Goal: Task Accomplishment & Management: Manage account settings

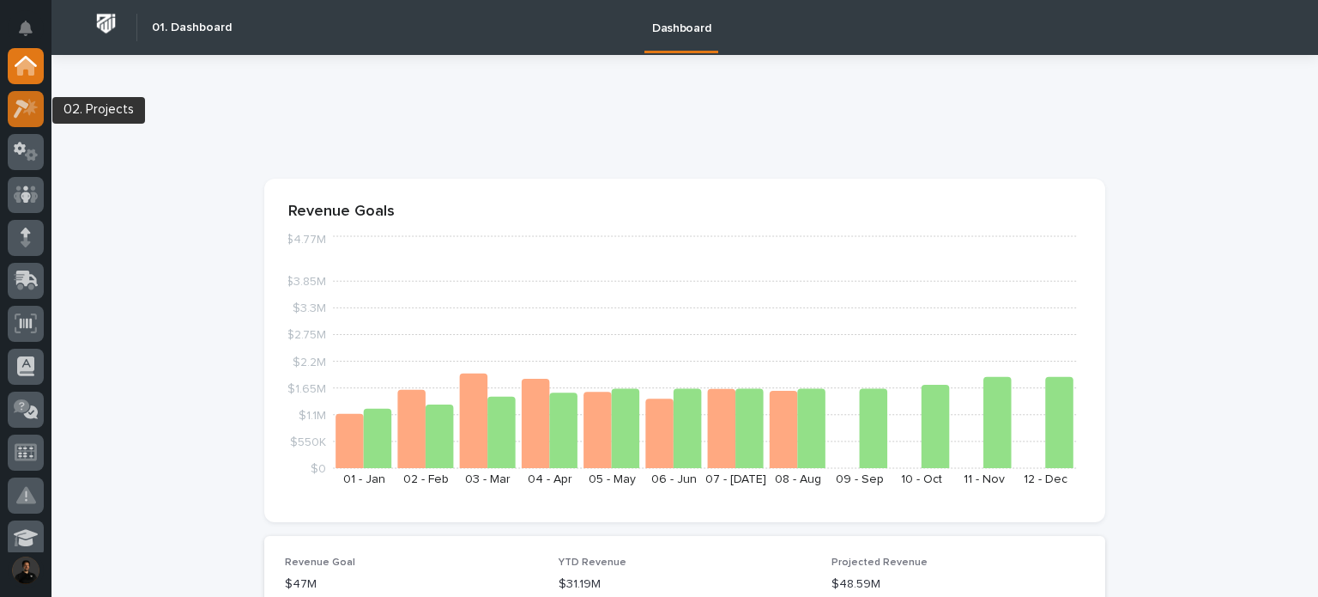
click at [33, 114] on icon at bounding box center [26, 109] width 25 height 20
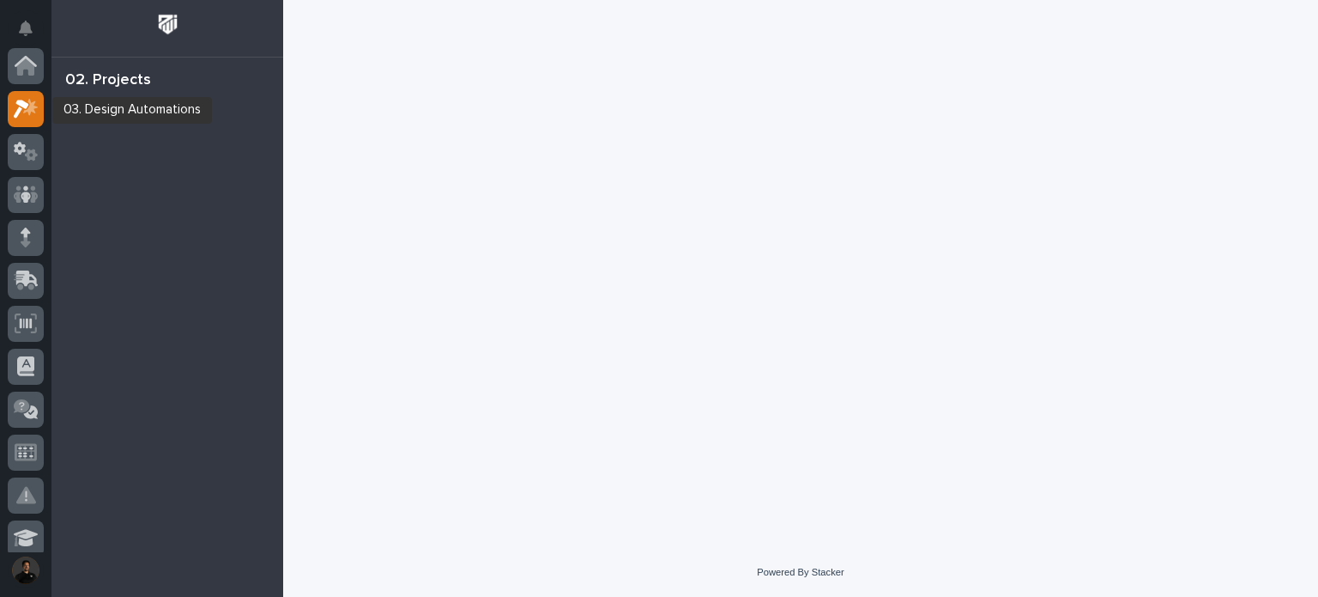
scroll to position [43, 0]
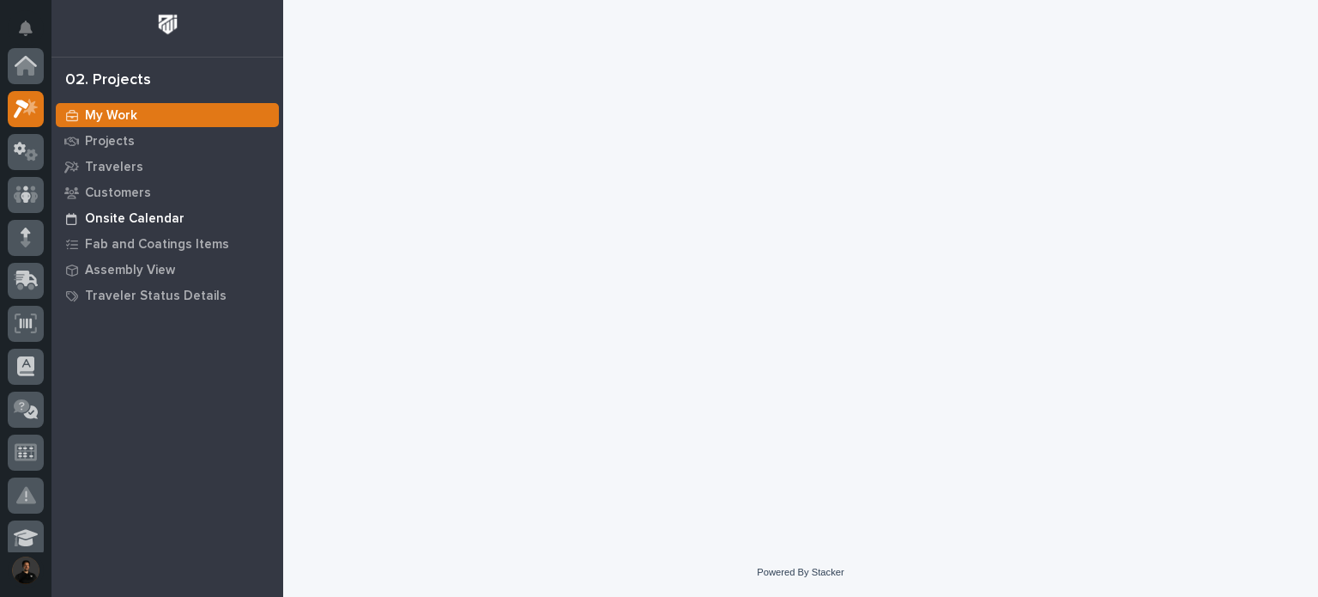
scroll to position [43, 0]
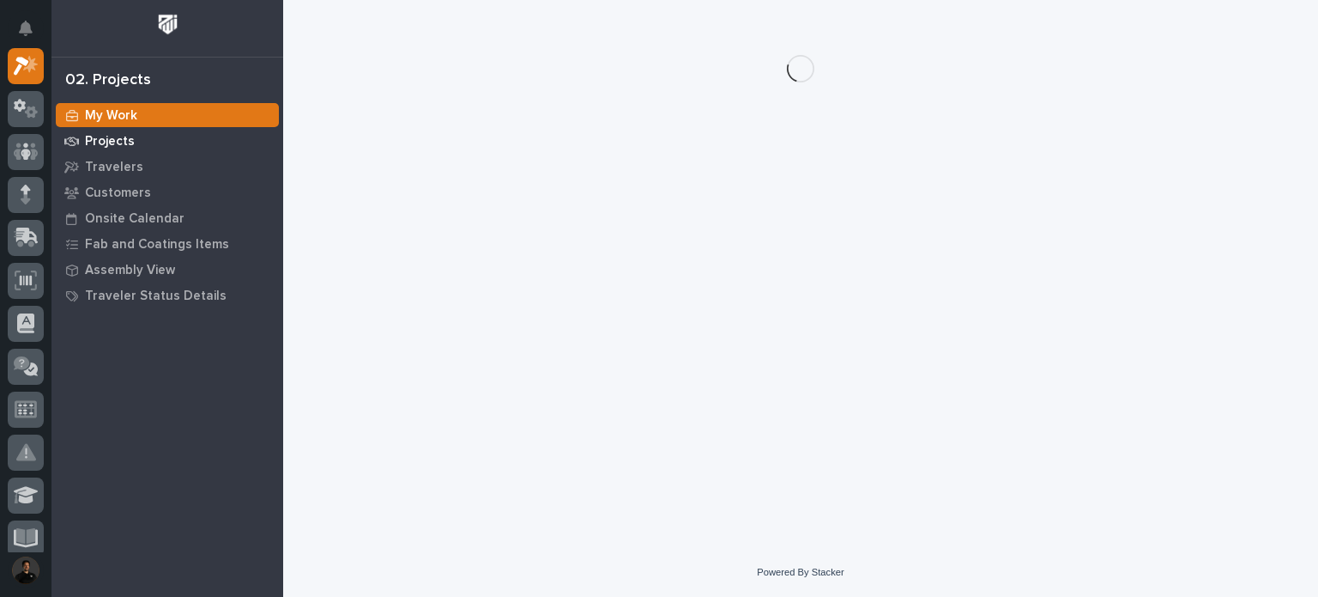
click at [121, 132] on div "Projects" at bounding box center [167, 141] width 223 height 24
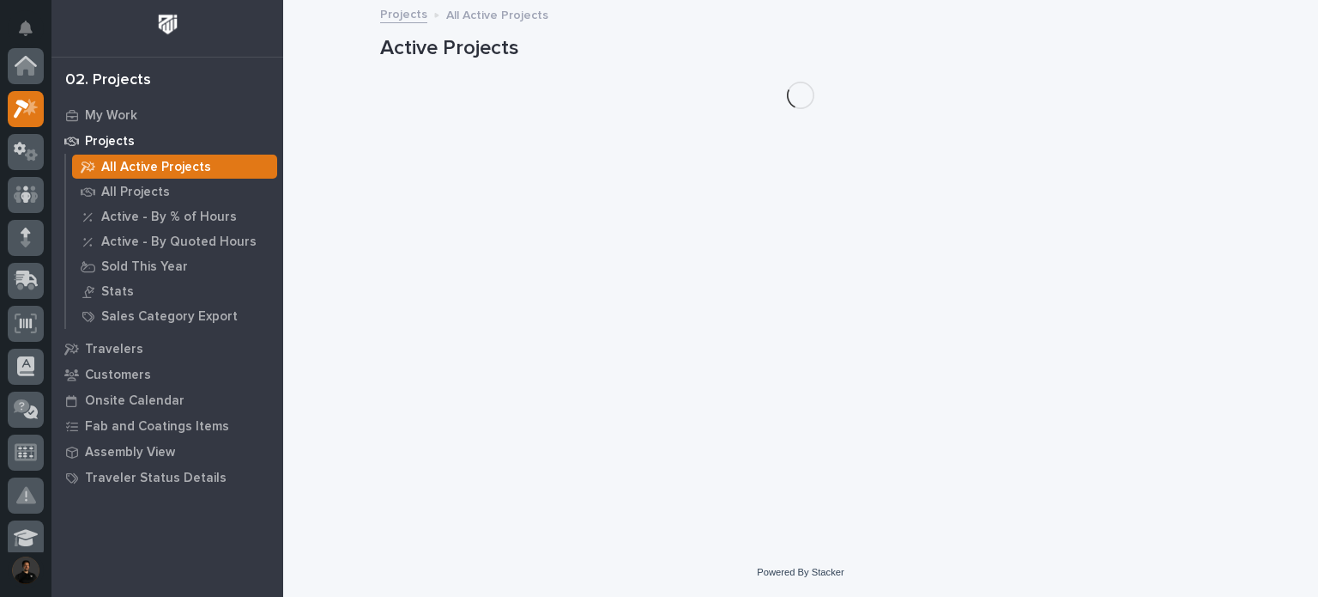
scroll to position [43, 0]
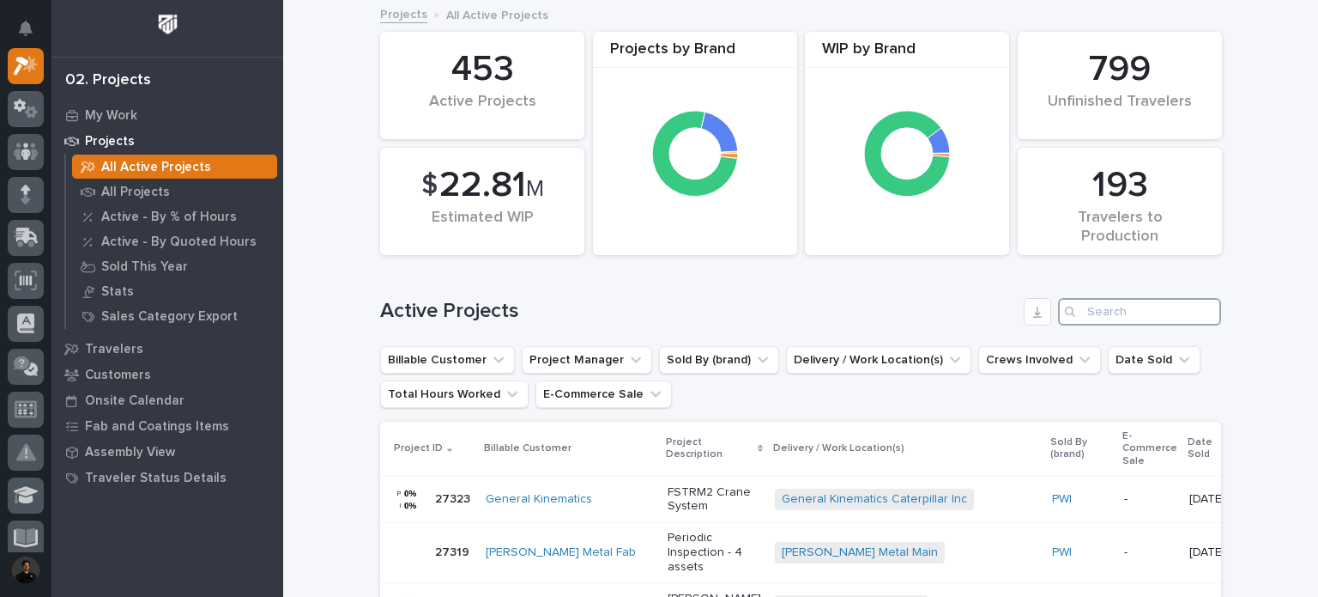
click at [1113, 300] on input "Search" at bounding box center [1139, 311] width 163 height 27
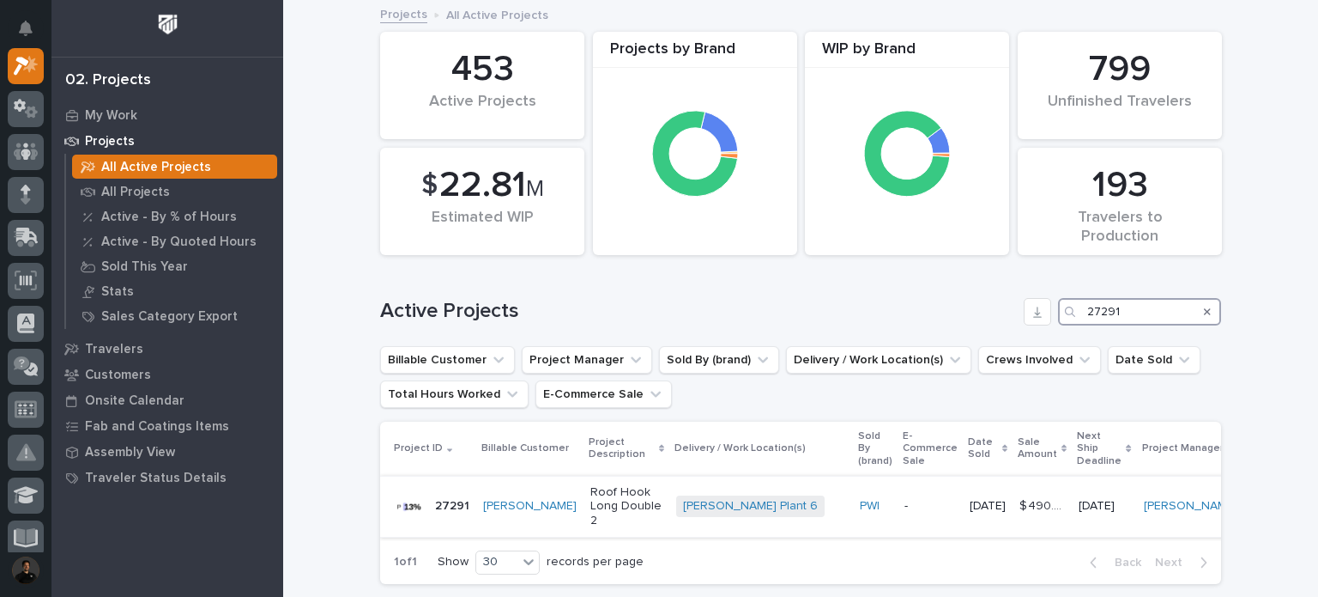
type input "27291"
click at [590, 511] on p "Roof Hook Long Double 2" at bounding box center [626, 506] width 72 height 43
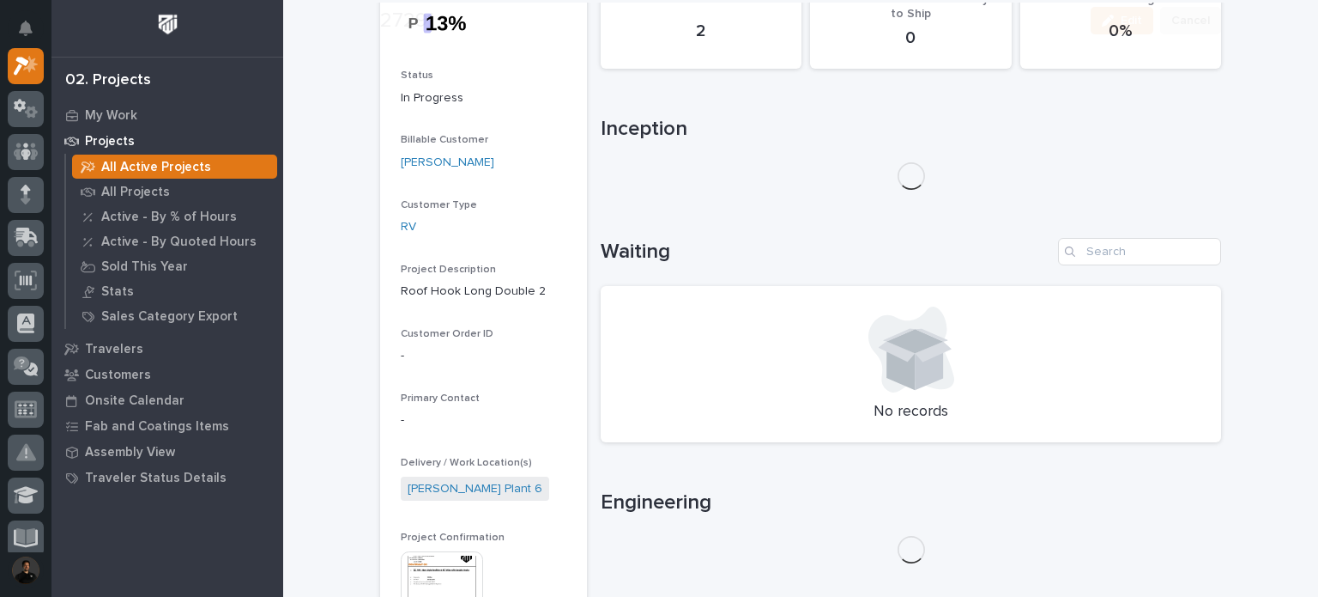
scroll to position [286, 0]
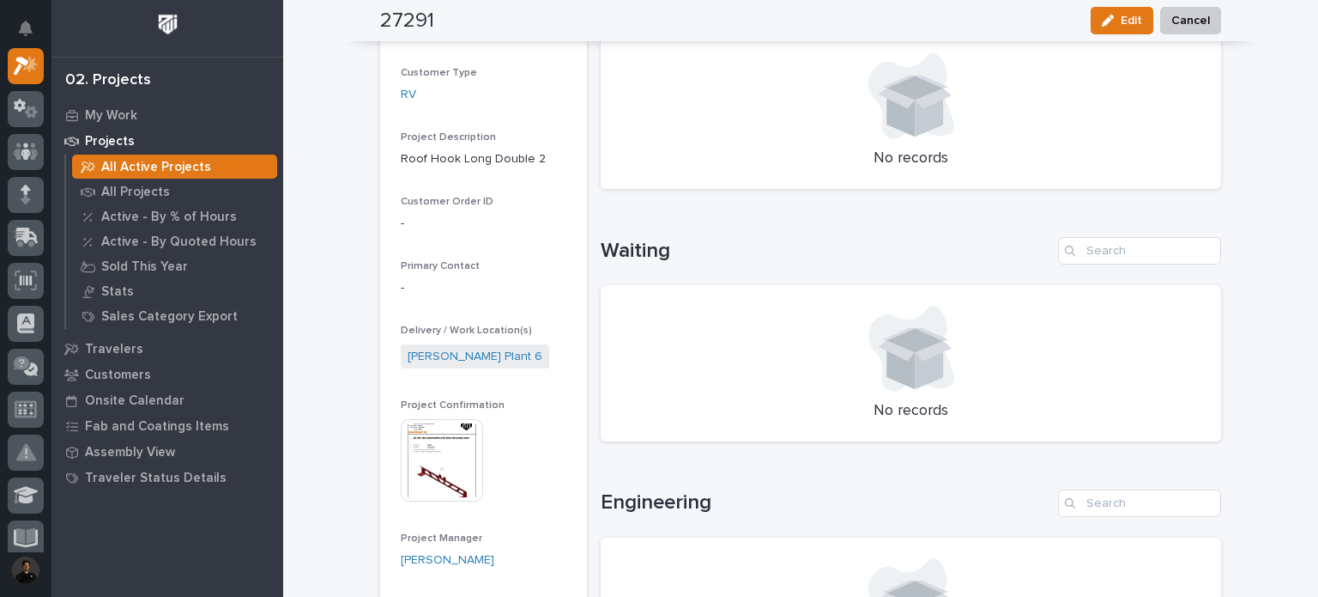
click at [438, 480] on img at bounding box center [442, 460] width 82 height 82
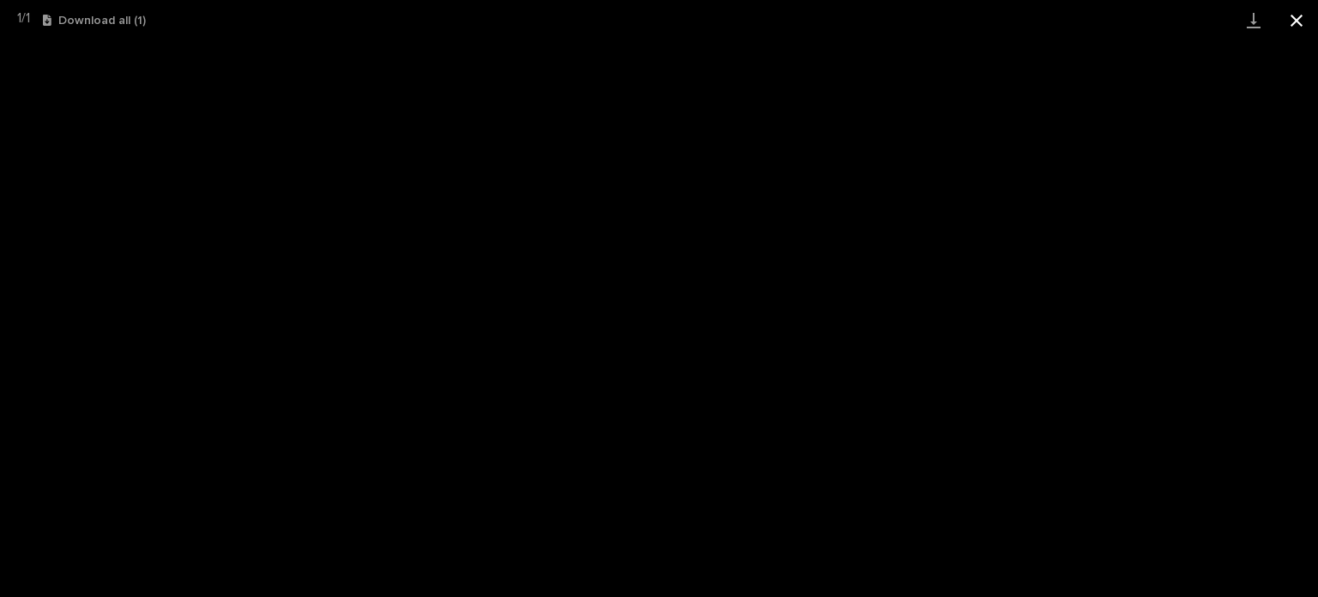
click at [1306, 27] on button "Close gallery" at bounding box center [1296, 20] width 43 height 40
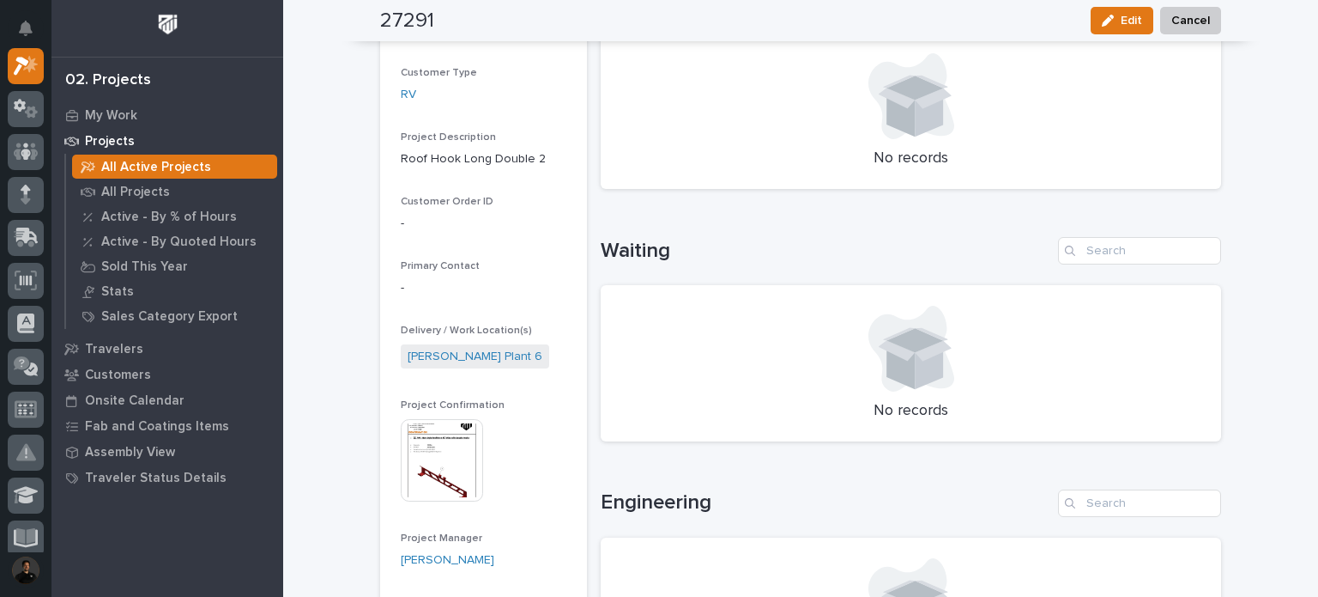
scroll to position [0, 0]
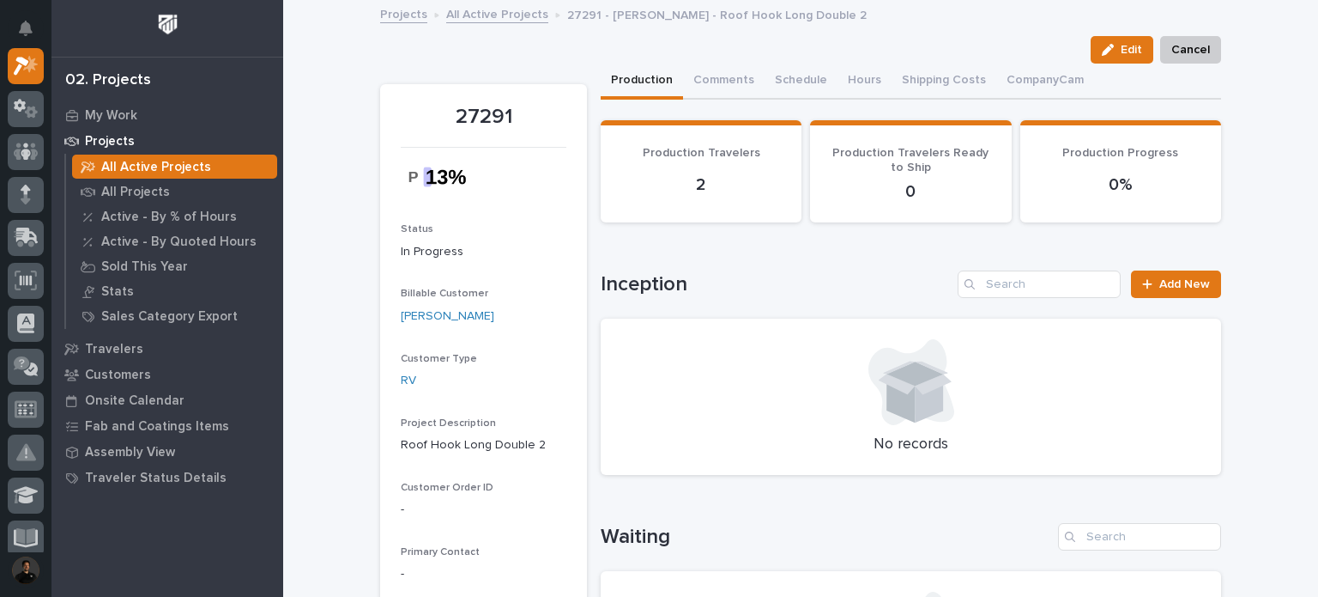
click at [404, 21] on link "Projects" at bounding box center [403, 13] width 47 height 20
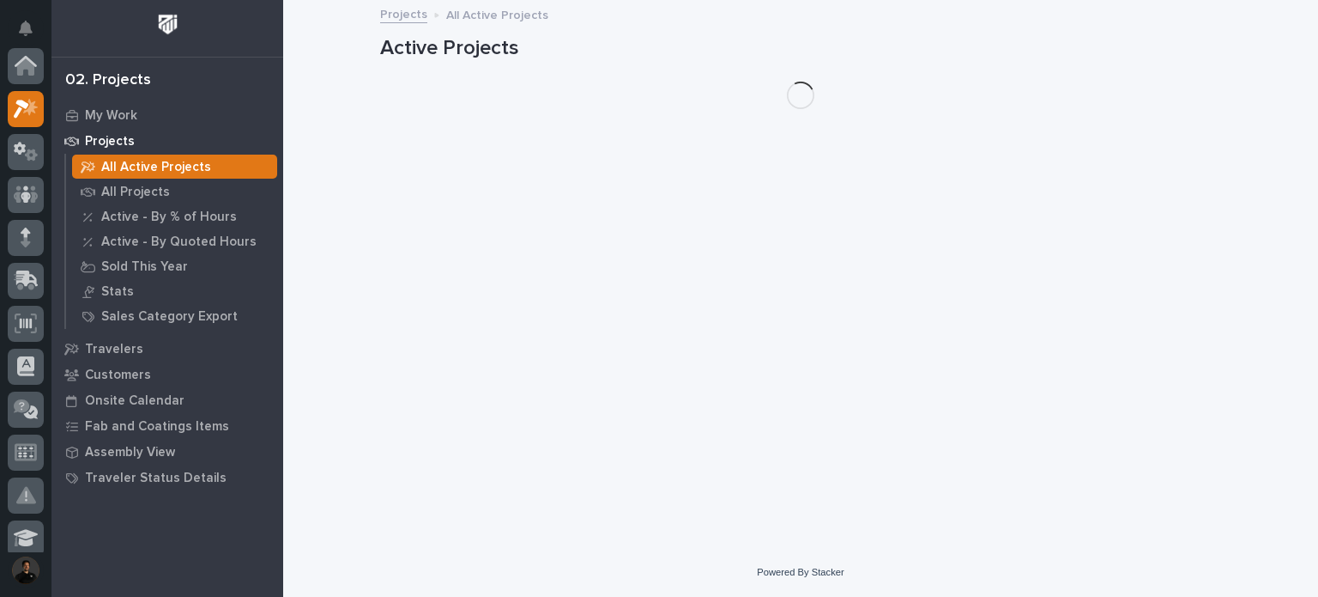
scroll to position [43, 0]
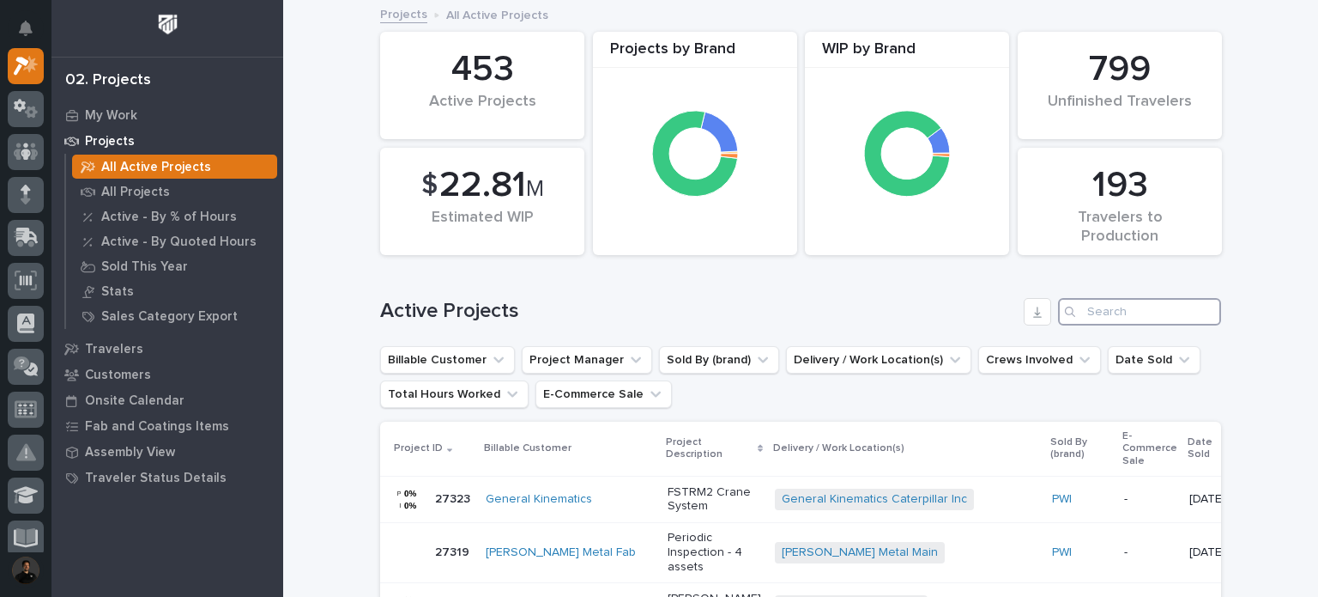
click at [1088, 303] on input "Search" at bounding box center [1139, 311] width 163 height 27
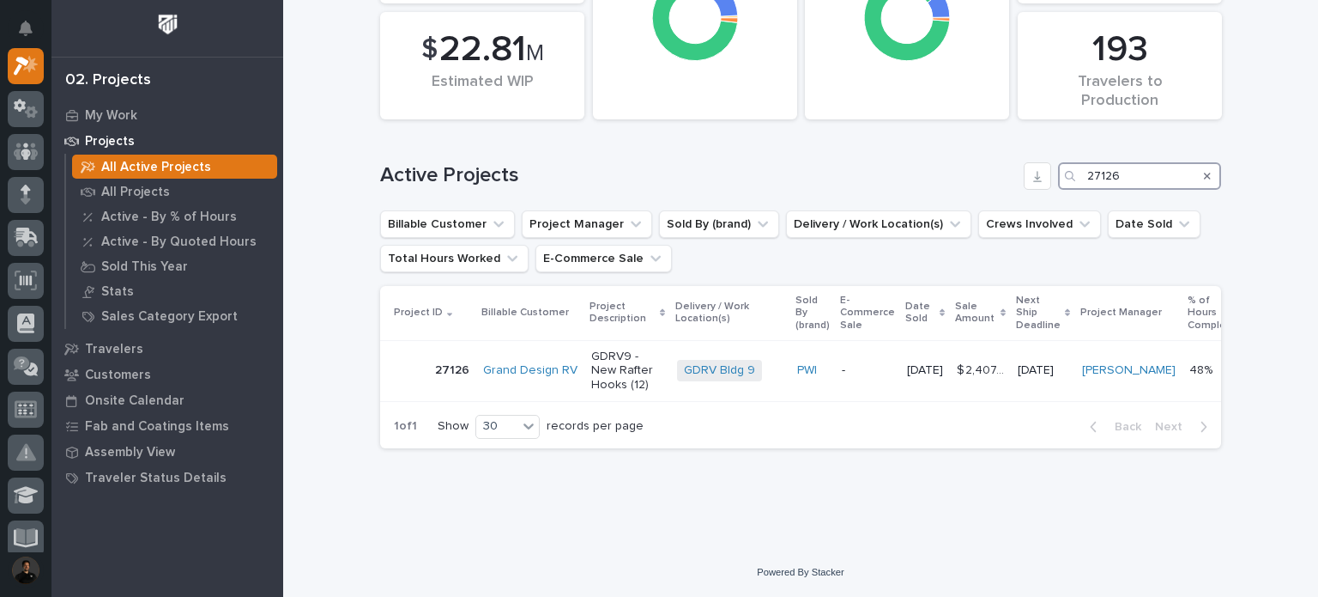
scroll to position [148, 0]
type input "27126"
click at [598, 355] on p "GDRV9 - New Rafter Hooks (12)" at bounding box center [627, 370] width 72 height 43
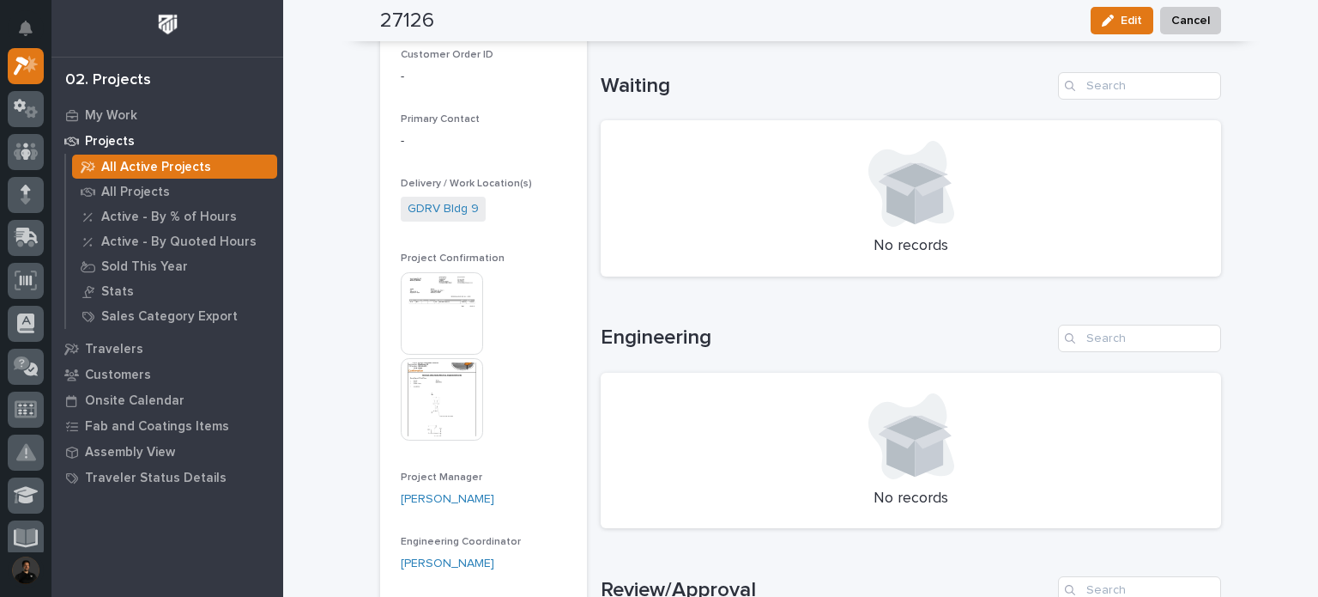
scroll to position [457, 0]
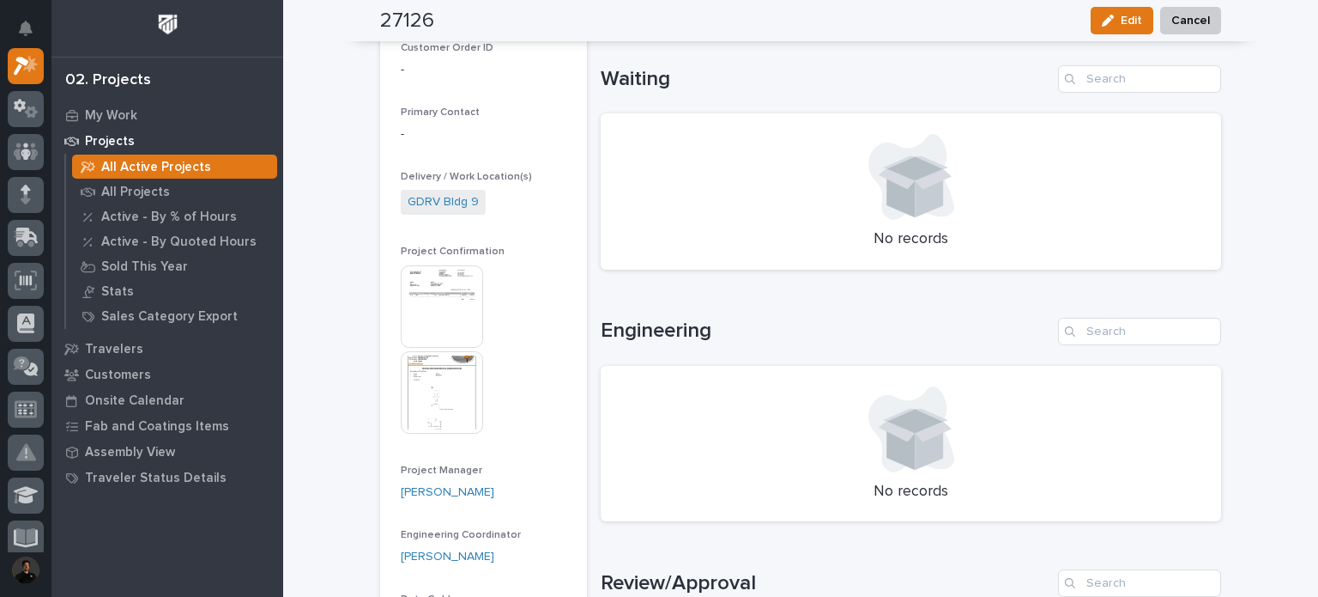
click at [416, 358] on img at bounding box center [442, 392] width 82 height 82
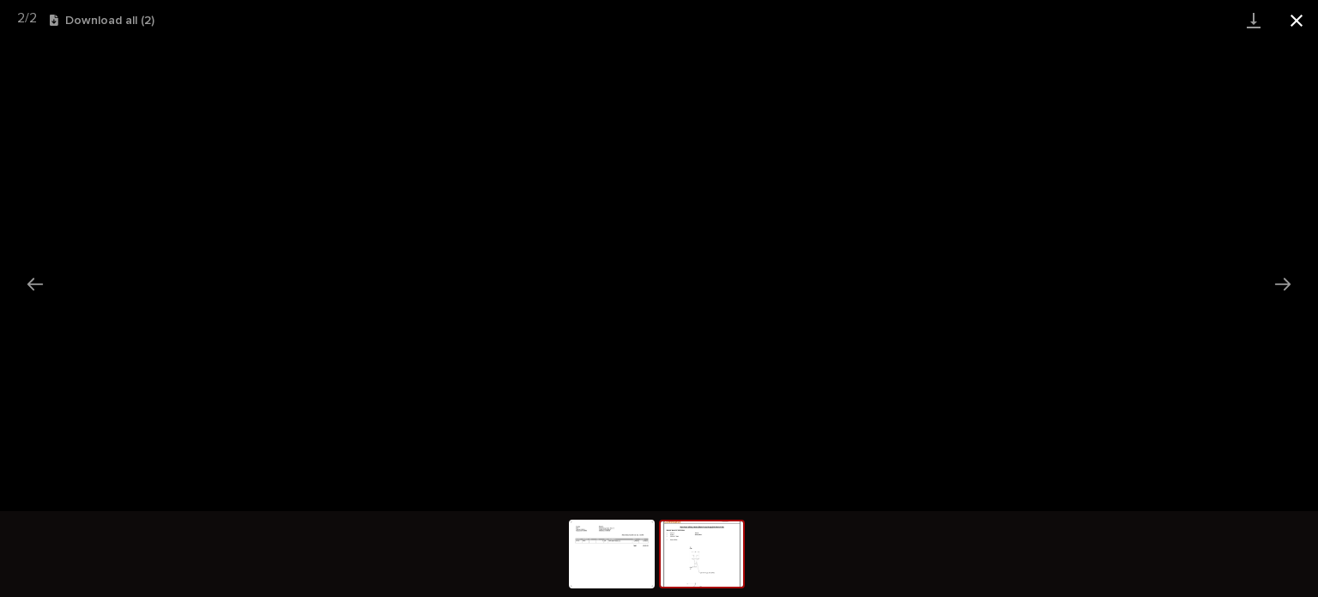
click at [1298, 22] on button "Close gallery" at bounding box center [1296, 20] width 43 height 40
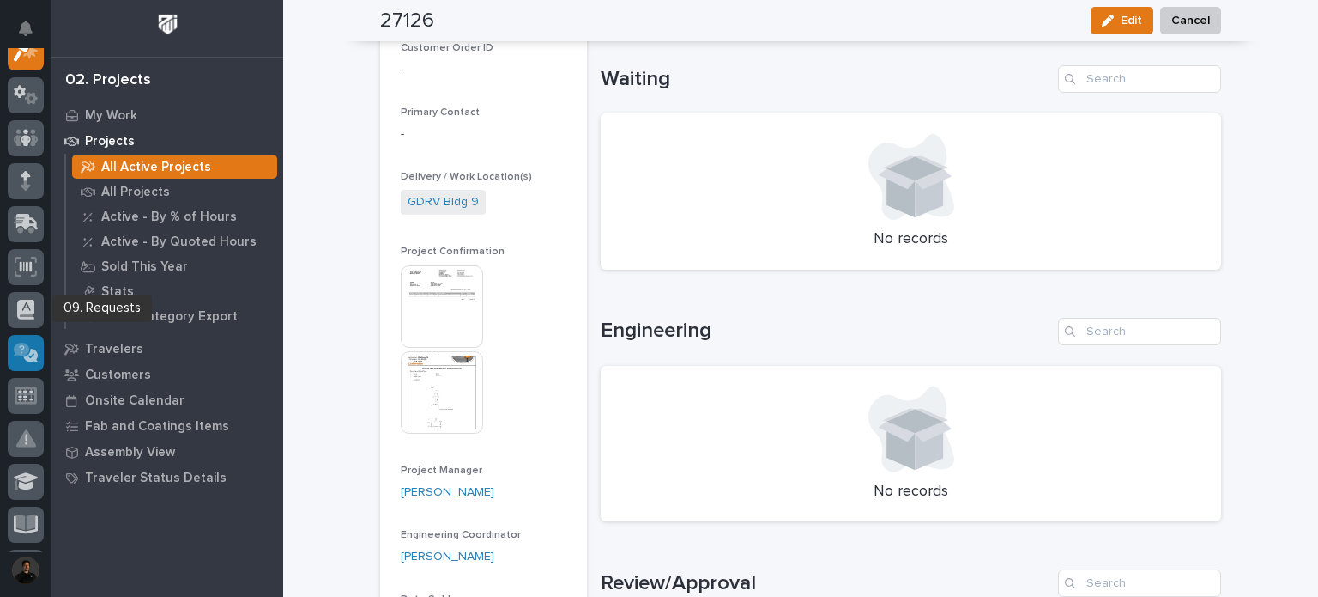
scroll to position [114, 0]
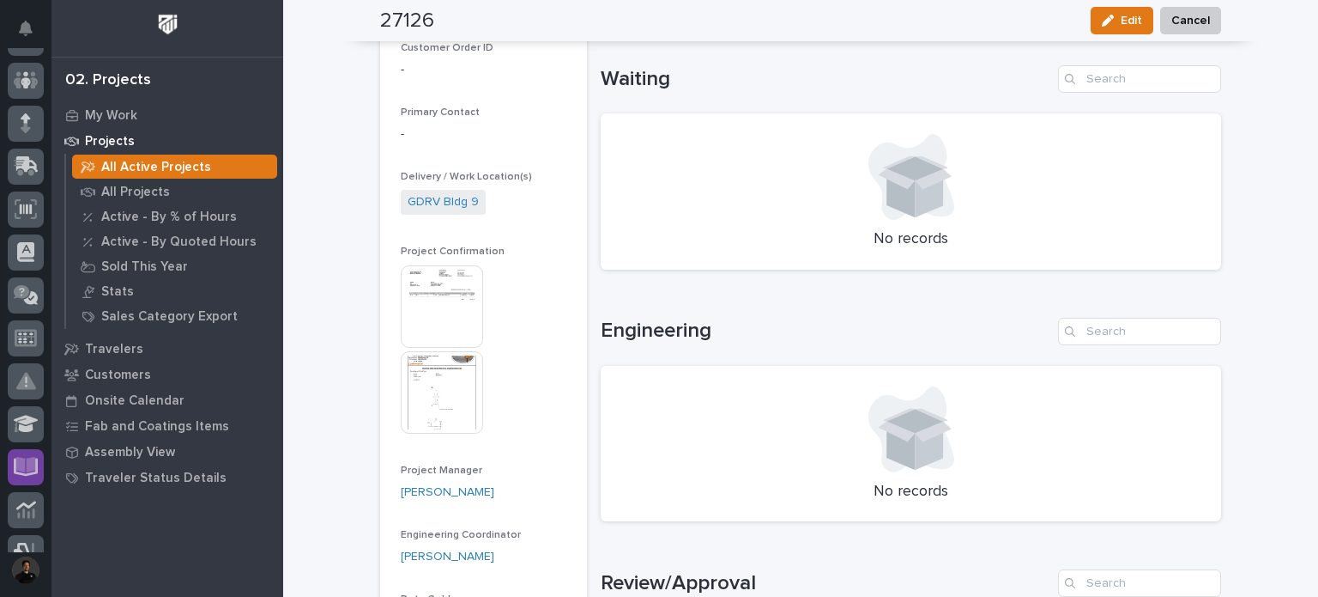
click at [21, 466] on icon at bounding box center [26, 465] width 20 height 16
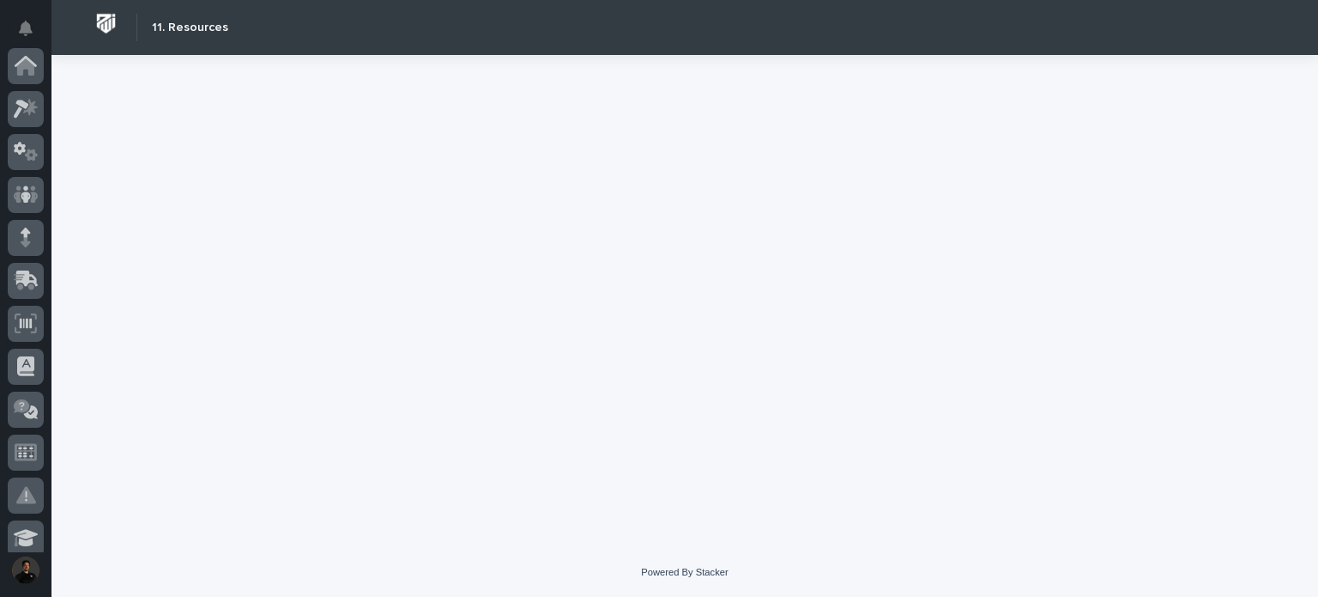
scroll to position [515, 0]
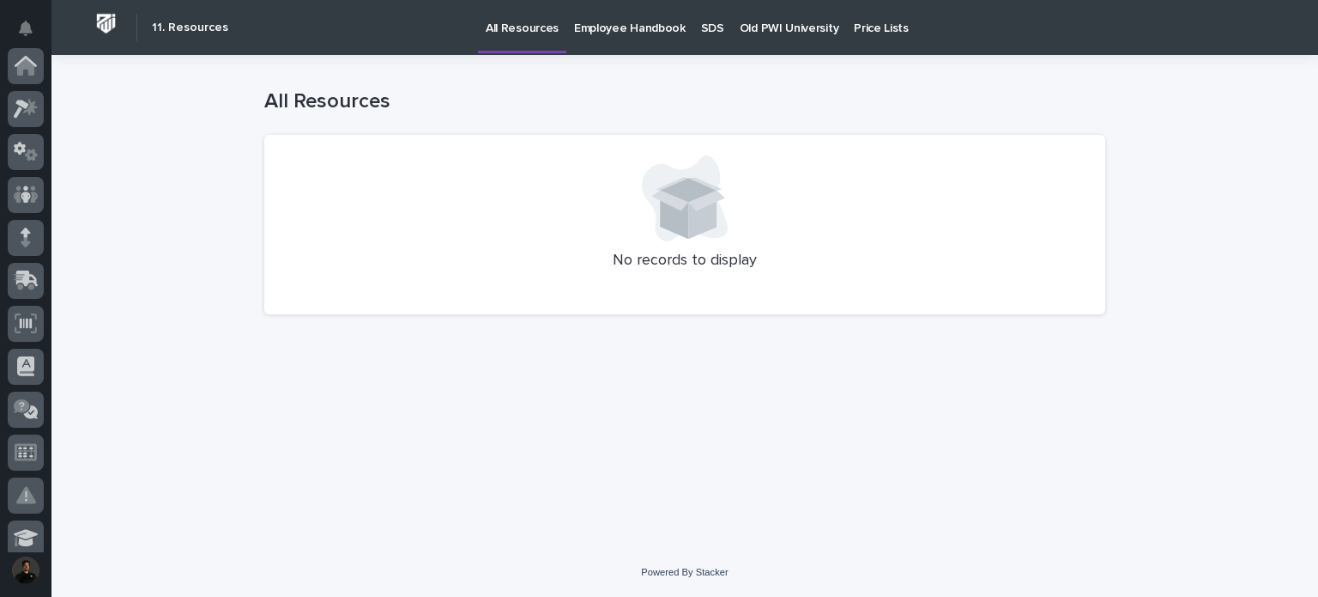
scroll to position [515, 0]
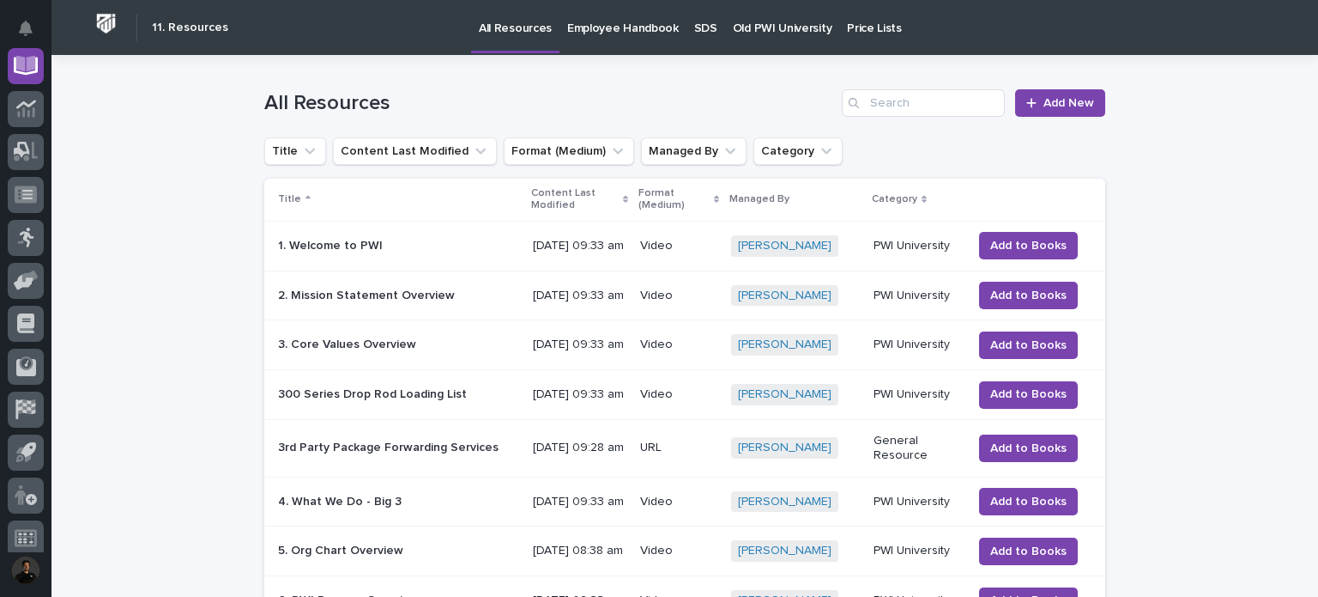
click at [757, 33] on p "Old PWI University" at bounding box center [782, 18] width 99 height 36
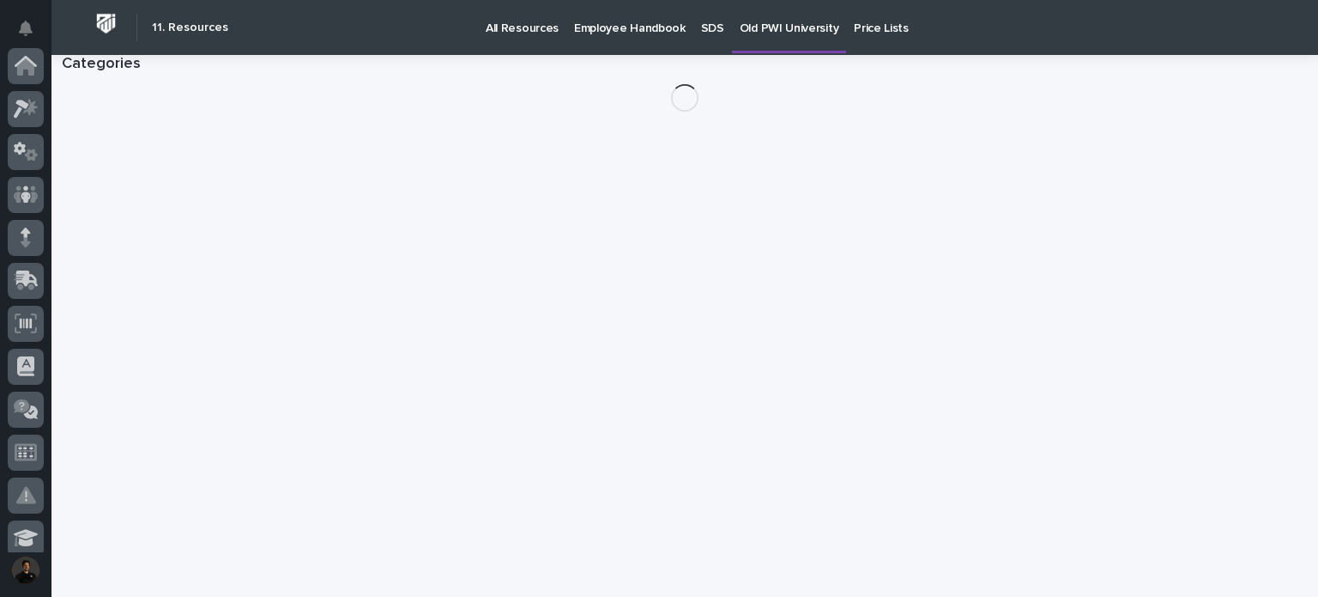
scroll to position [515, 0]
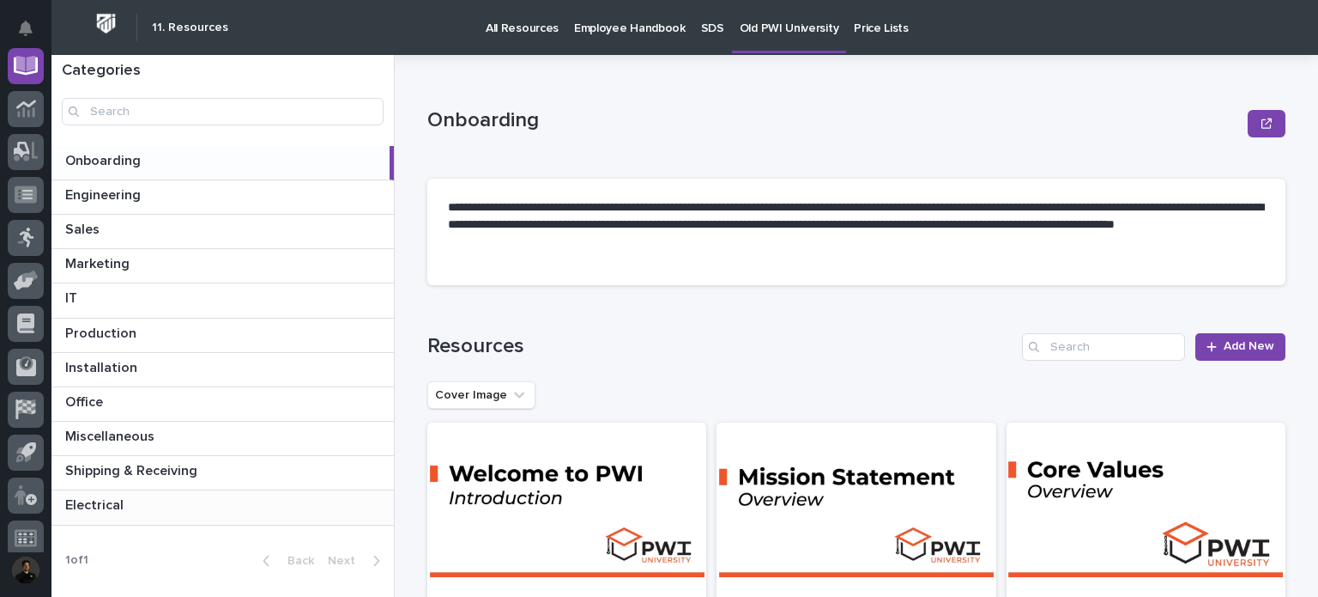
click at [146, 500] on p at bounding box center [226, 505] width 322 height 16
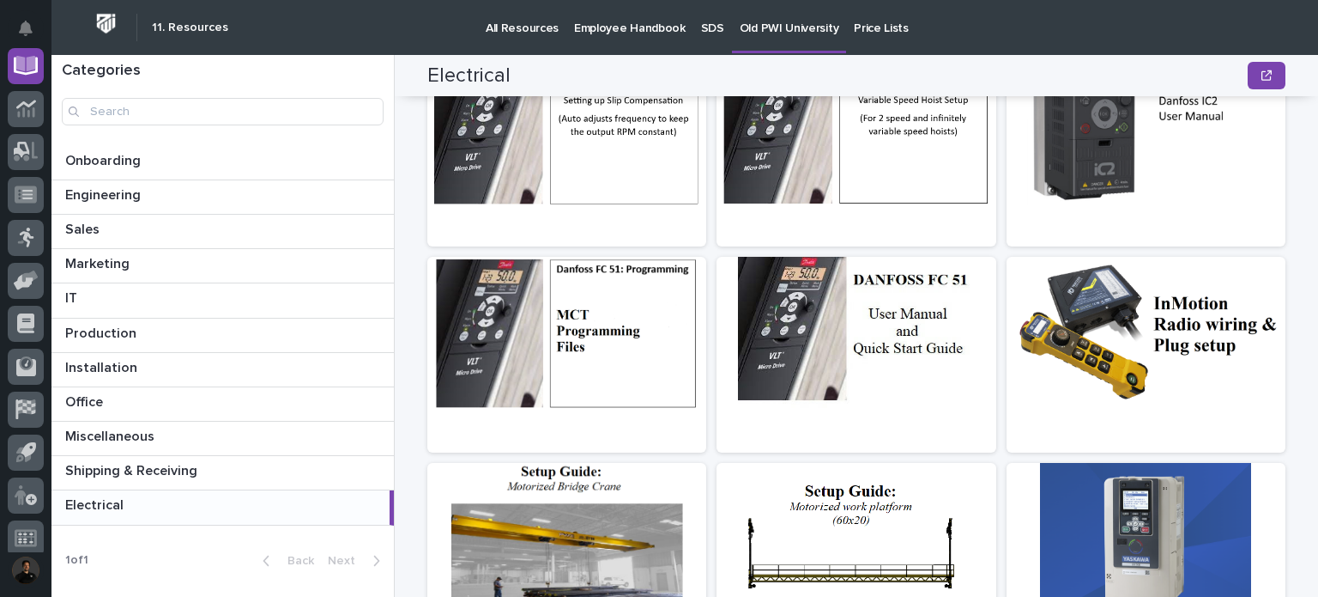
scroll to position [625, 0]
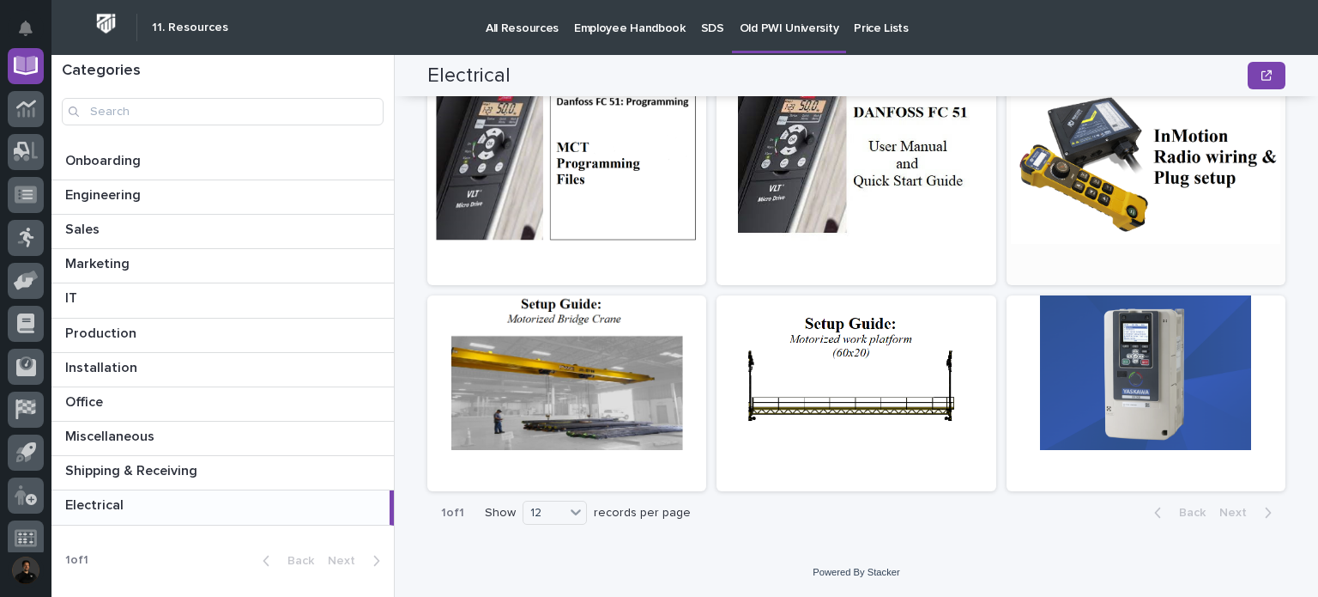
click at [1063, 193] on div at bounding box center [1146, 166] width 279 height 154
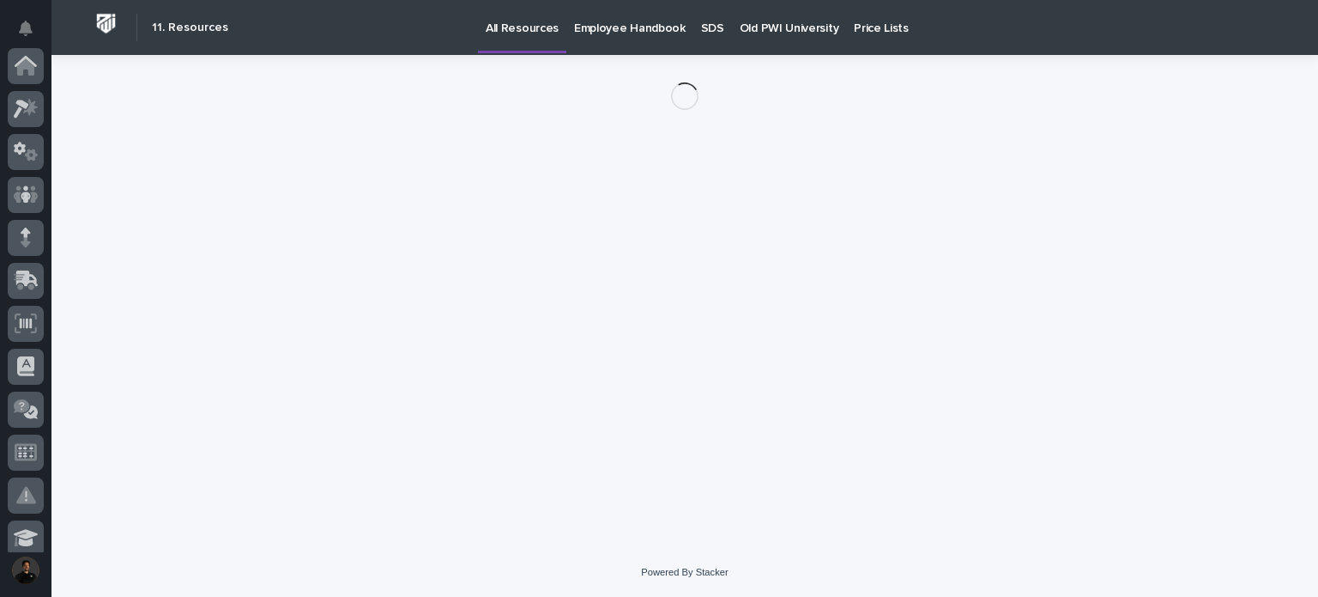
scroll to position [515, 0]
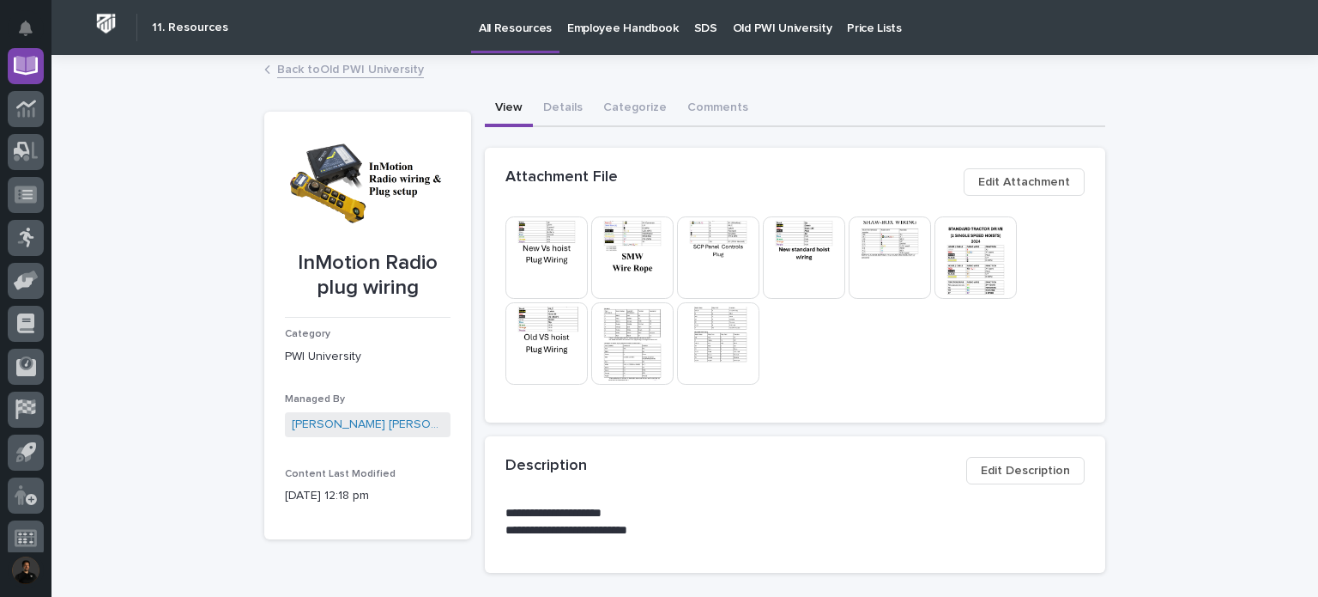
click at [726, 243] on img at bounding box center [718, 257] width 82 height 82
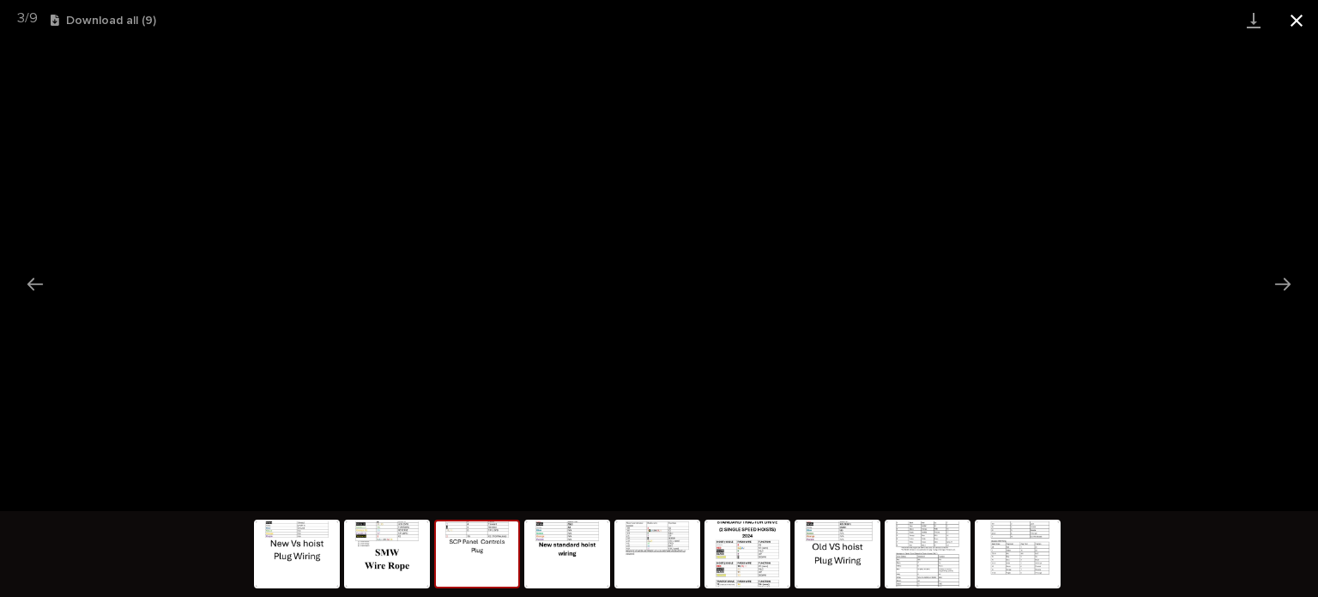
click at [1300, 17] on button "Close gallery" at bounding box center [1296, 20] width 43 height 40
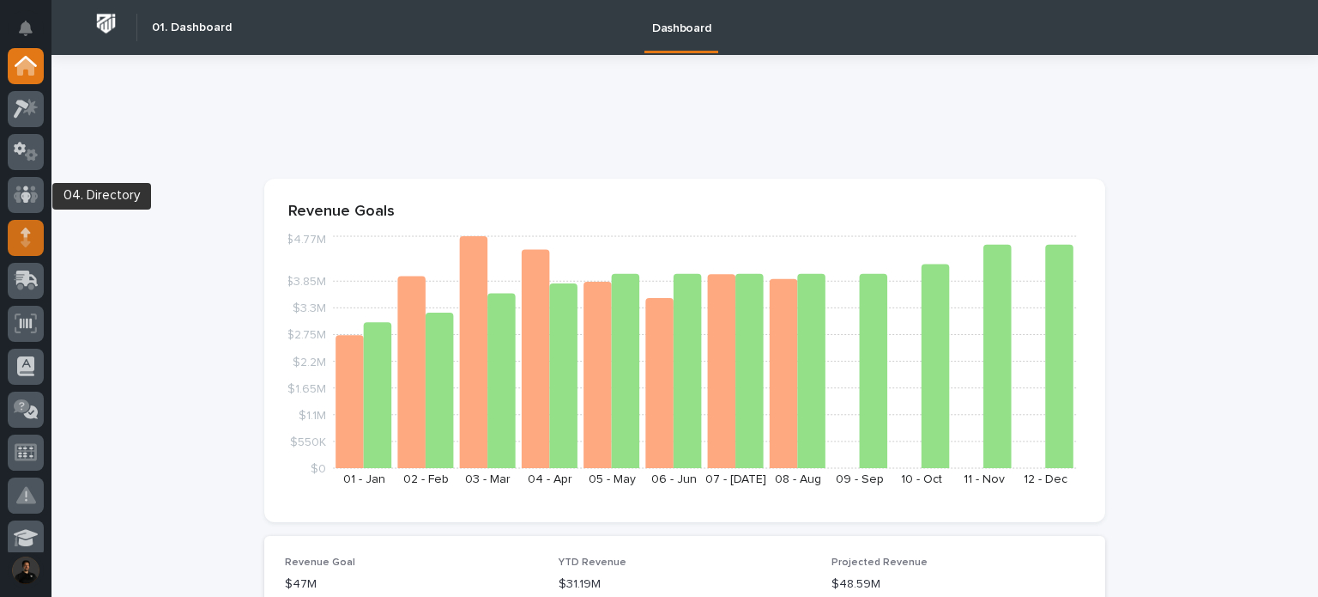
click at [22, 233] on icon at bounding box center [26, 231] width 10 height 9
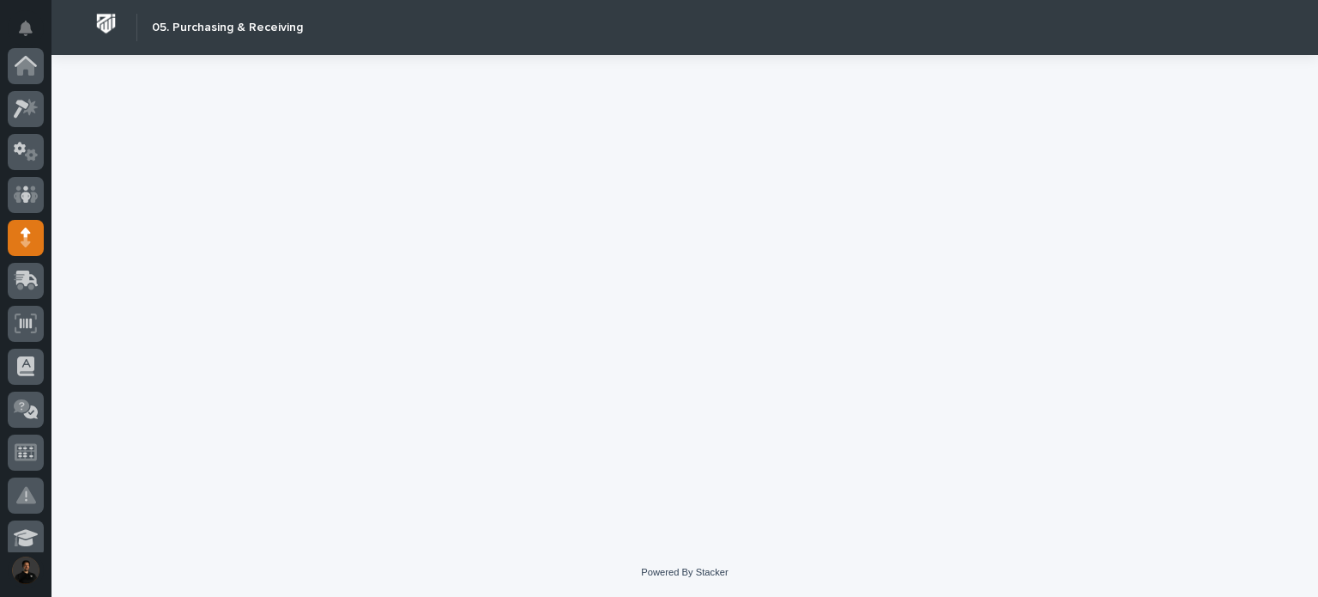
scroll to position [172, 0]
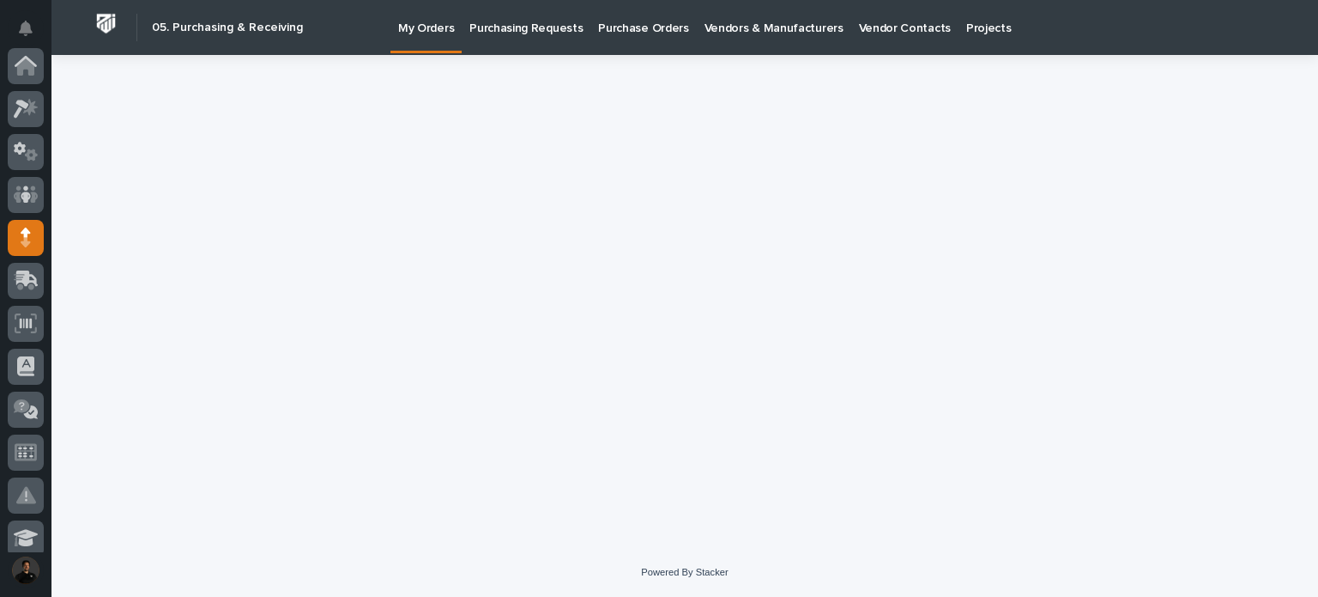
scroll to position [172, 0]
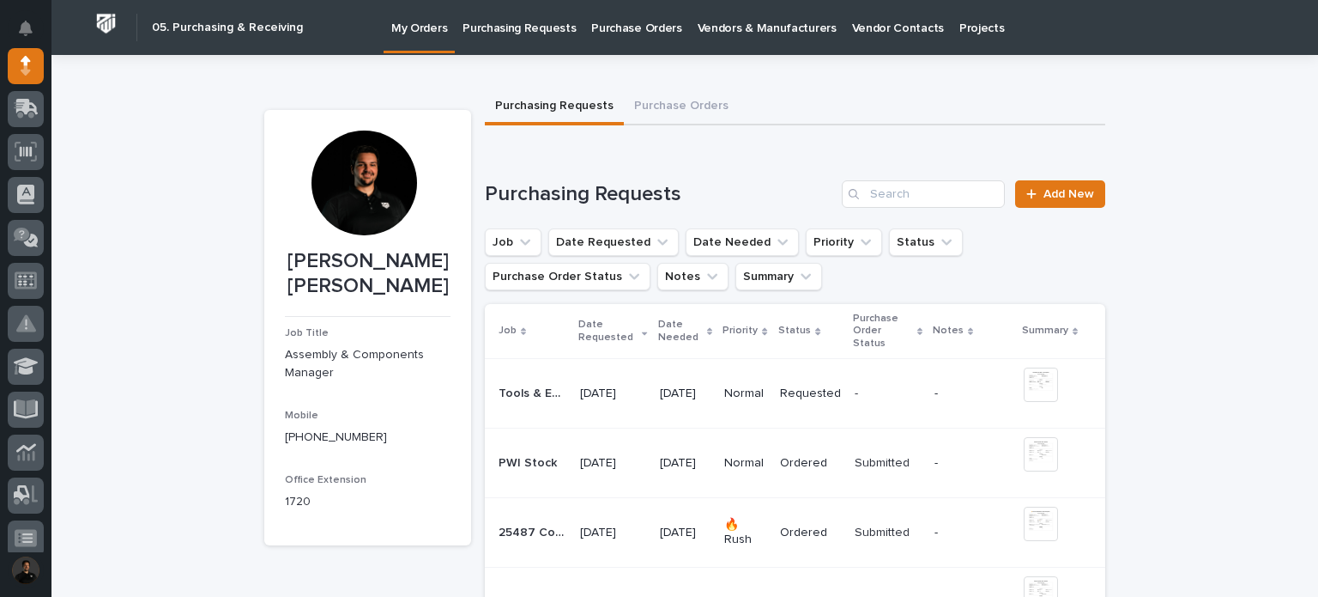
click at [633, 21] on p "Purchase Orders" at bounding box center [636, 18] width 90 height 36
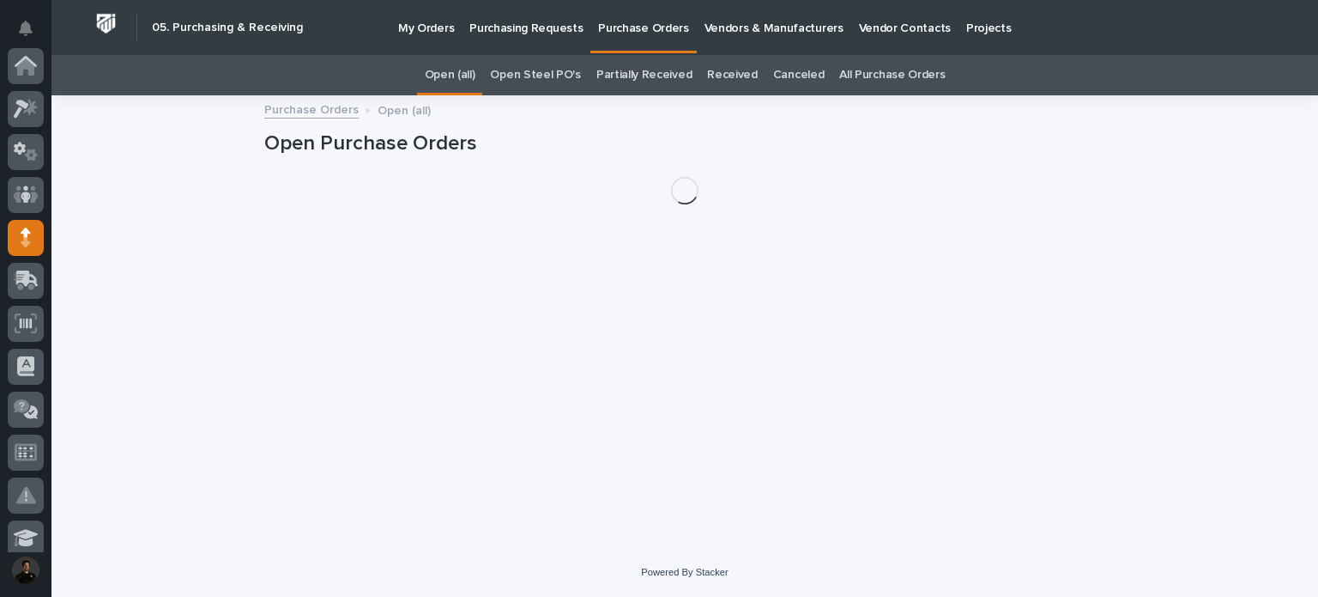
scroll to position [172, 0]
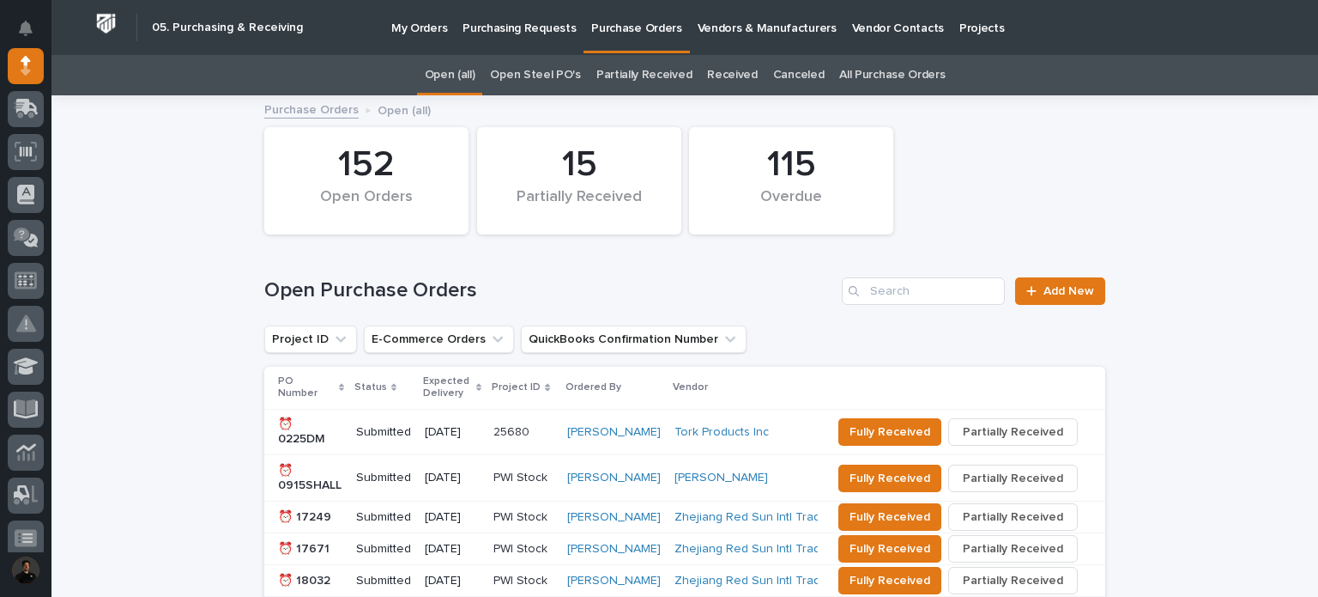
click at [863, 76] on link "All Purchase Orders" at bounding box center [892, 75] width 106 height 40
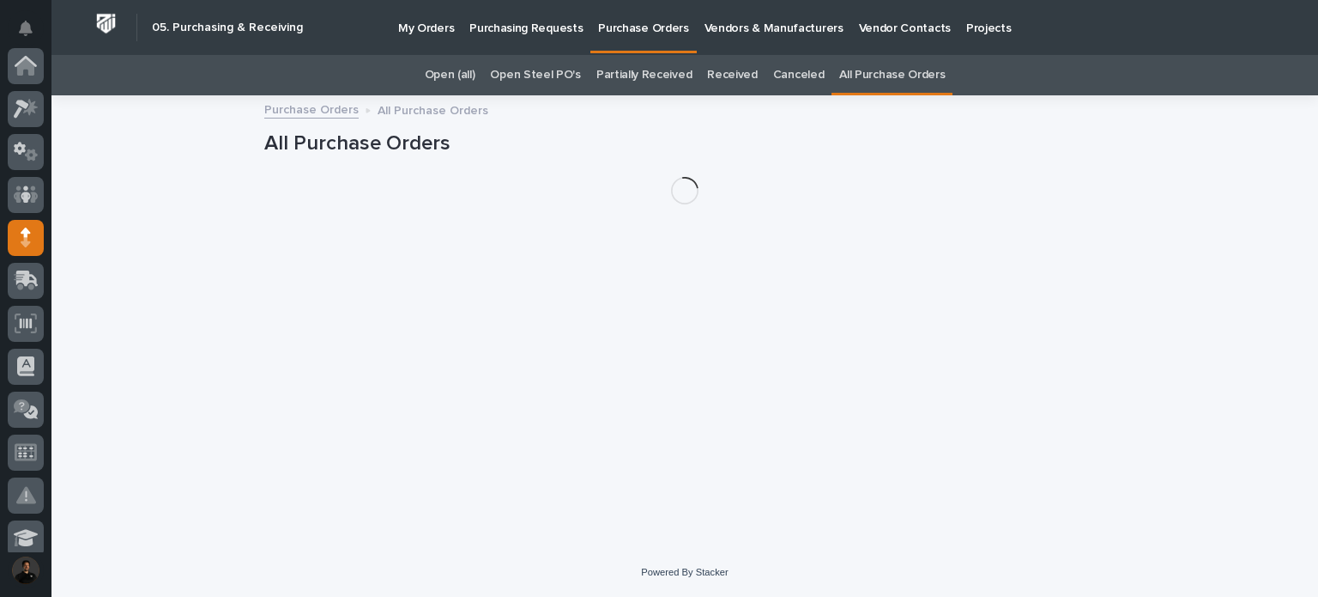
scroll to position [172, 0]
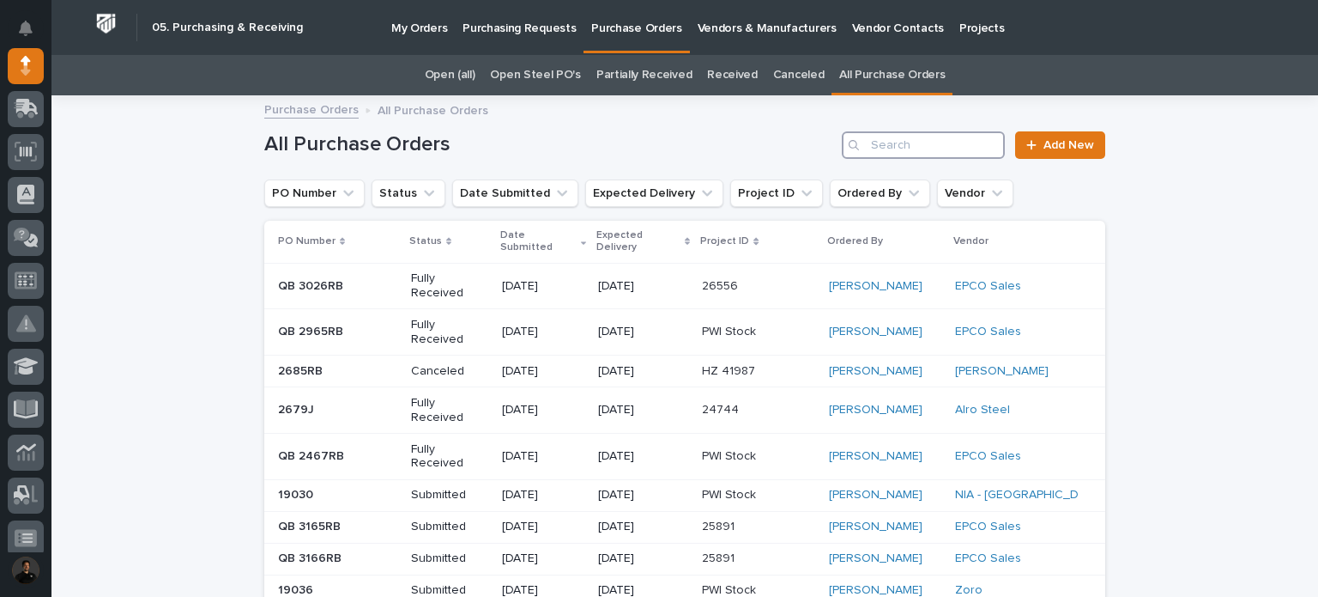
click at [939, 148] on input "Search" at bounding box center [923, 144] width 163 height 27
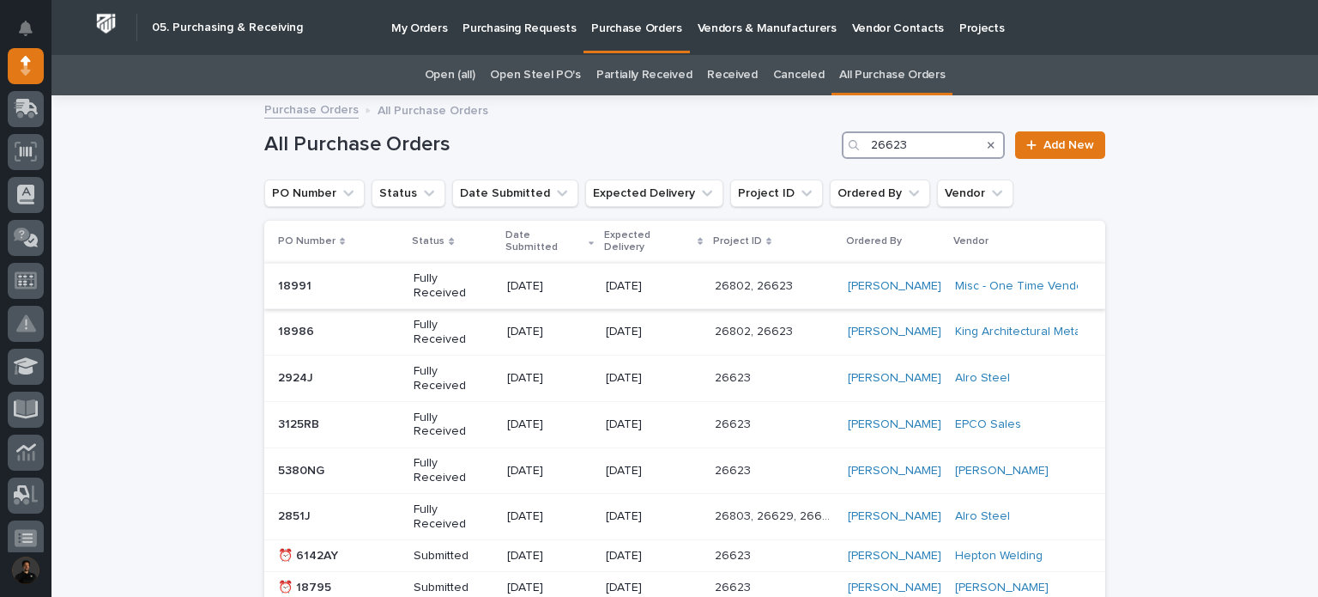
type input "26623"
click at [658, 279] on p "[DATE]" at bounding box center [653, 286] width 94 height 15
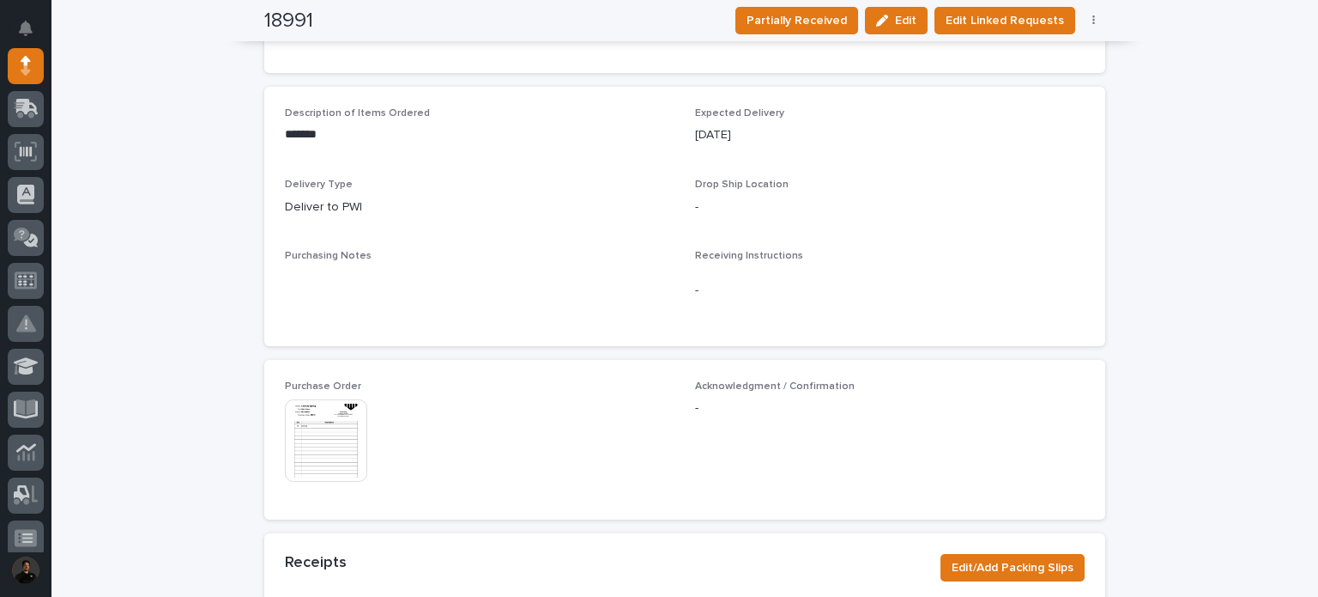
scroll to position [629, 0]
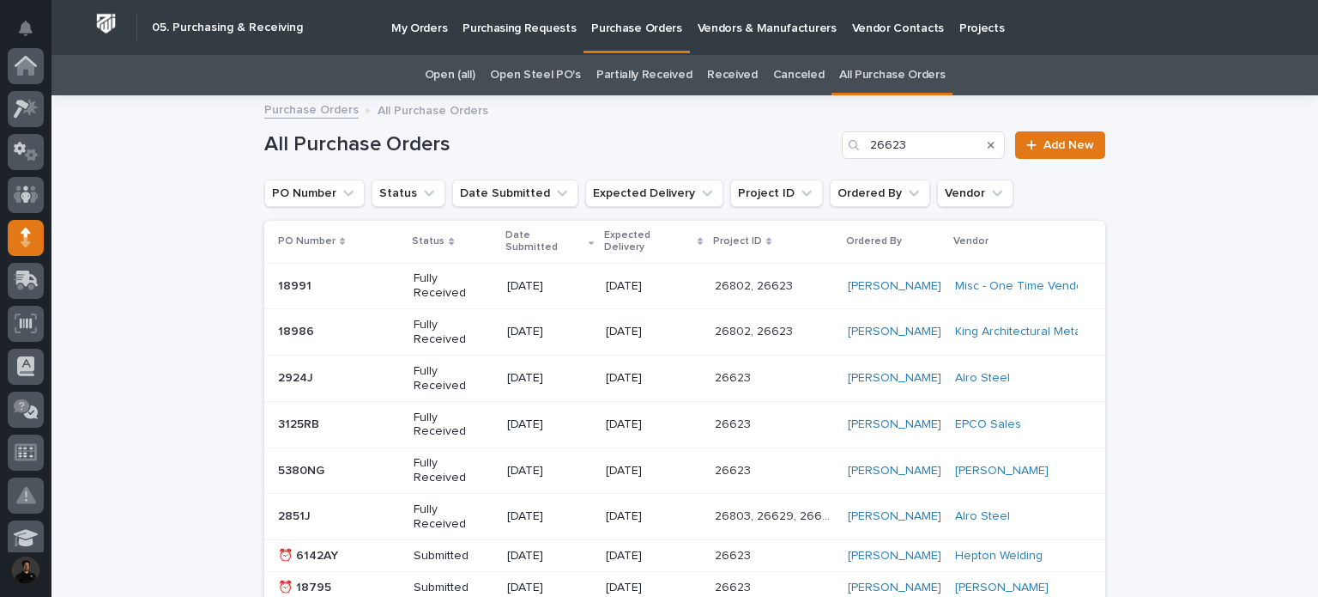
scroll to position [55, 0]
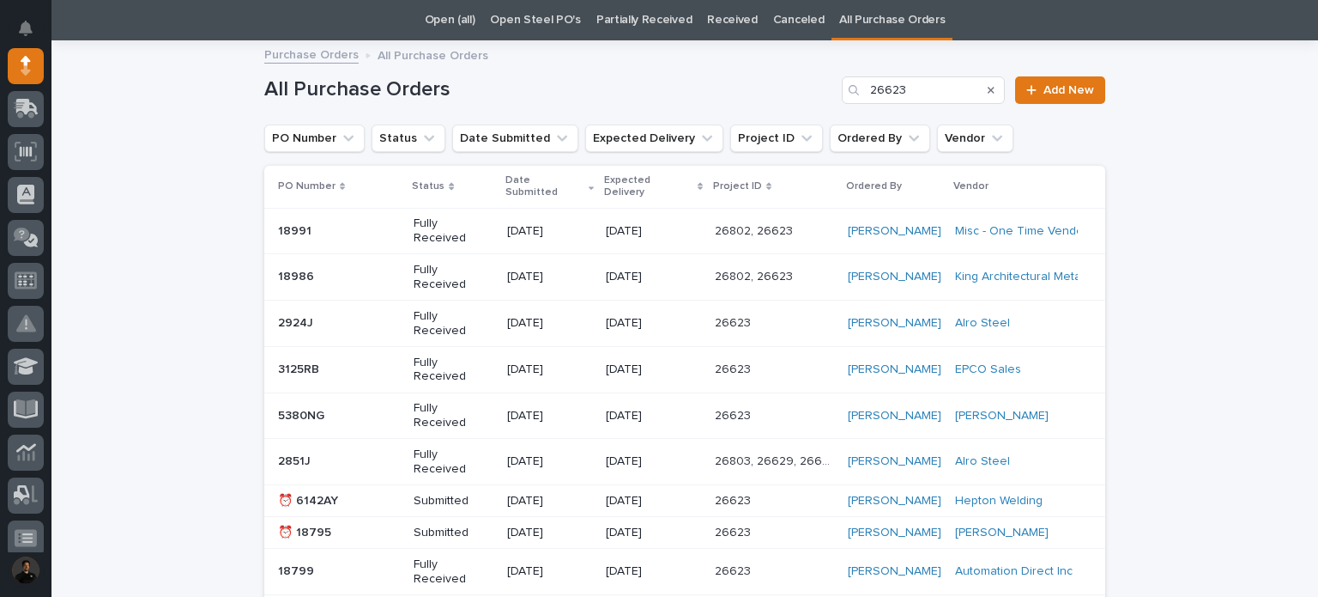
click at [309, 269] on p at bounding box center [339, 276] width 122 height 15
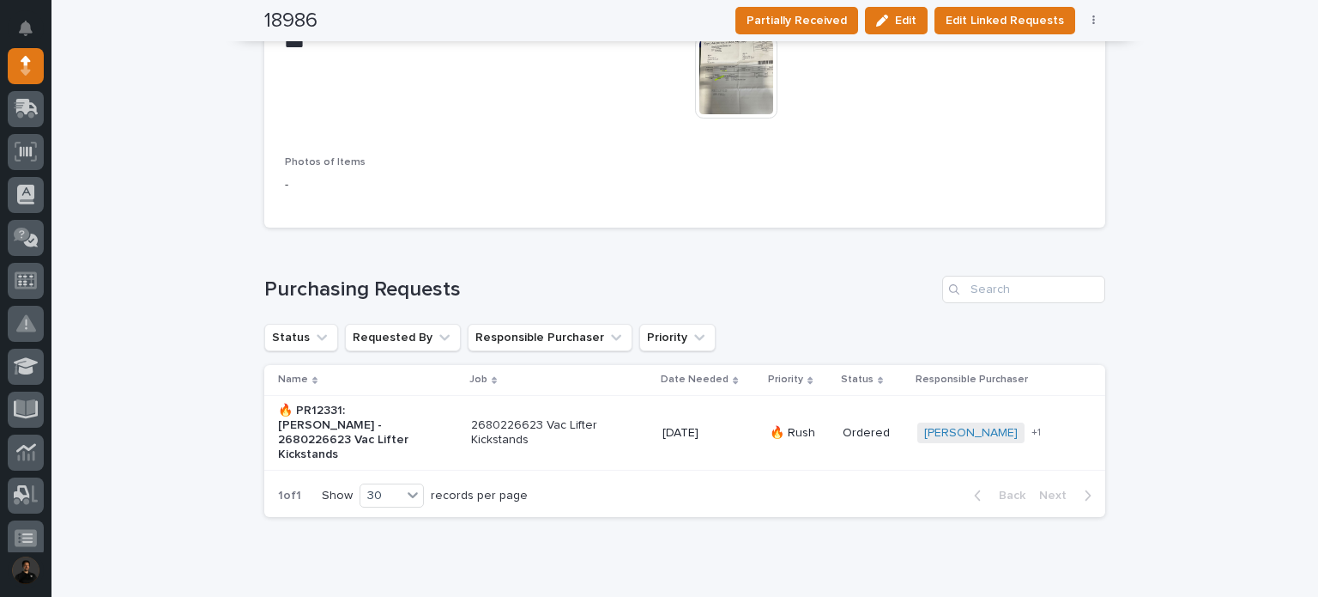
scroll to position [1278, 0]
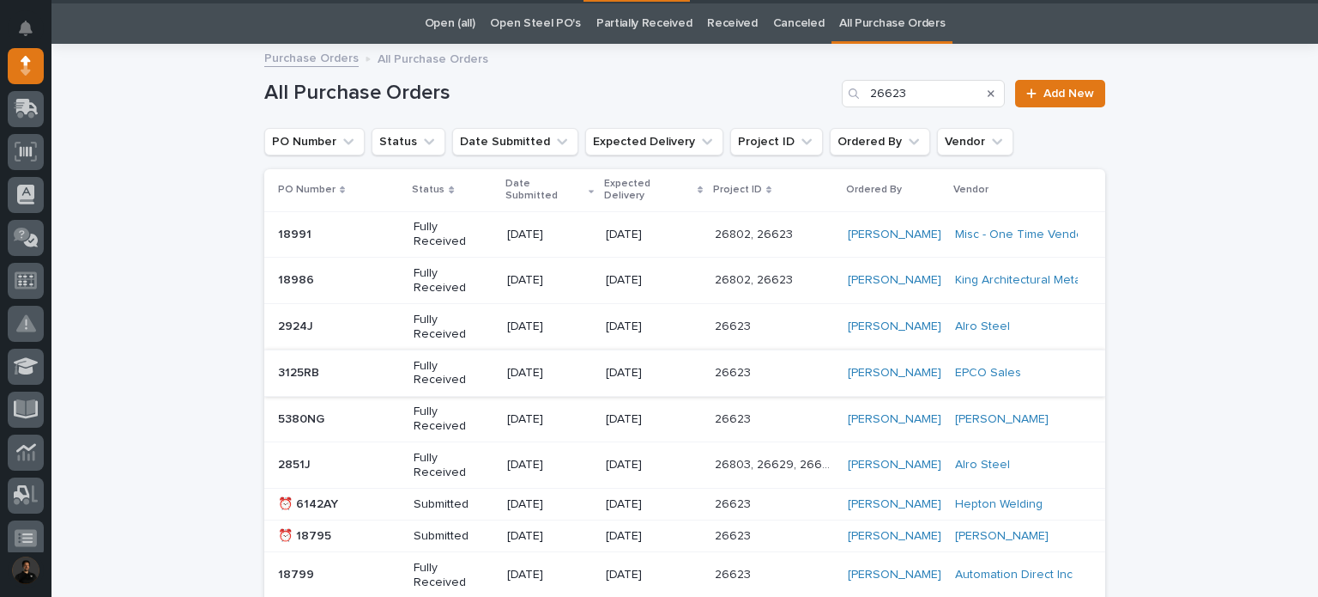
scroll to position [55, 0]
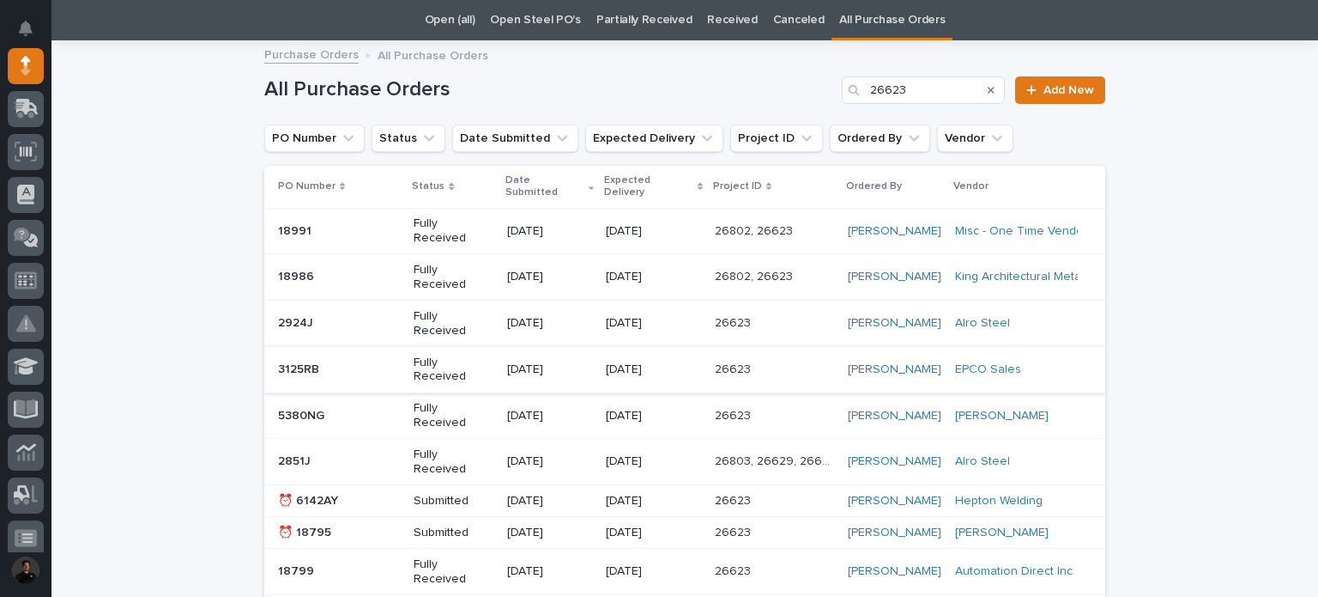
click at [354, 309] on div "2924J 2924J" at bounding box center [339, 323] width 122 height 28
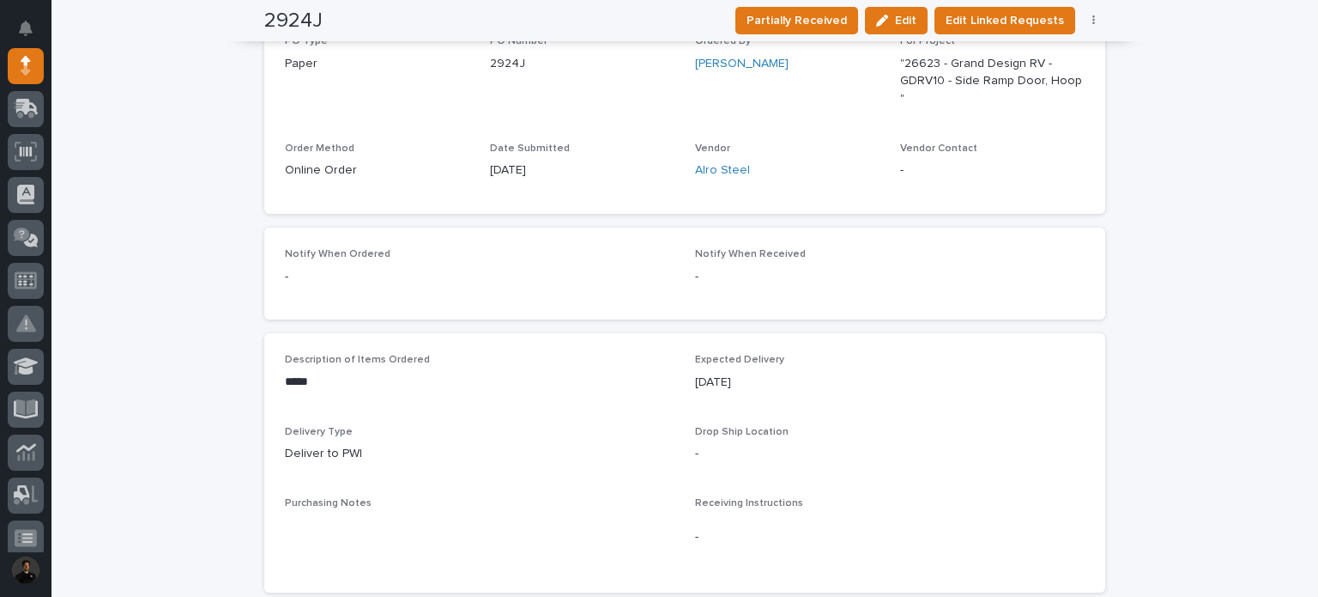
scroll to position [743, 0]
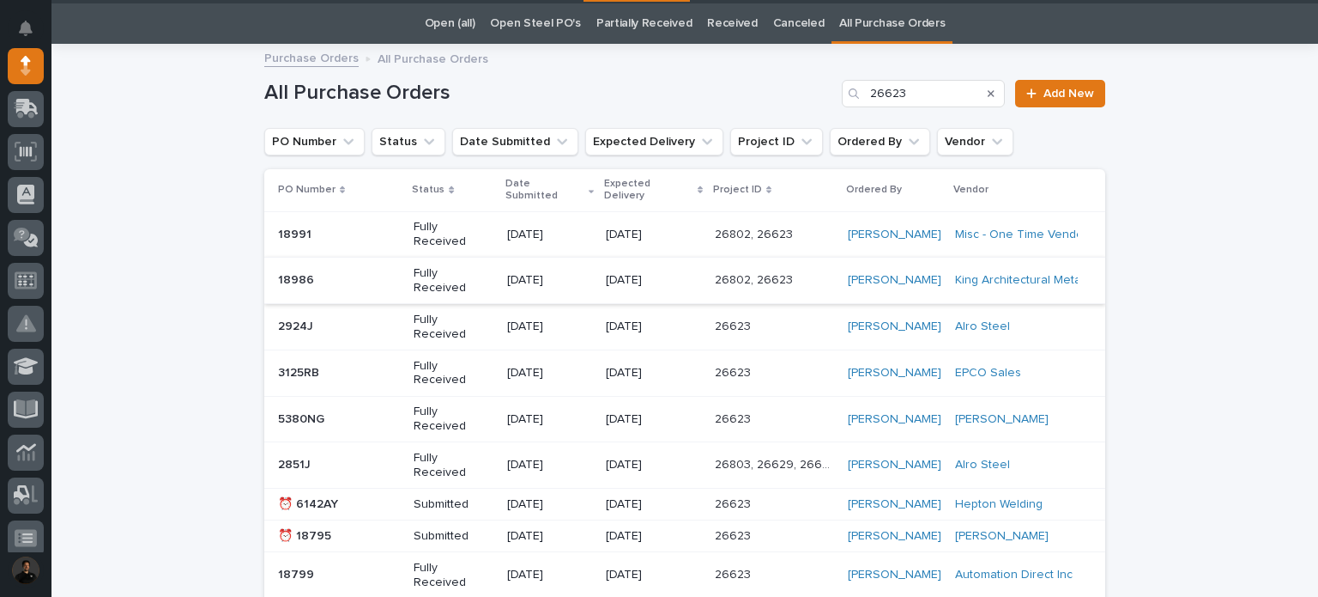
scroll to position [55, 0]
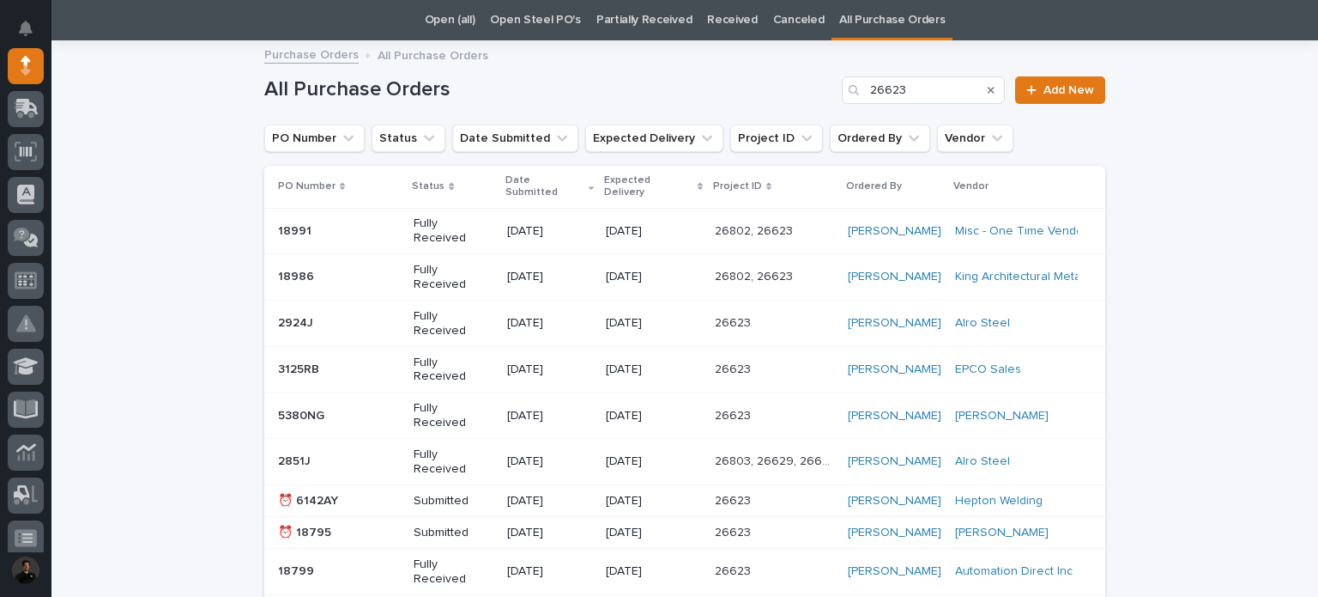
click at [442, 355] on p "Fully Received" at bounding box center [453, 369] width 79 height 29
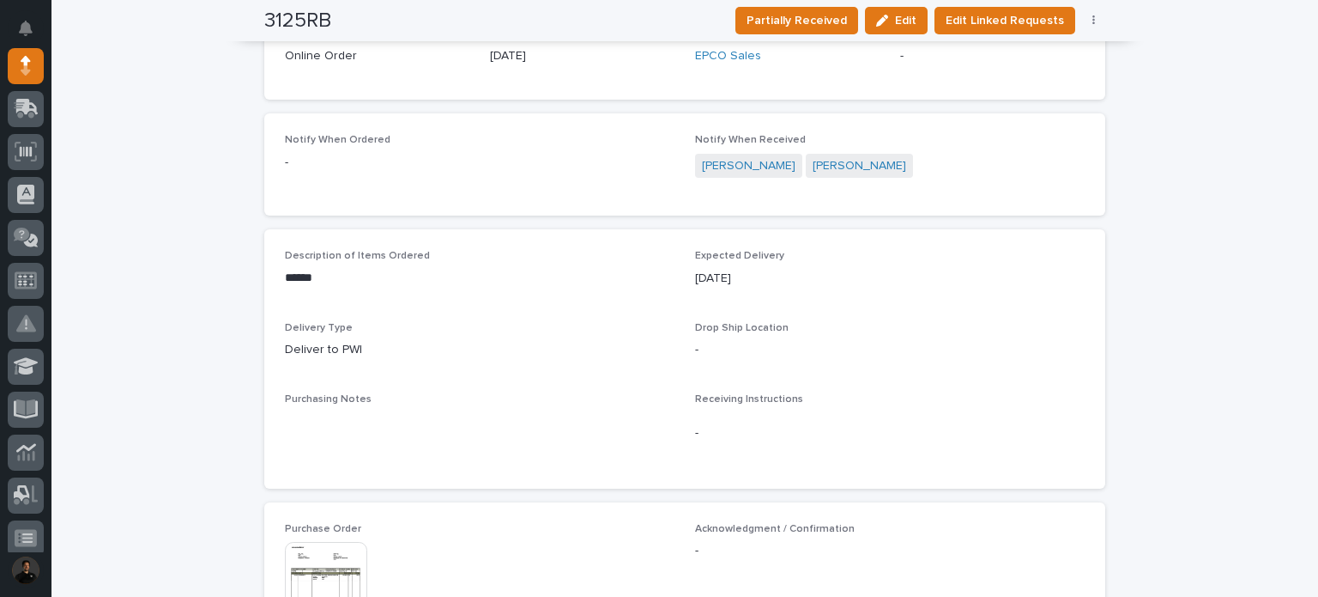
scroll to position [687, 0]
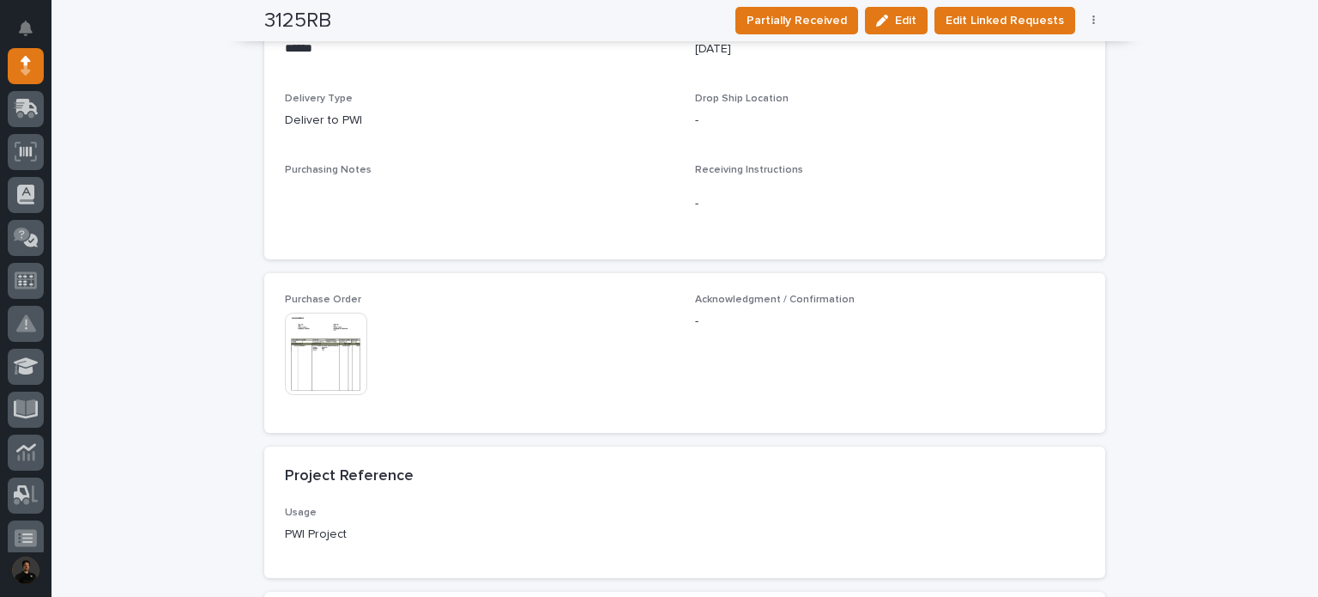
click at [329, 356] on img at bounding box center [326, 353] width 82 height 82
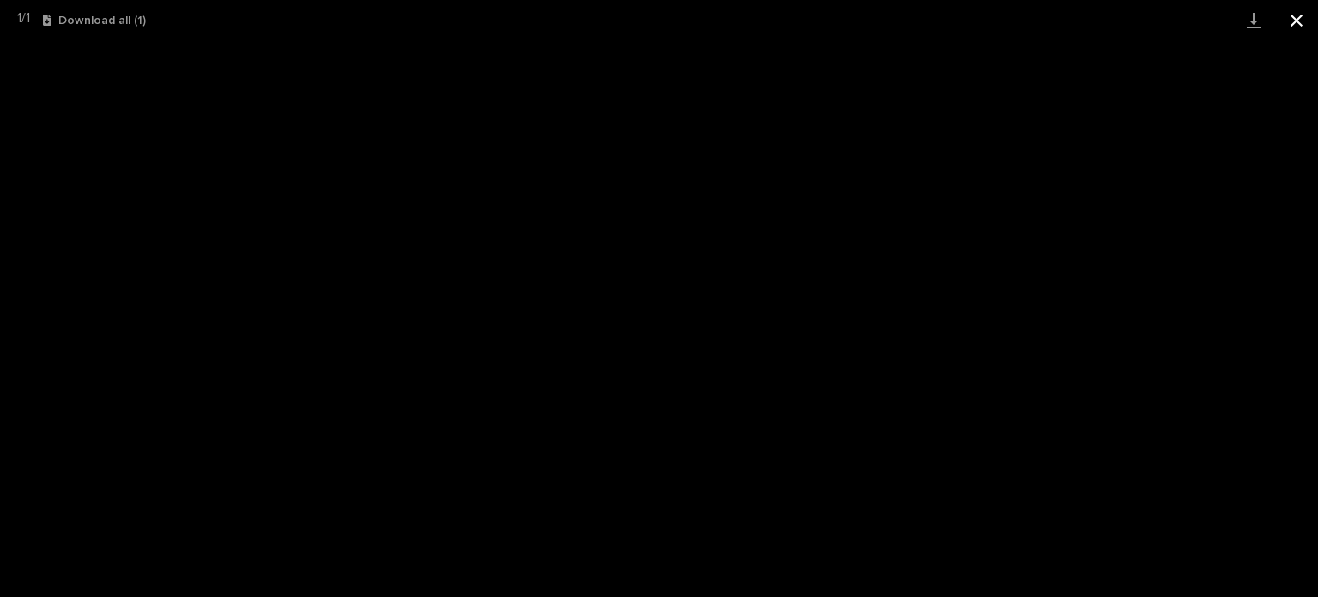
click at [1307, 20] on button "Close gallery" at bounding box center [1296, 20] width 43 height 40
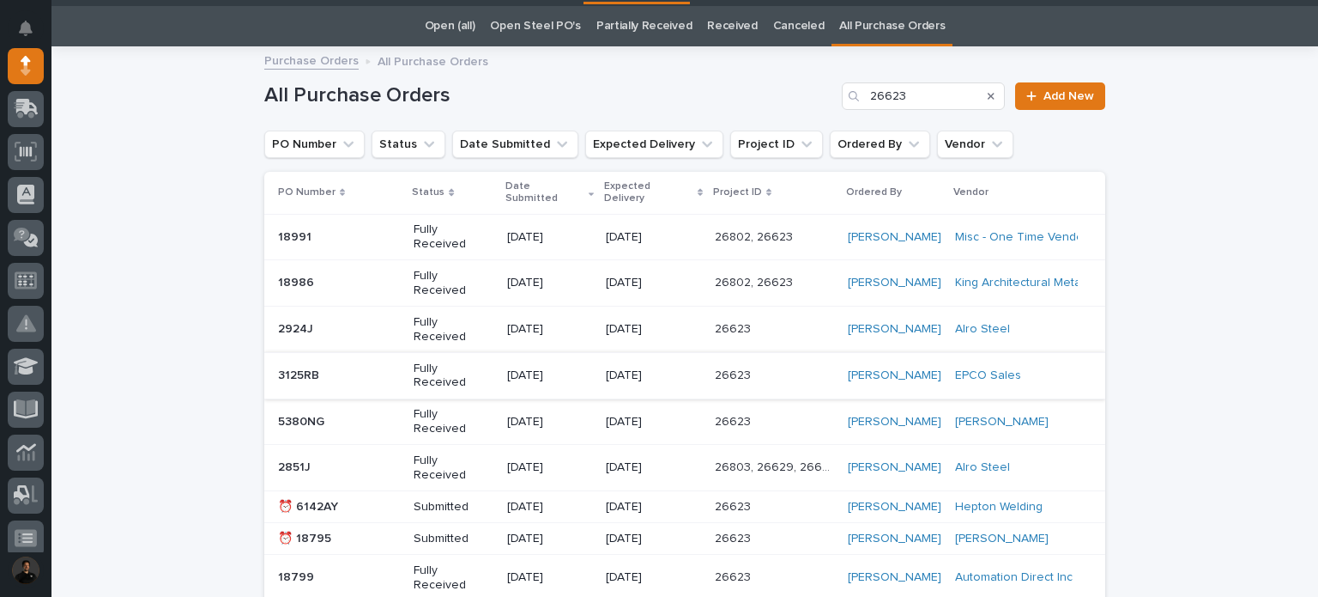
scroll to position [55, 0]
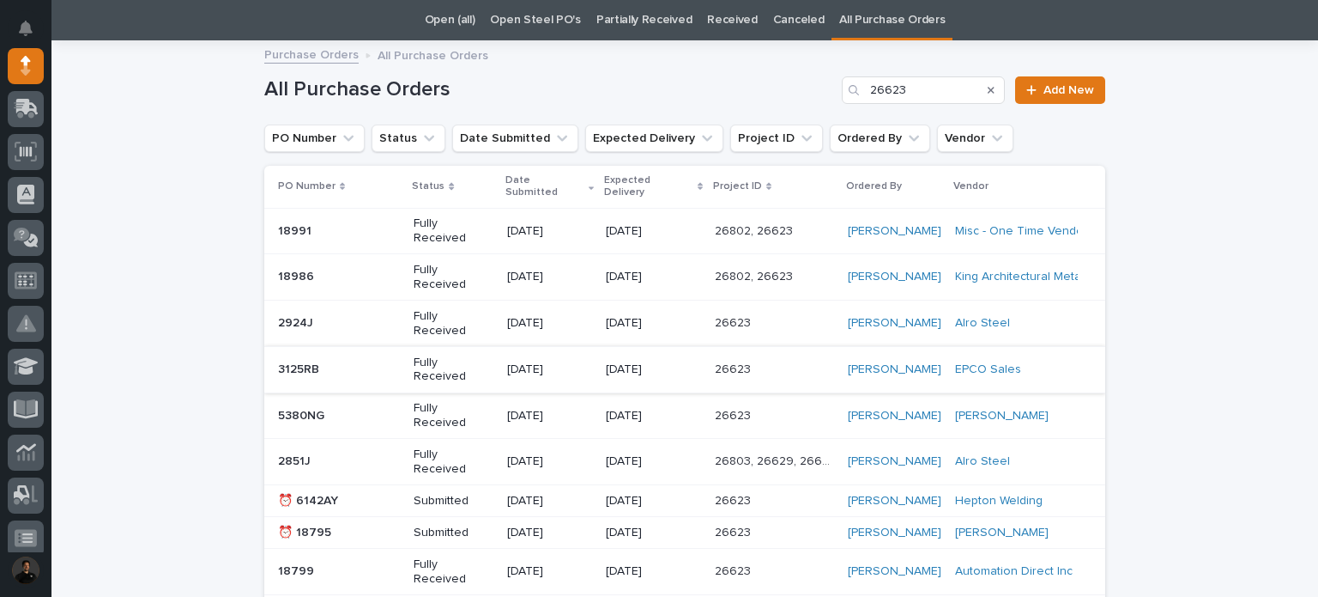
click at [378, 402] on div "5380NG 5380NG" at bounding box center [339, 416] width 122 height 28
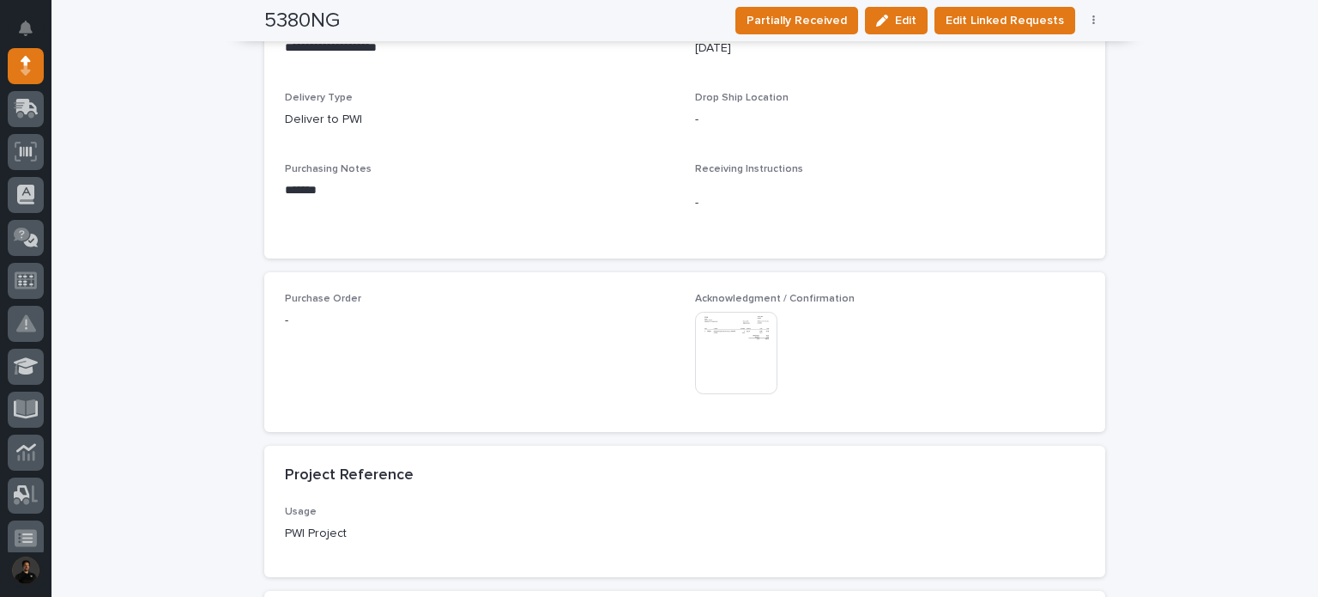
scroll to position [882, 0]
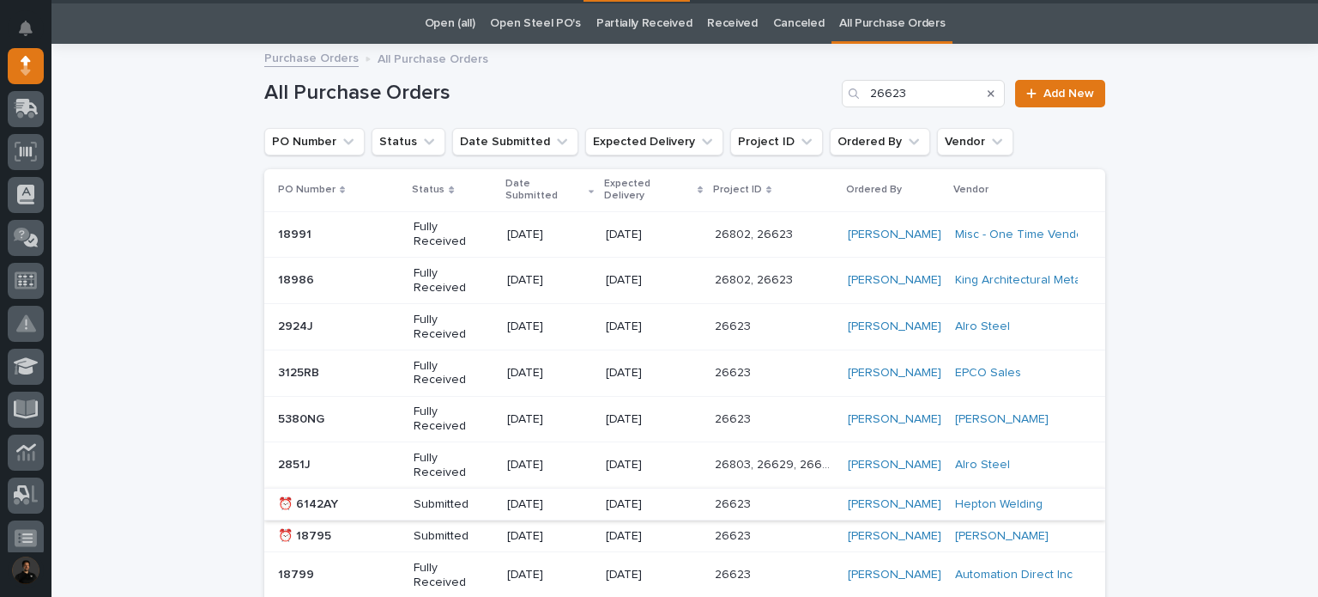
scroll to position [55, 0]
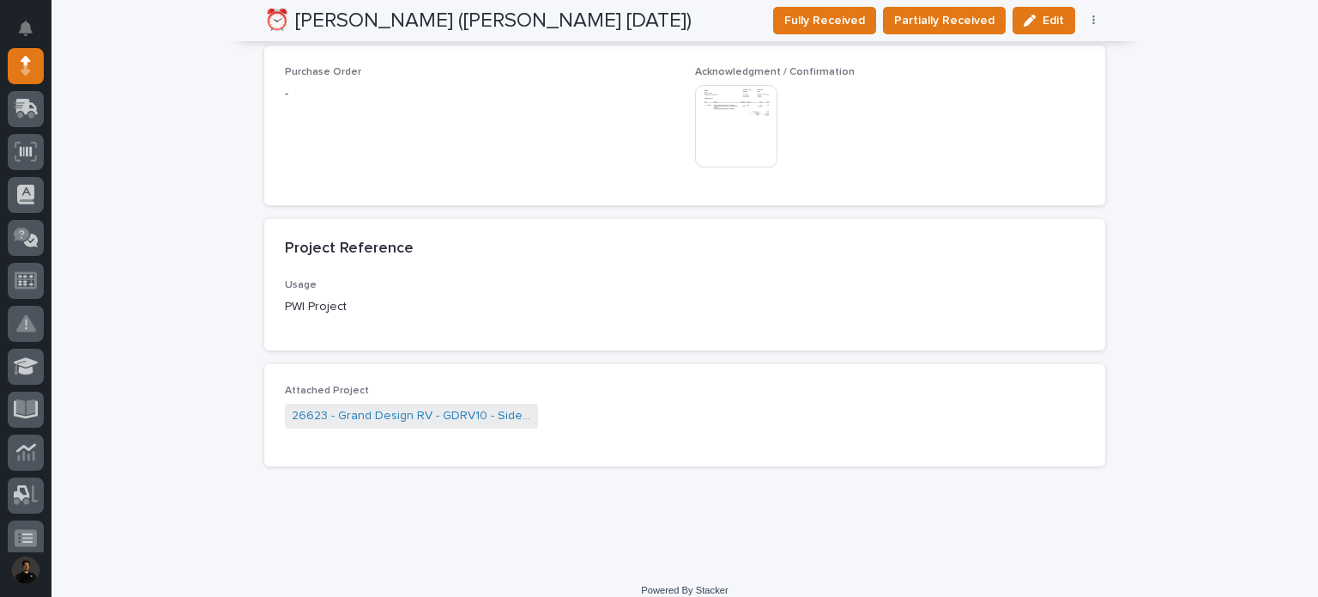
scroll to position [905, 0]
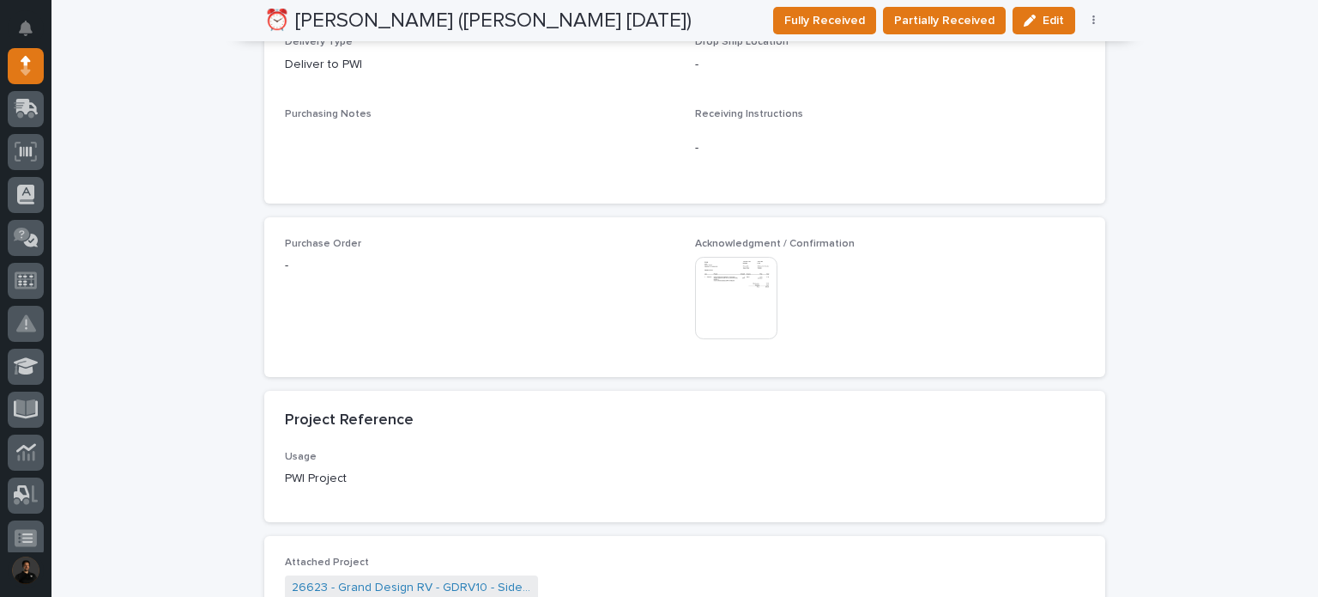
click at [728, 262] on img at bounding box center [736, 298] width 82 height 82
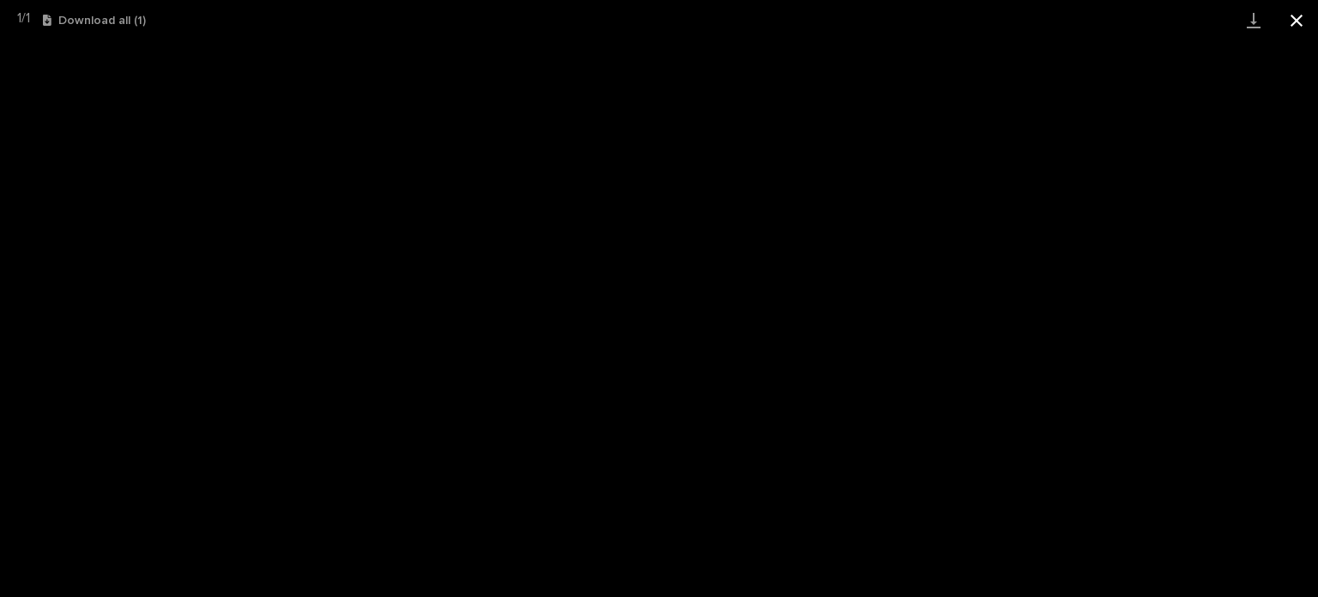
click at [1310, 22] on button "Close gallery" at bounding box center [1296, 20] width 43 height 40
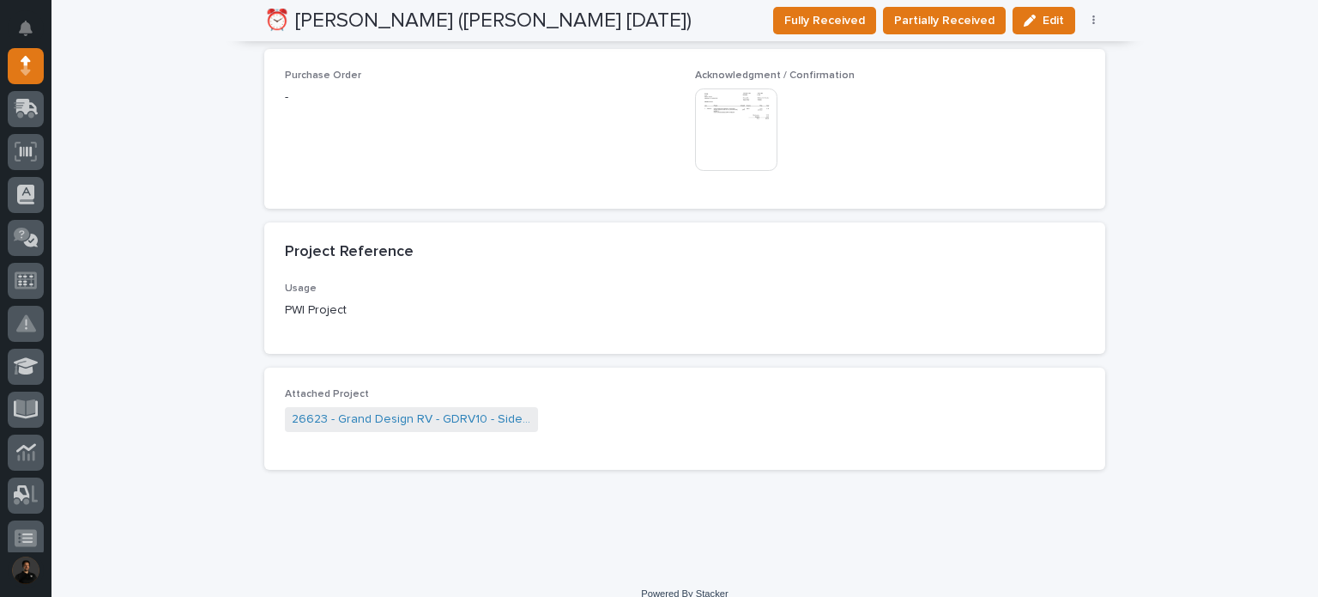
scroll to position [1077, 0]
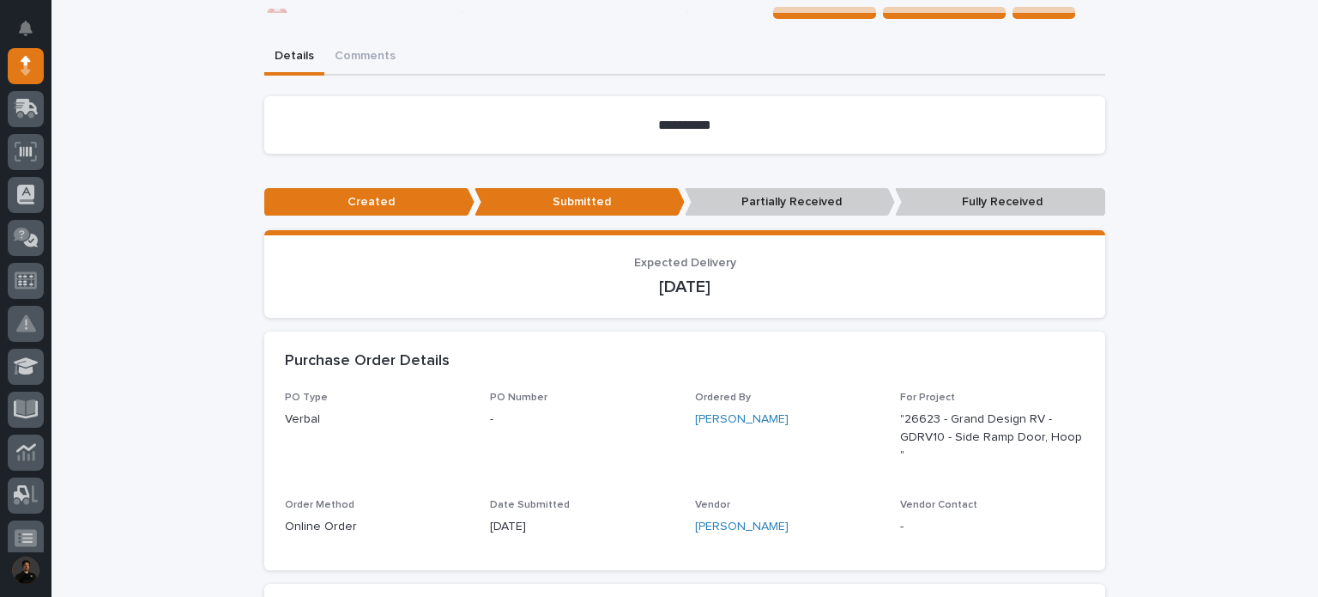
scroll to position [0, 0]
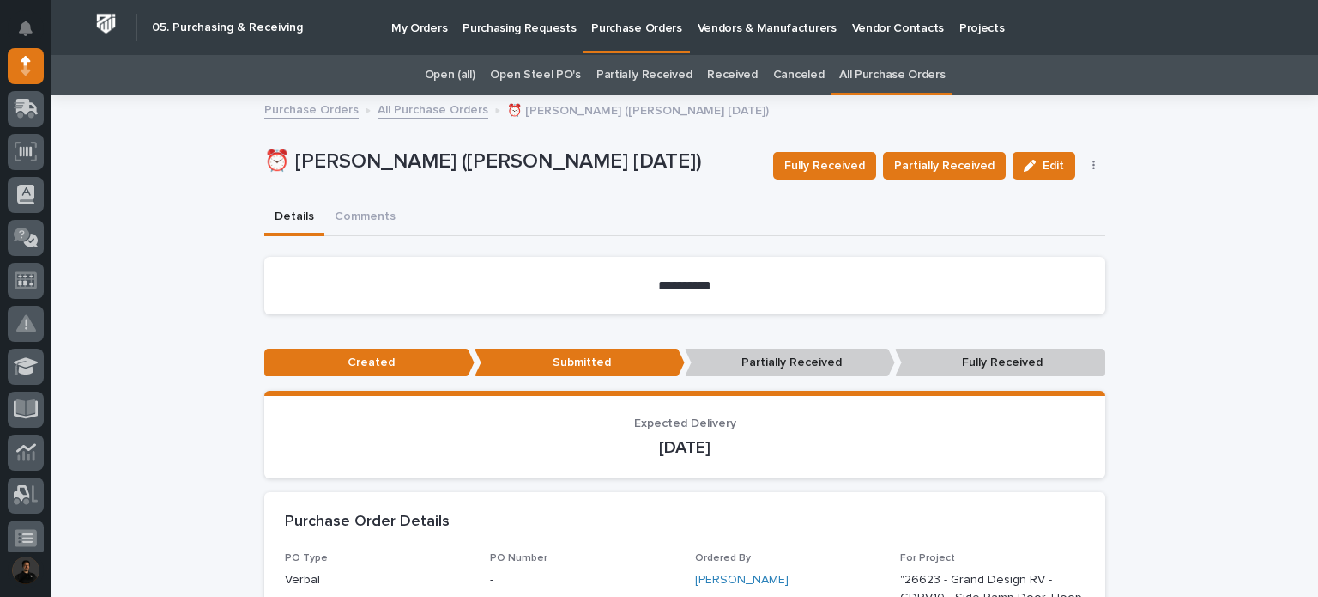
click at [658, 164] on p "⏰ Verbal Darren (McMaster 8/1/25)" at bounding box center [511, 161] width 495 height 25
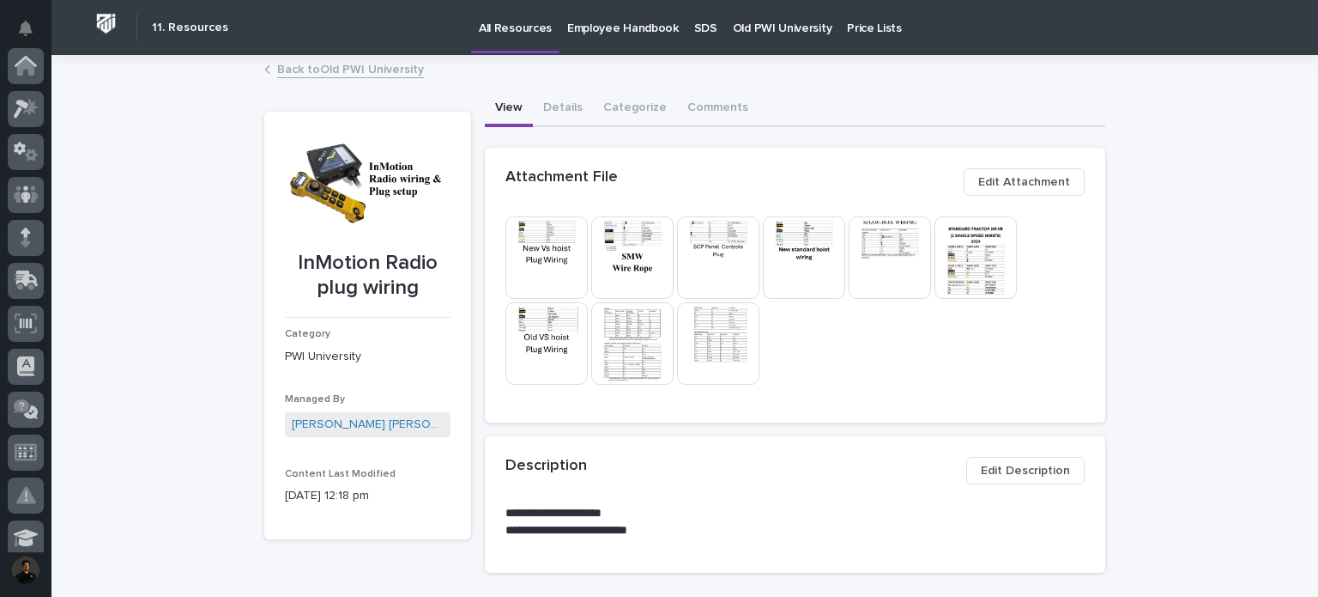
scroll to position [515, 0]
click at [340, 72] on link "Back to Old PWI University" at bounding box center [350, 68] width 147 height 20
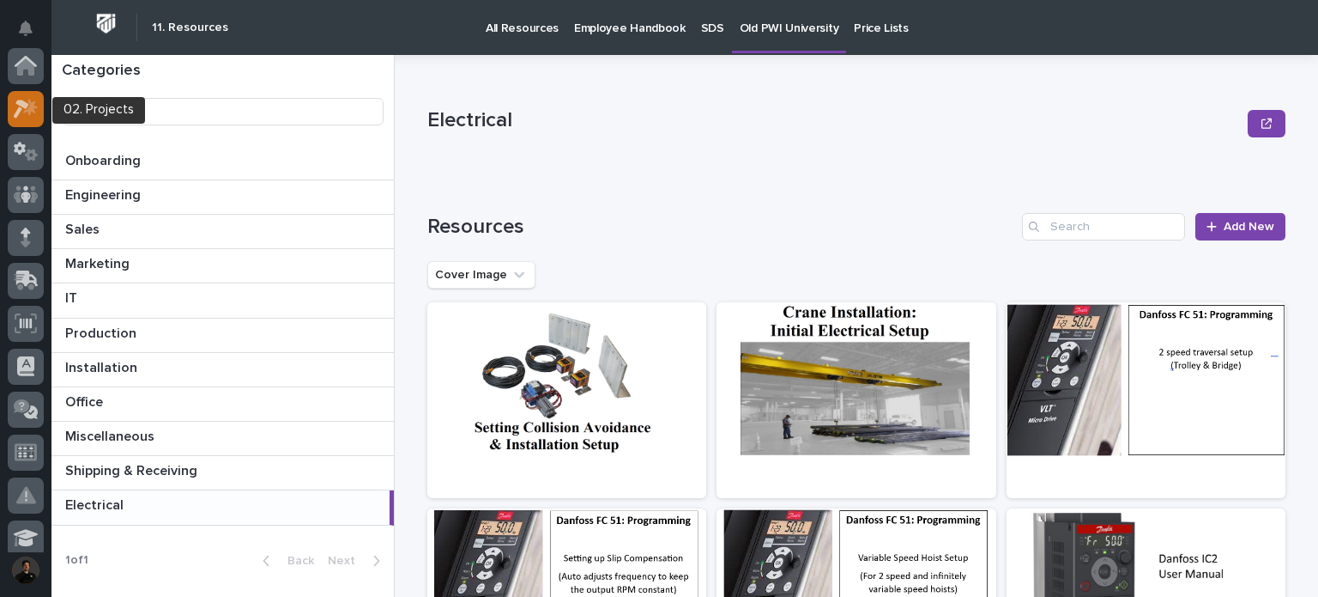
click at [35, 107] on icon at bounding box center [30, 106] width 15 height 17
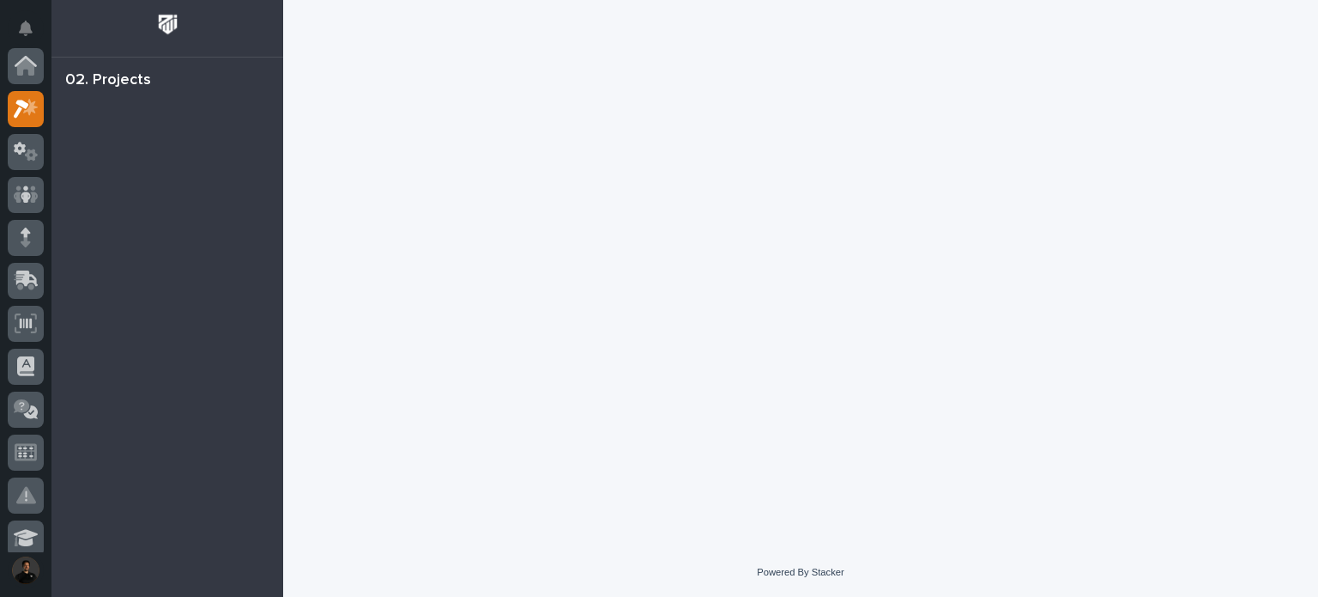
scroll to position [43, 0]
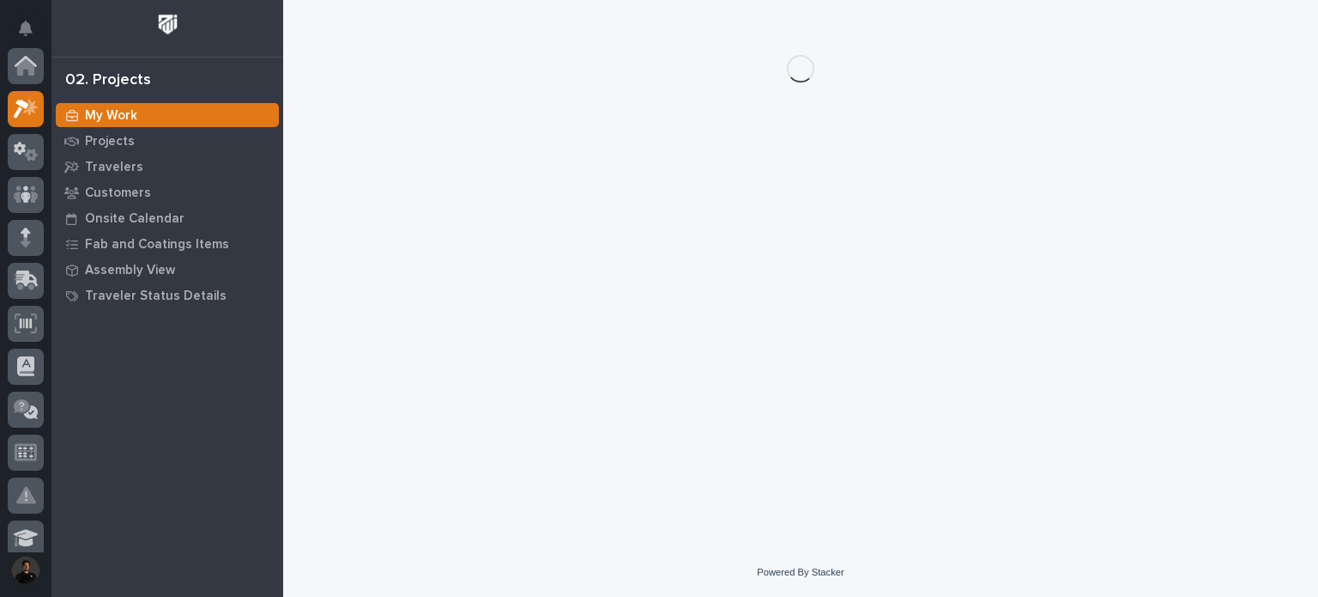
scroll to position [43, 0]
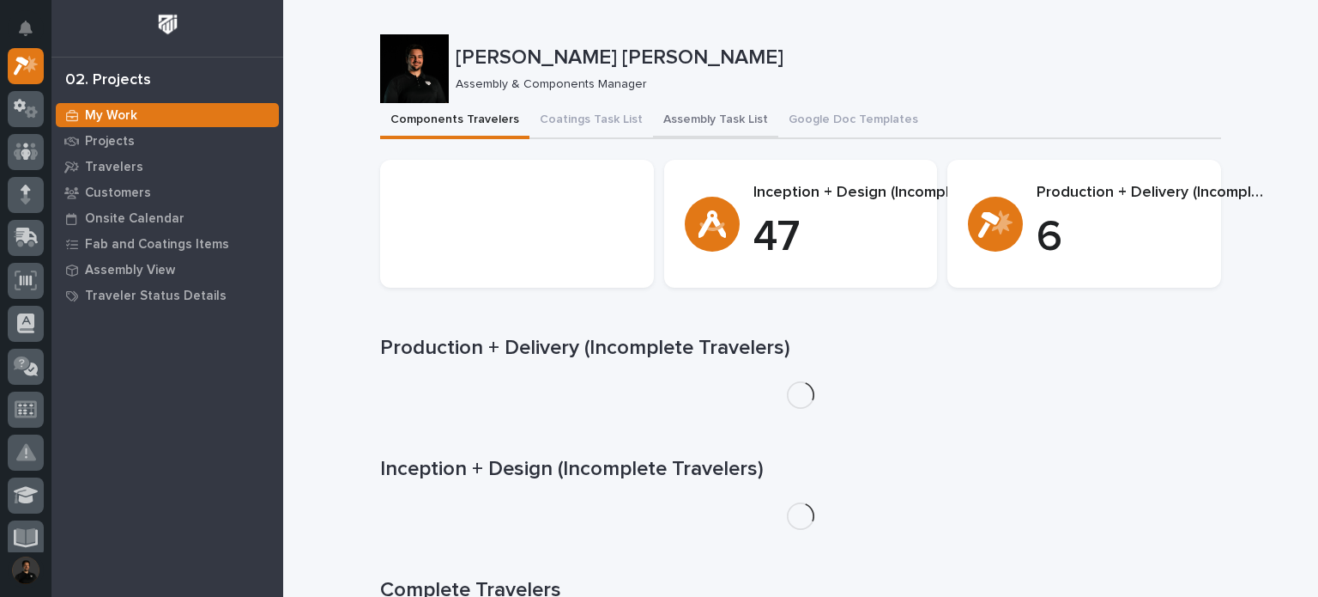
click at [694, 103] on button "Assembly Task List" at bounding box center [715, 121] width 125 height 36
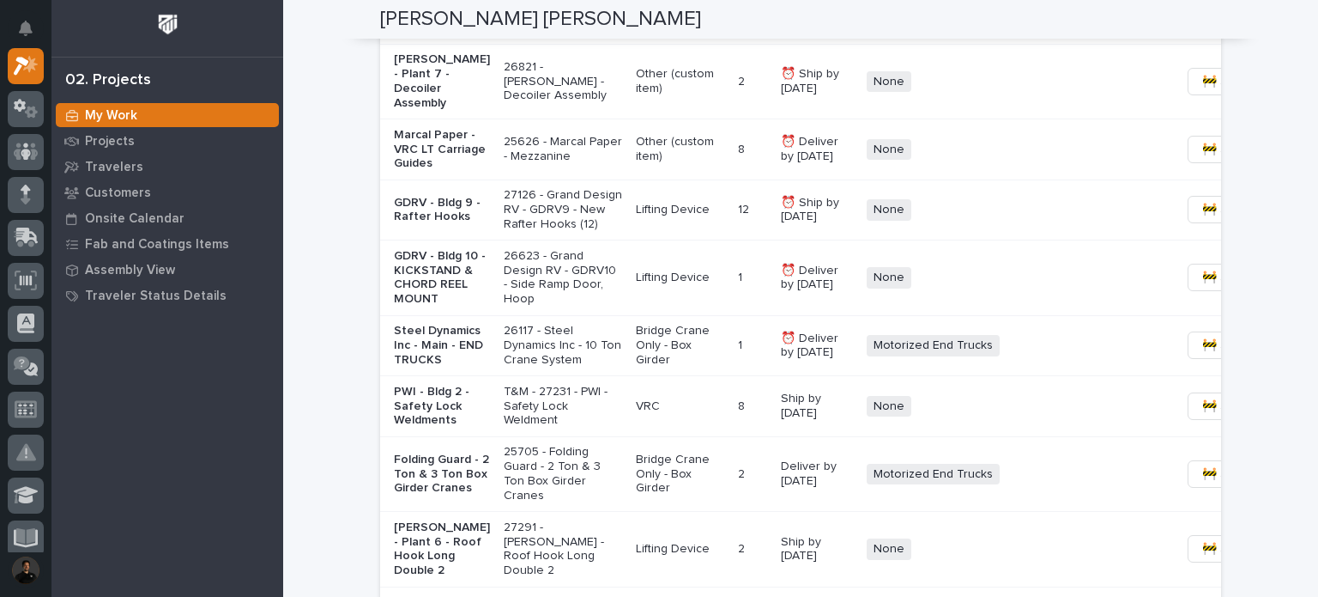
scroll to position [1430, 0]
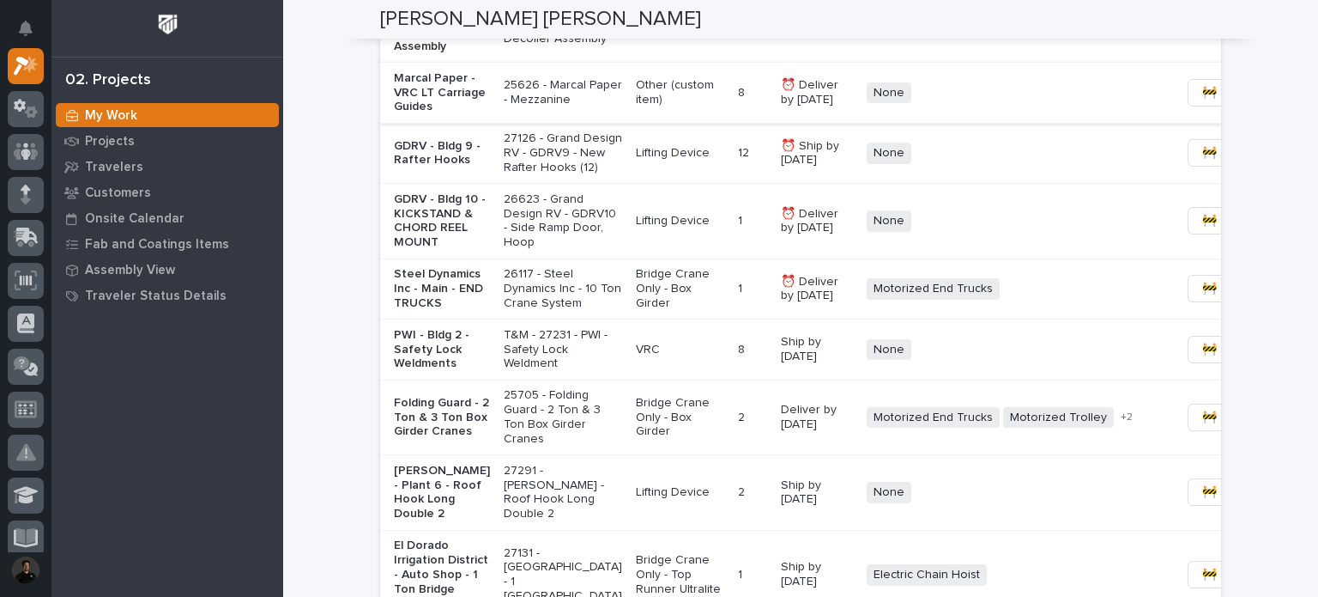
click at [1202, 90] on span "🚧 Staging →" at bounding box center [1237, 92] width 71 height 21
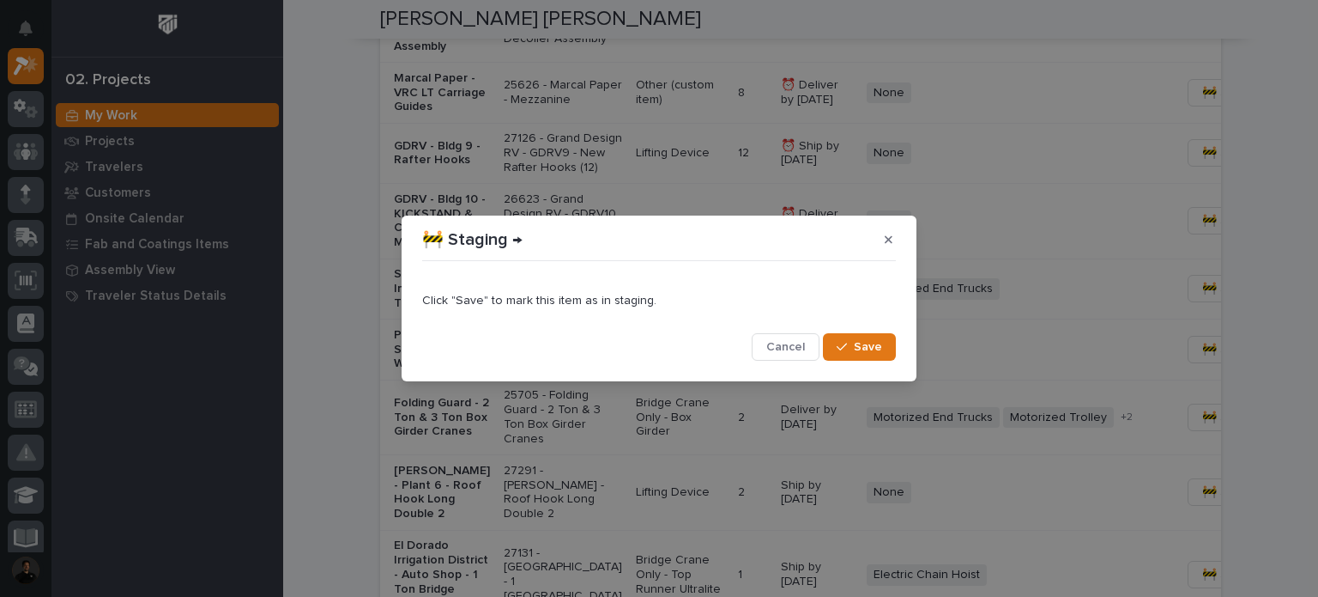
click at [865, 344] on span "Save" at bounding box center [868, 346] width 28 height 15
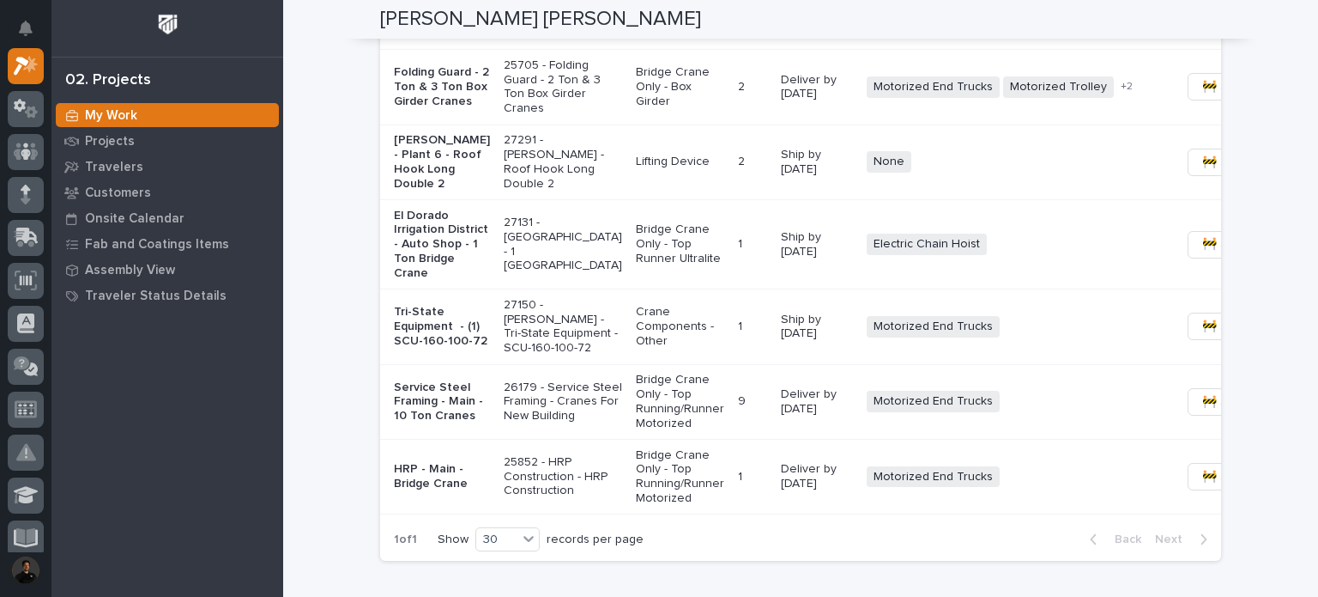
scroll to position [1717, 0]
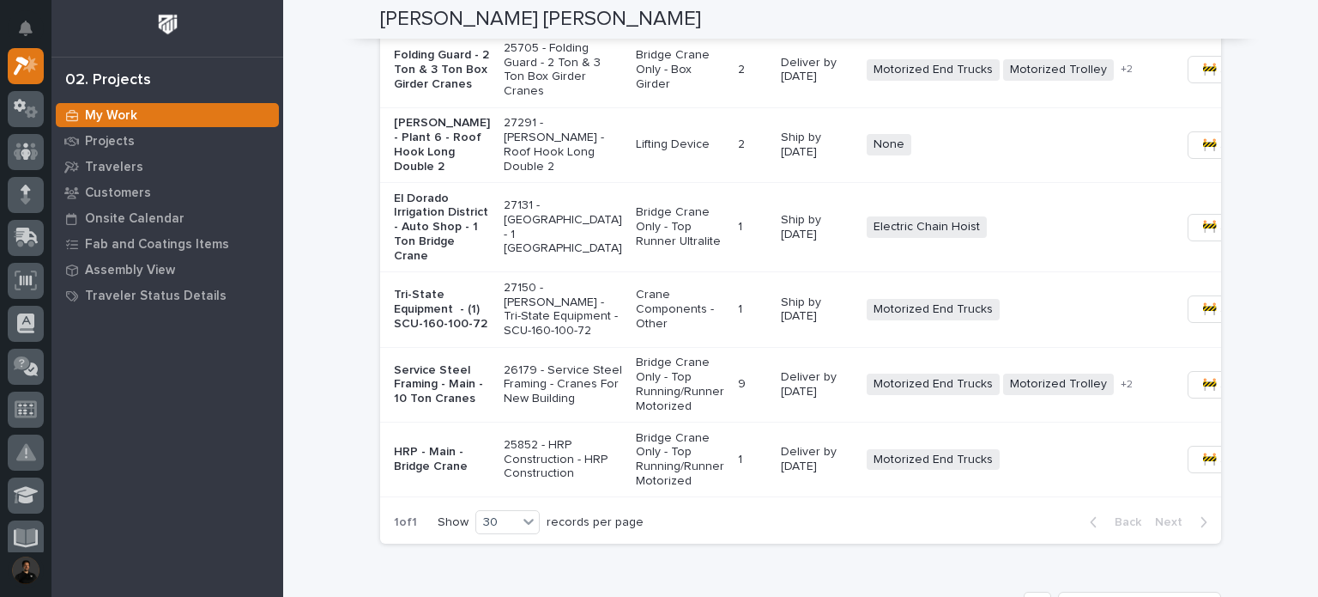
click at [1188, 15] on button "🚧 Staging →" at bounding box center [1238, 1] width 100 height 27
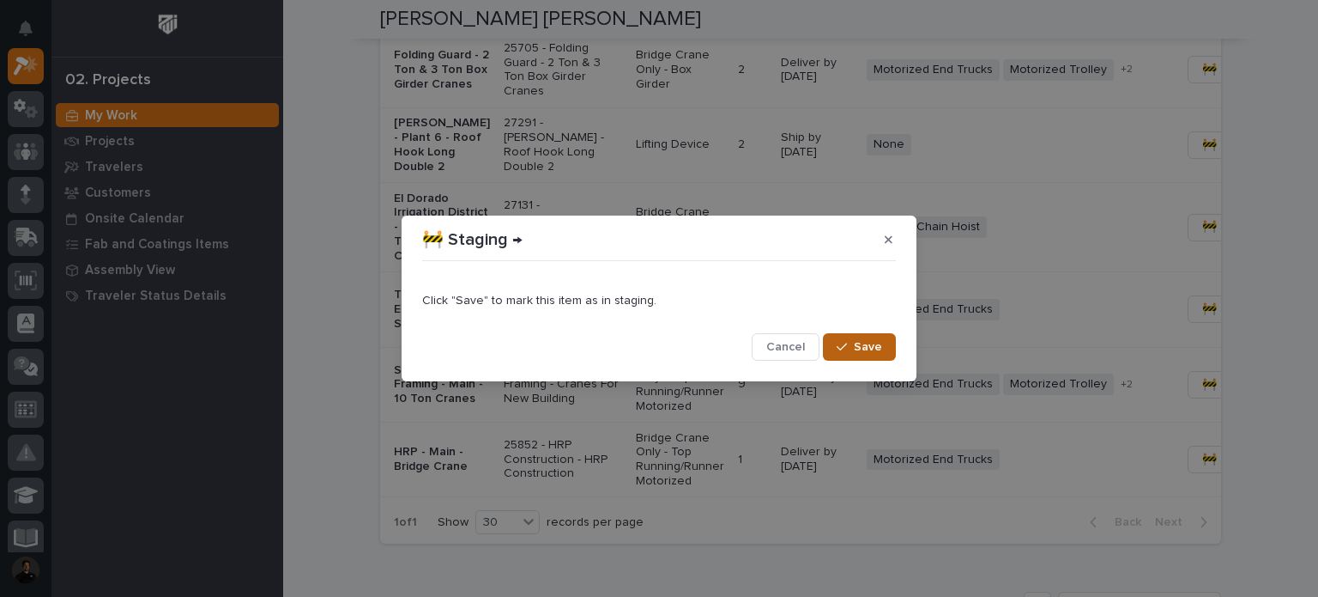
click at [851, 345] on div "button" at bounding box center [845, 347] width 17 height 12
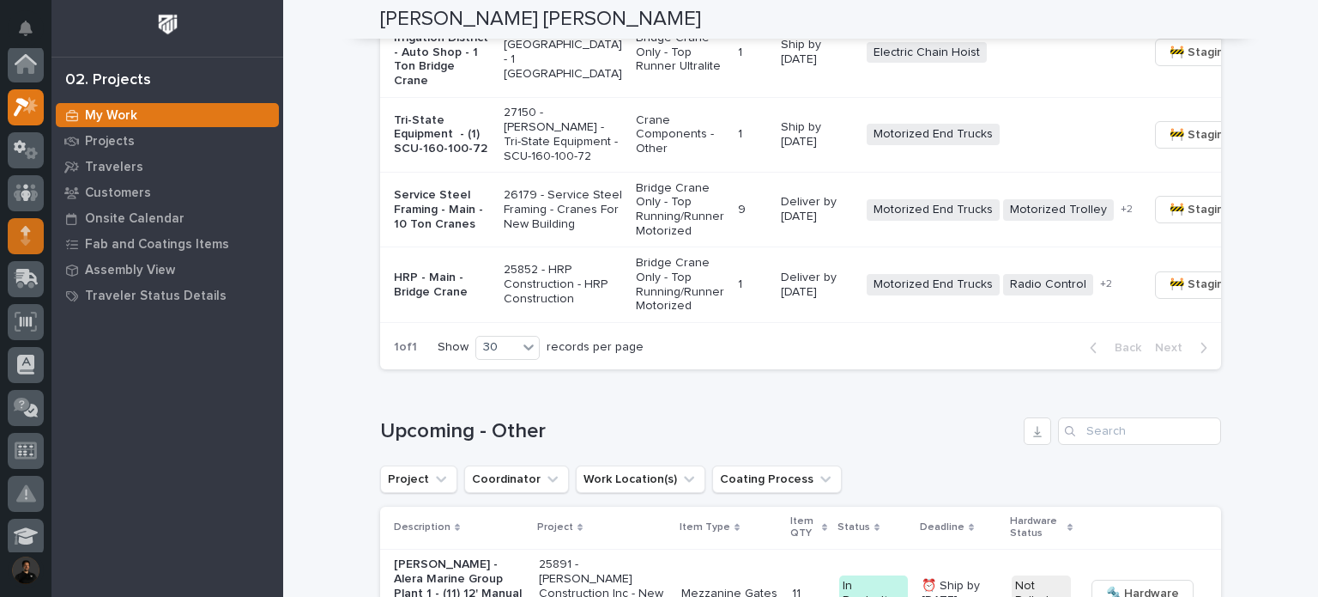
scroll to position [0, 0]
click at [22, 229] on icon at bounding box center [26, 237] width 10 height 20
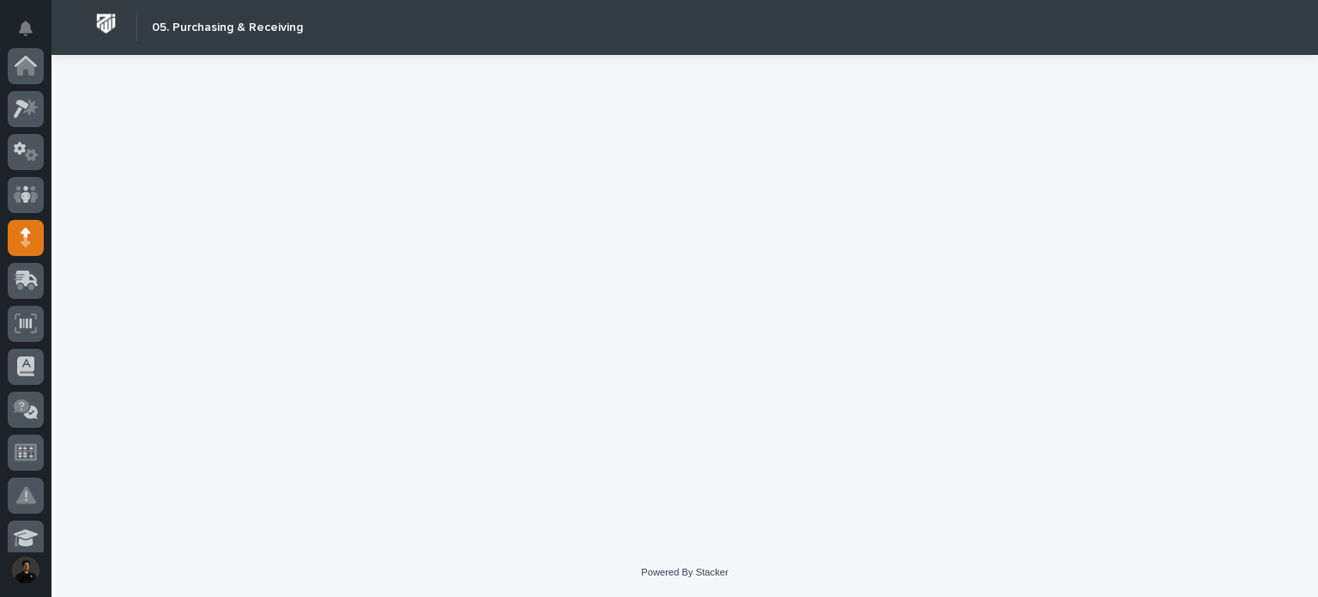
scroll to position [172, 0]
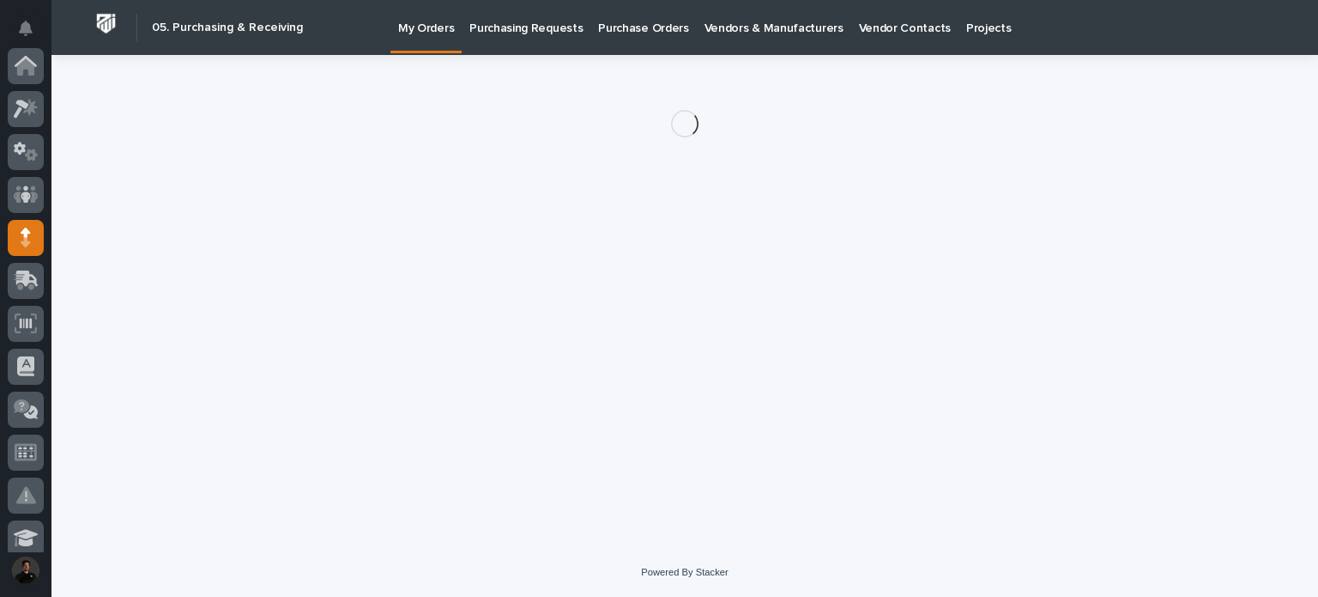
scroll to position [172, 0]
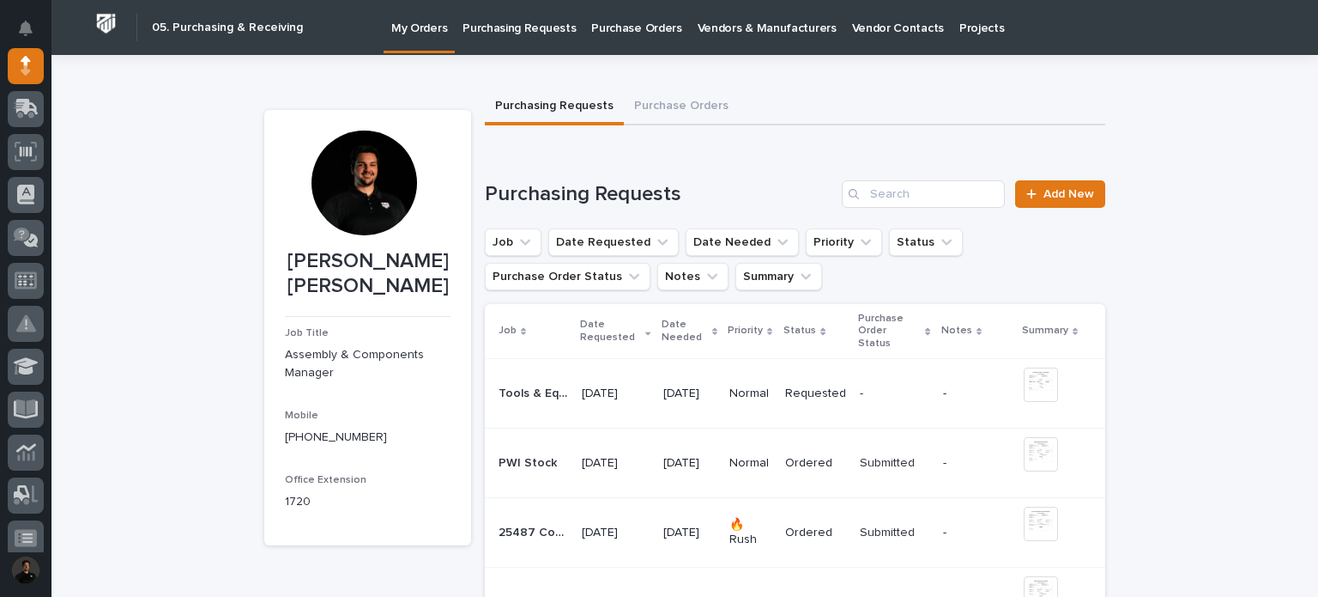
click at [600, 25] on p "Purchase Orders" at bounding box center [636, 18] width 90 height 36
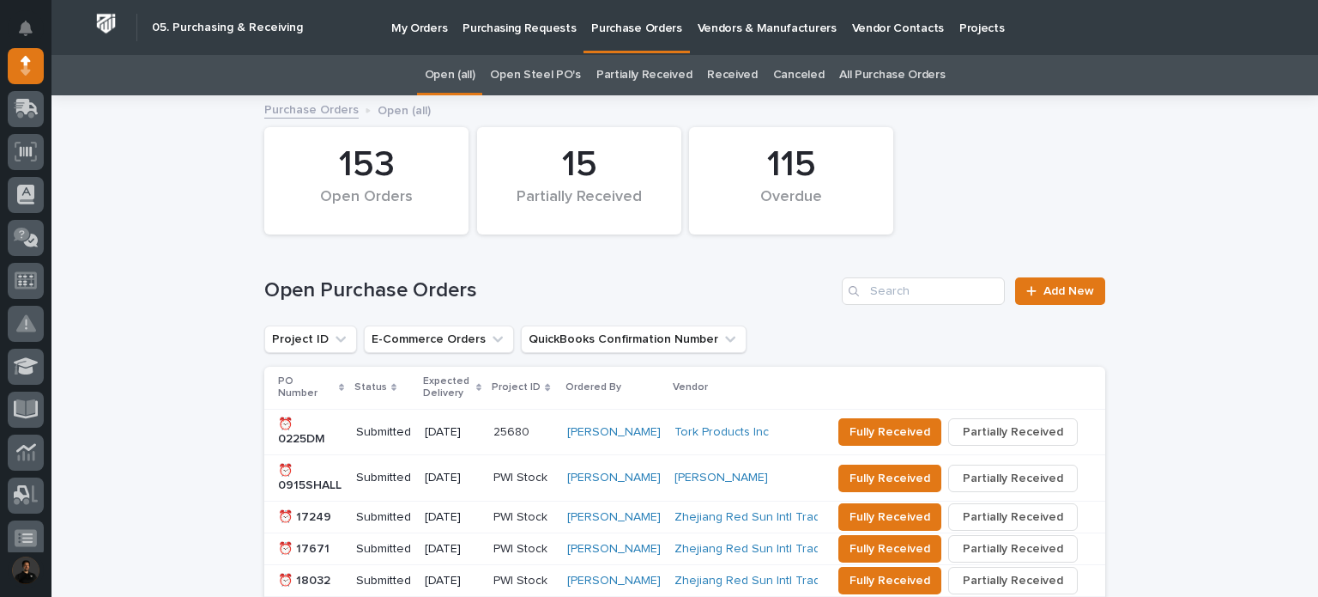
click at [839, 70] on link "All Purchase Orders" at bounding box center [892, 75] width 106 height 40
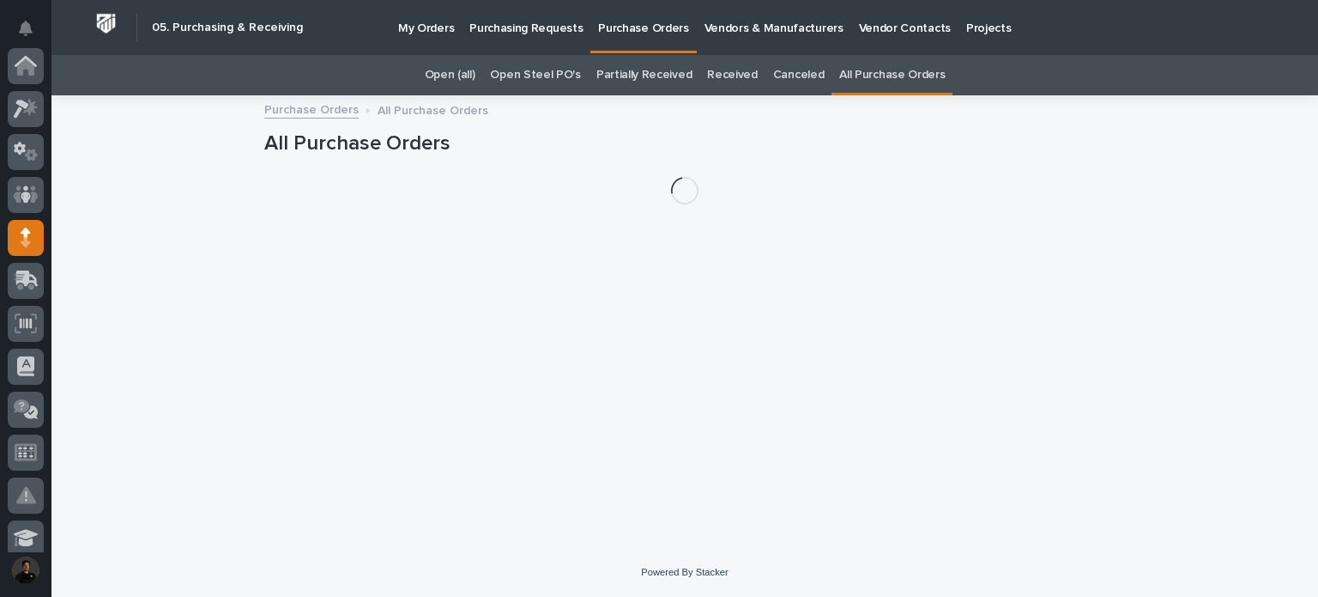
scroll to position [172, 0]
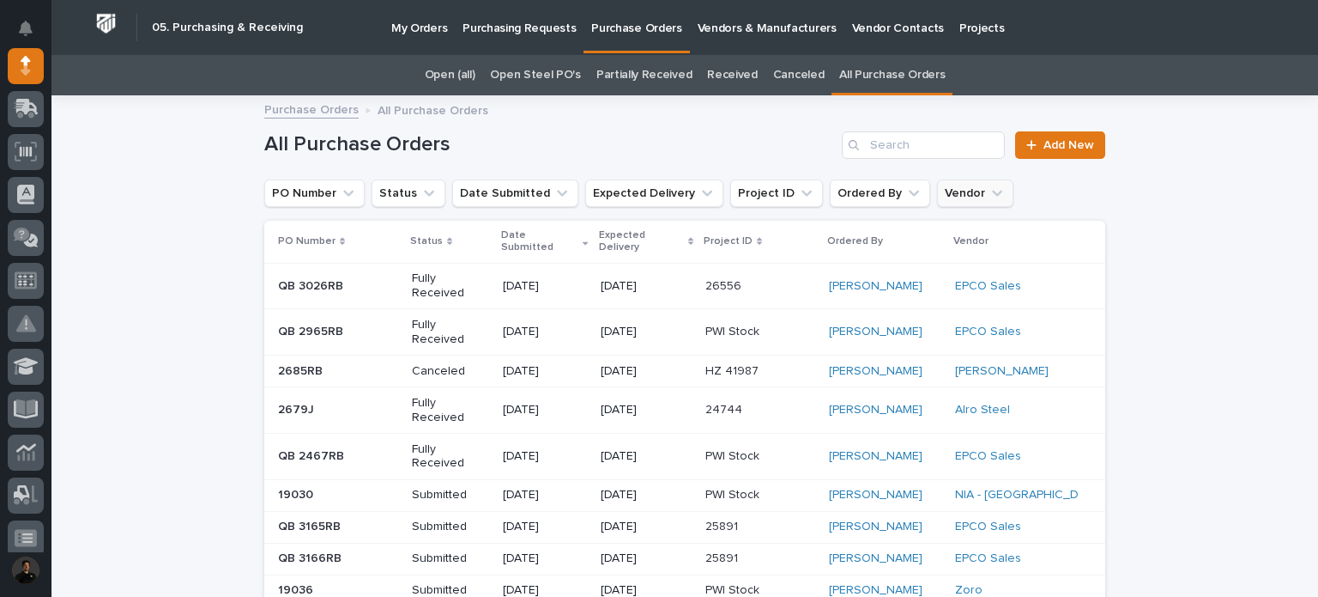
click at [937, 193] on button "Vendor" at bounding box center [975, 192] width 76 height 27
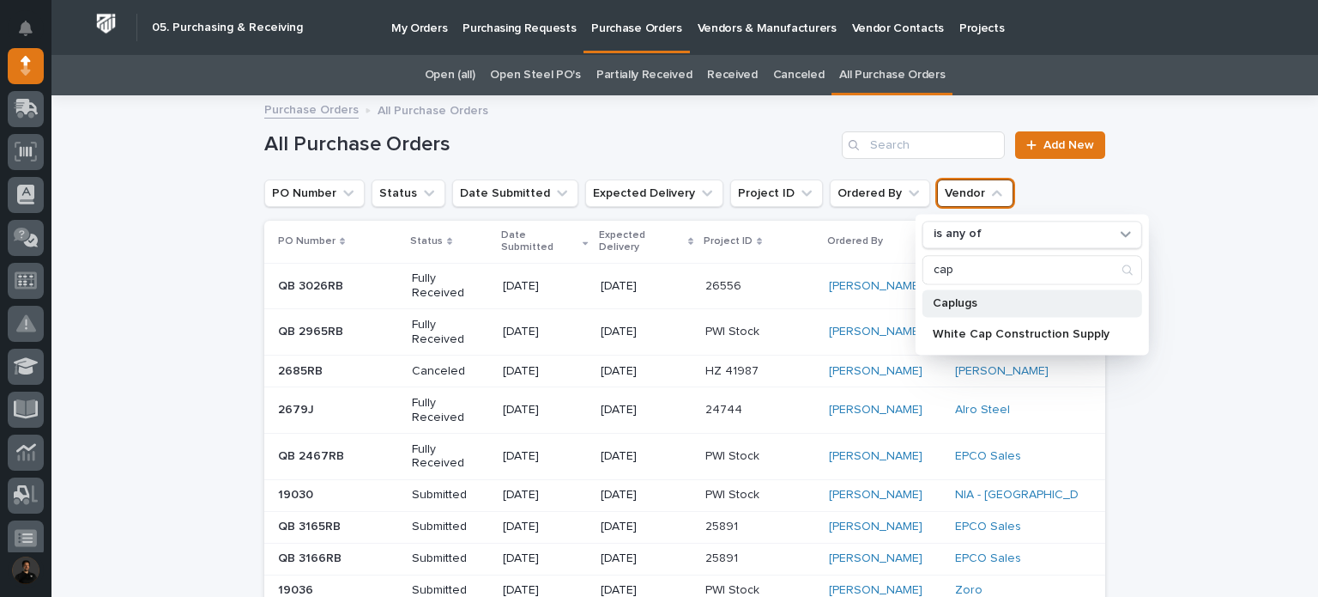
type input "cap"
click at [982, 300] on p "Caplugs" at bounding box center [1024, 303] width 182 height 12
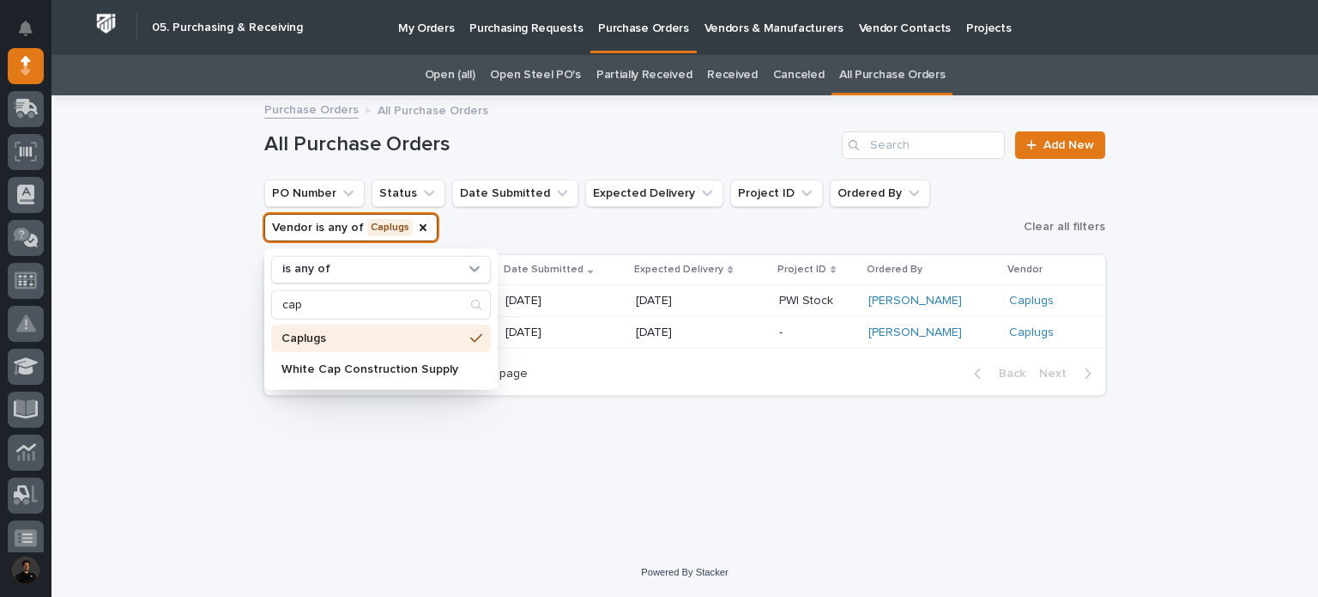
click at [660, 244] on ul "PO Number Status Date Submitted Expected Delivery Project ID Ordered By Vendor …" at bounding box center [641, 210] width 760 height 69
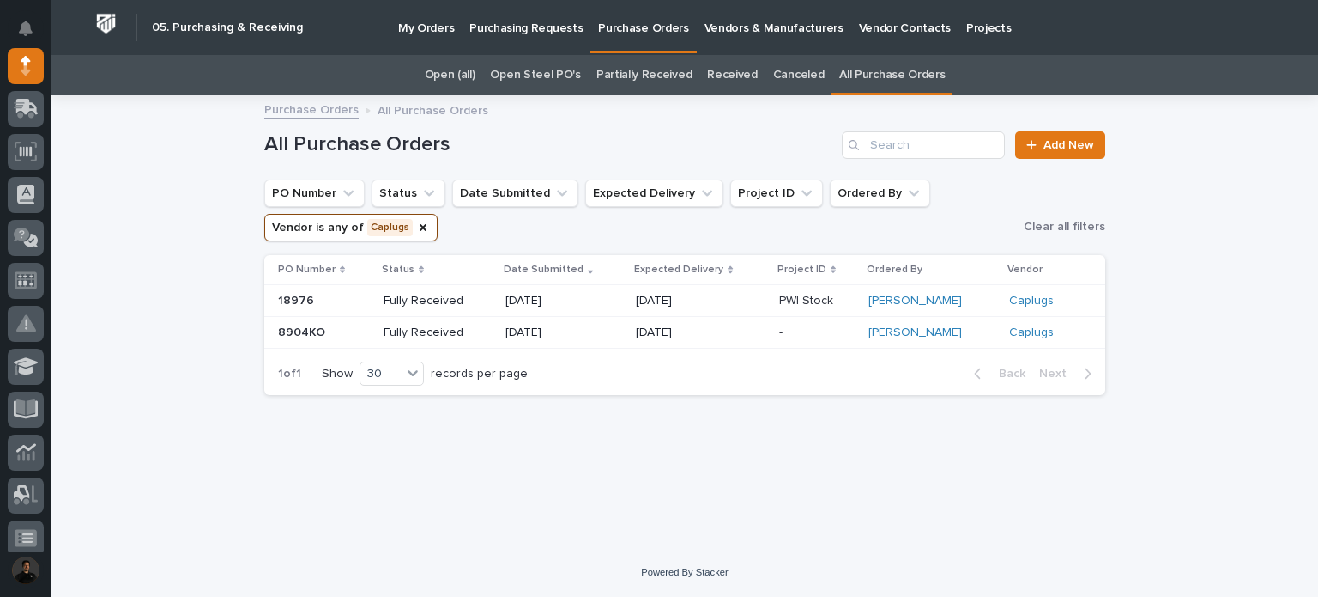
click at [889, 433] on div "Loading... Saving… Loading... Saving… All Purchase Orders Add New PO Number Sta…" at bounding box center [685, 301] width 858 height 408
click at [584, 300] on p "[DATE]" at bounding box center [564, 301] width 117 height 15
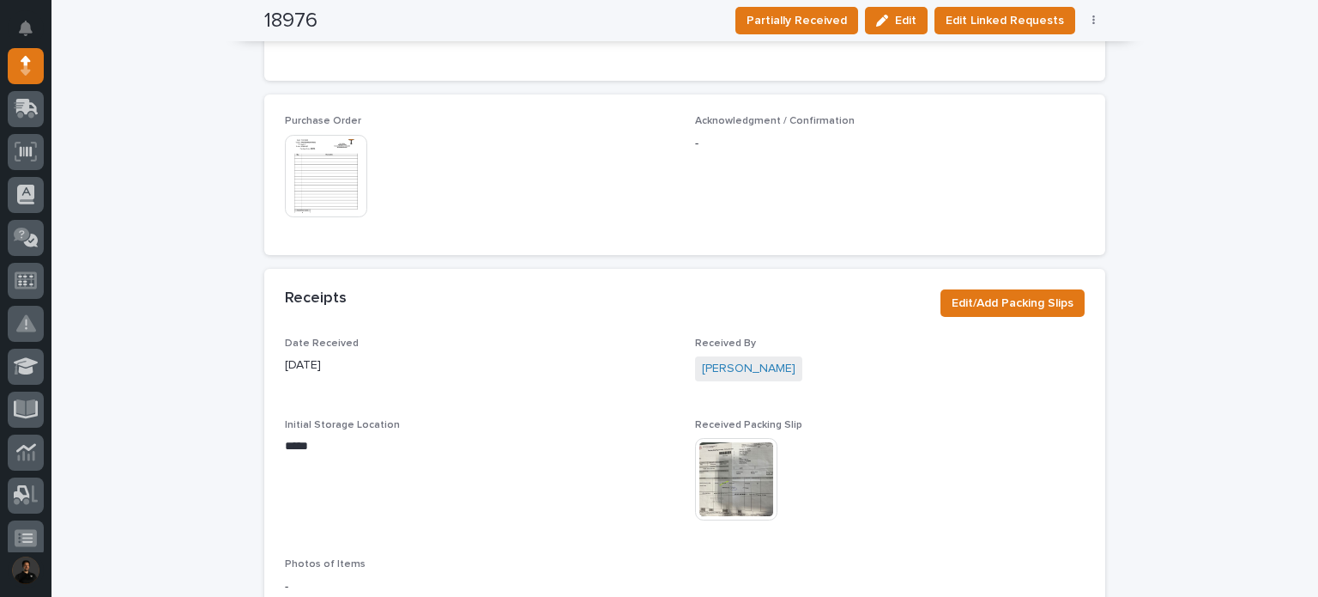
scroll to position [858, 0]
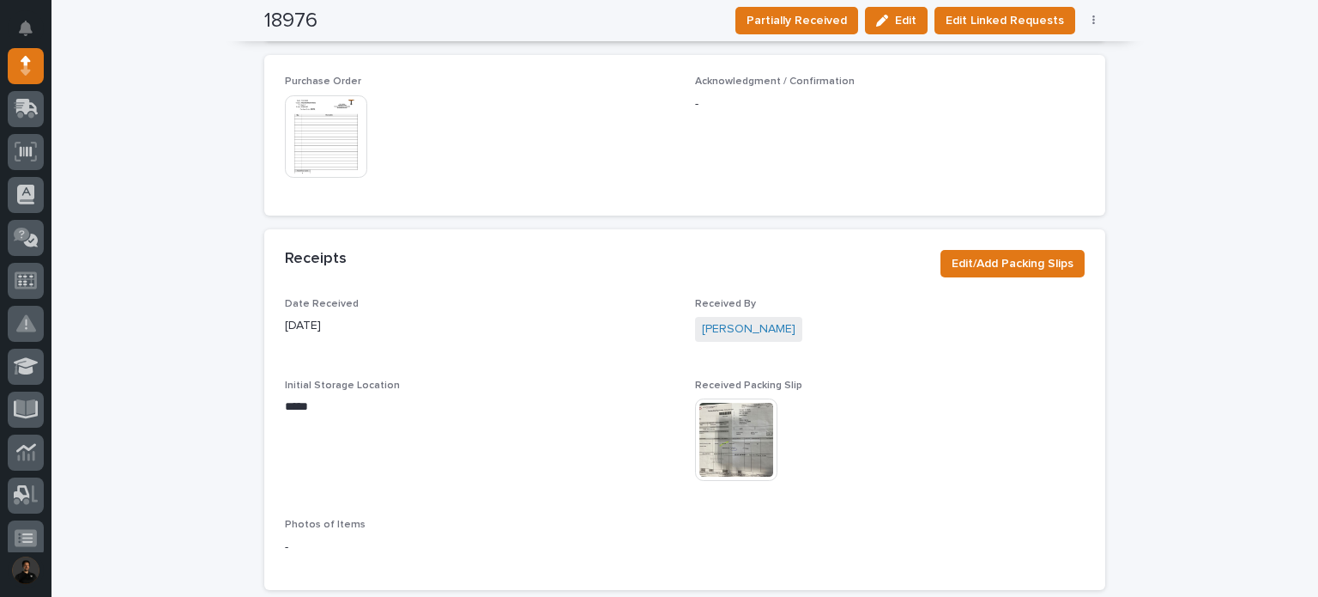
click at [309, 124] on img at bounding box center [326, 136] width 82 height 82
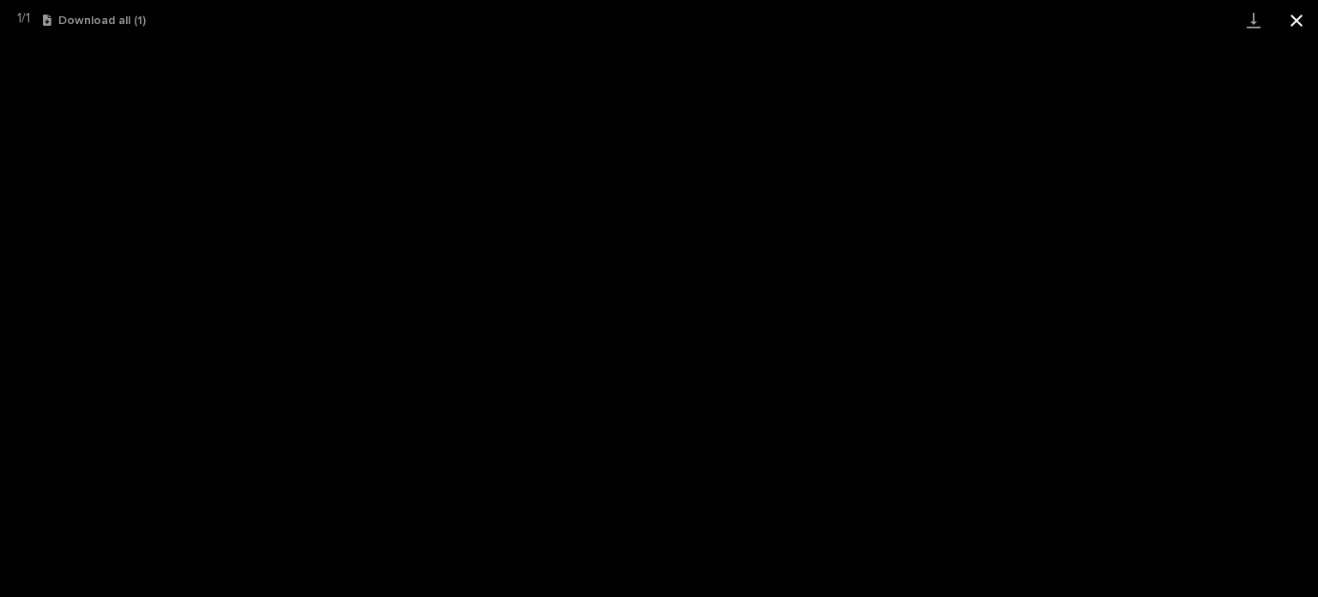
click at [1306, 8] on button "Close gallery" at bounding box center [1296, 20] width 43 height 40
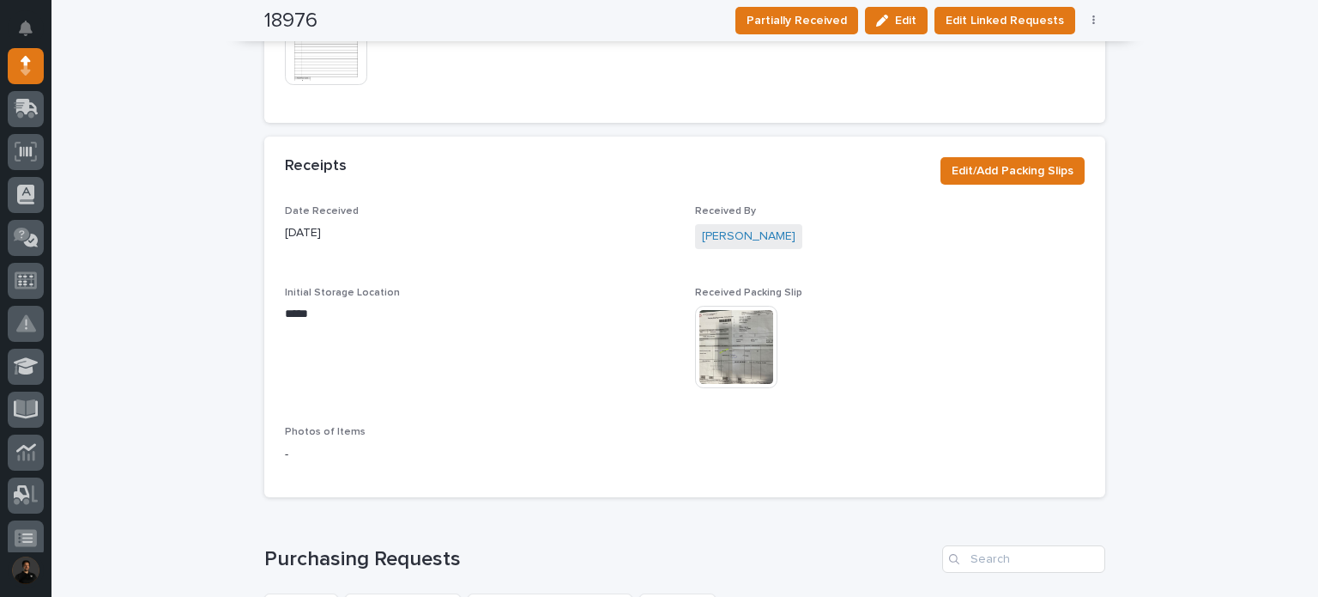
scroll to position [1087, 0]
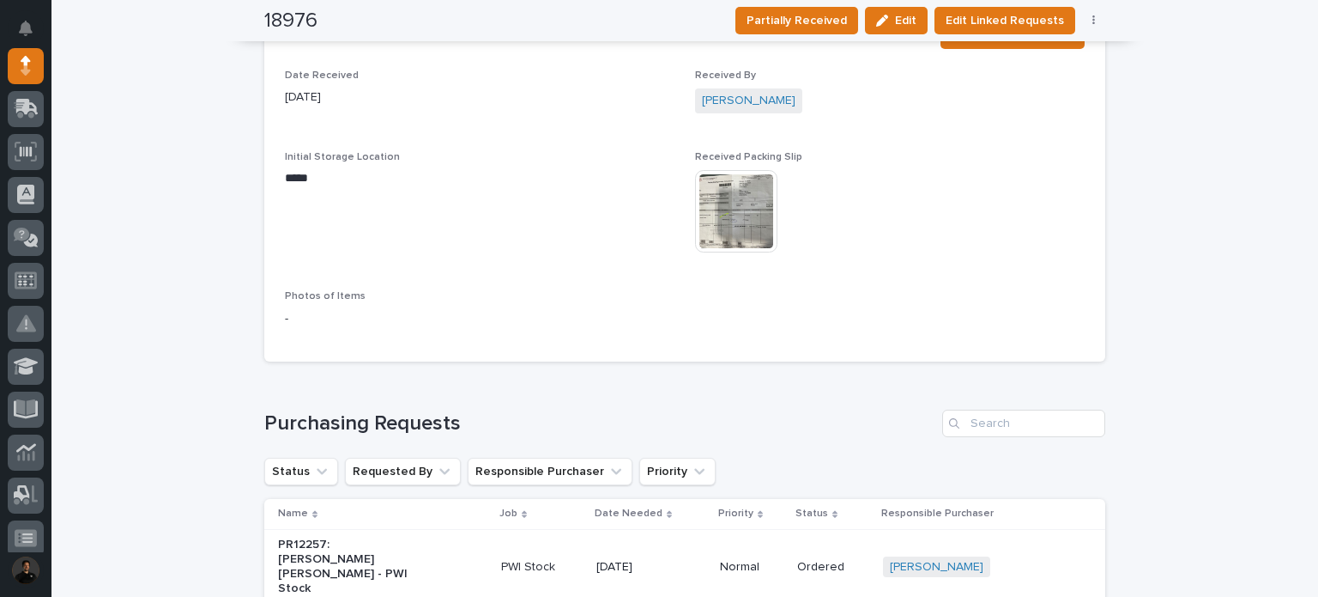
click at [723, 204] on img at bounding box center [736, 211] width 82 height 82
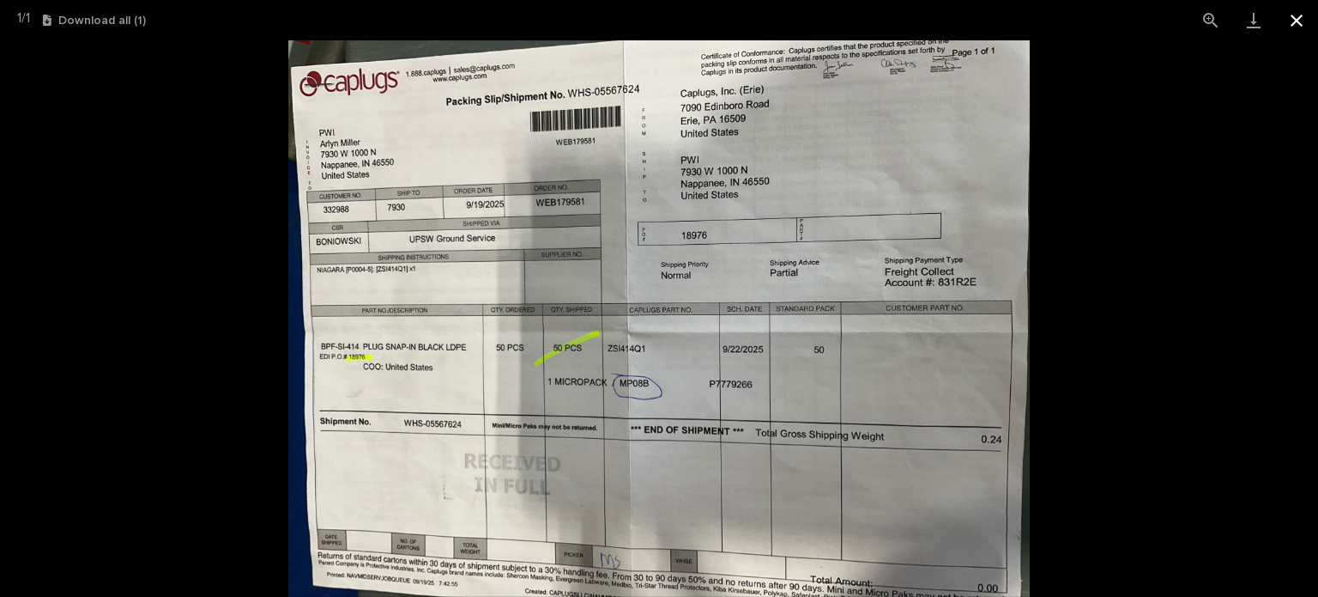
click at [1308, 38] on button "Close gallery" at bounding box center [1296, 20] width 43 height 40
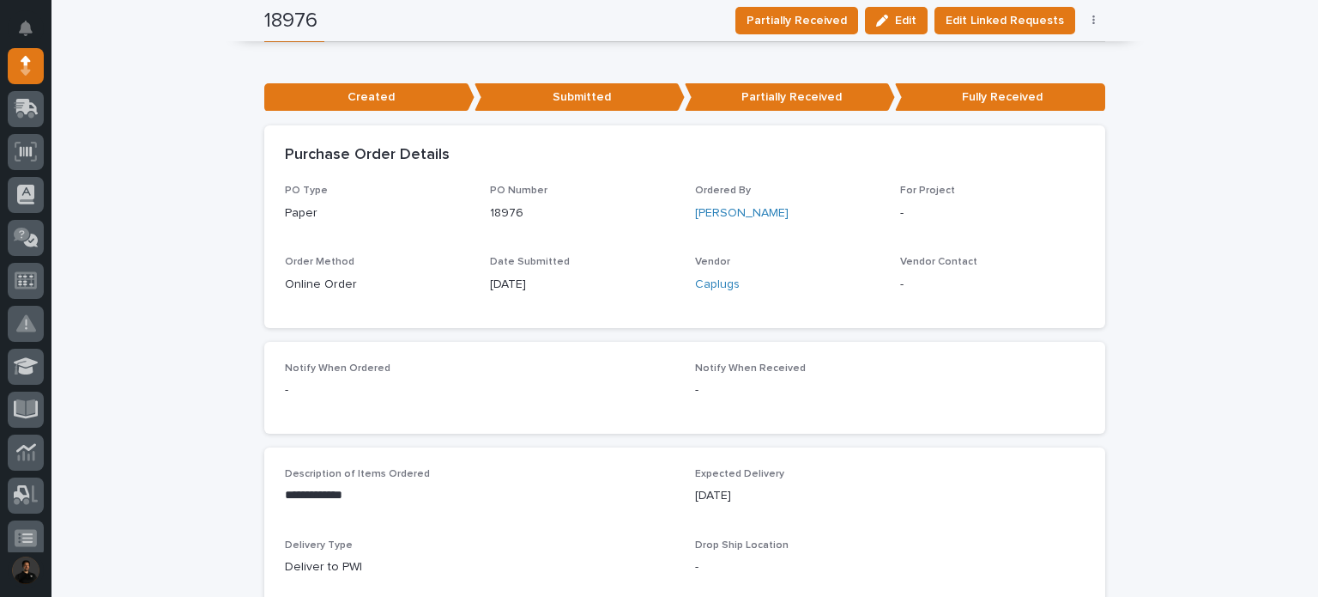
scroll to position [0, 0]
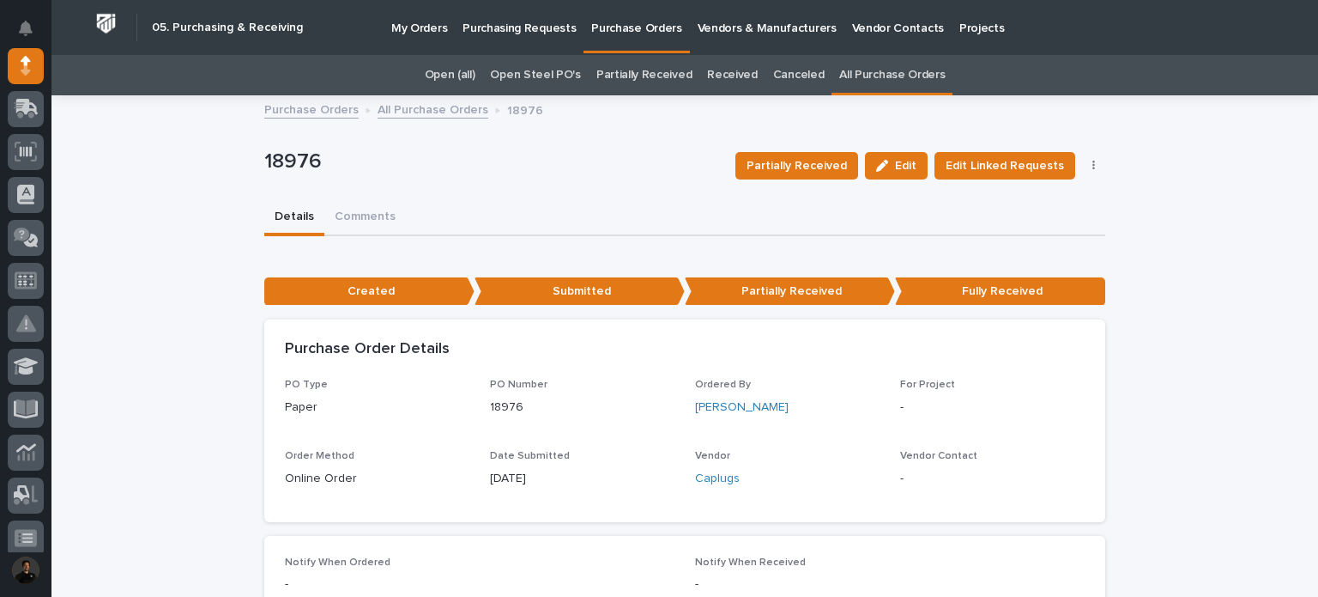
click at [397, 108] on link "All Purchase Orders" at bounding box center [433, 109] width 111 height 20
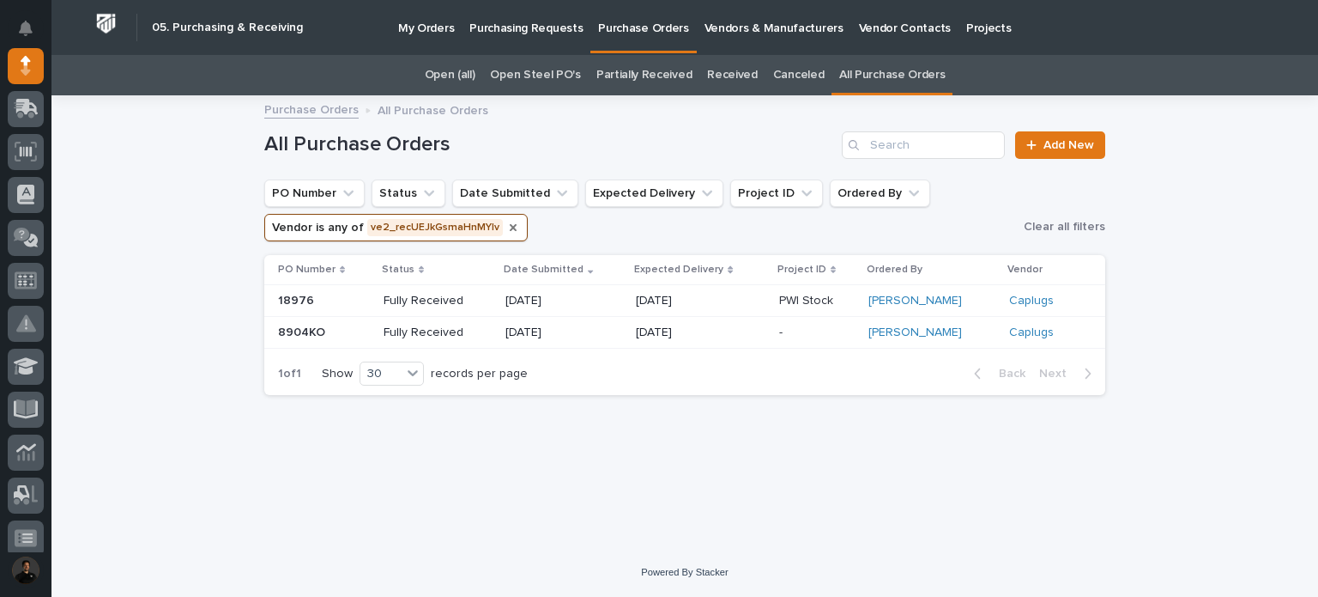
click at [510, 229] on icon "Vendor" at bounding box center [513, 227] width 7 height 7
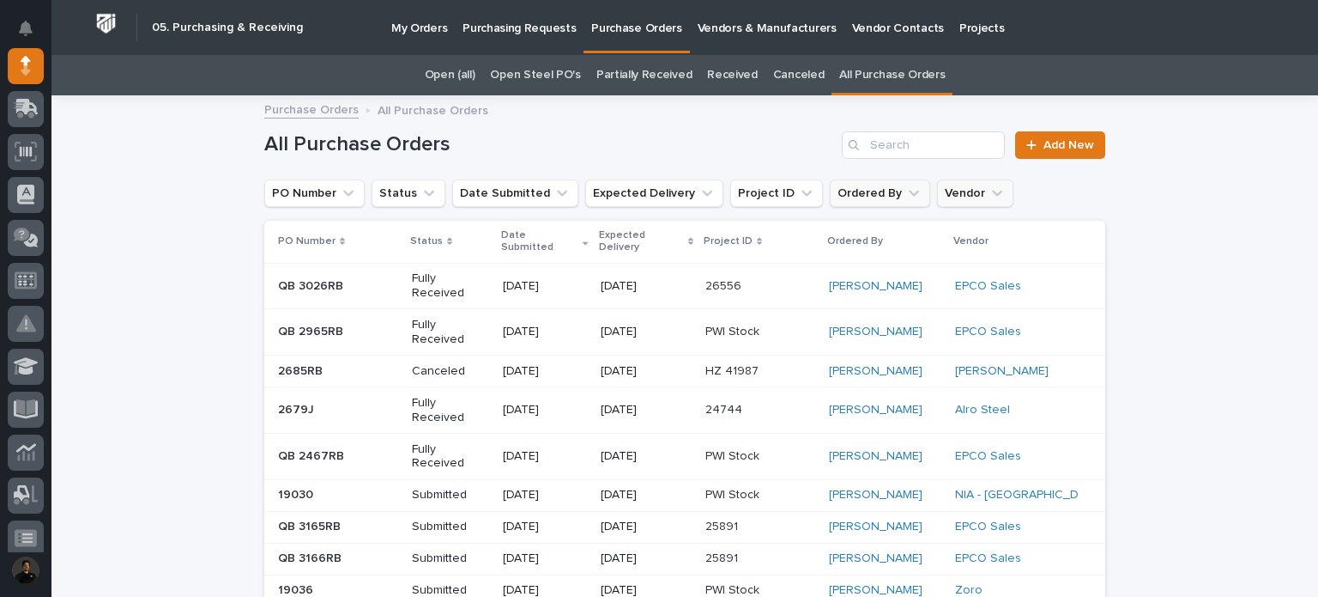
click at [851, 195] on button "Ordered By" at bounding box center [880, 192] width 100 height 27
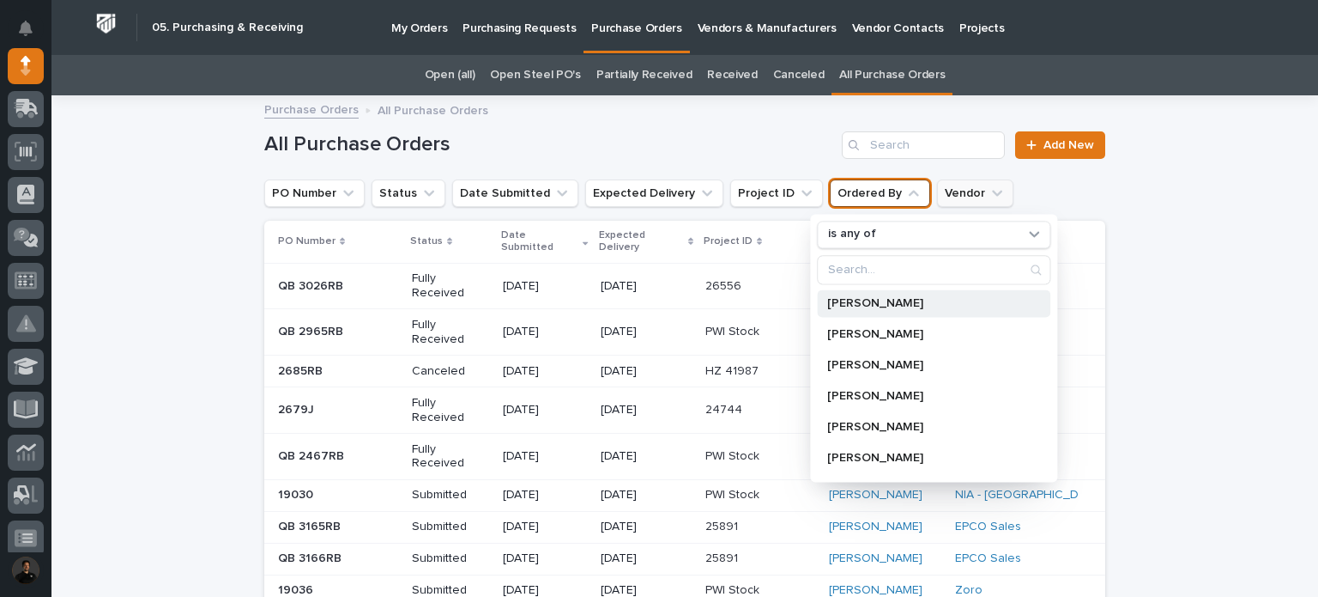
click at [878, 295] on div "Arlyn Miller" at bounding box center [933, 302] width 233 height 27
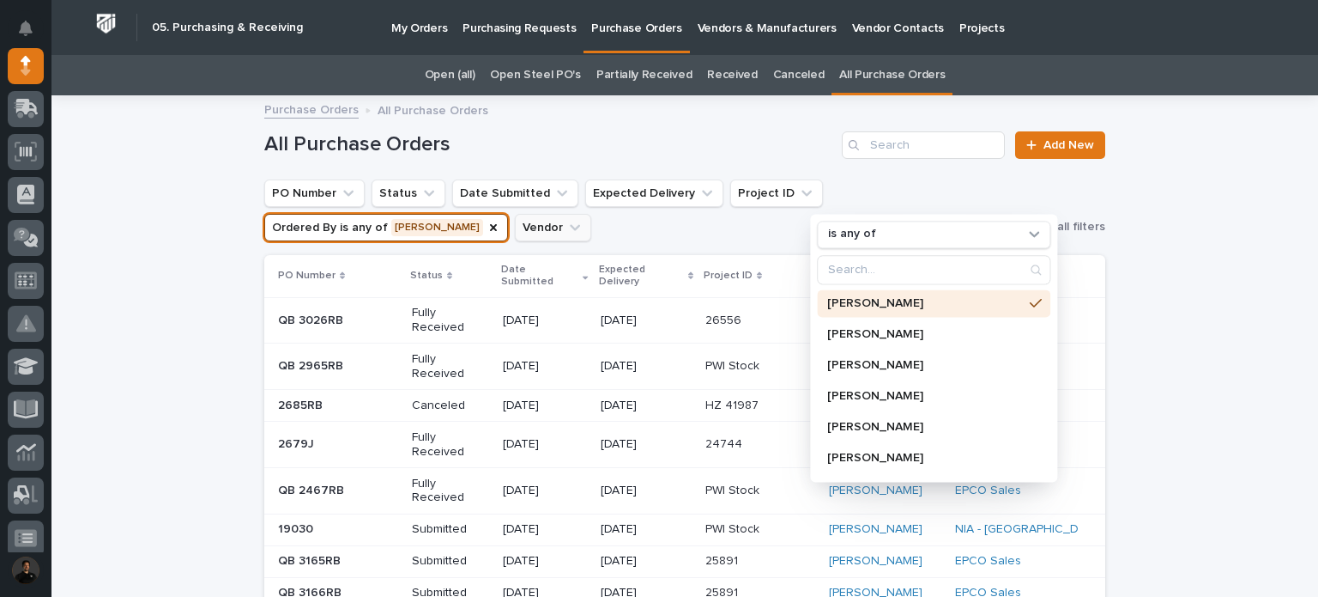
drag, startPoint x: 743, startPoint y: 123, endPoint x: 755, endPoint y: 221, distance: 98.6
click at [742, 123] on div "All Purchase Orders Add New" at bounding box center [684, 138] width 841 height 82
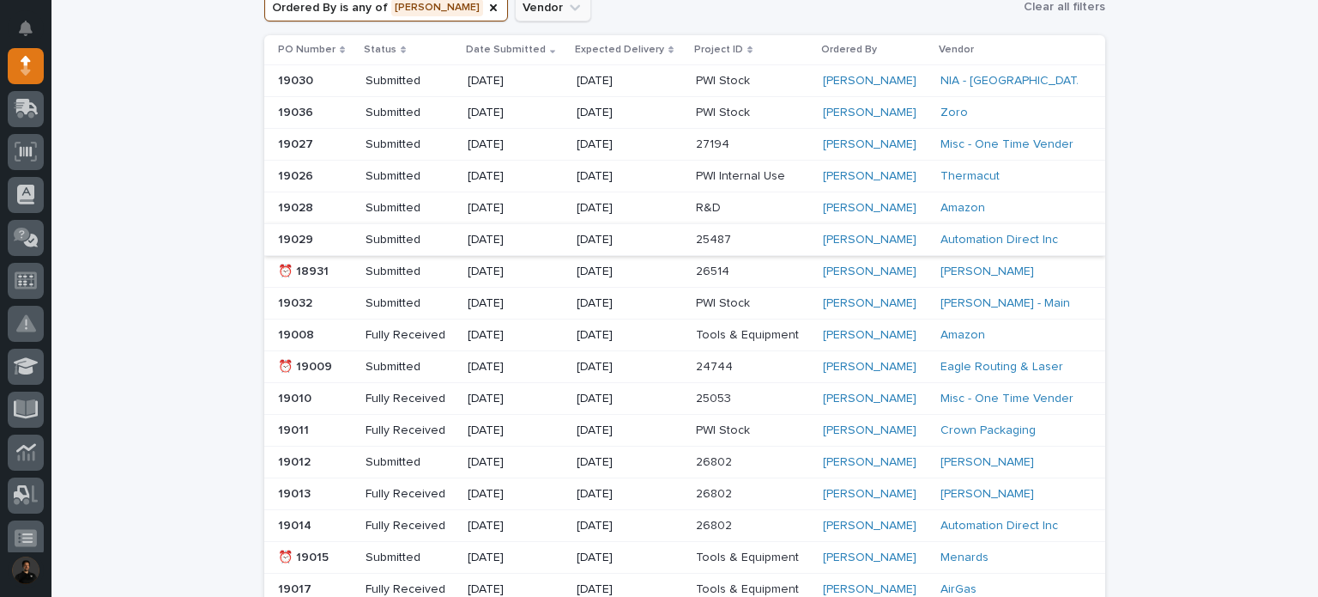
scroll to position [228, 0]
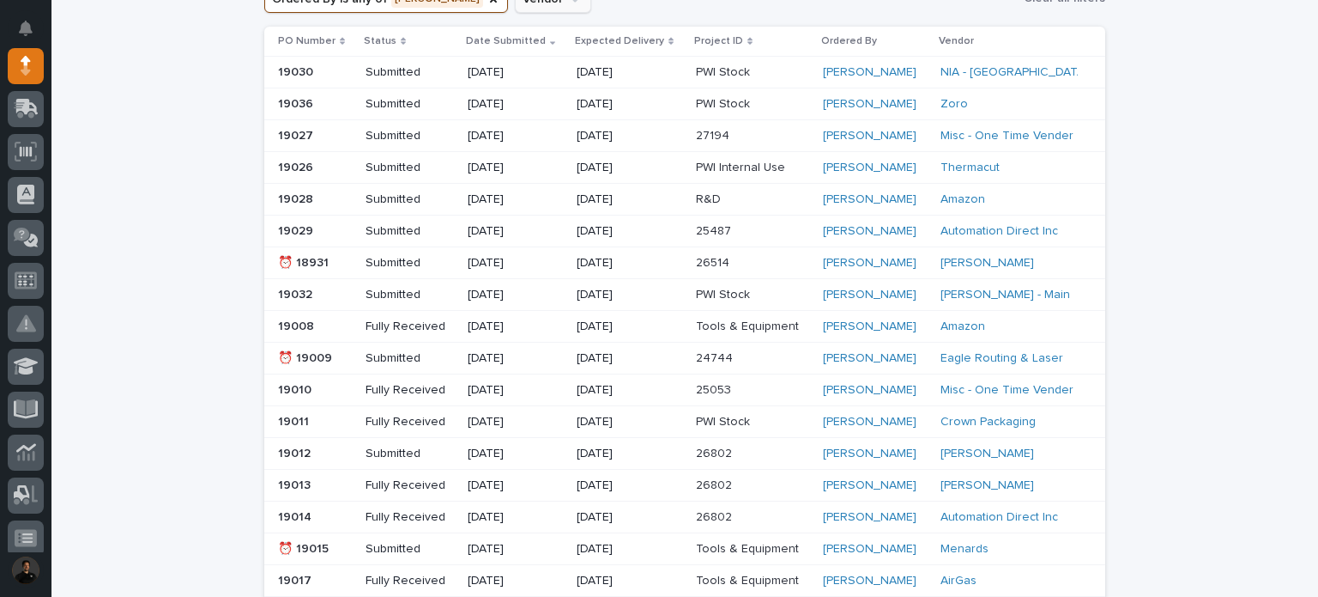
click at [129, 171] on div "Loading... Saving… Loading... Saving… All Purchase Orders Add New PO Number Sta…" at bounding box center [684, 512] width 1267 height 1287
click at [119, 241] on div "Loading... Saving… Loading... Saving… All Purchase Orders Add New PO Number Sta…" at bounding box center [684, 512] width 1267 height 1287
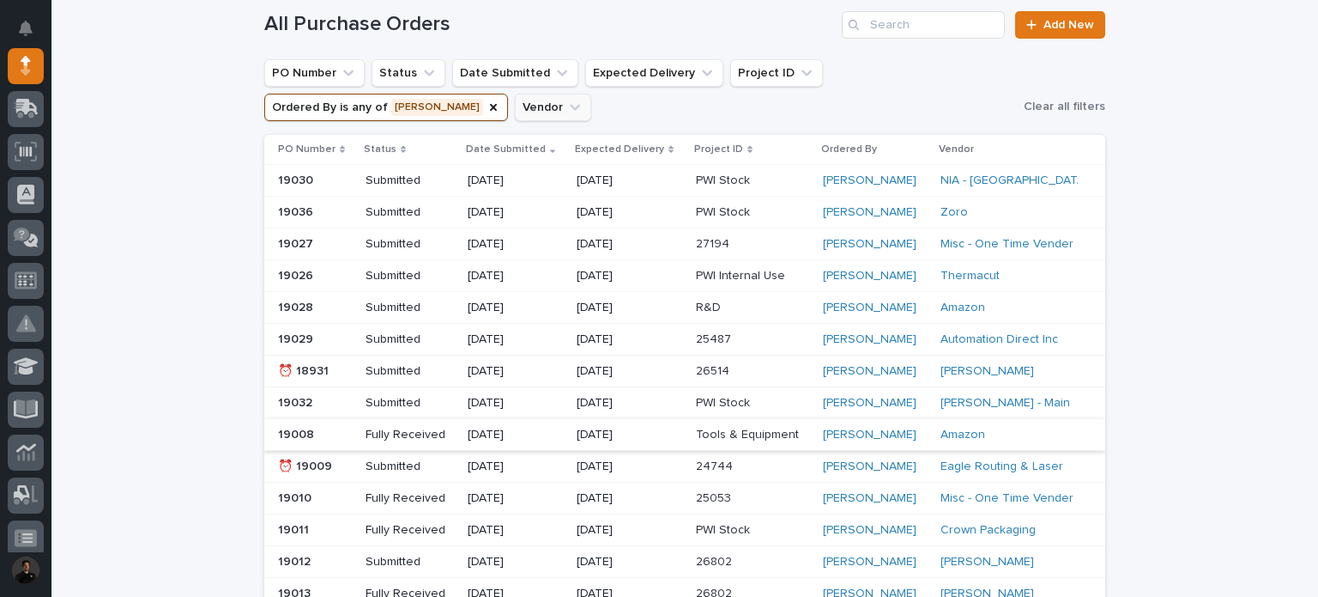
scroll to position [57, 0]
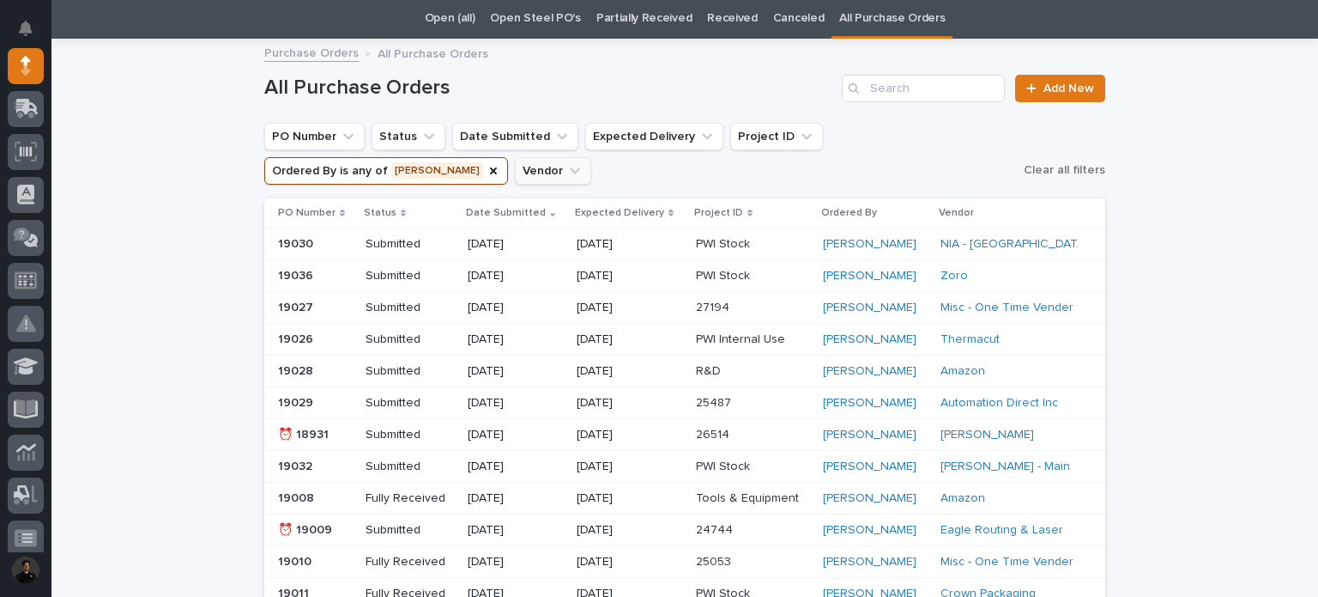
click at [630, 171] on ul "PO Number Status Date Submitted Expected Delivery Project ID Ordered By is any …" at bounding box center [641, 153] width 760 height 69
drag, startPoint x: 439, startPoint y: 87, endPoint x: 425, endPoint y: 87, distance: 13.7
click at [425, 87] on h1 "All Purchase Orders" at bounding box center [549, 88] width 571 height 25
click at [433, 87] on h1 "All Purchase Orders" at bounding box center [549, 88] width 571 height 25
click at [439, 87] on h1 "All Purchase Orders" at bounding box center [549, 88] width 571 height 25
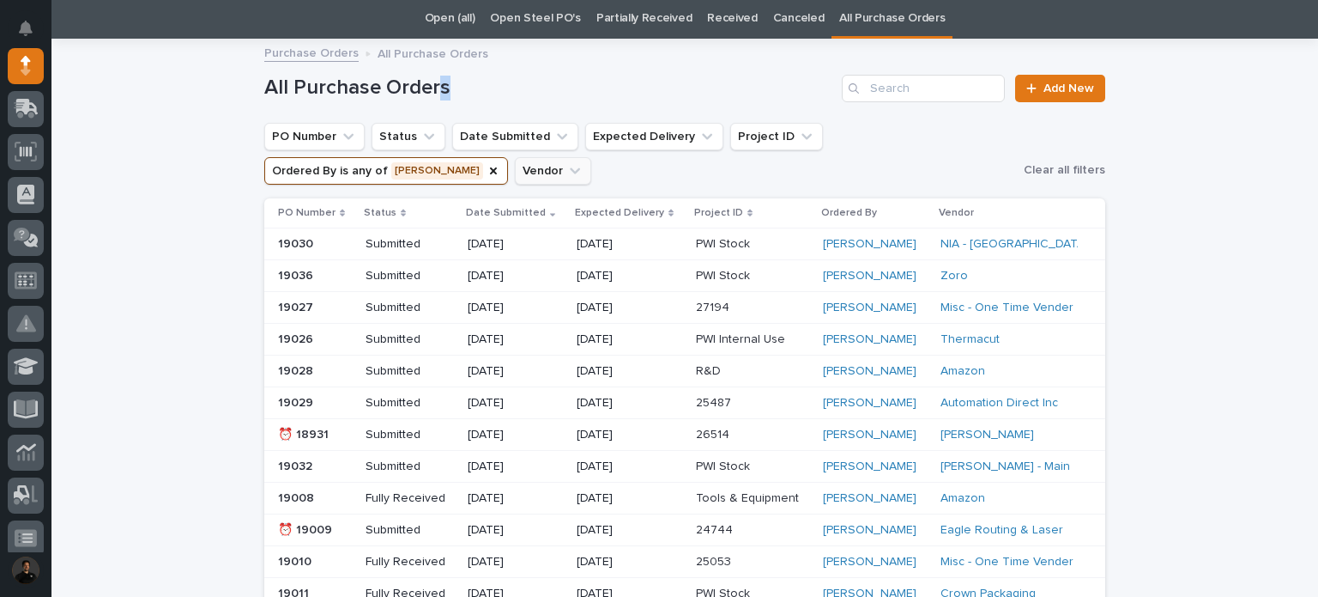
click at [434, 87] on h1 "All Purchase Orders" at bounding box center [549, 88] width 571 height 25
click at [462, 86] on h1 "All Purchase Orders" at bounding box center [549, 88] width 571 height 25
click at [566, 171] on icon "Vendor" at bounding box center [574, 170] width 17 height 17
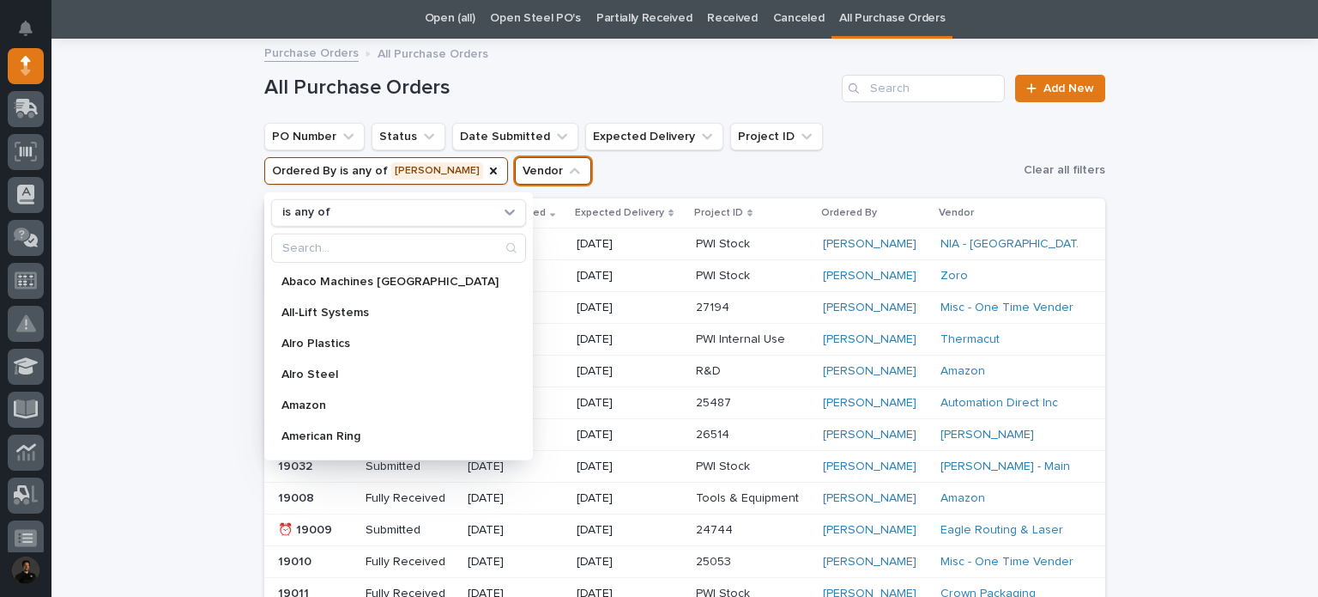
click at [475, 165] on ul "PO Number Status Date Submitted Expected Delivery Project ID Ordered By is any …" at bounding box center [641, 153] width 760 height 69
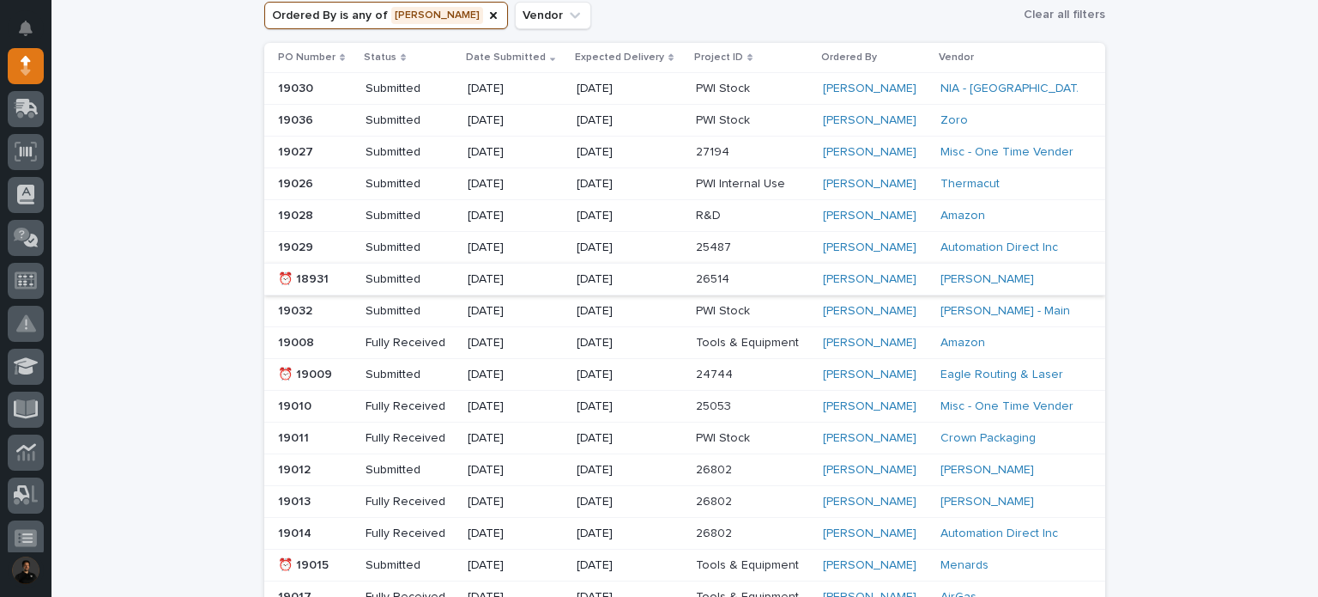
scroll to position [286, 0]
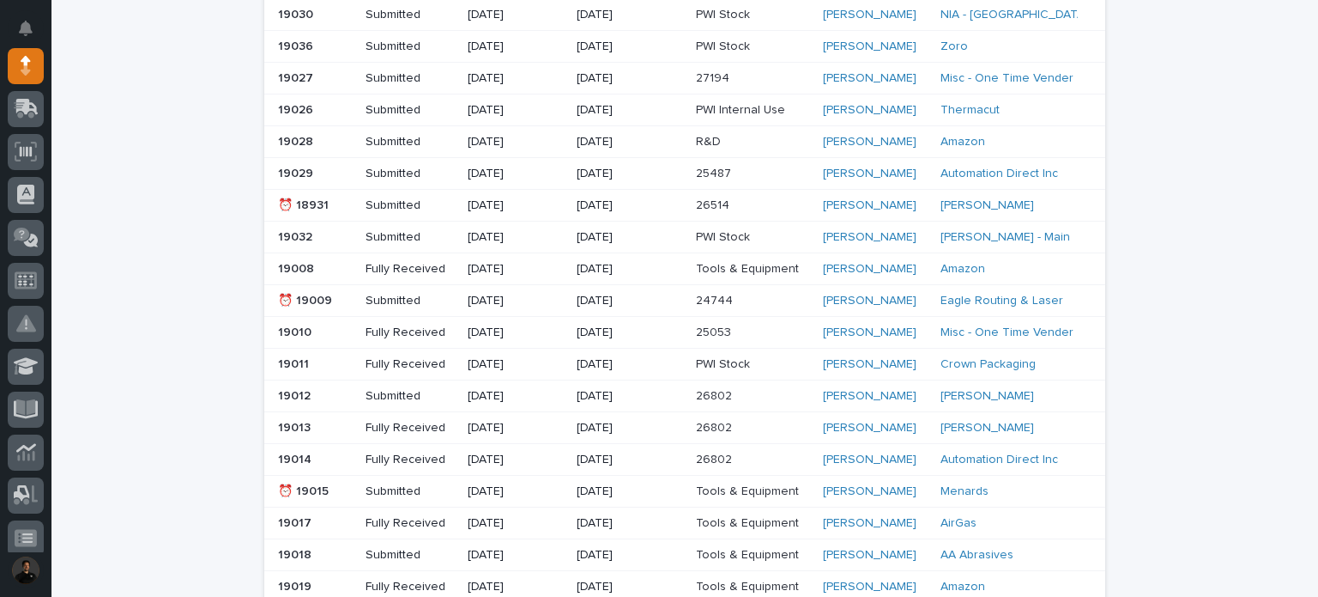
click at [760, 335] on p at bounding box center [753, 332] width 114 height 15
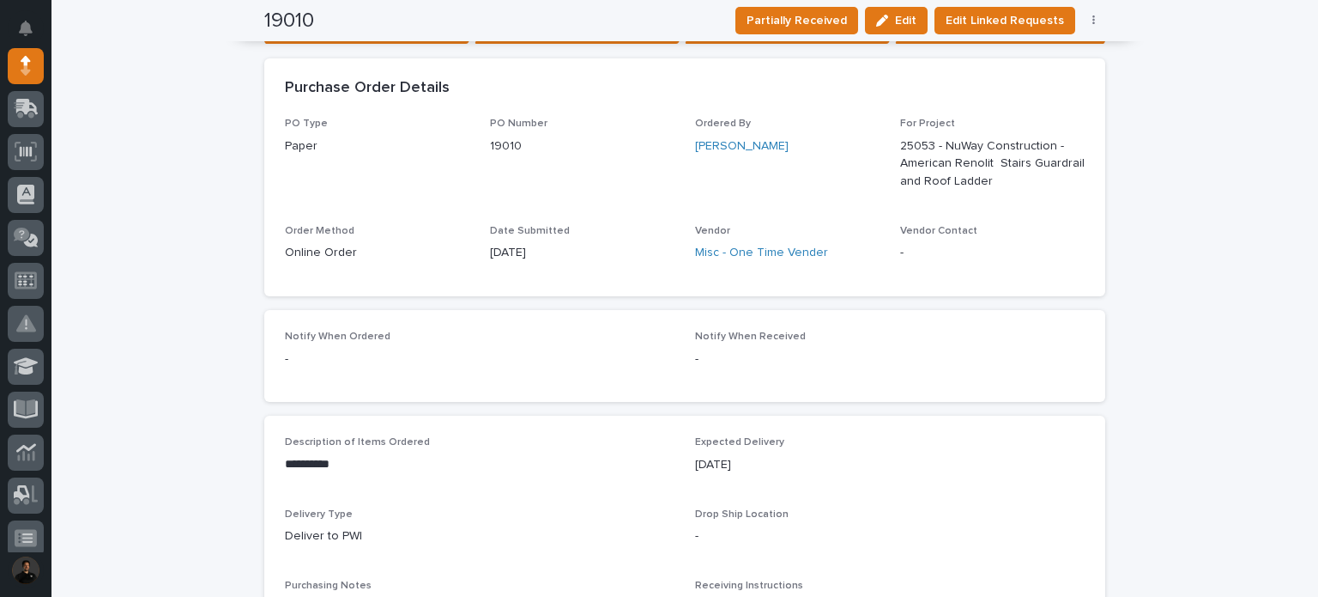
scroll to position [286, 0]
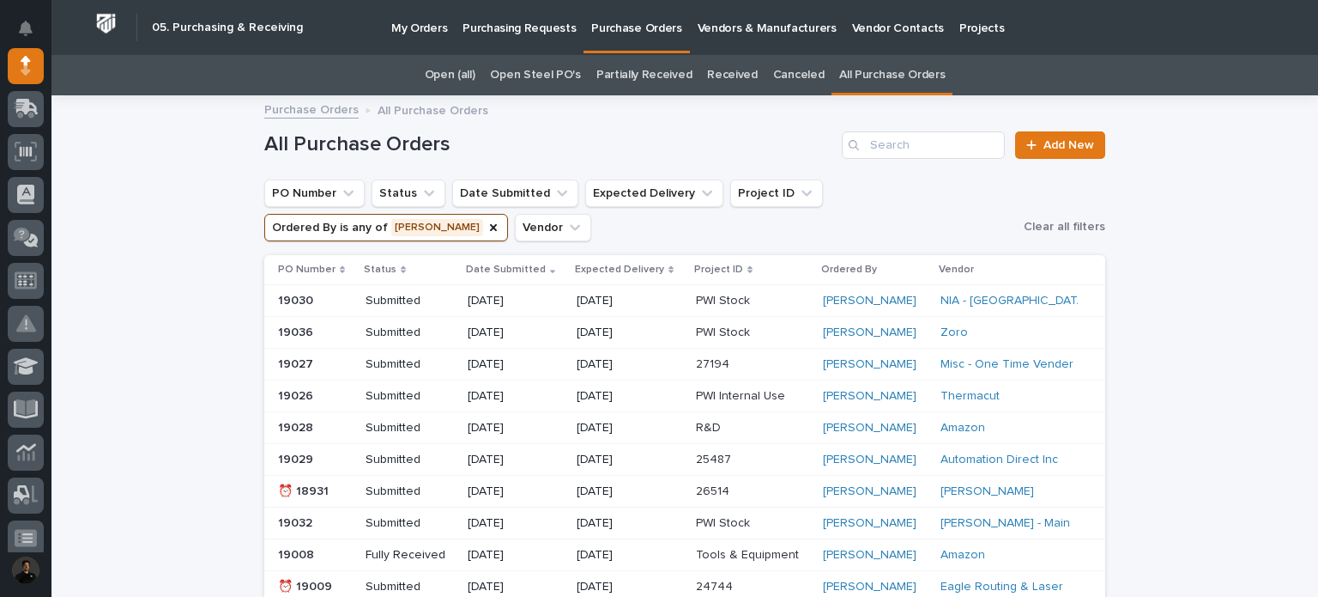
click at [640, 264] on p "Expected Delivery" at bounding box center [619, 269] width 89 height 19
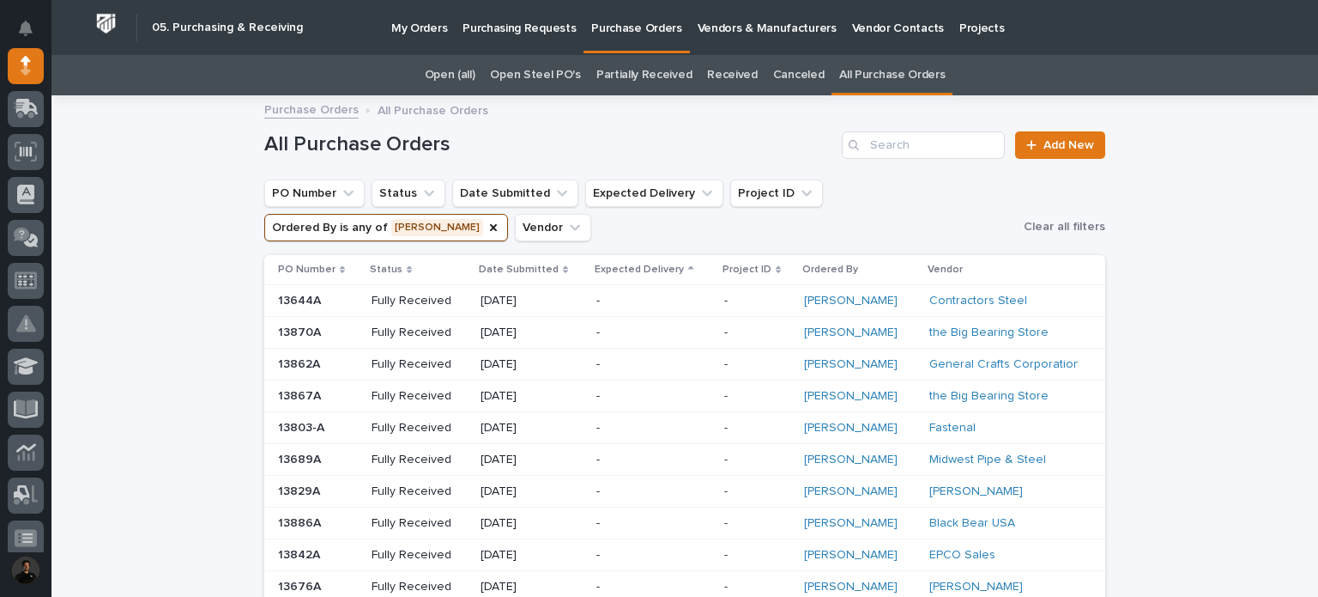
click at [672, 269] on p "Expected Delivery" at bounding box center [639, 269] width 89 height 19
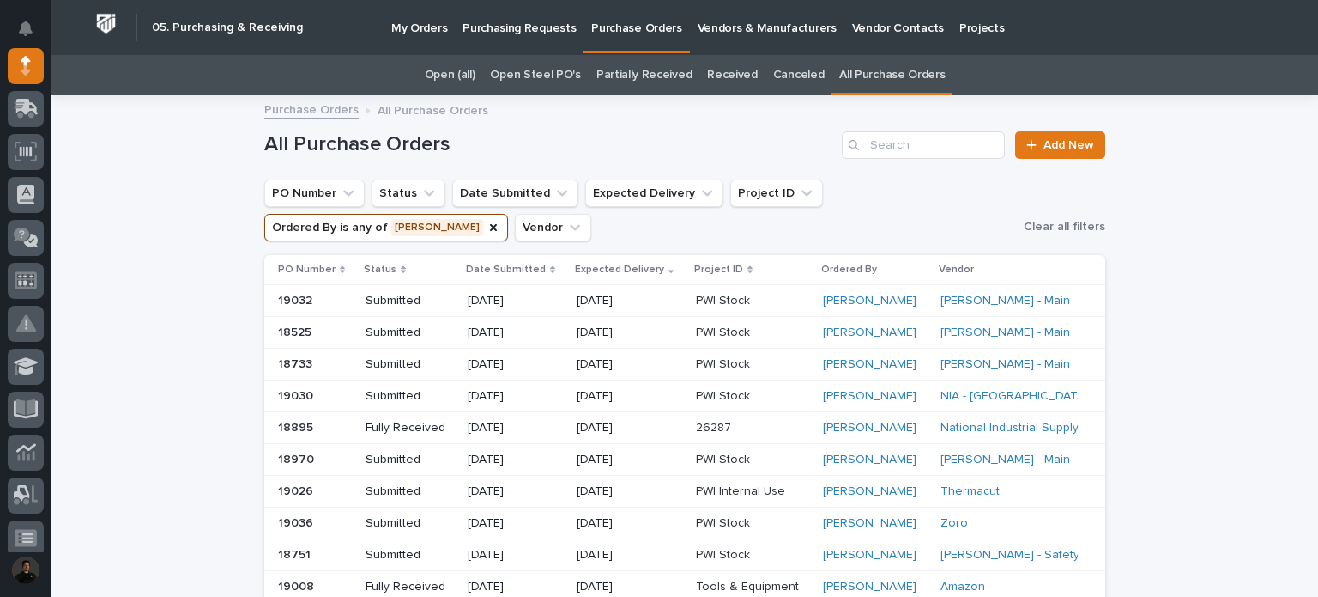
click at [646, 262] on p "Expected Delivery" at bounding box center [619, 269] width 89 height 19
click at [544, 262] on p "Date Submitted" at bounding box center [506, 269] width 80 height 19
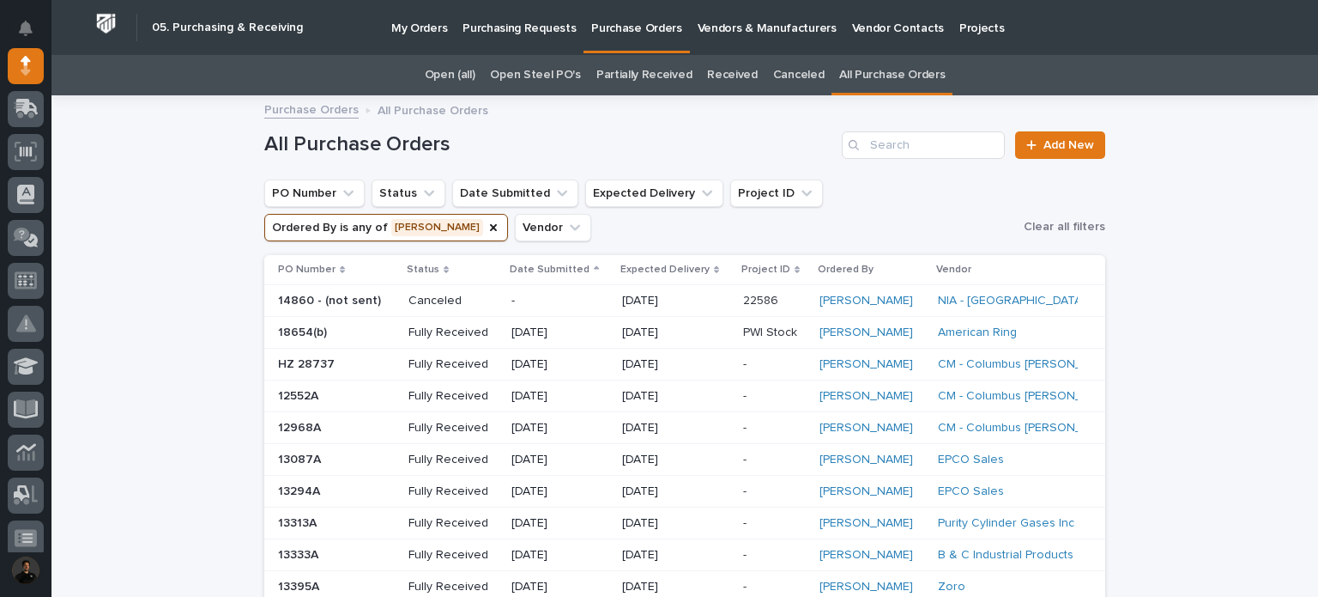
click at [594, 266] on icon at bounding box center [596, 269] width 5 height 9
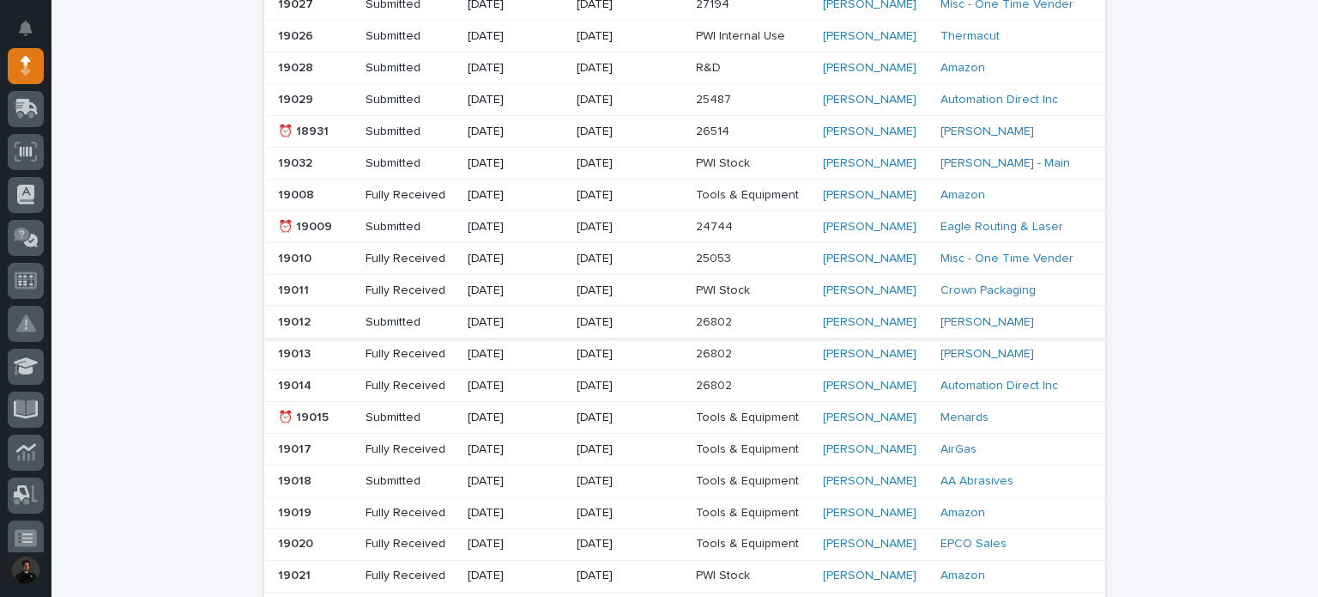
scroll to position [343, 0]
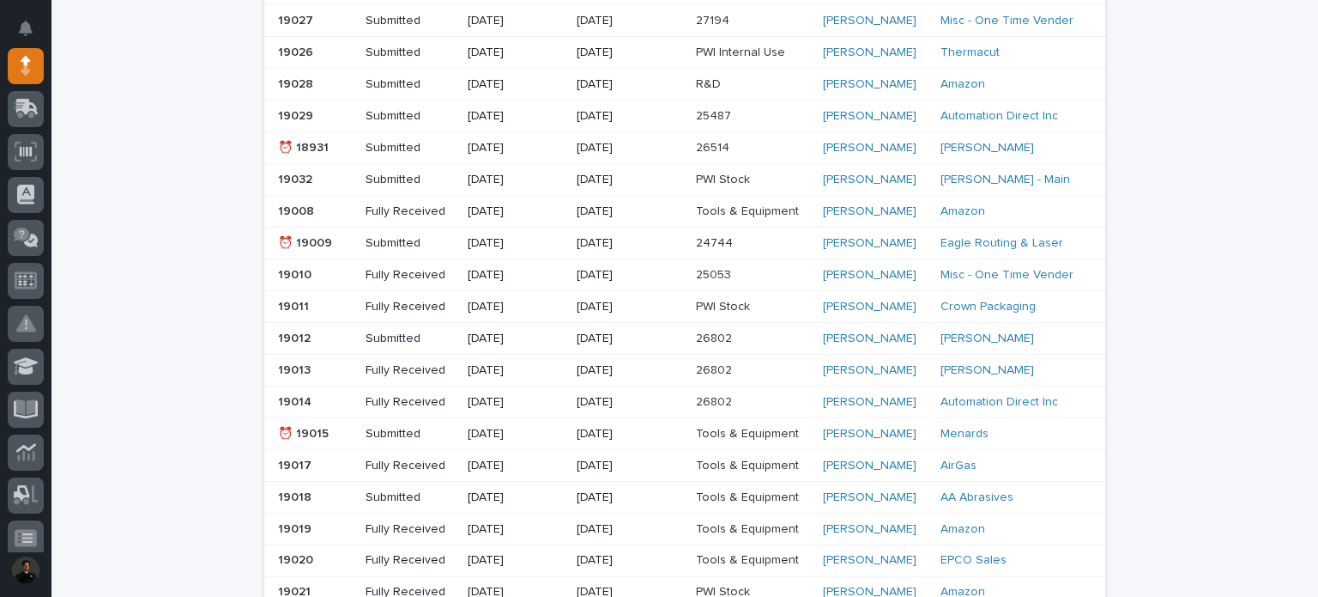
click at [774, 148] on p at bounding box center [753, 148] width 114 height 15
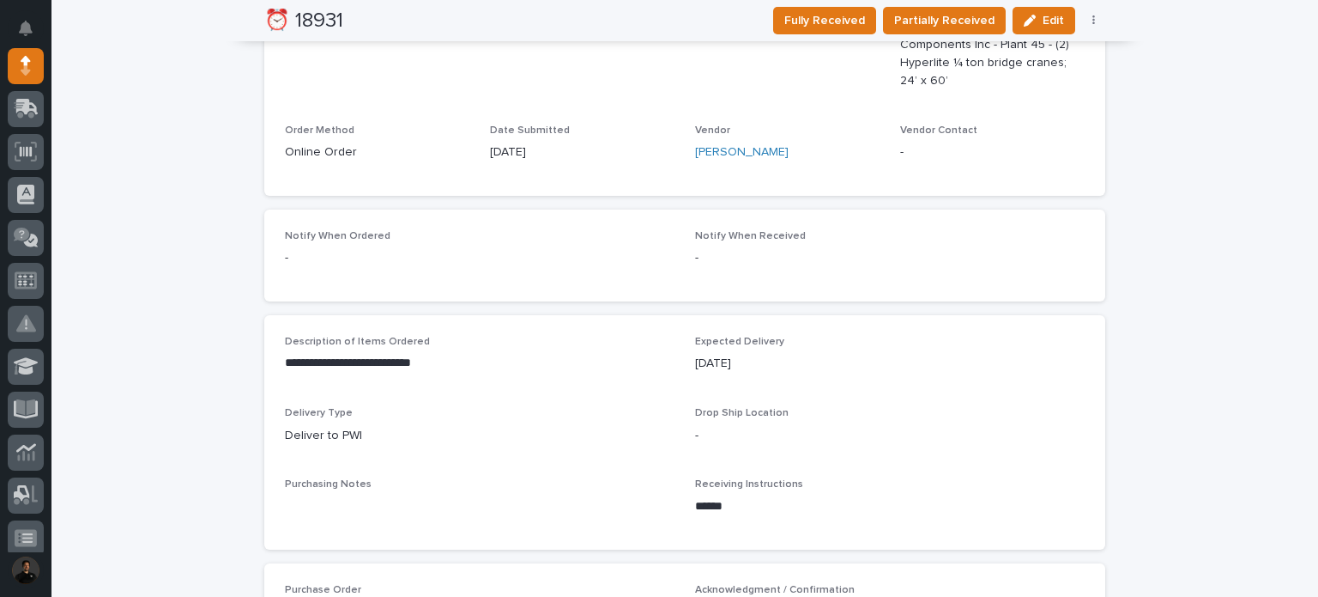
scroll to position [642, 0]
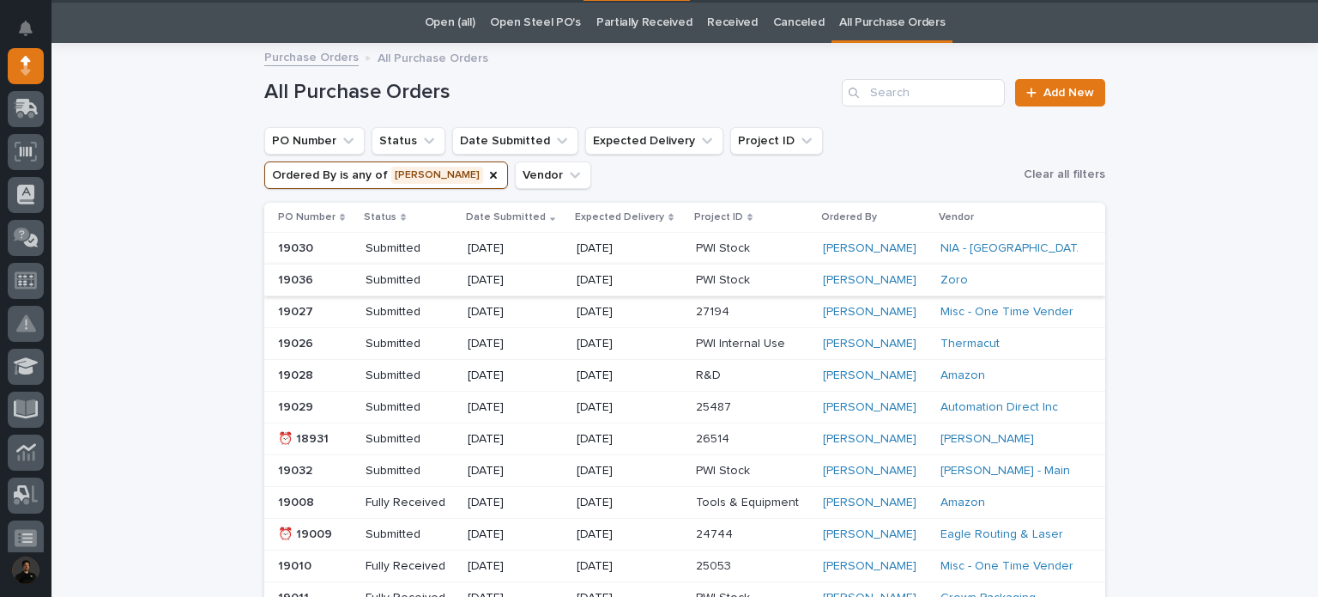
scroll to position [55, 0]
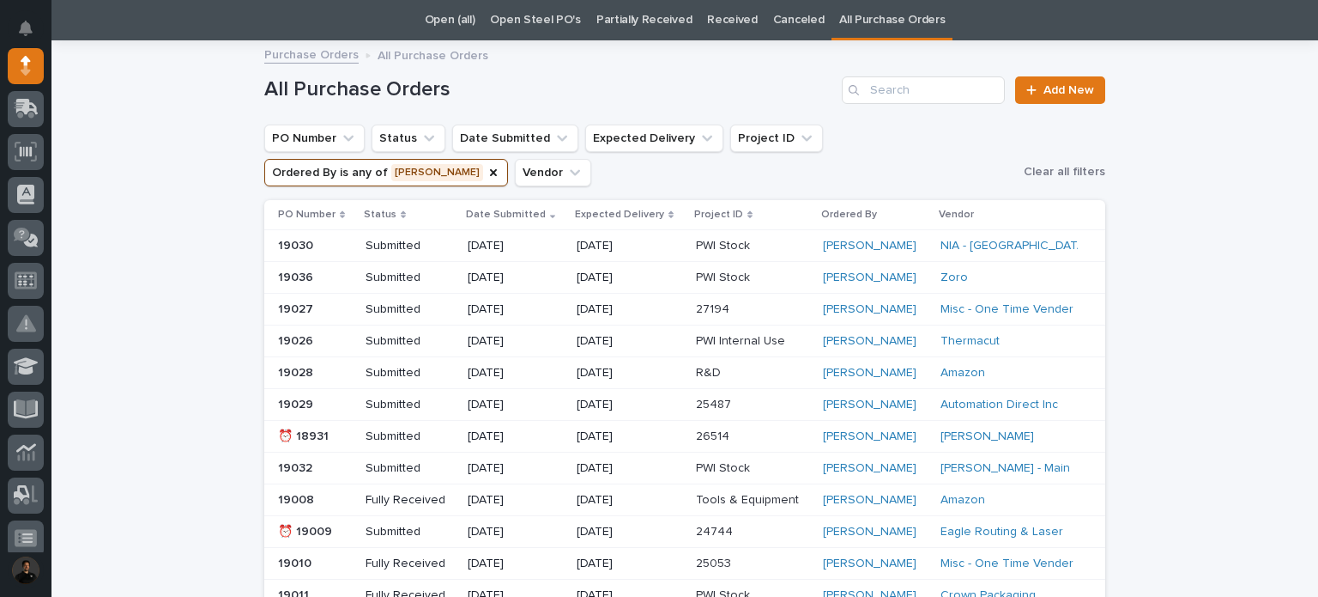
click at [518, 215] on p "Date Submitted" at bounding box center [506, 214] width 80 height 19
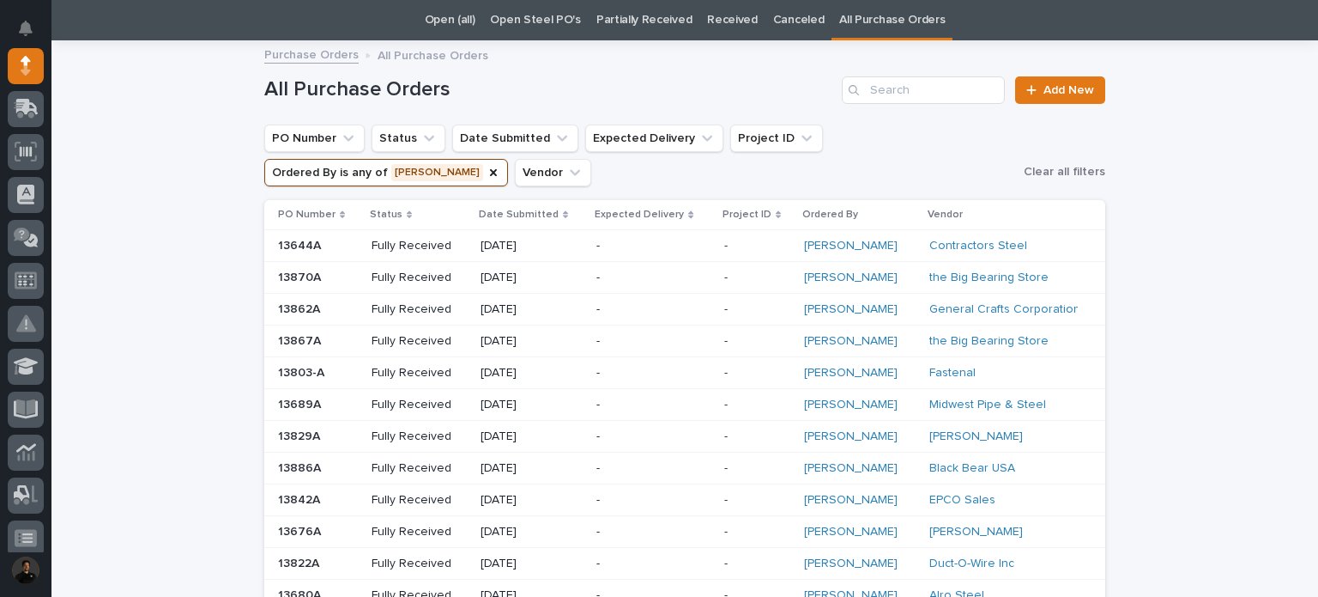
click at [532, 210] on p "Date Submitted" at bounding box center [519, 214] width 80 height 19
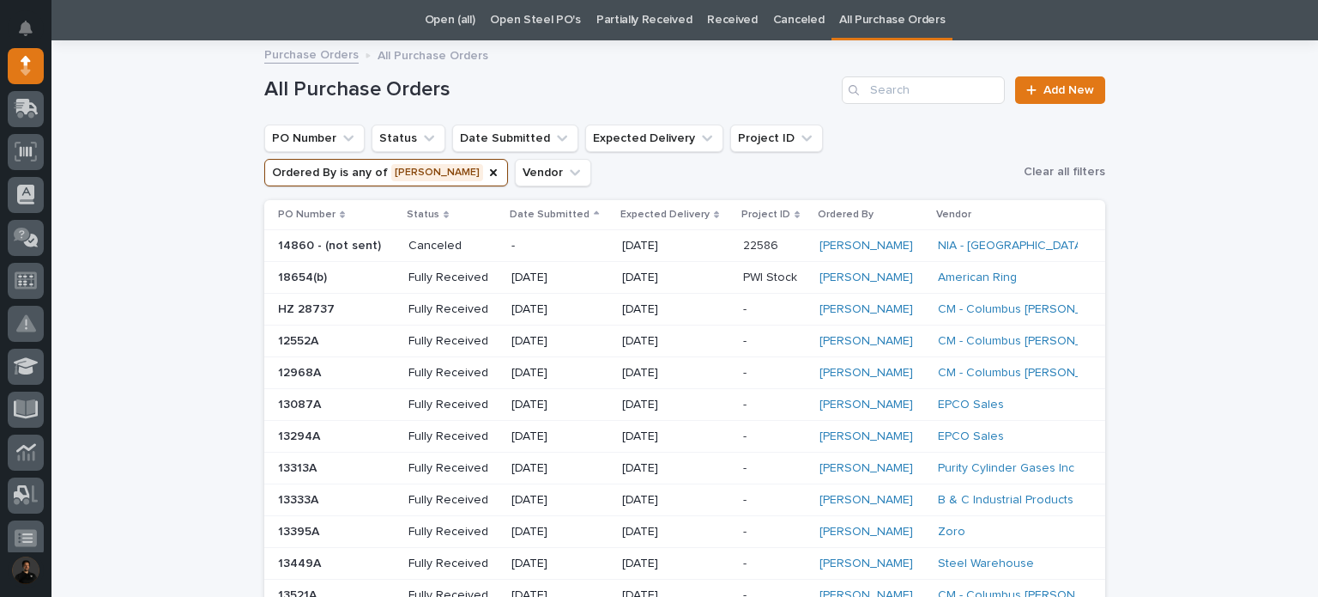
click at [591, 278] on p "07/02/2001" at bounding box center [560, 277] width 97 height 15
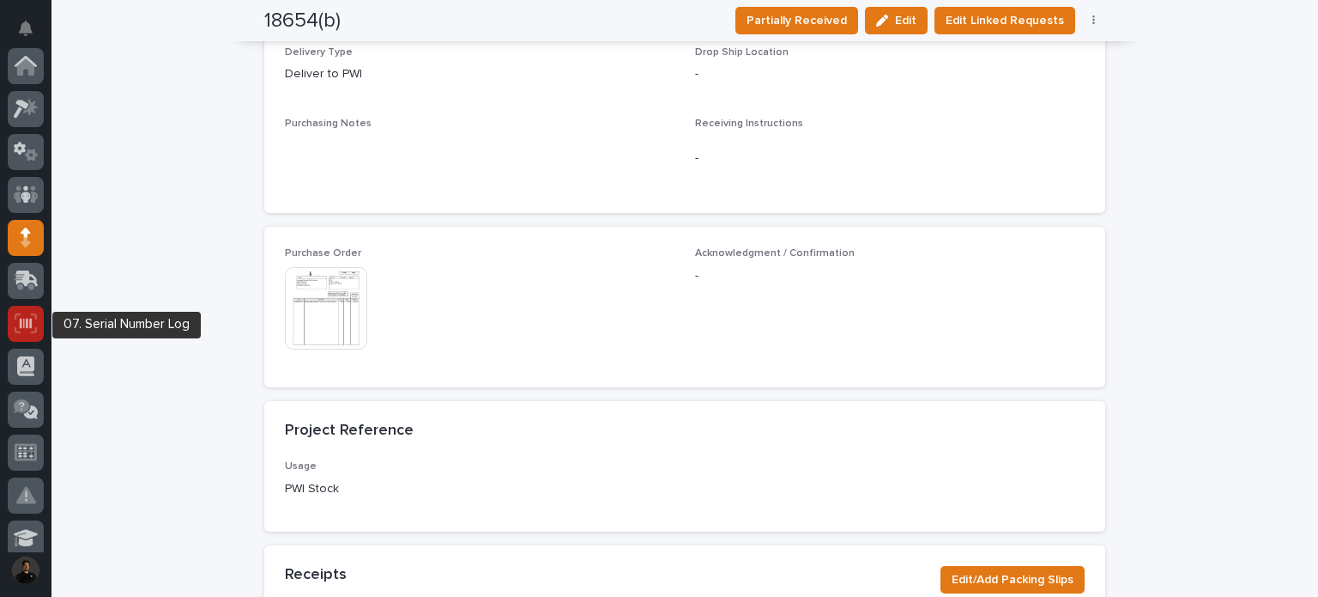
click at [32, 309] on div at bounding box center [26, 324] width 36 height 36
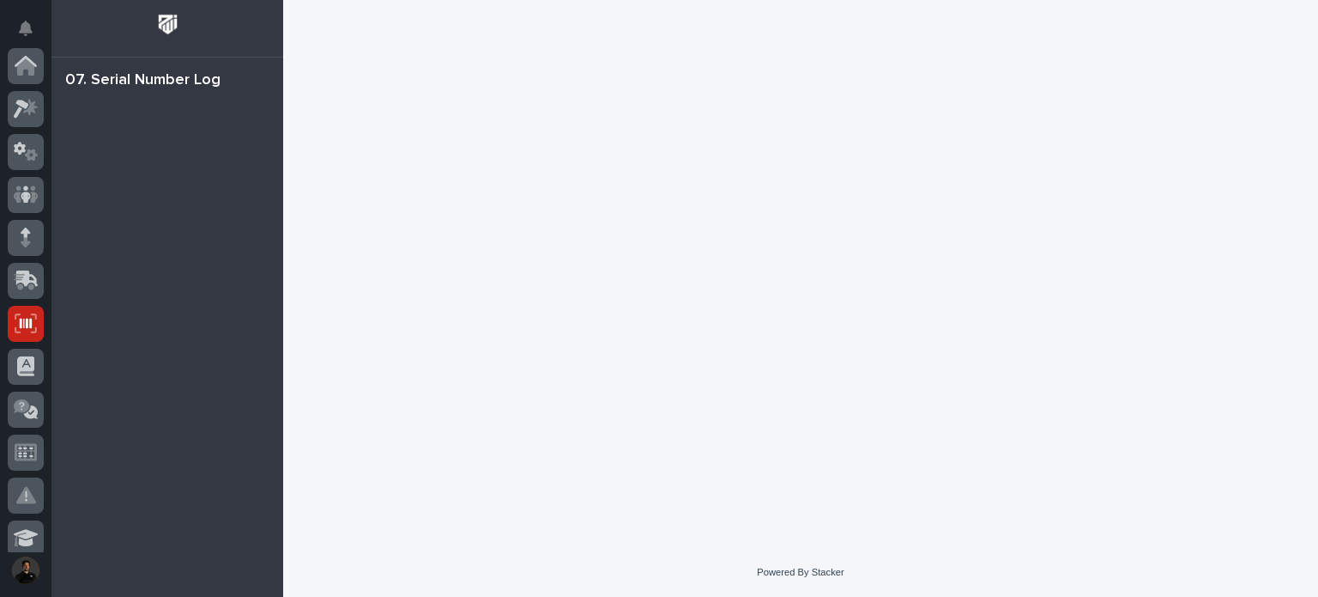
scroll to position [257, 0]
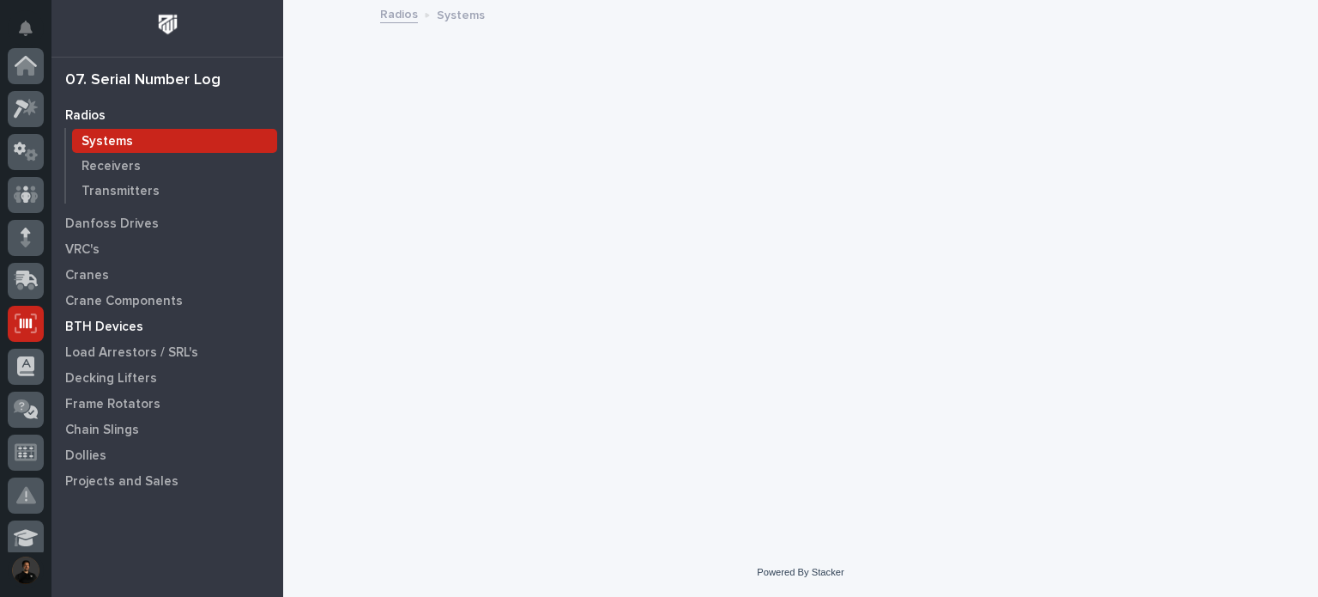
scroll to position [257, 0]
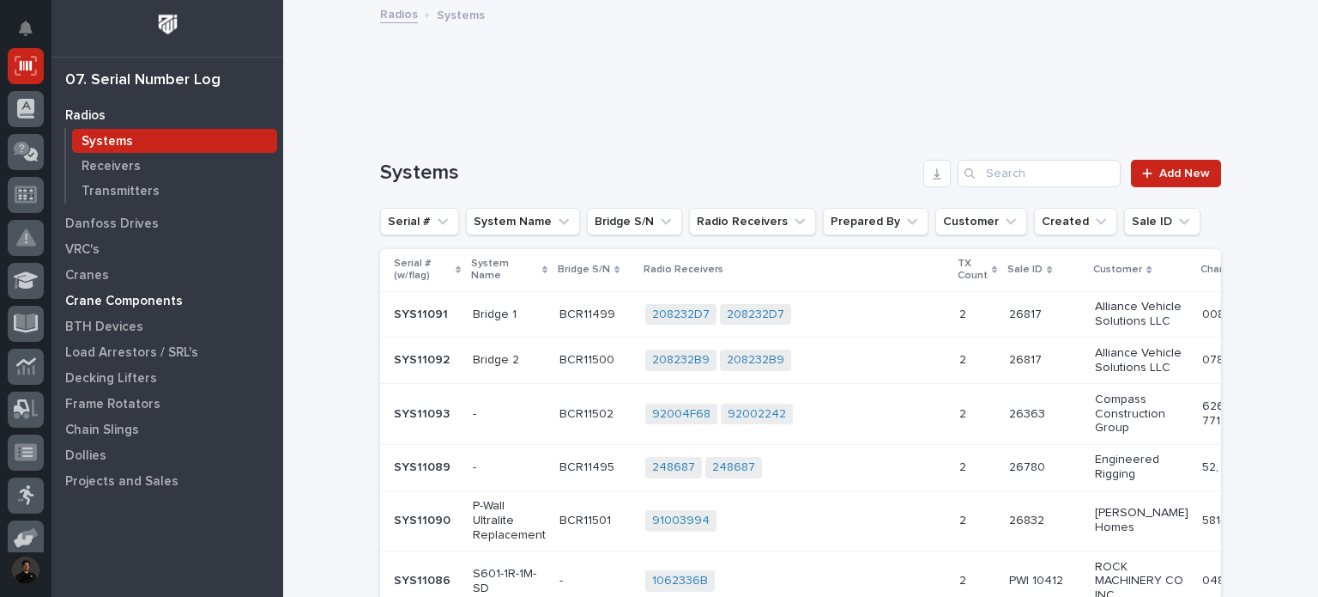
click at [99, 298] on p "Crane Components" at bounding box center [124, 301] width 118 height 15
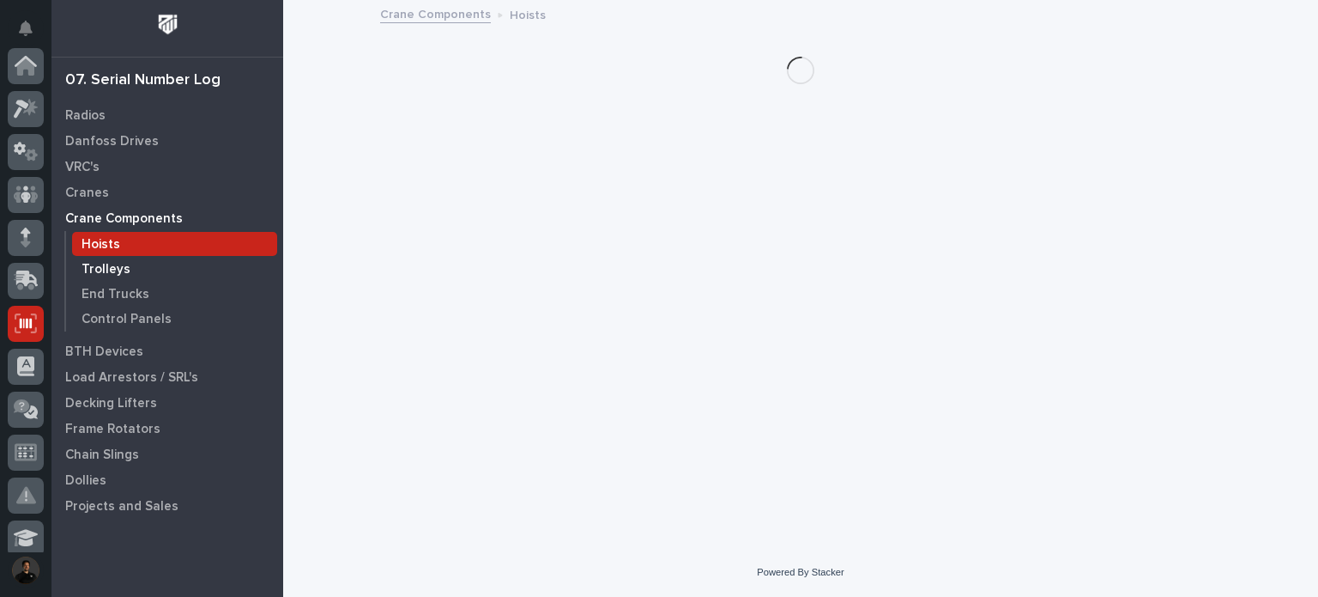
scroll to position [257, 0]
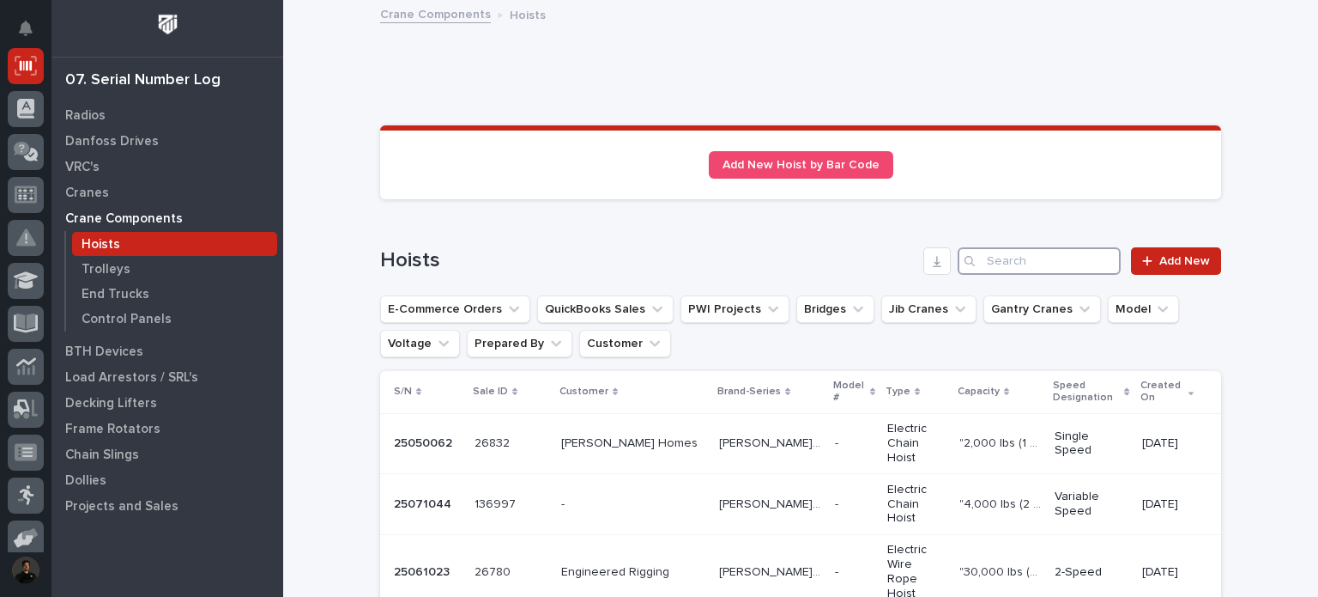
click at [1011, 268] on input "Search" at bounding box center [1039, 260] width 163 height 27
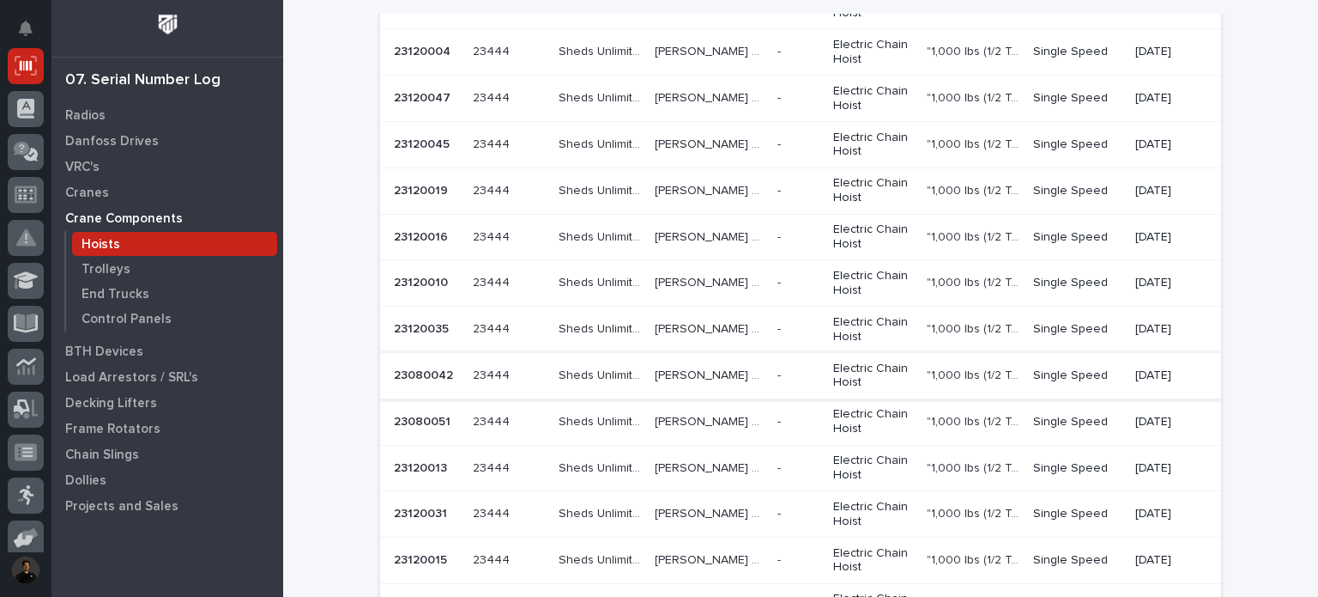
scroll to position [687, 0]
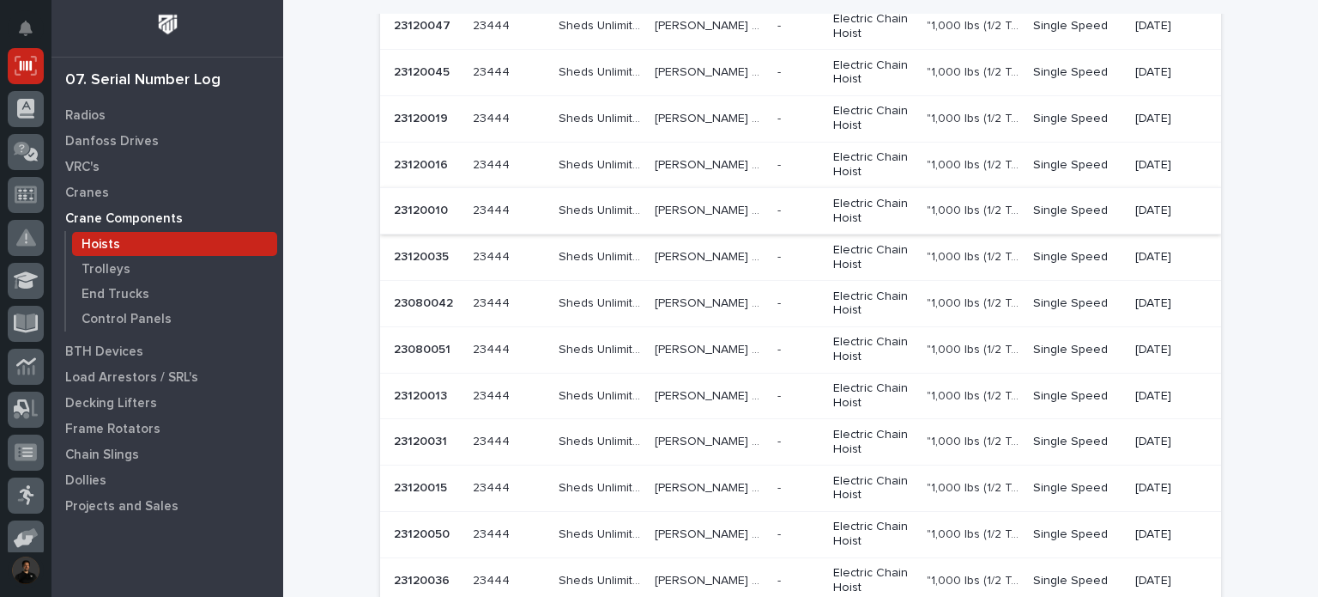
type input "sheds"
click at [587, 222] on div "Sheds Unlimited Sheds Unlimited" at bounding box center [600, 211] width 82 height 28
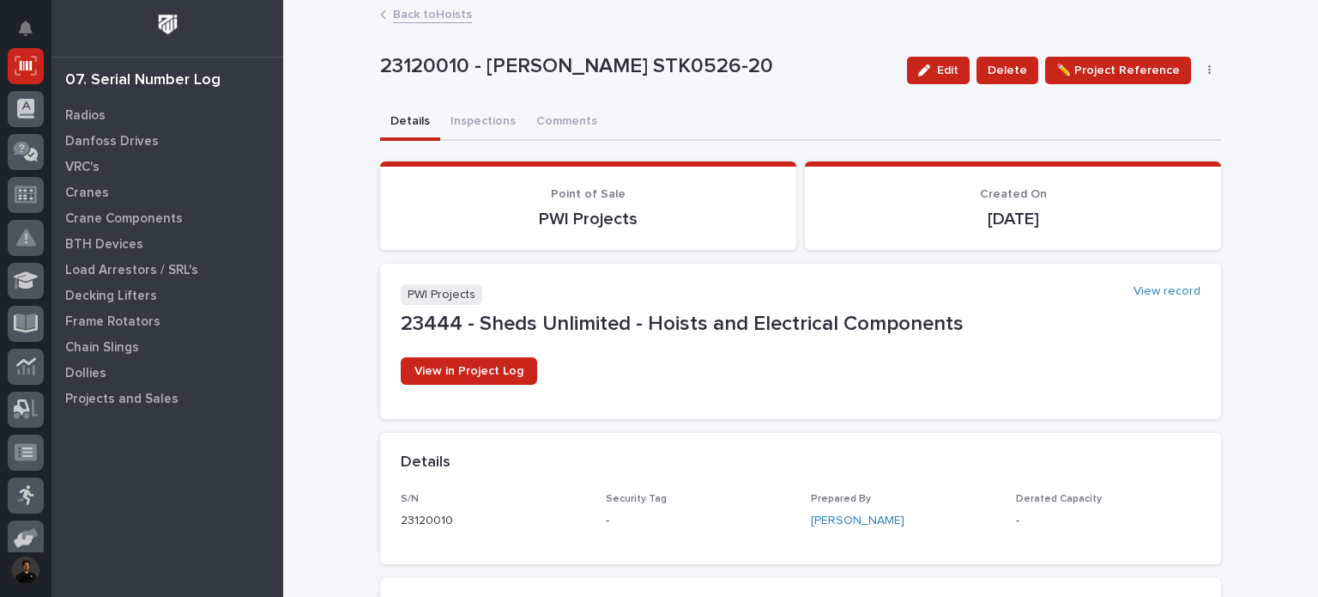
click at [406, 21] on link "Back to Hoists" at bounding box center [432, 13] width 79 height 20
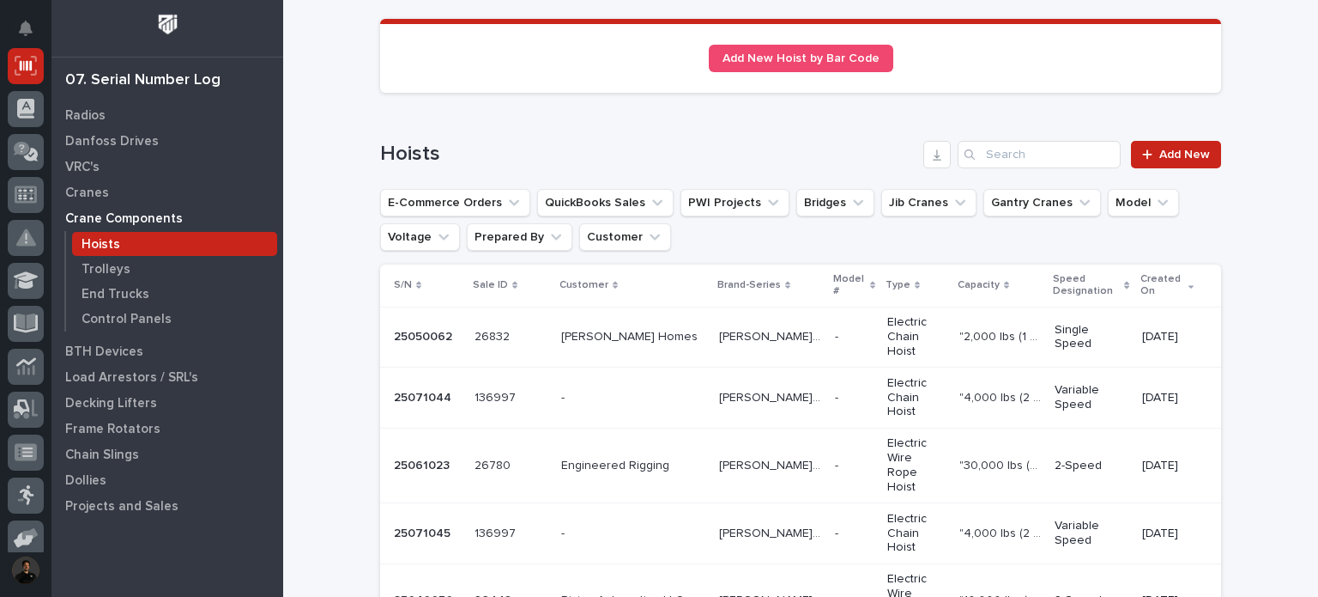
scroll to position [57, 0]
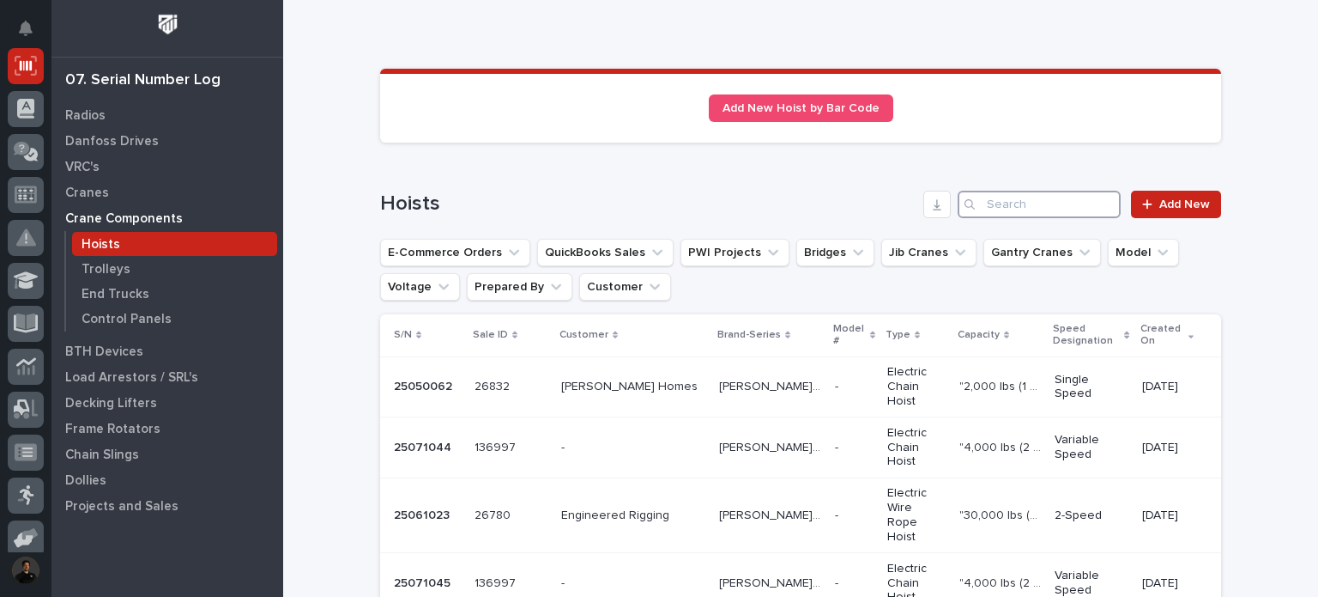
click at [1089, 200] on input "Search" at bounding box center [1039, 204] width 163 height 27
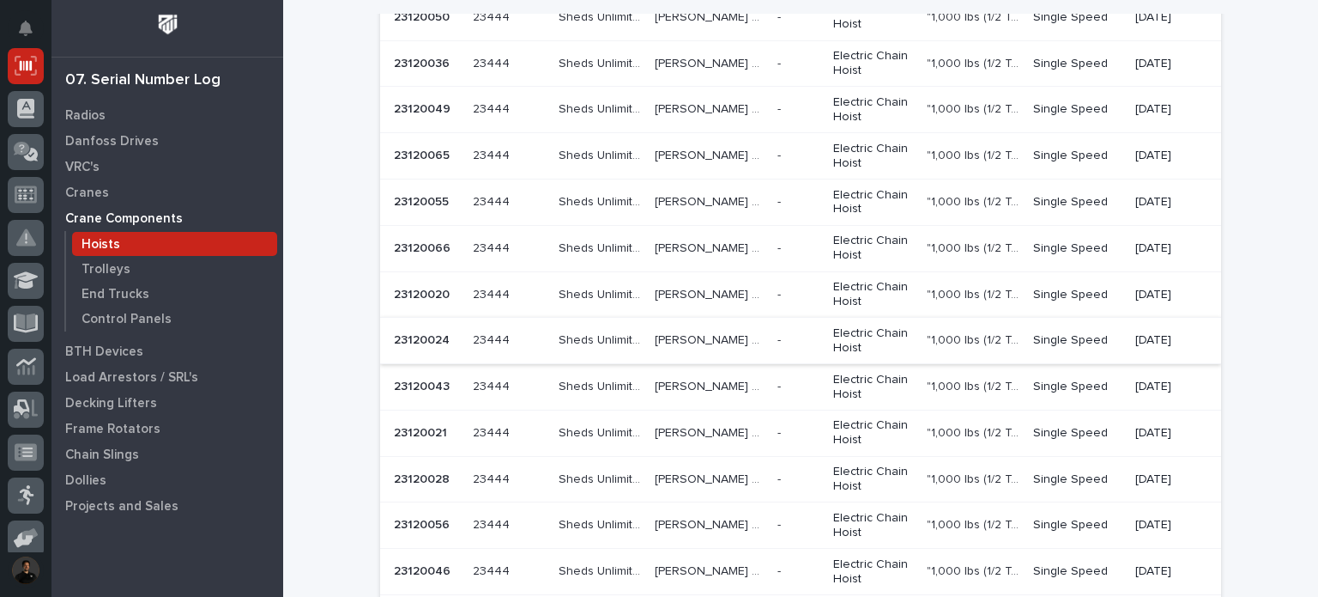
scroll to position [1209, 0]
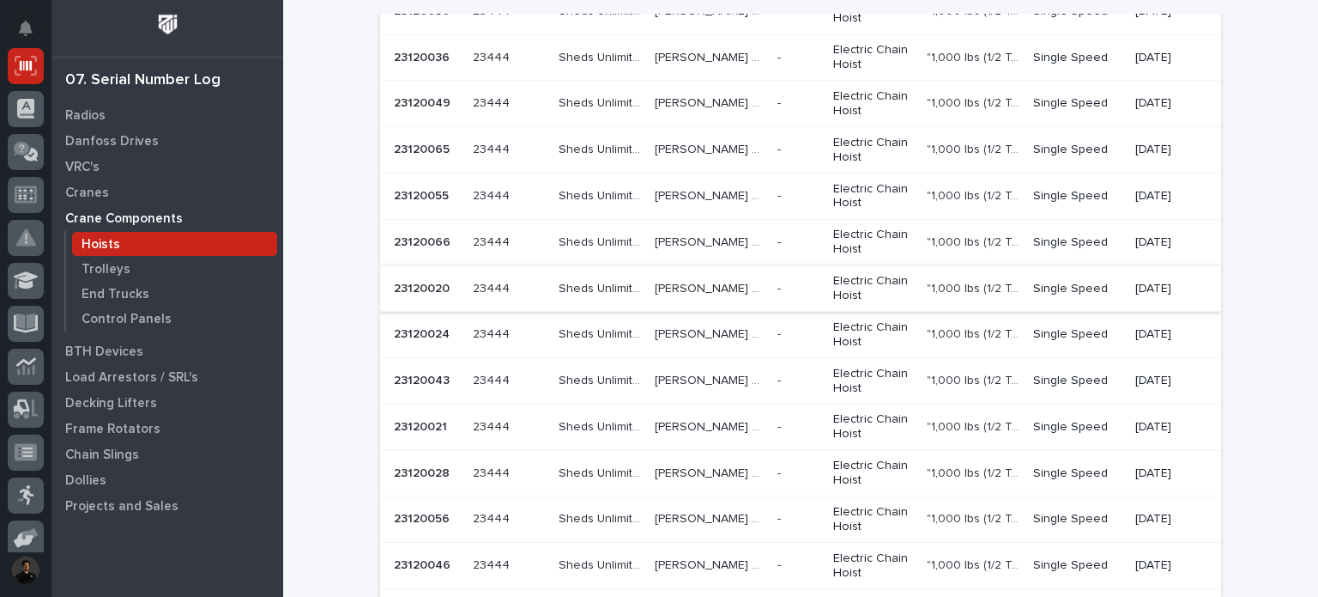
type input "sheds"
click at [648, 287] on td "Starke STK Starke STK" at bounding box center [709, 288] width 123 height 46
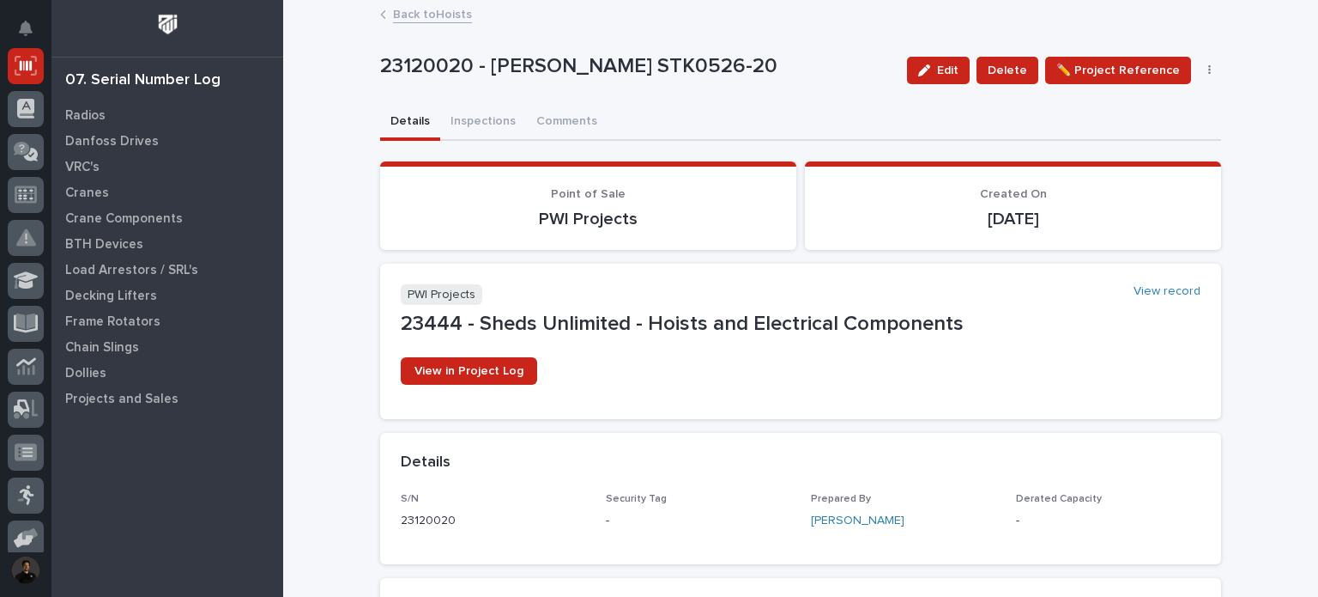
click at [436, 18] on link "Back to Hoists" at bounding box center [432, 13] width 79 height 20
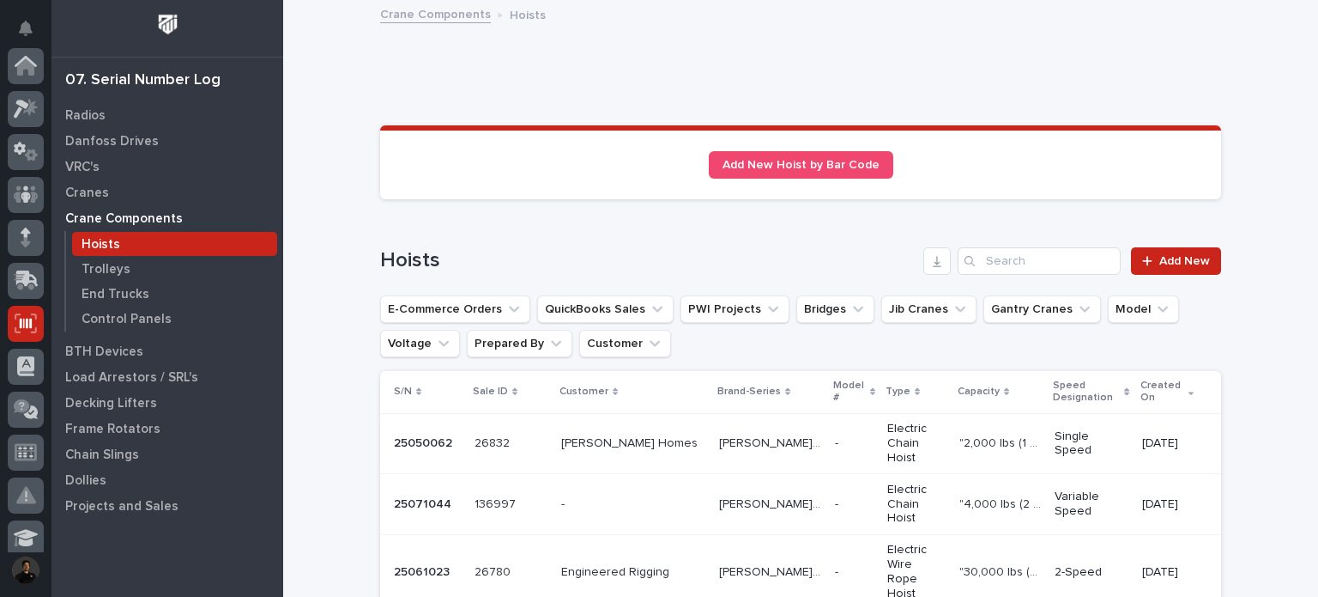
scroll to position [257, 0]
click at [1016, 252] on input "Search" at bounding box center [1039, 260] width 163 height 27
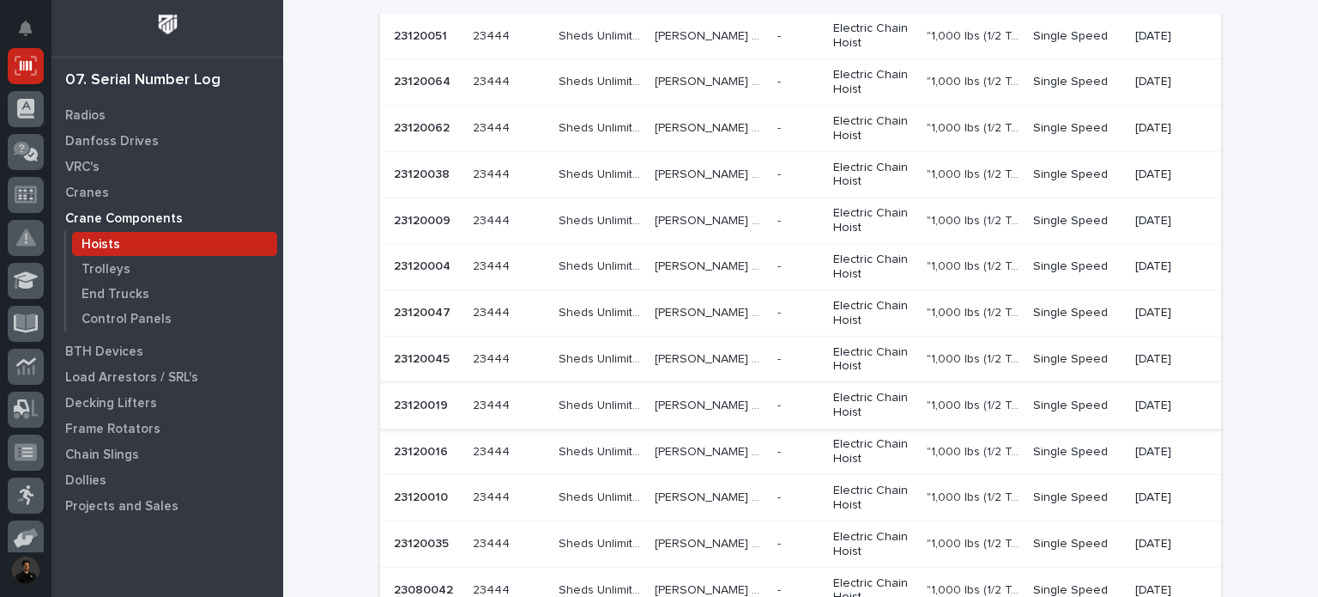
scroll to position [801, 0]
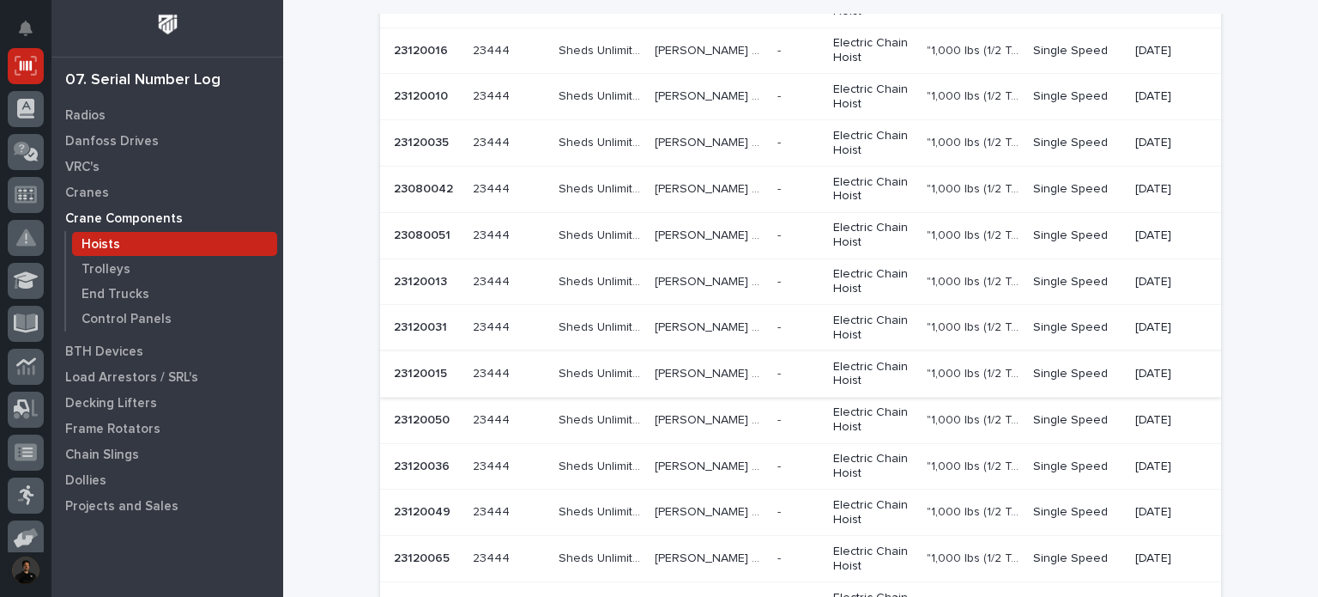
type input "sheds"
click at [655, 363] on p "Starke STK" at bounding box center [711, 372] width 112 height 18
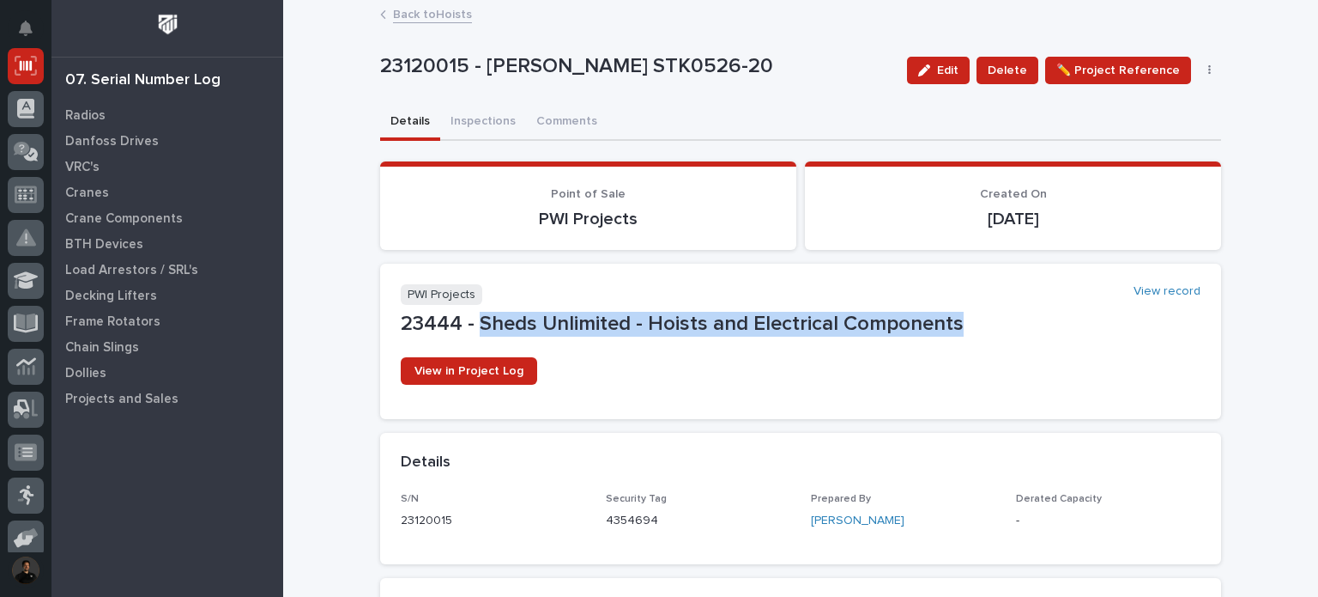
drag, startPoint x: 947, startPoint y: 321, endPoint x: 471, endPoint y: 325, distance: 475.5
click at [471, 325] on p "23444 - Sheds Unlimited - Hoists and Electrical Components" at bounding box center [801, 324] width 800 height 25
click at [578, 328] on p "23444 - Sheds Unlimited - Hoists and Electrical Components" at bounding box center [801, 324] width 800 height 25
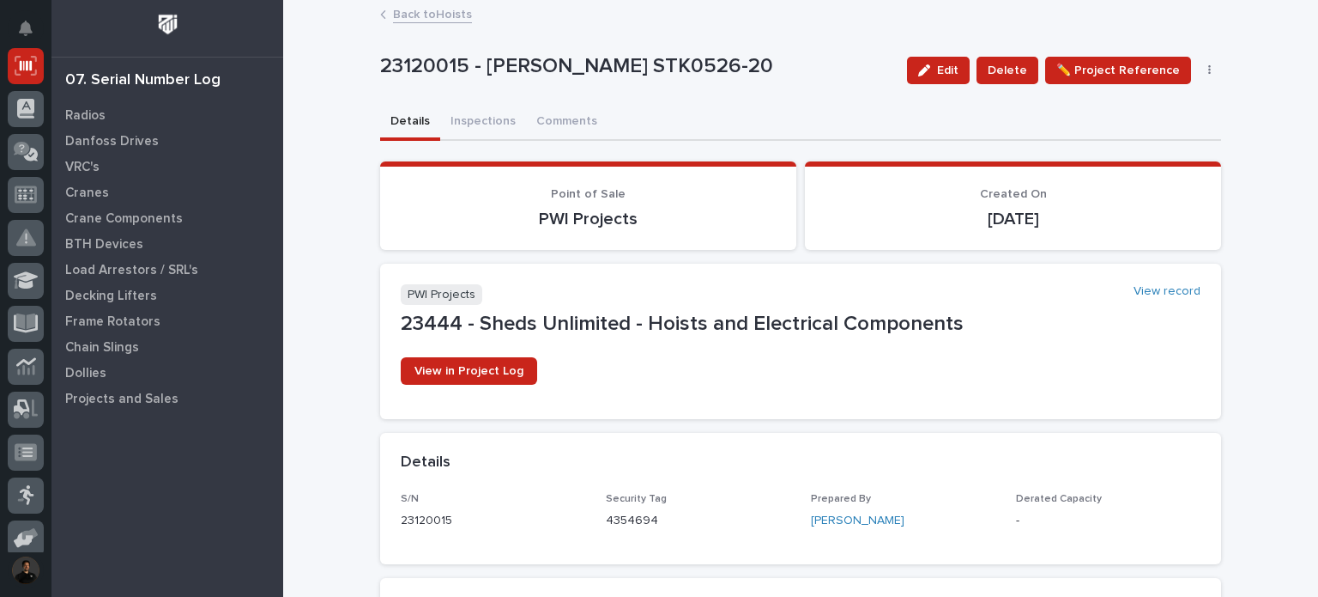
click at [578, 328] on p "23444 - Sheds Unlimited - Hoists and Electrical Components" at bounding box center [801, 324] width 800 height 25
click at [492, 129] on button "Inspections" at bounding box center [483, 123] width 86 height 36
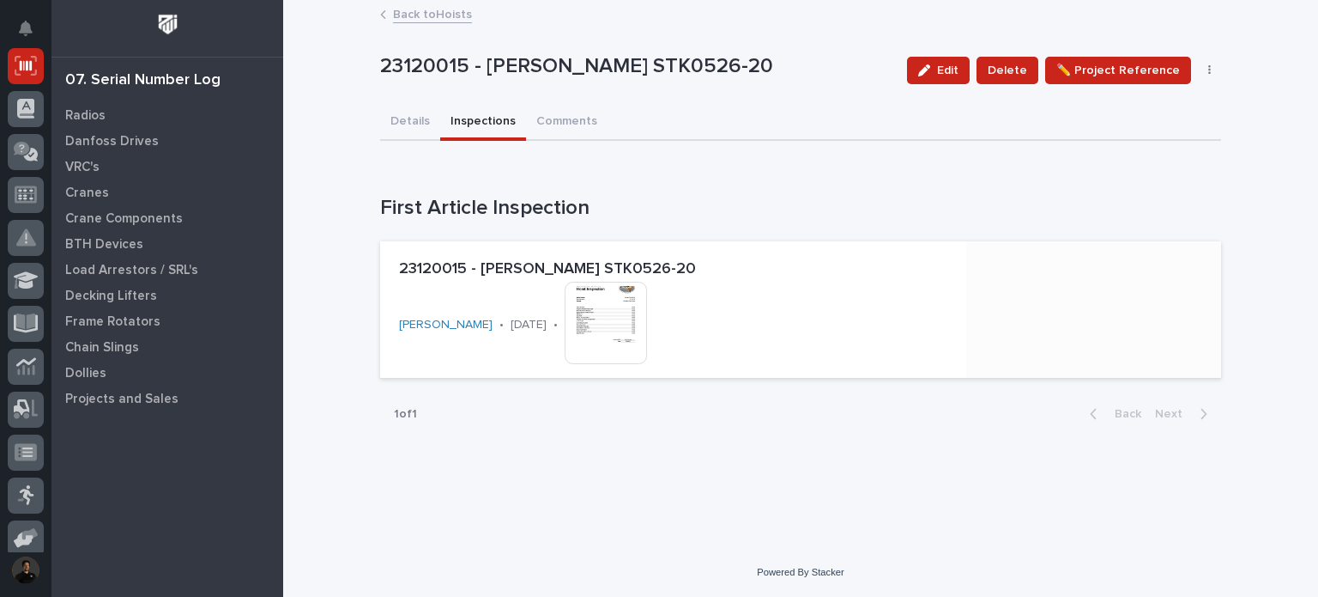
click at [621, 324] on img at bounding box center [606, 323] width 82 height 82
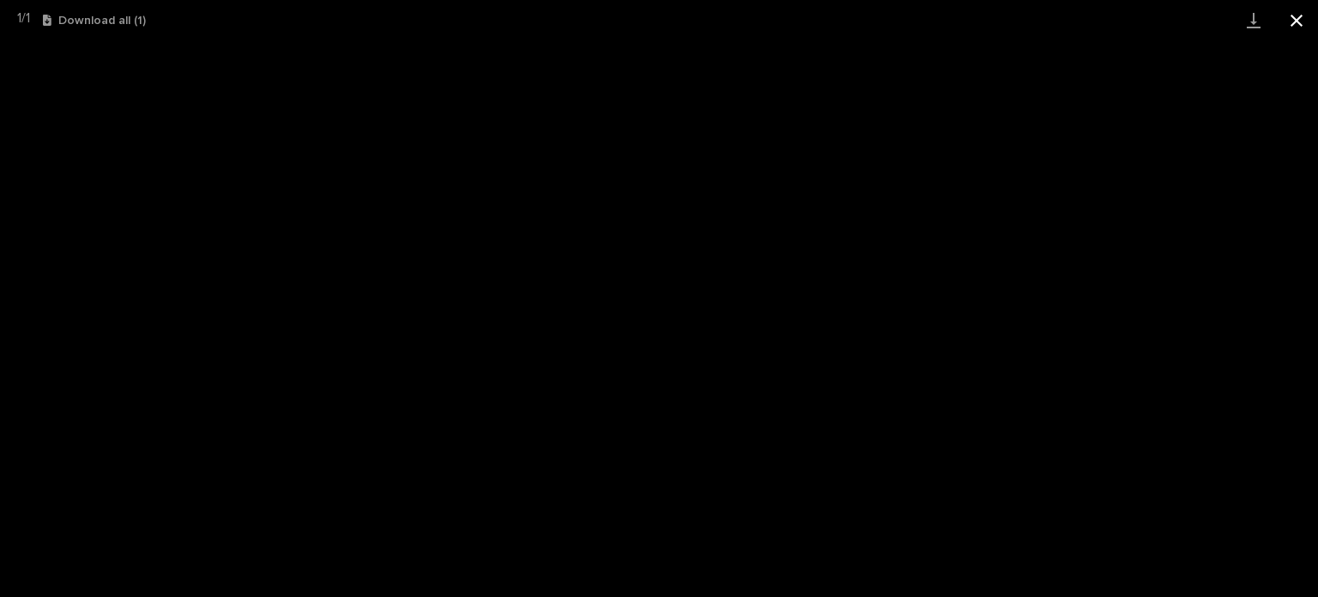
click at [1295, 22] on button "Close gallery" at bounding box center [1296, 20] width 43 height 40
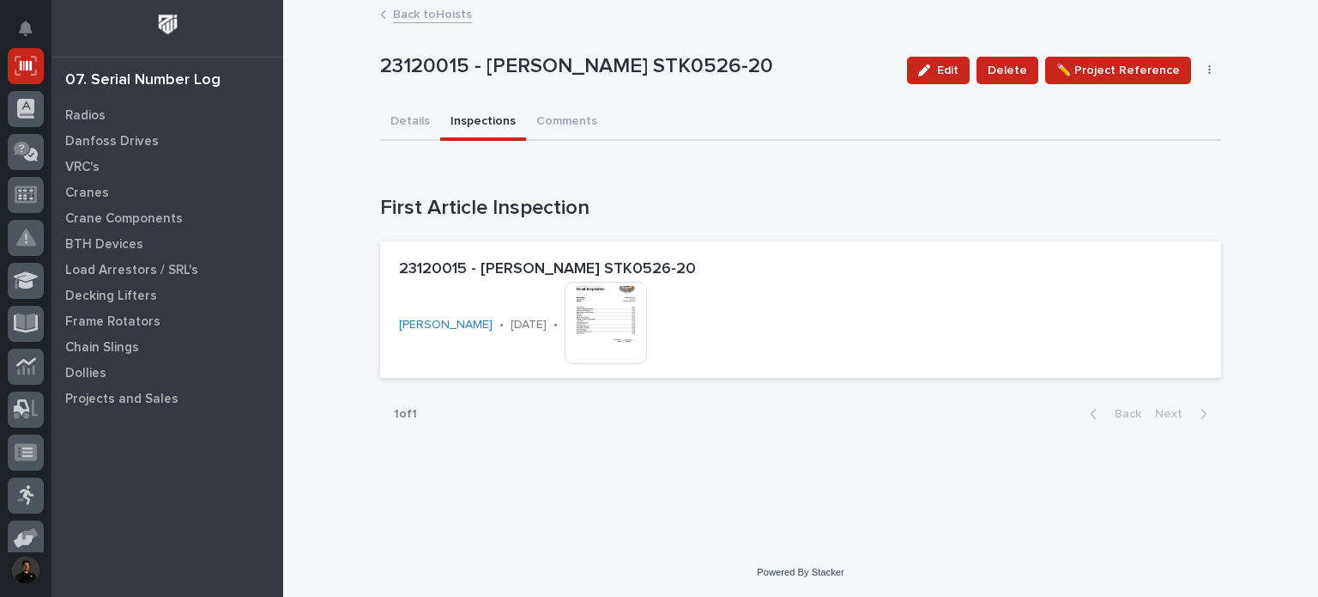
click at [424, 6] on link "Back to Hoists" at bounding box center [432, 13] width 79 height 20
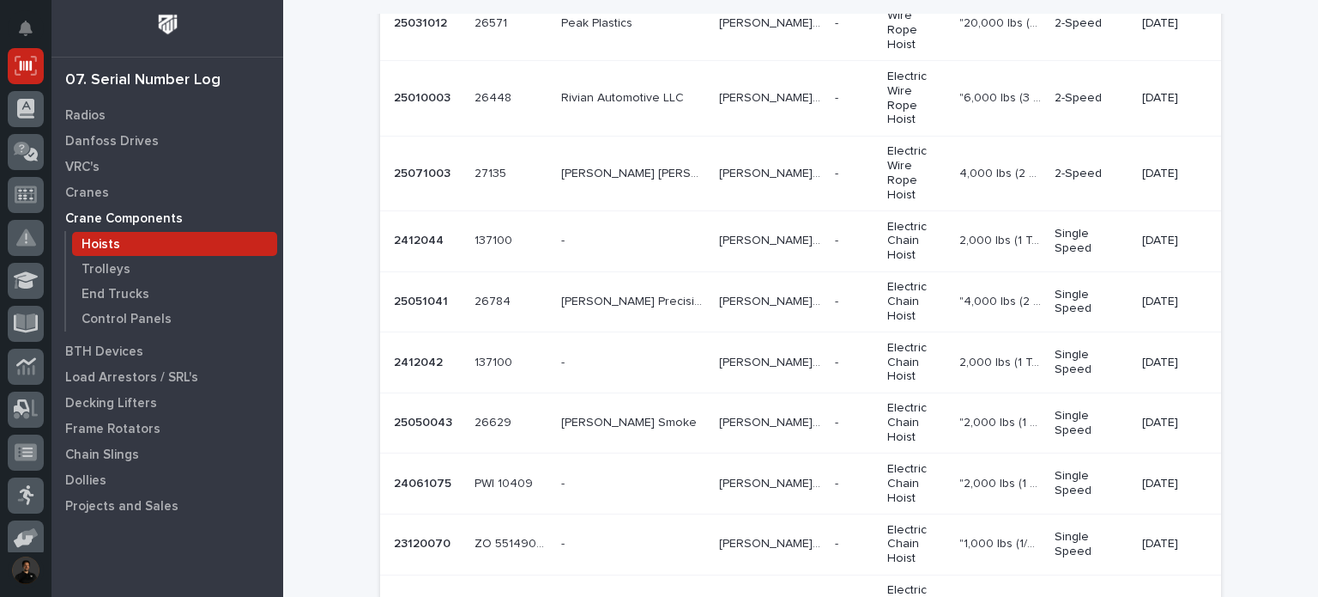
scroll to position [1316, 0]
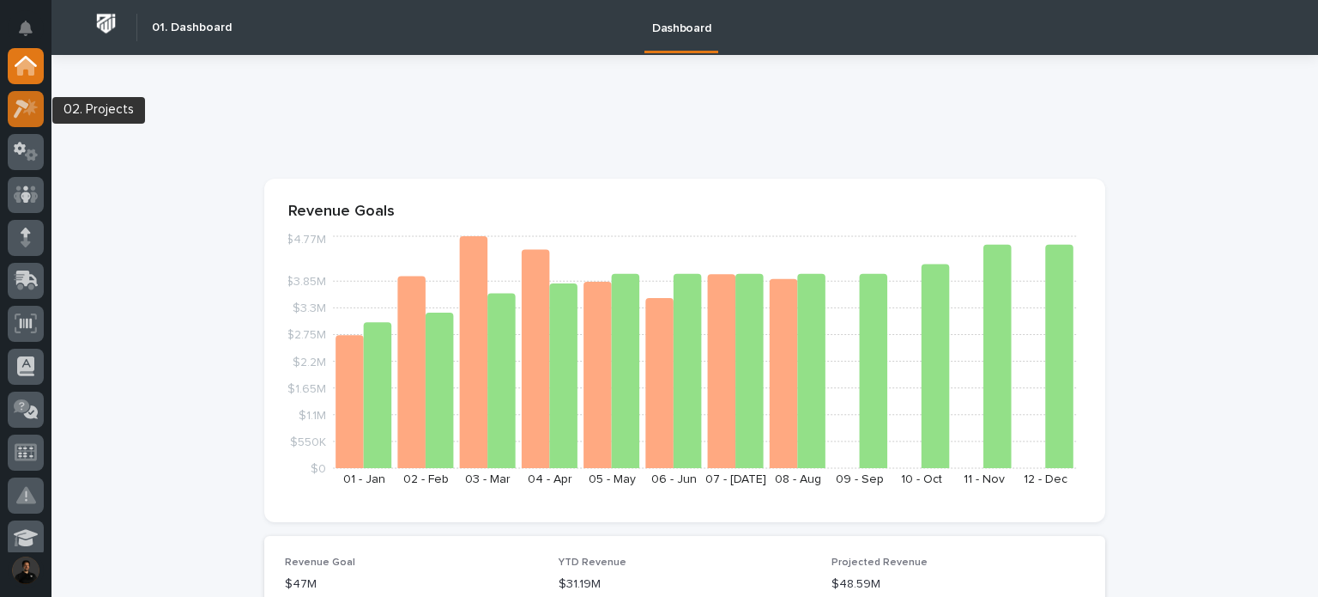
click at [17, 118] on div at bounding box center [26, 109] width 36 height 36
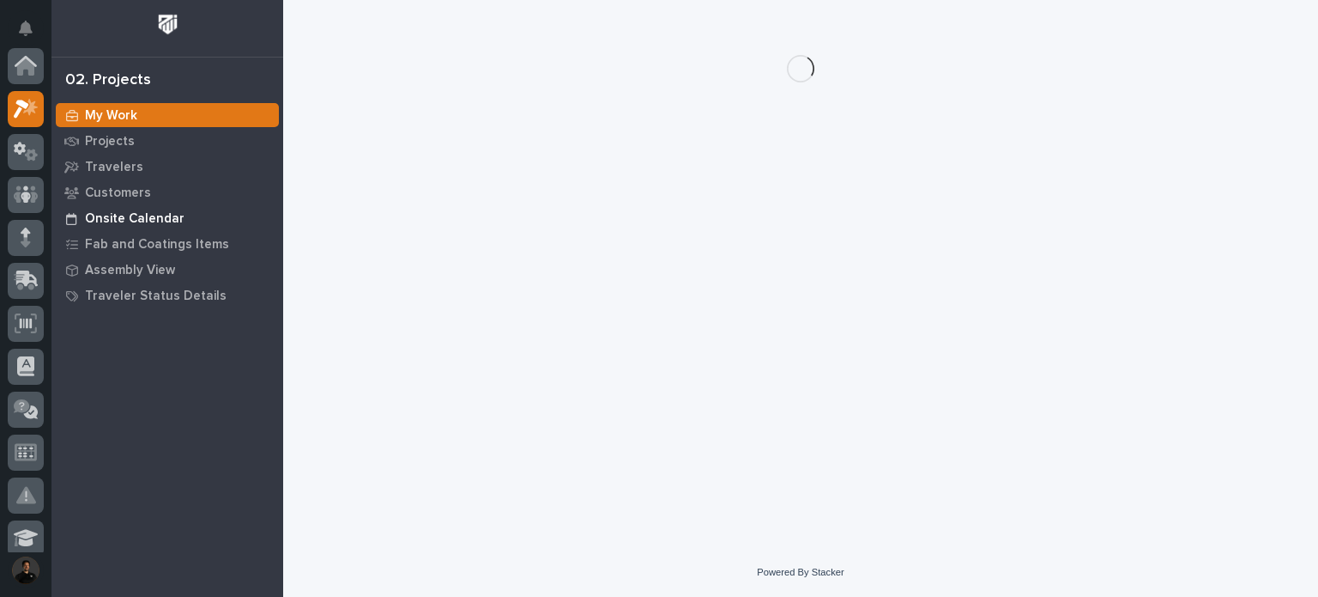
scroll to position [43, 0]
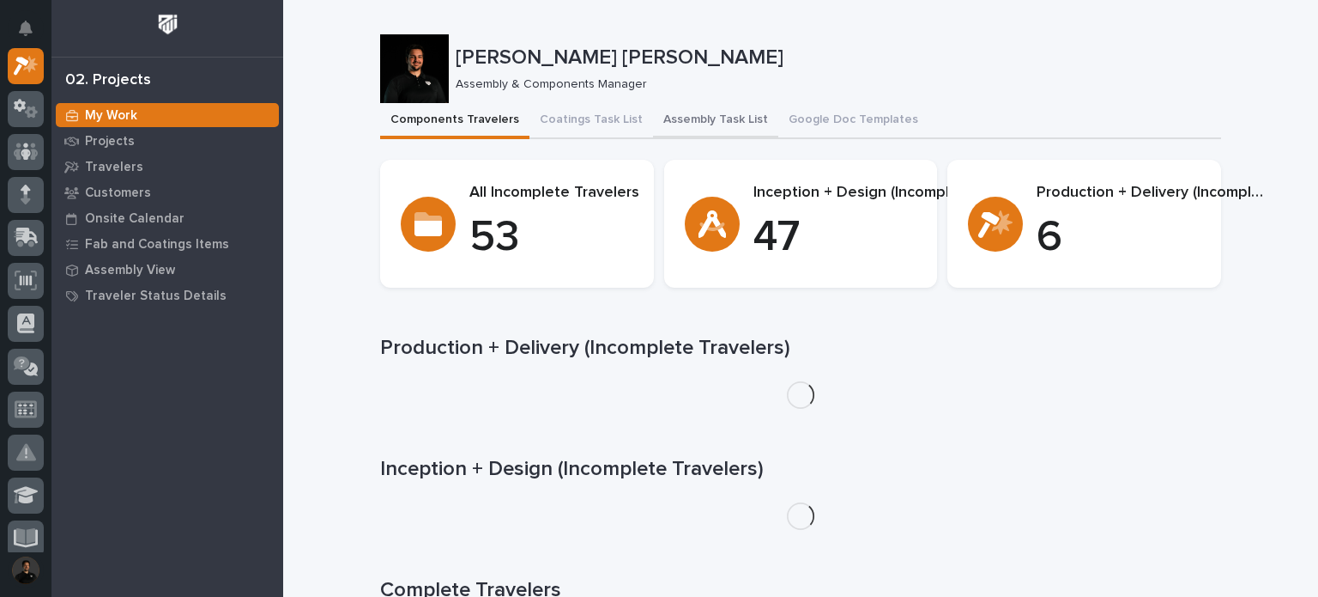
click at [690, 111] on button "Assembly Task List" at bounding box center [715, 121] width 125 height 36
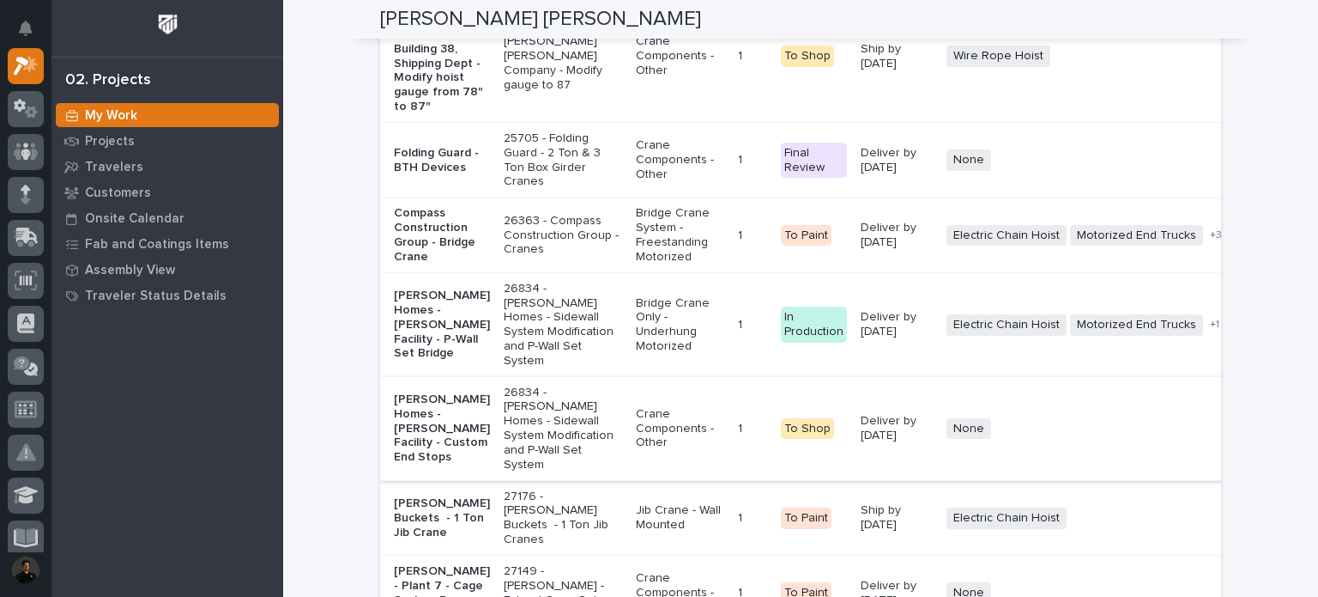
scroll to position [3090, 0]
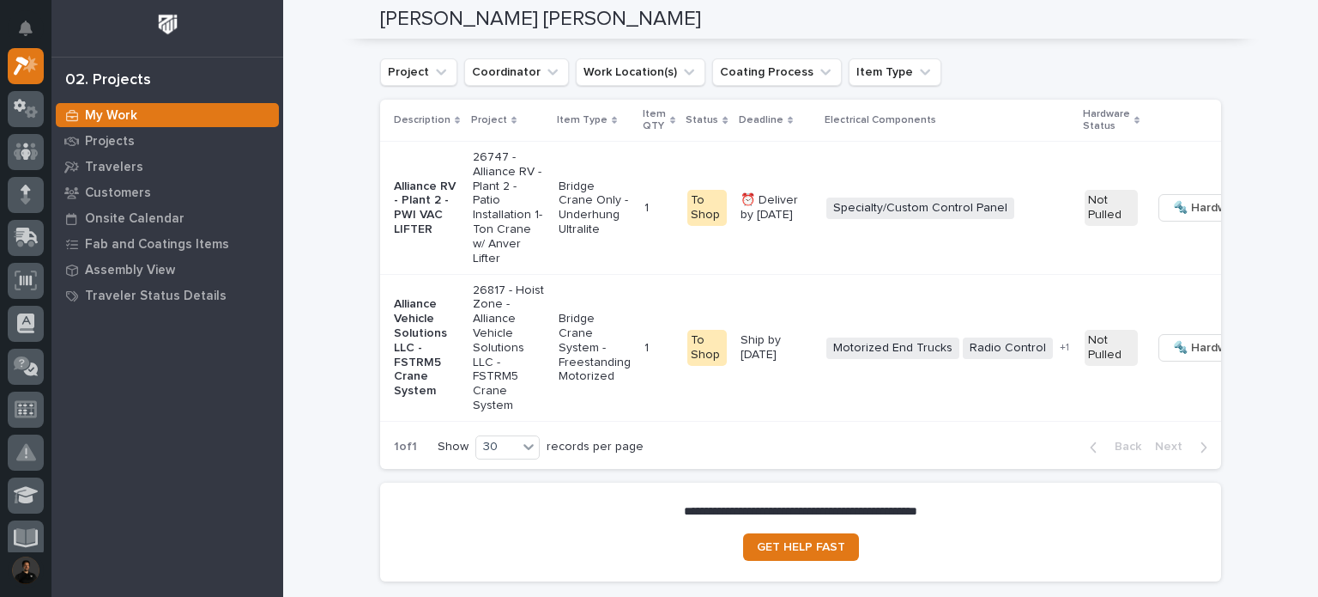
scroll to position [3092, 0]
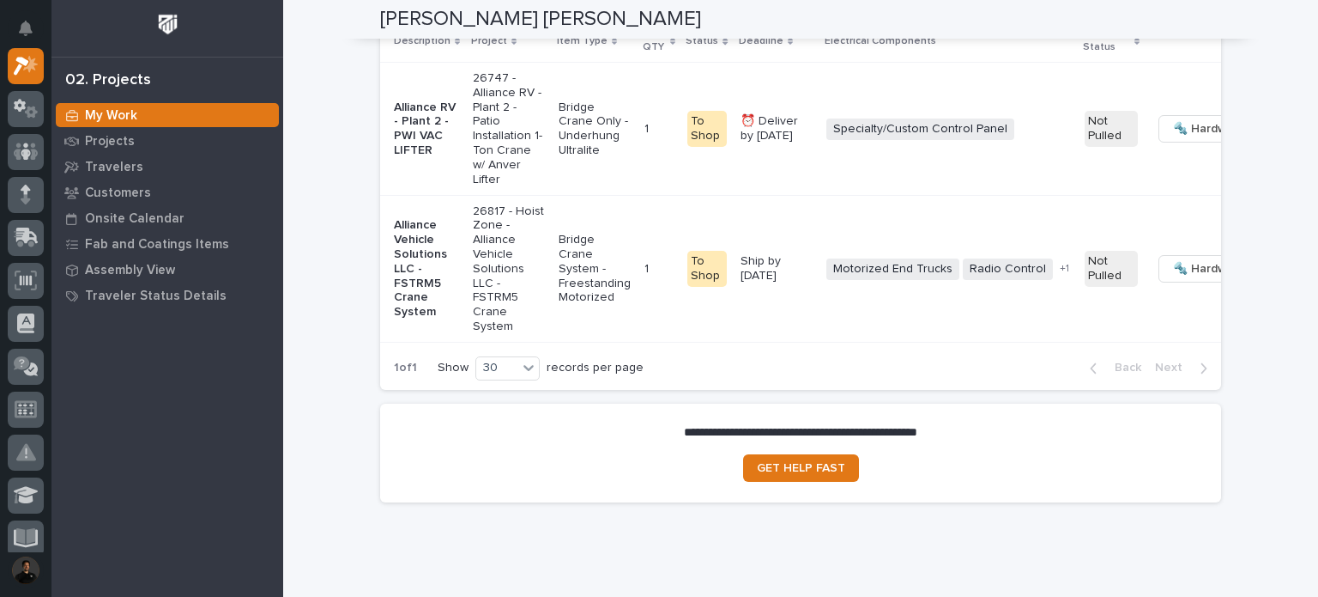
type input "allianc"
click at [31, 177] on link at bounding box center [26, 195] width 36 height 36
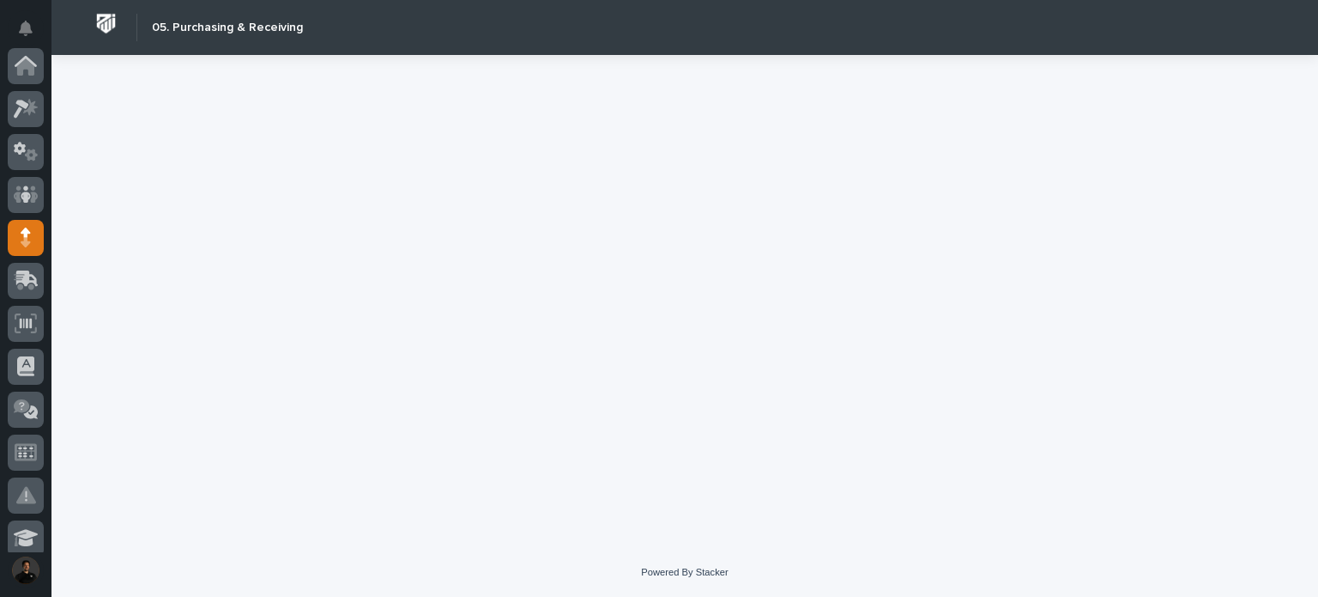
scroll to position [172, 0]
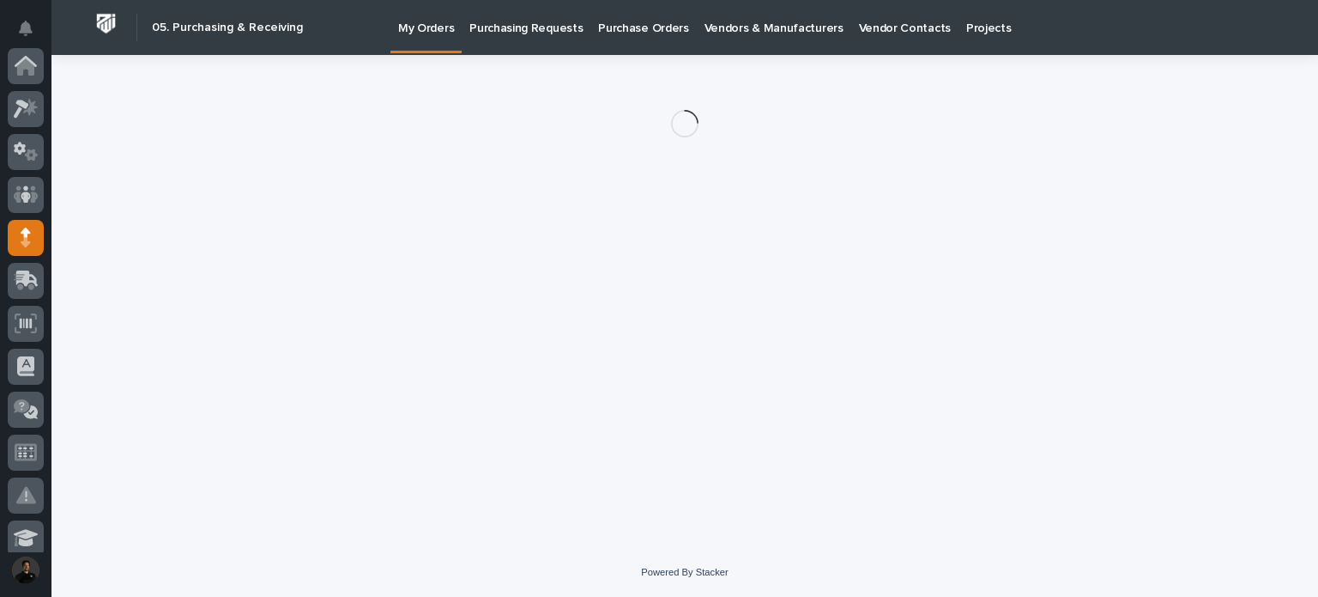
scroll to position [172, 0]
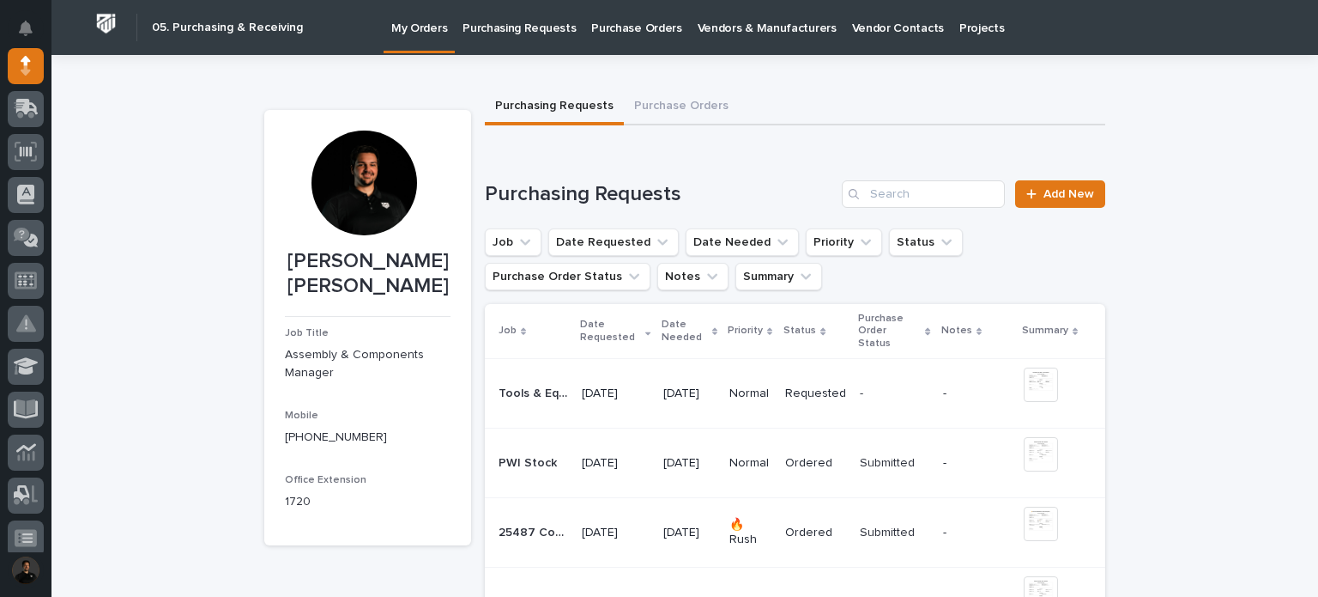
click at [1088, 198] on link "Add New" at bounding box center [1060, 193] width 90 height 27
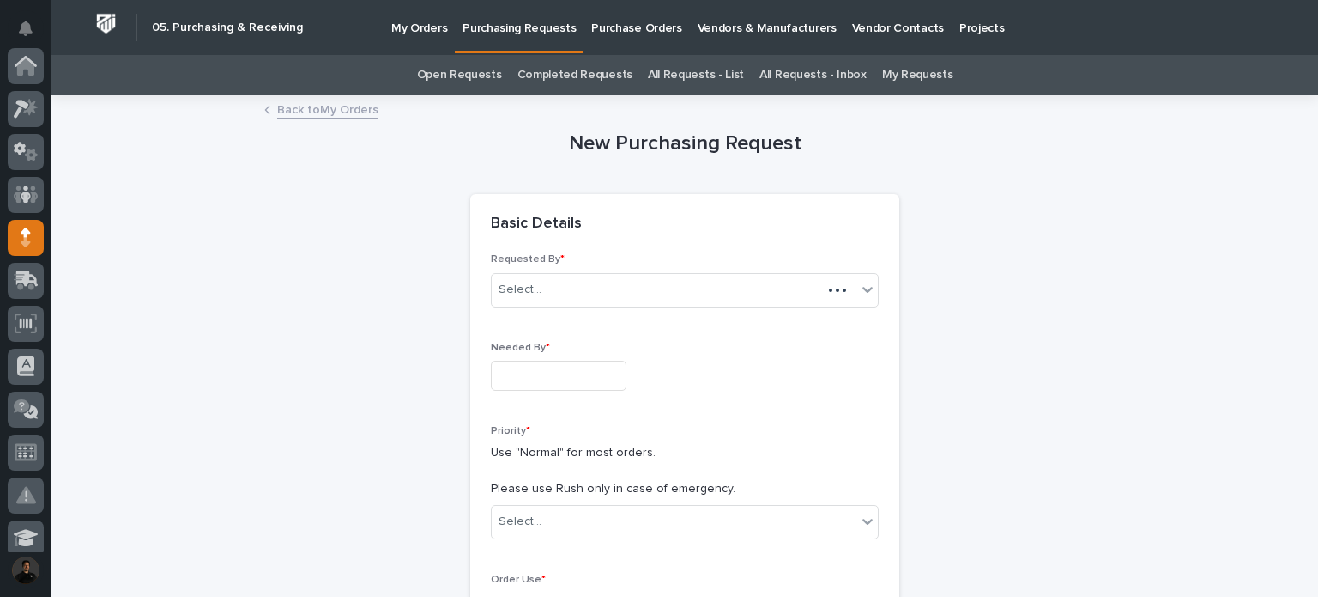
scroll to position [172, 0]
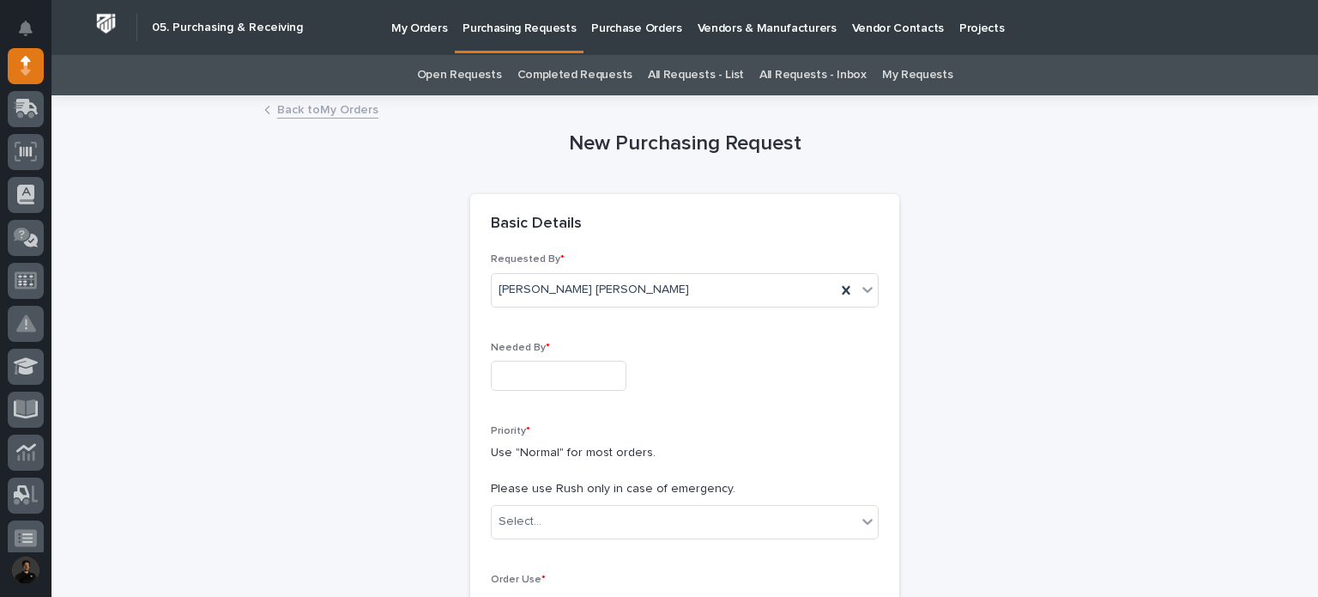
click at [516, 391] on div "Needed By *" at bounding box center [685, 373] width 388 height 63
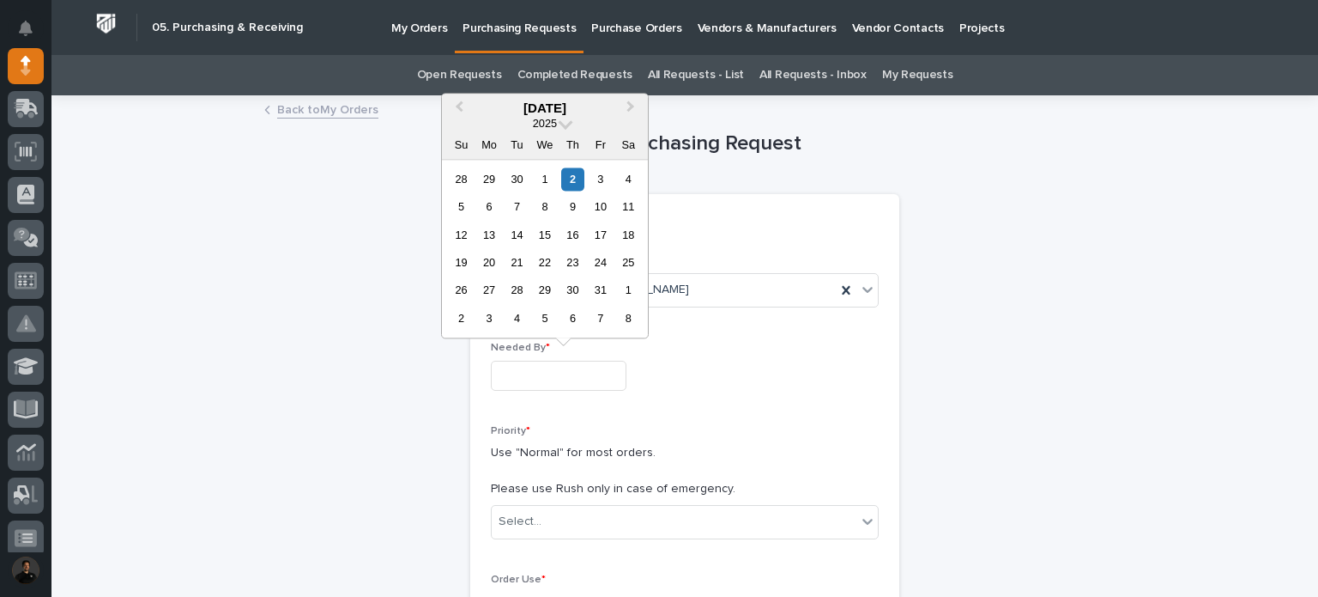
click at [530, 372] on input "text" at bounding box center [559, 375] width 136 height 30
click at [604, 235] on div "17" at bounding box center [600, 234] width 23 height 23
click at [560, 378] on input "**********" at bounding box center [559, 375] width 136 height 30
click at [605, 262] on div "24" at bounding box center [600, 262] width 23 height 23
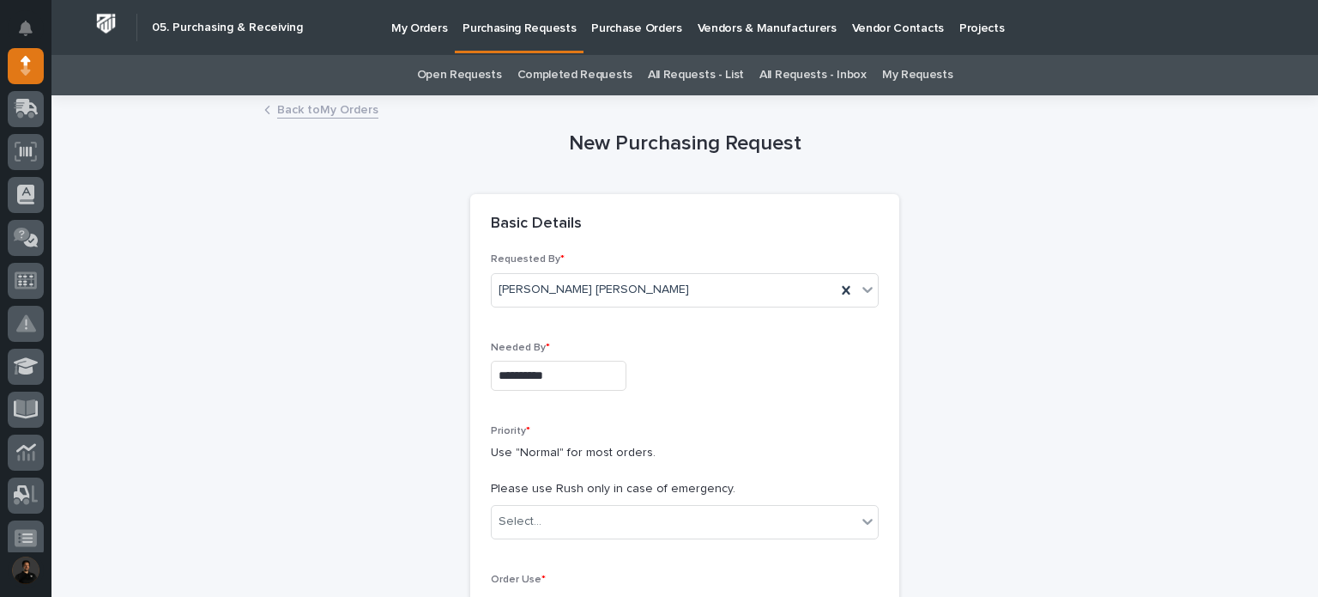
type input "**********"
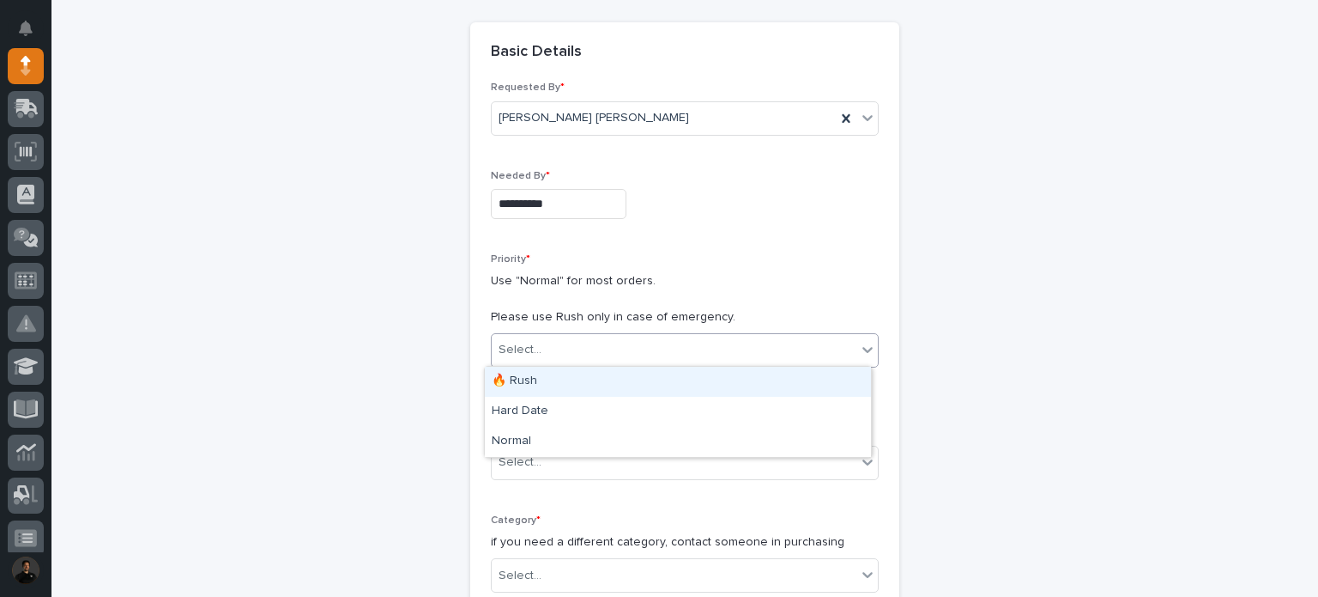
click at [554, 333] on div "Select..." at bounding box center [685, 350] width 388 height 34
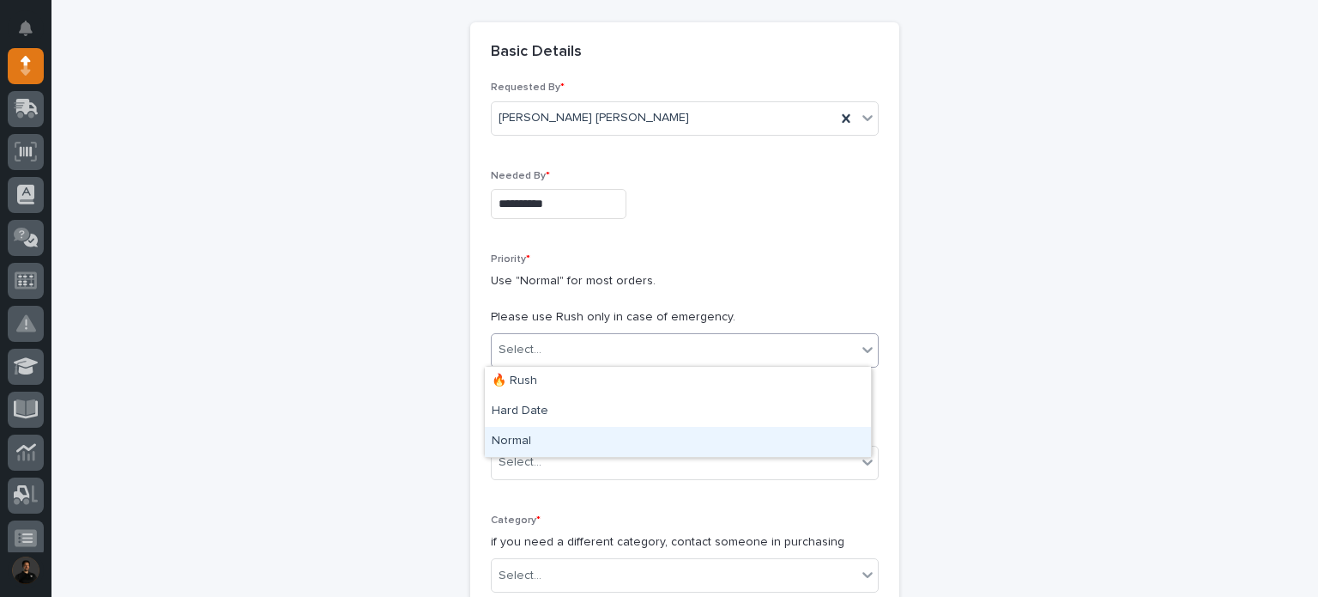
click at [536, 433] on div "Normal" at bounding box center [678, 442] width 386 height 30
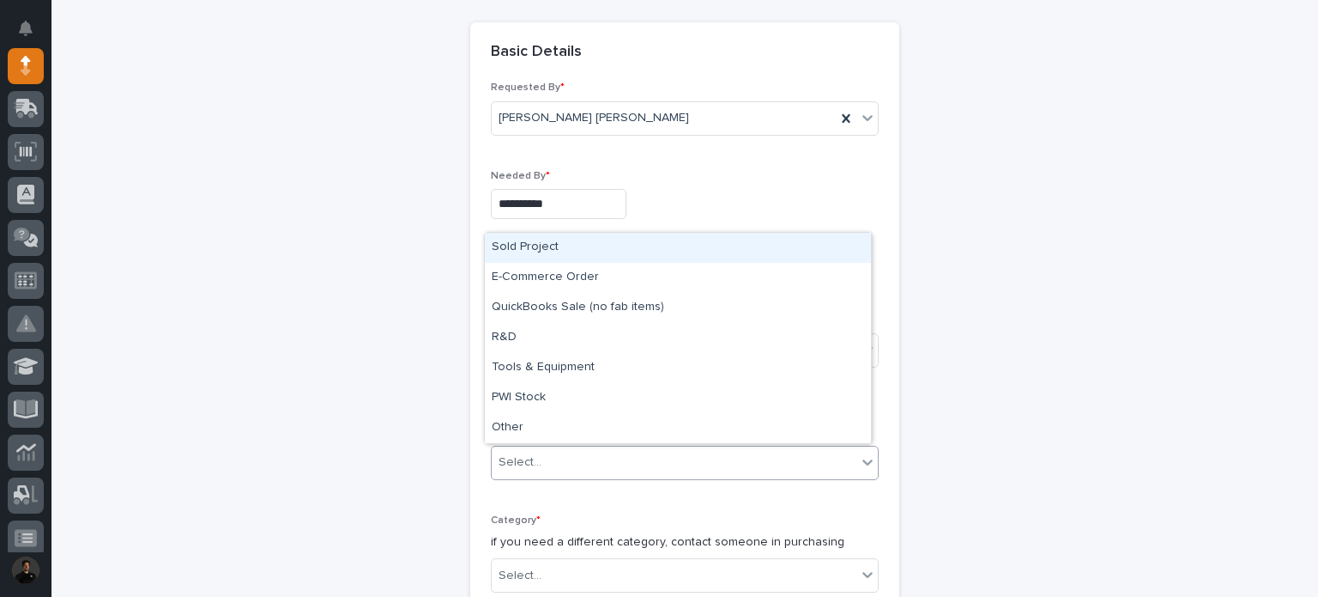
click at [552, 457] on div "Select..." at bounding box center [674, 462] width 365 height 28
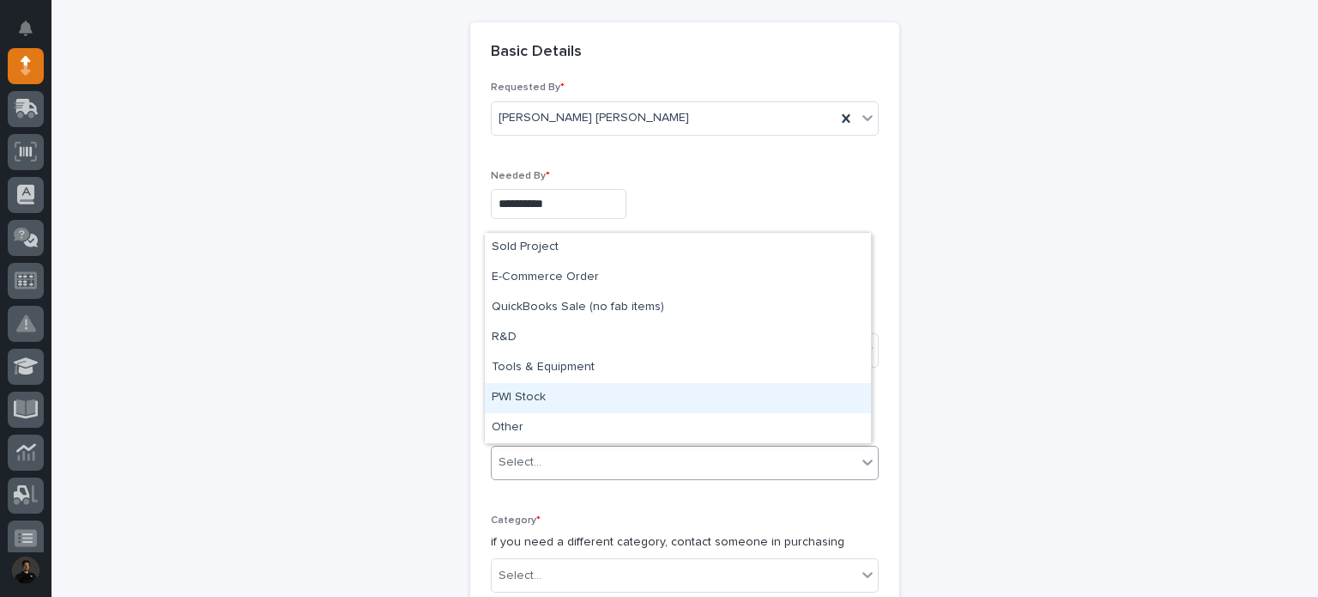
click at [554, 399] on div "PWI Stock" at bounding box center [678, 398] width 386 height 30
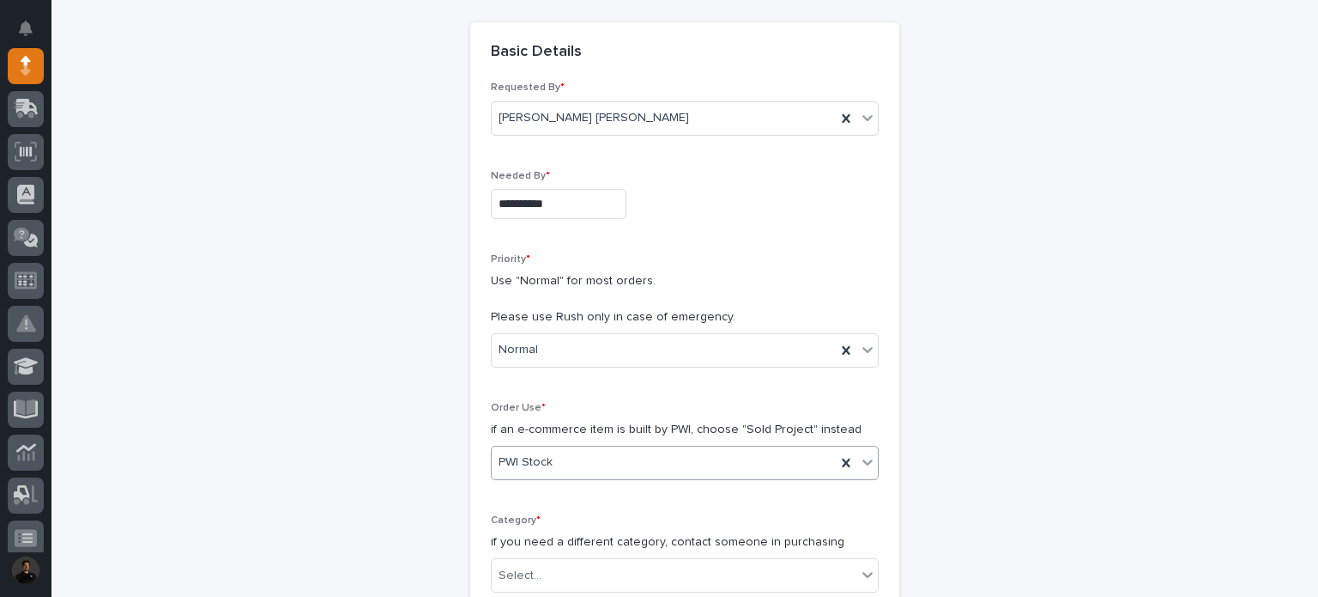
scroll to position [400, 0]
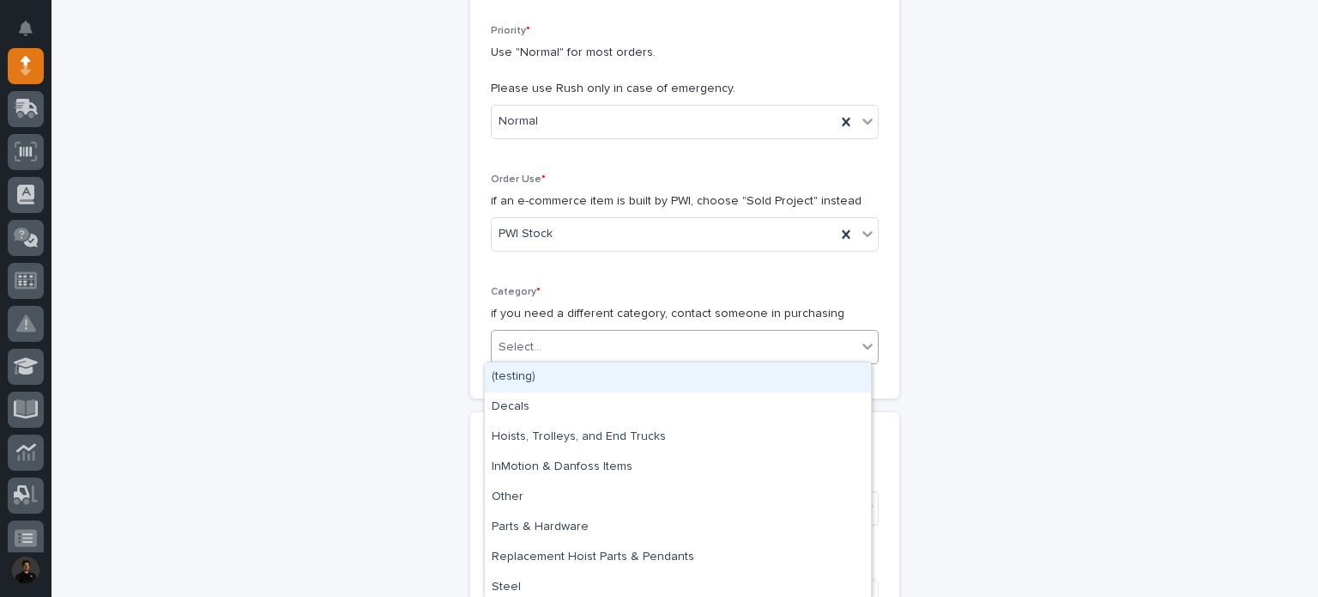
click at [548, 350] on div "Select..." at bounding box center [674, 347] width 365 height 28
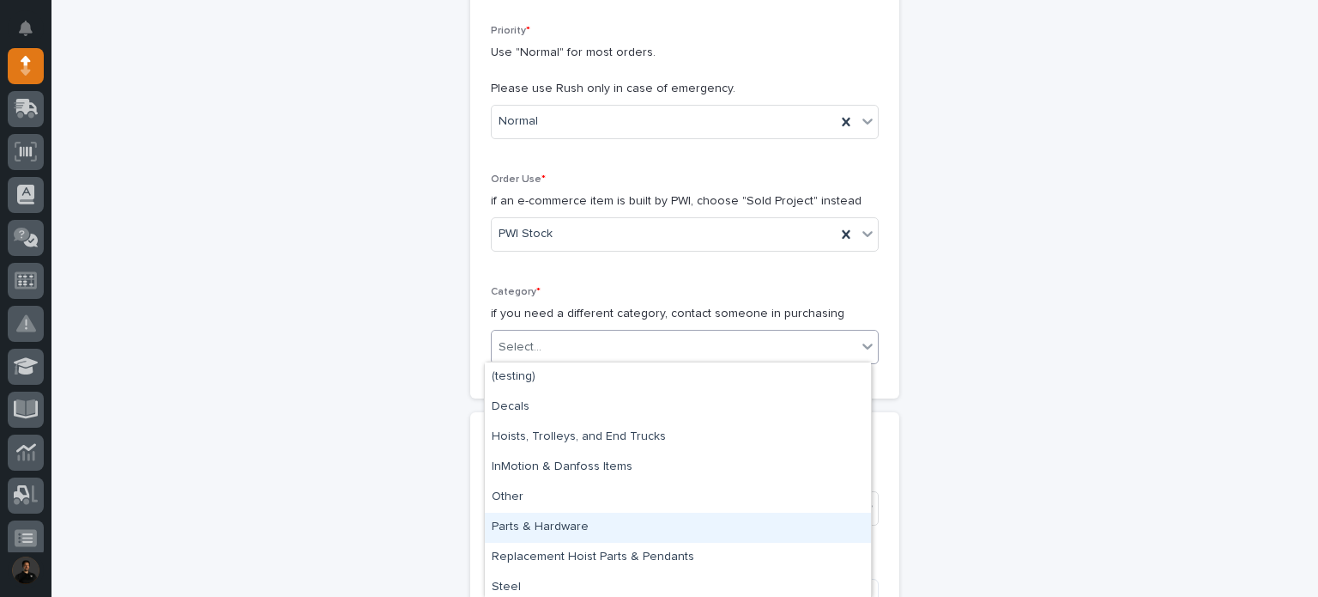
scroll to position [34, 0]
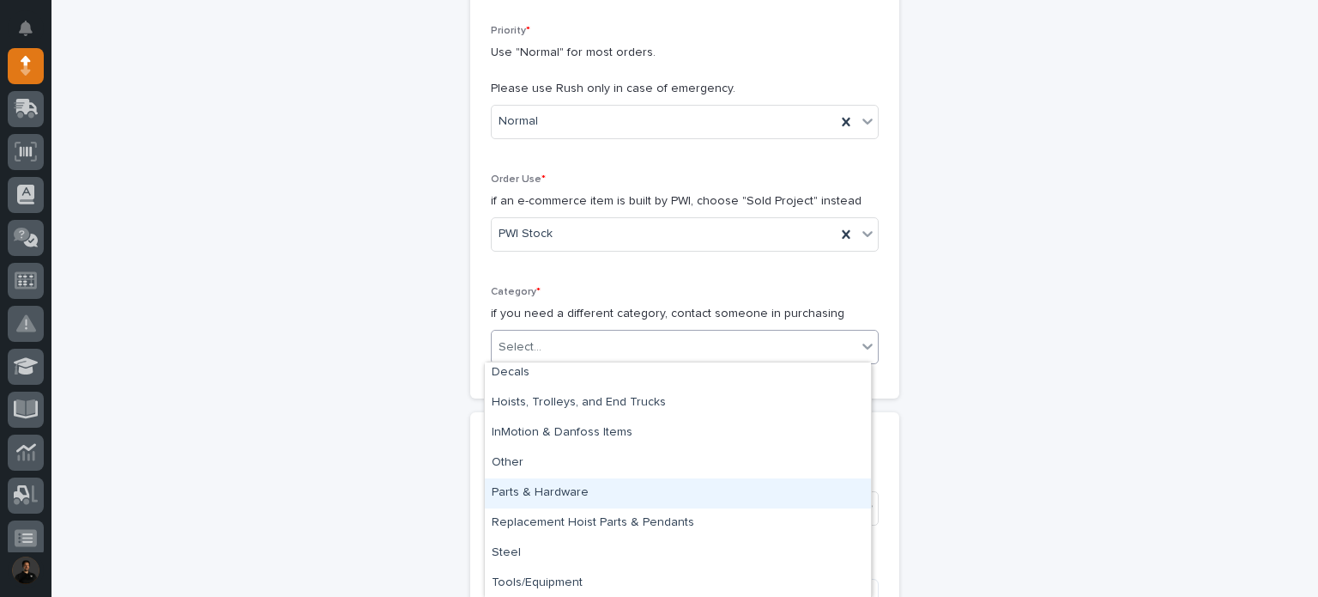
click at [614, 490] on div "Parts & Hardware" at bounding box center [678, 493] width 386 height 30
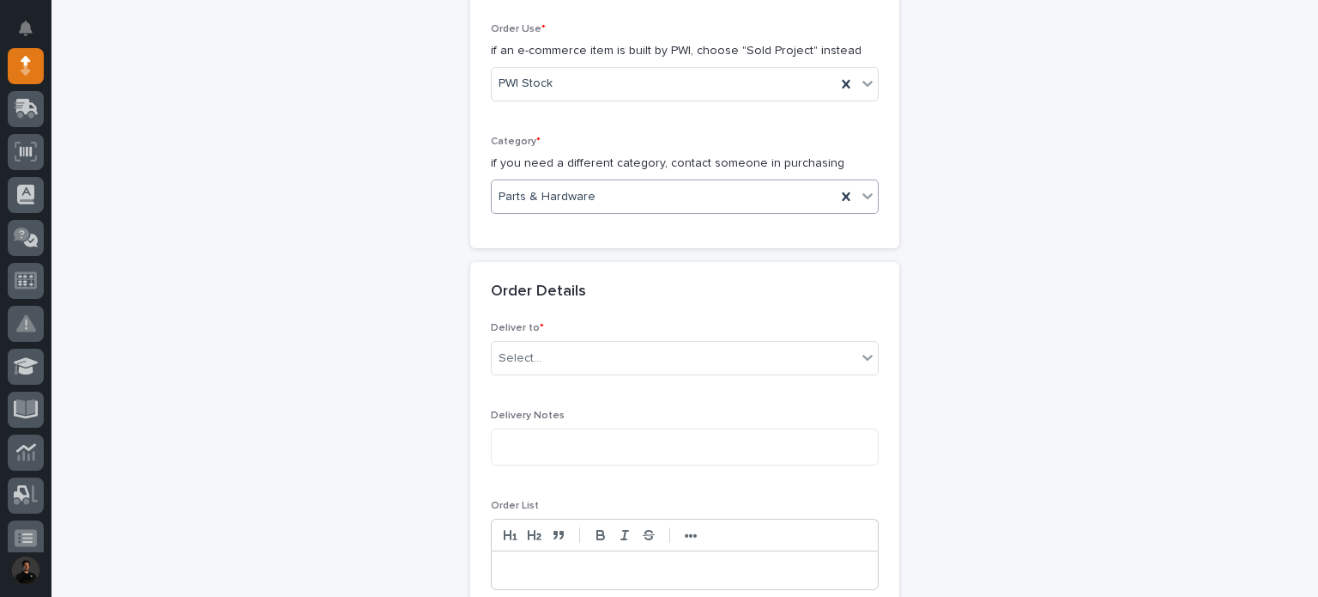
scroll to position [572, 0]
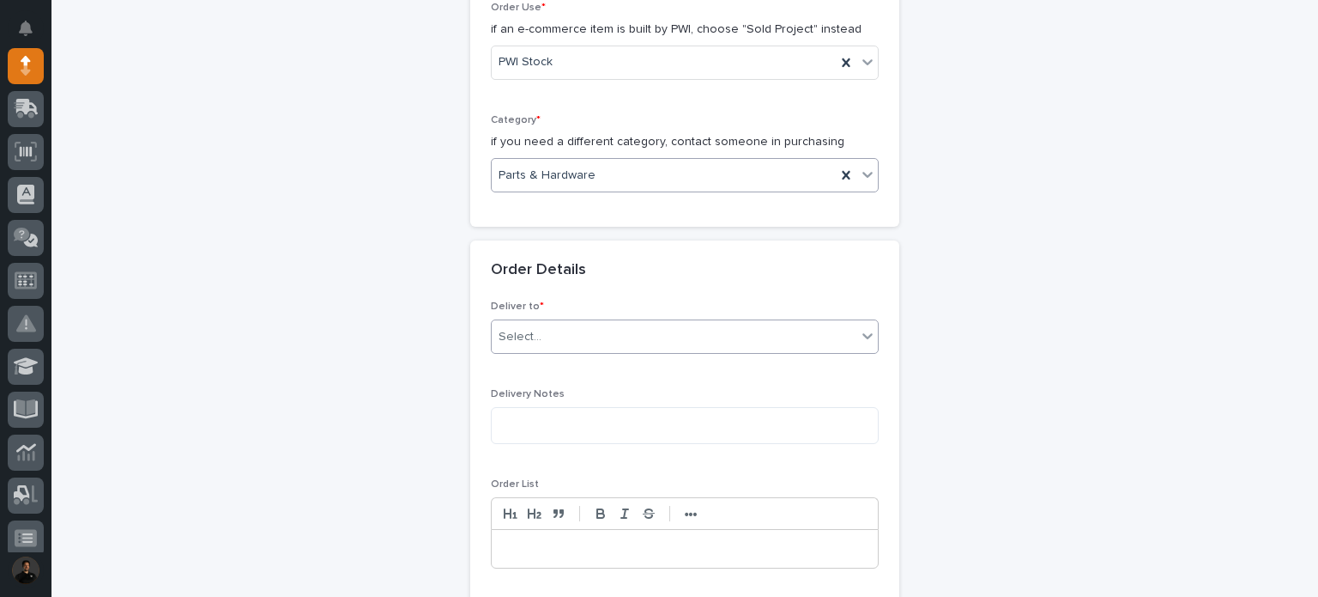
click at [548, 326] on div "Select..." at bounding box center [674, 337] width 365 height 28
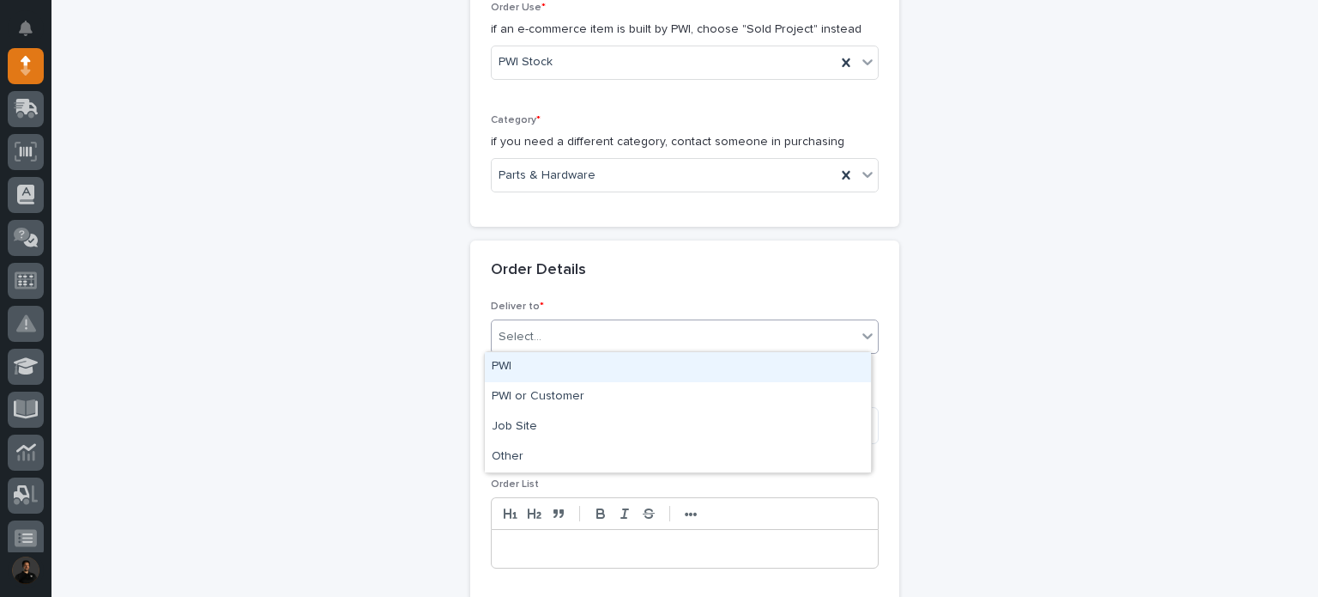
click at [569, 366] on div "PWI" at bounding box center [678, 367] width 386 height 30
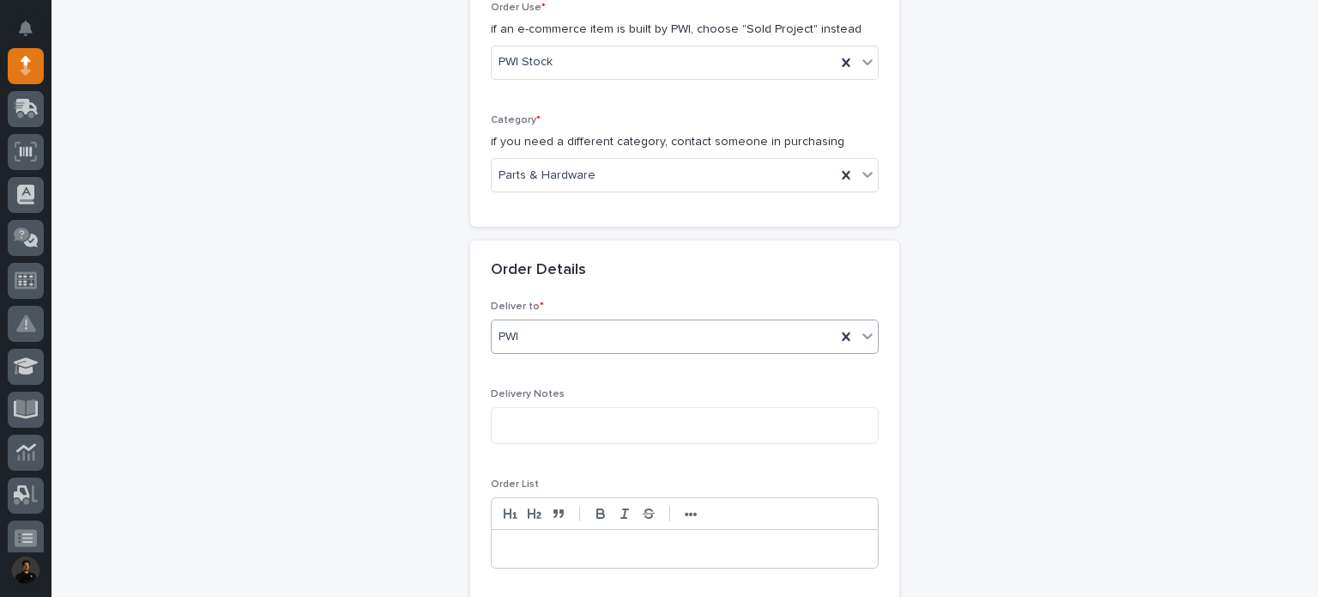
scroll to position [743, 0]
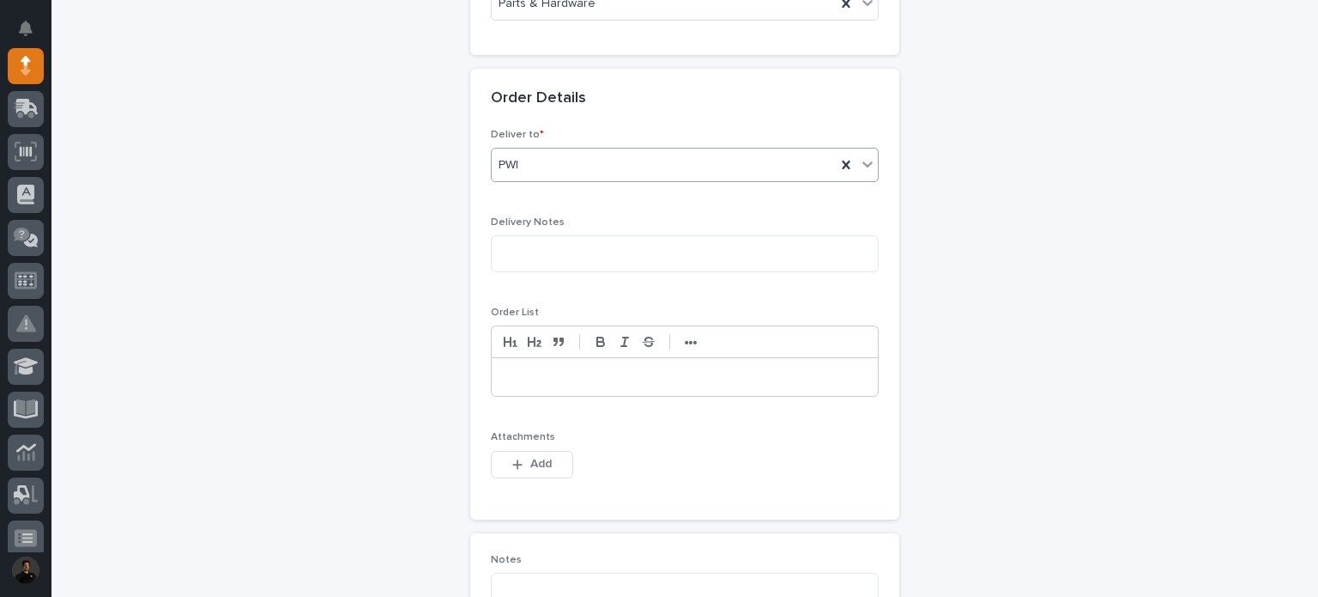
click at [544, 374] on p at bounding box center [685, 376] width 360 height 17
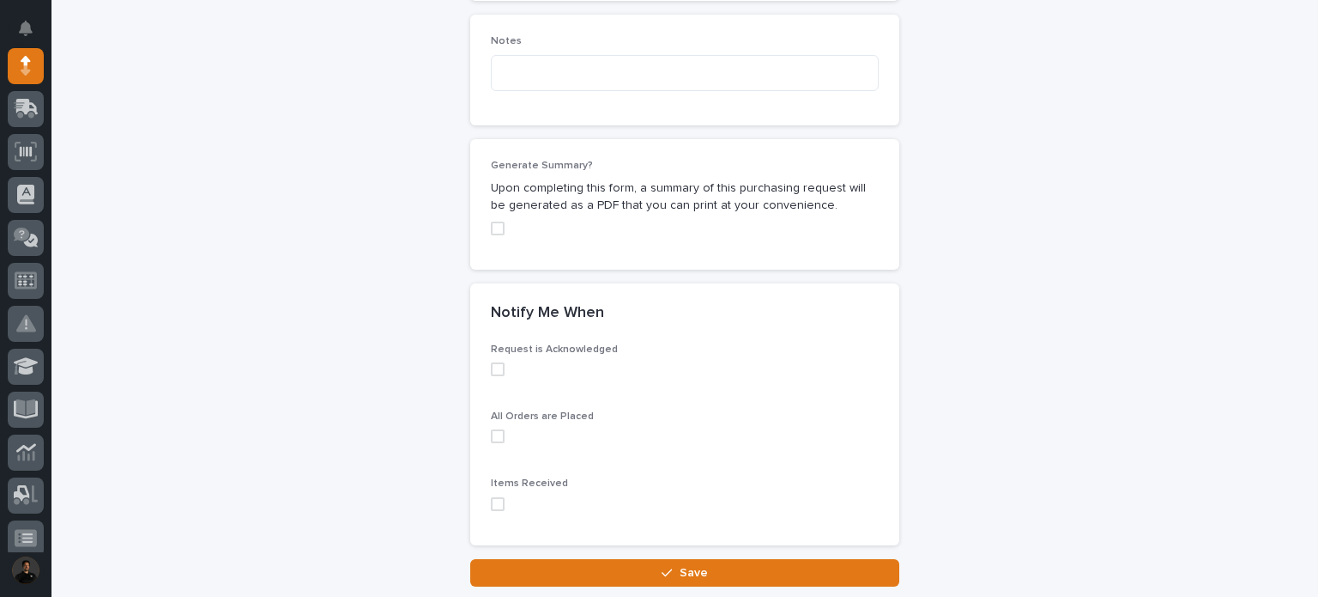
scroll to position [1373, 0]
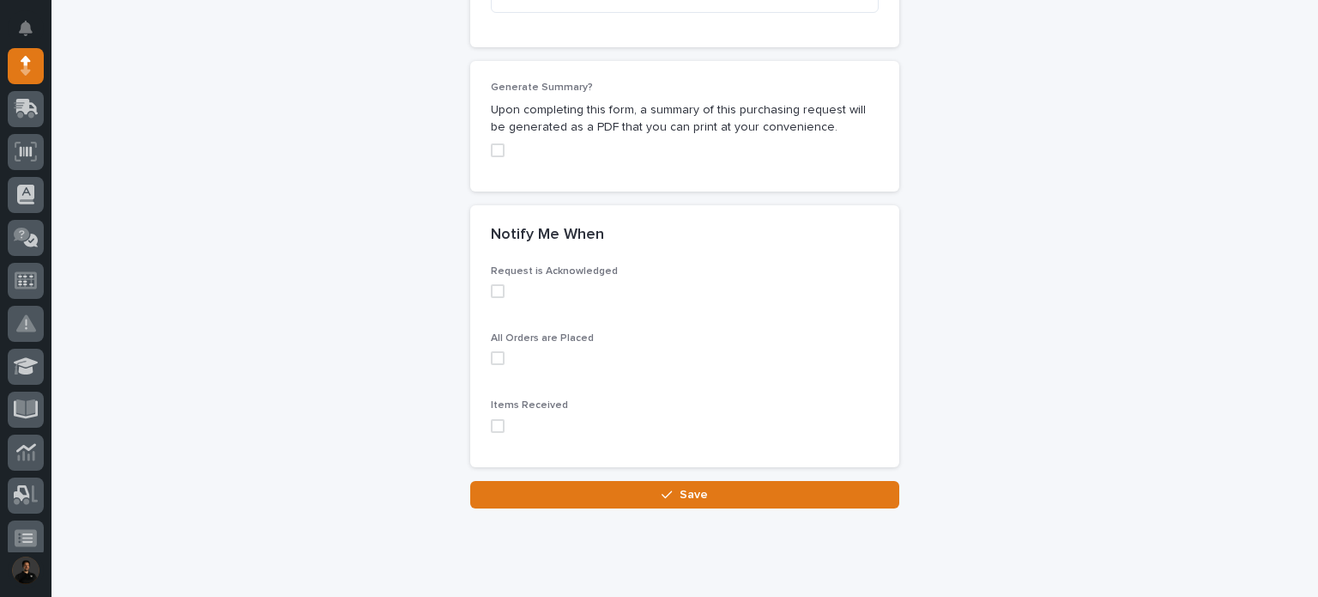
click at [498, 419] on label at bounding box center [685, 426] width 388 height 14
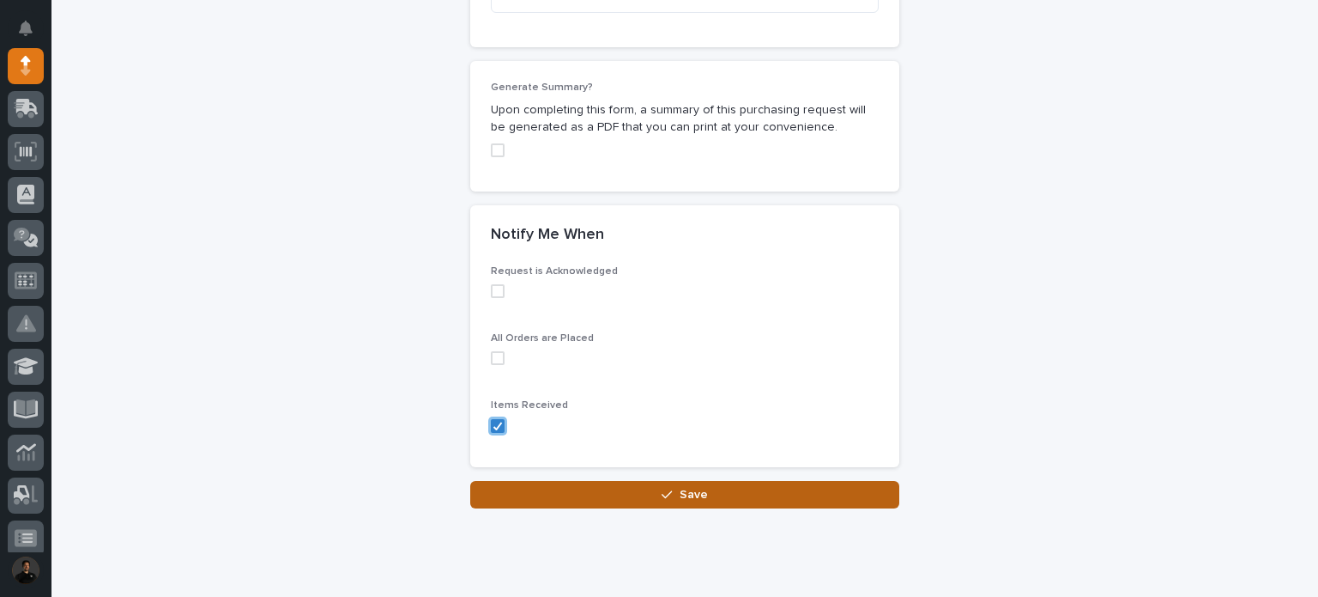
click at [570, 500] on button "Save" at bounding box center [684, 494] width 429 height 27
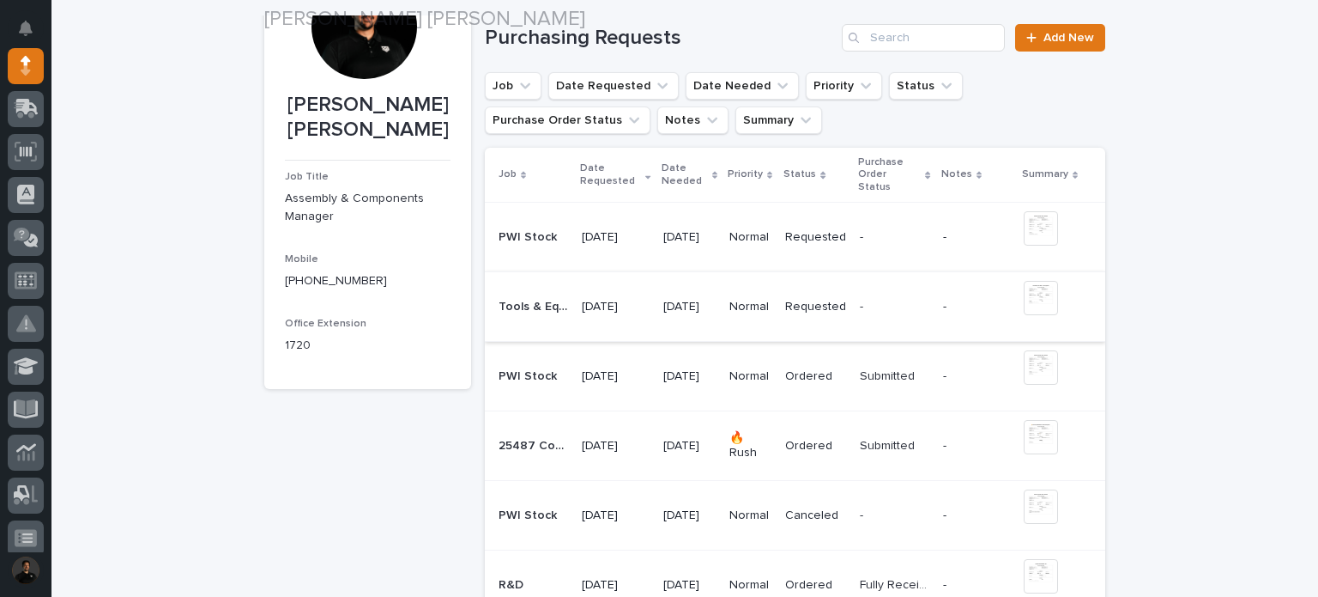
scroll to position [172, 0]
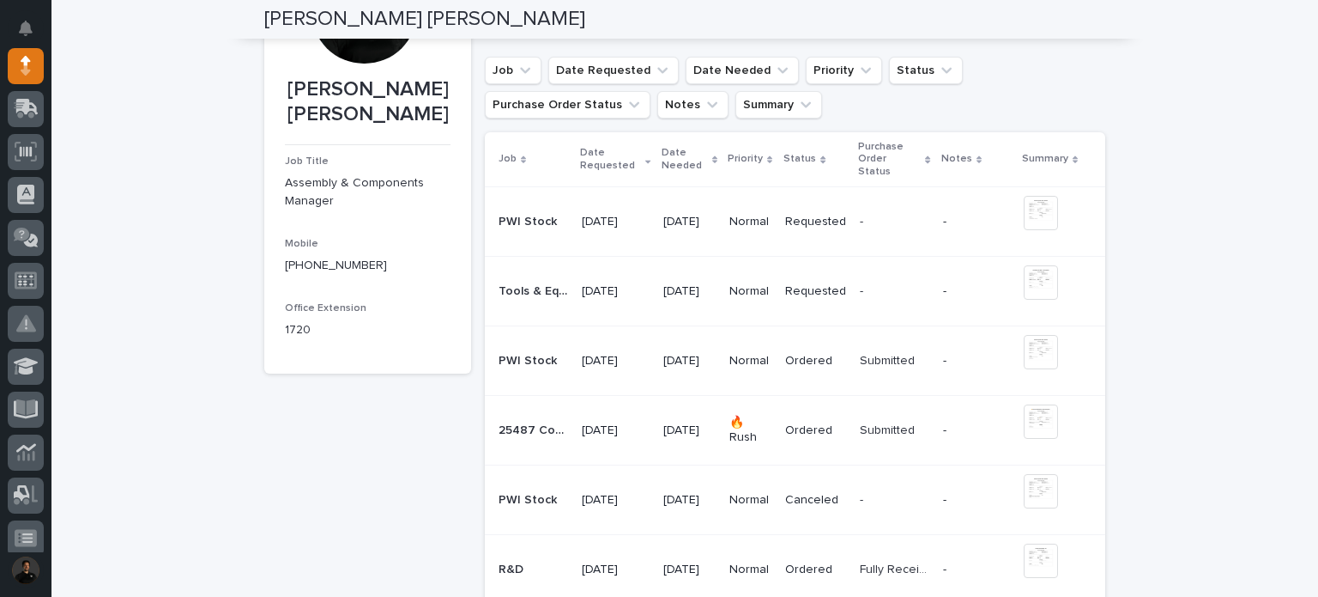
click at [736, 409] on div "🔥 Rush" at bounding box center [751, 430] width 42 height 43
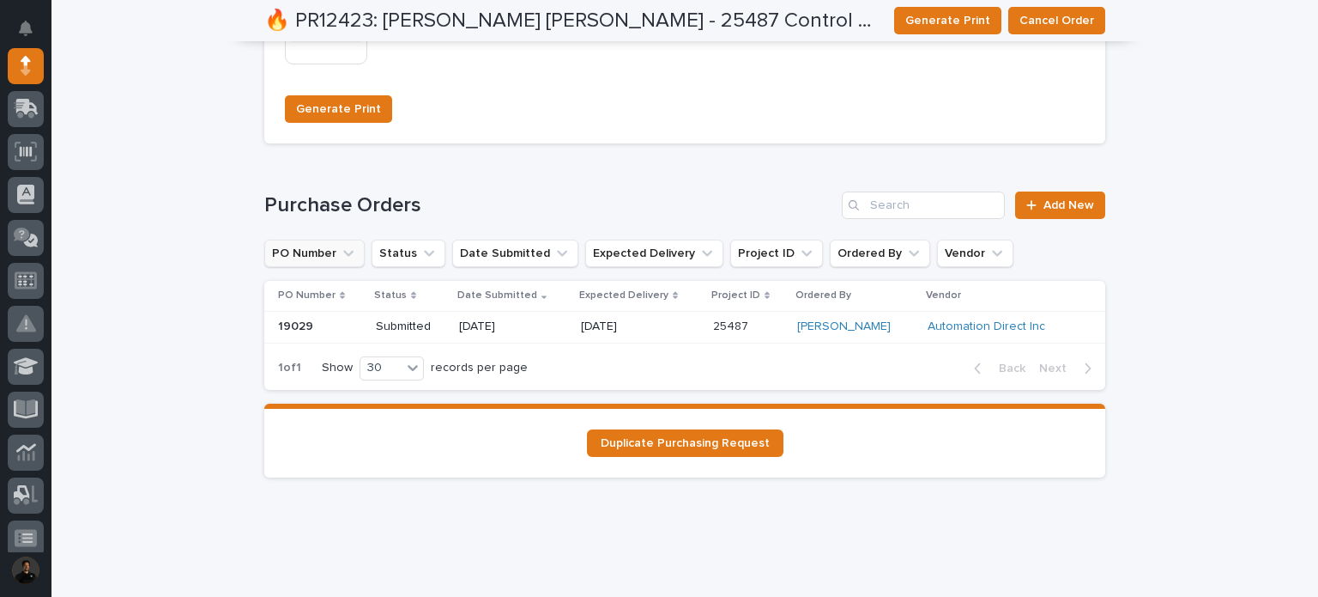
scroll to position [1495, 0]
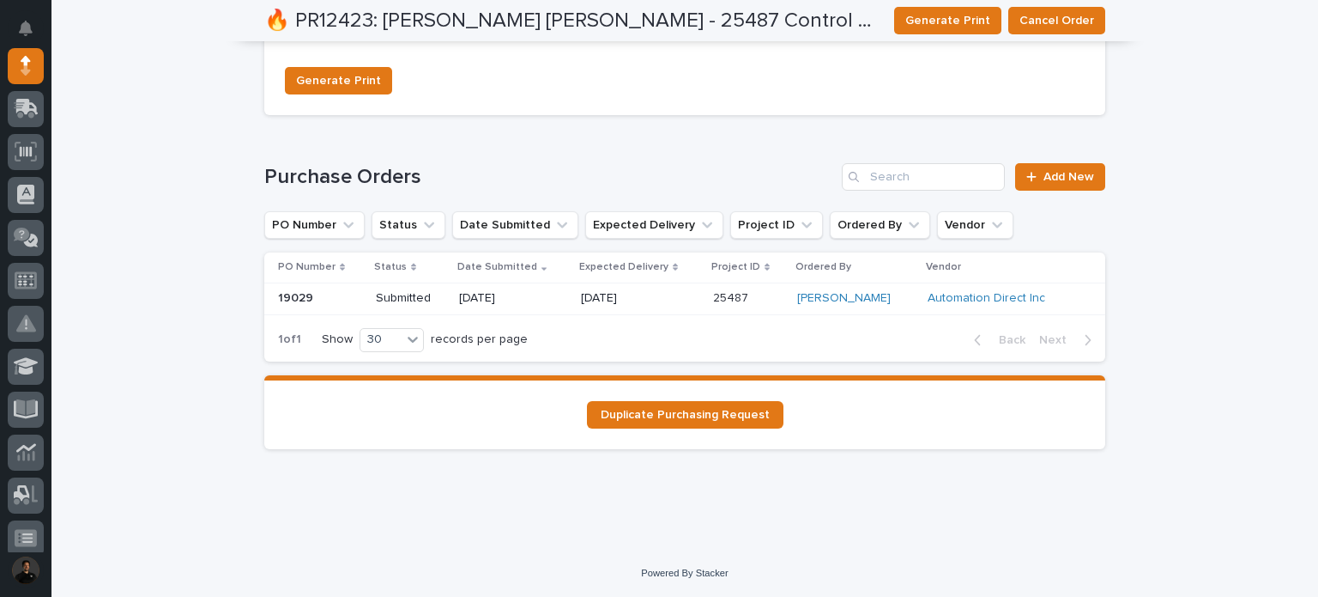
click at [380, 310] on div "Submitted" at bounding box center [411, 298] width 70 height 28
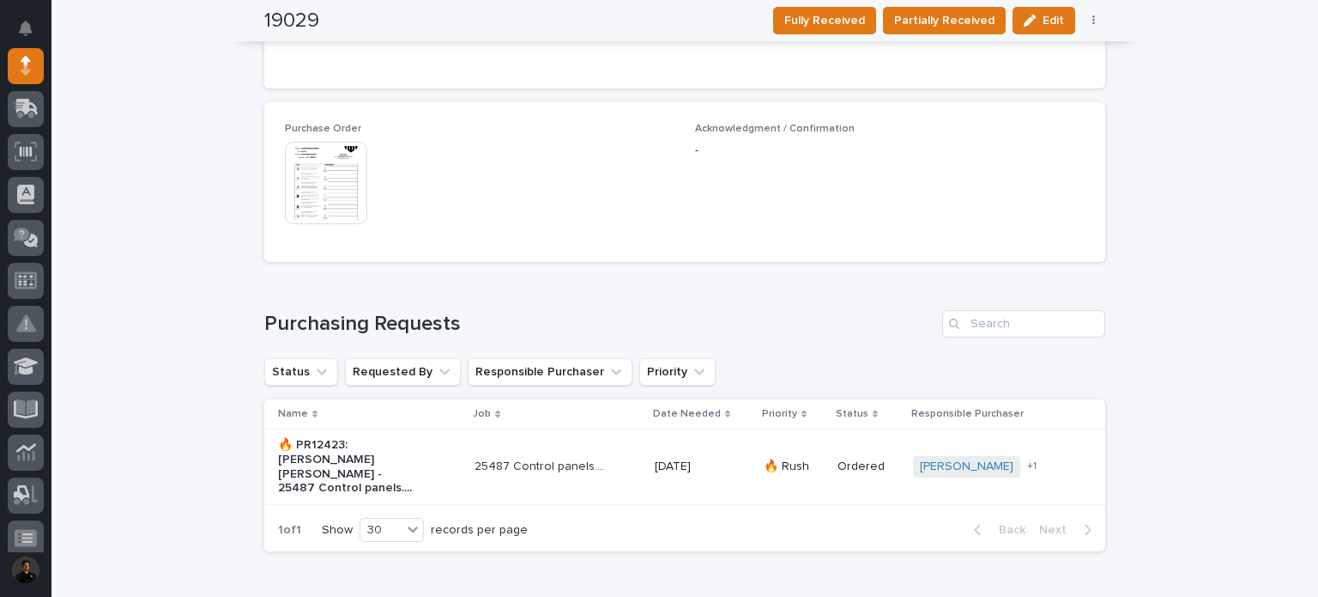
scroll to position [1020, 0]
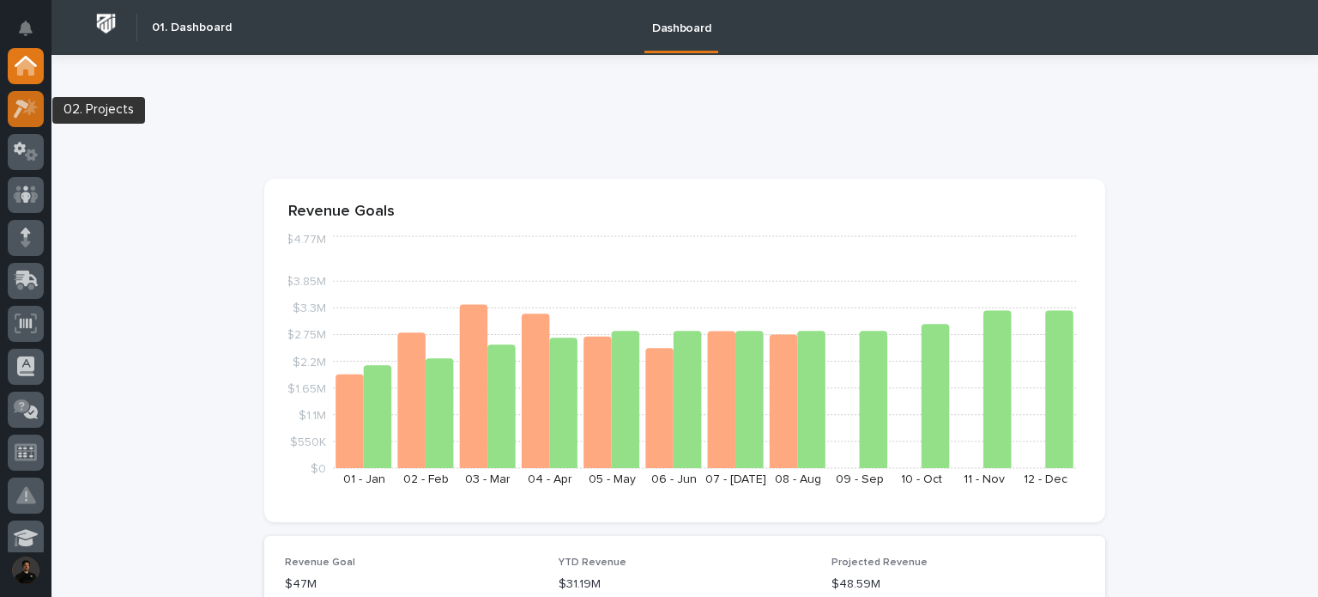
click at [26, 106] on icon at bounding box center [21, 109] width 15 height 19
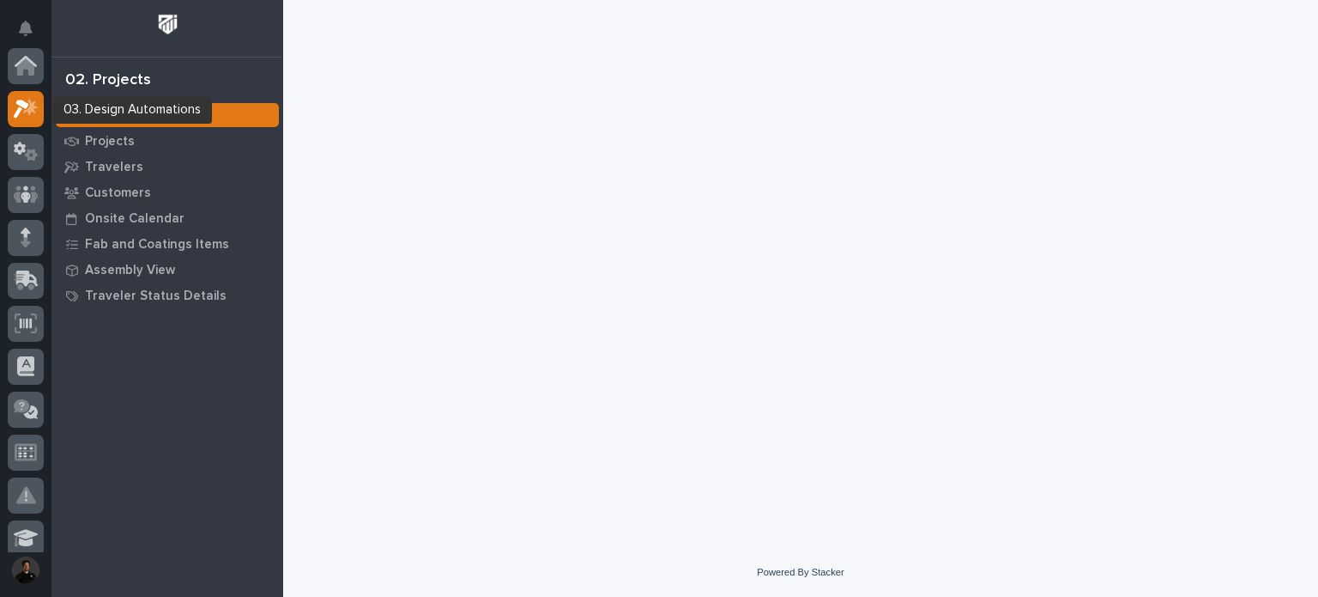
scroll to position [43, 0]
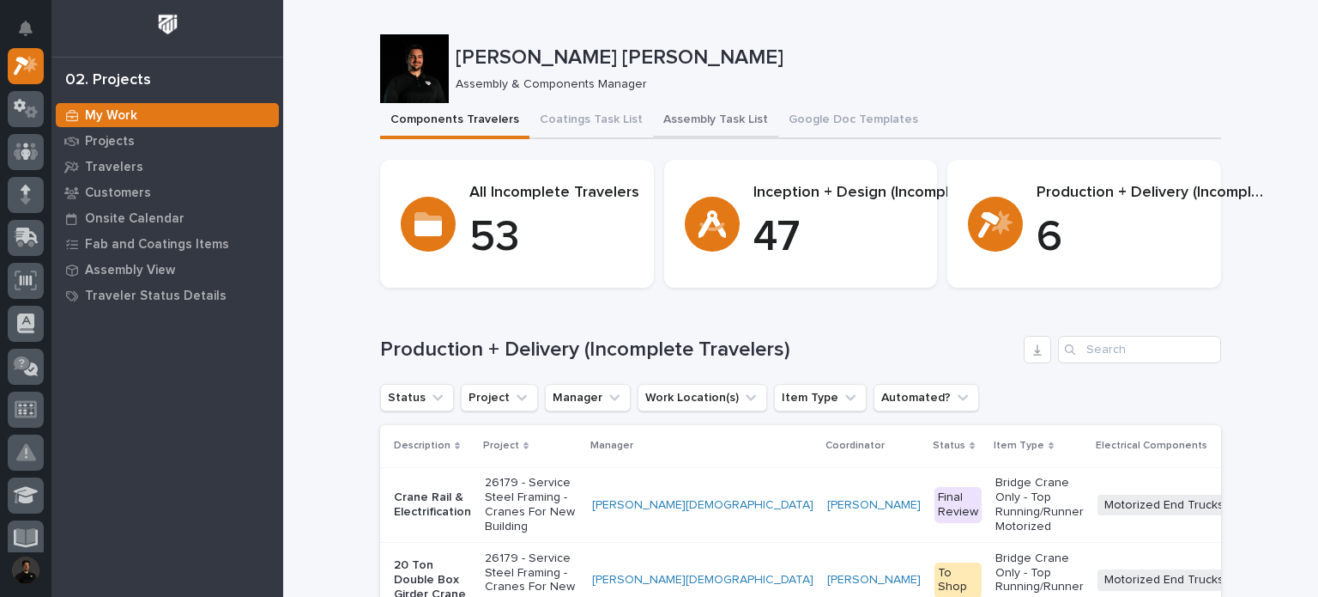
click at [697, 111] on button "Assembly Task List" at bounding box center [715, 121] width 125 height 36
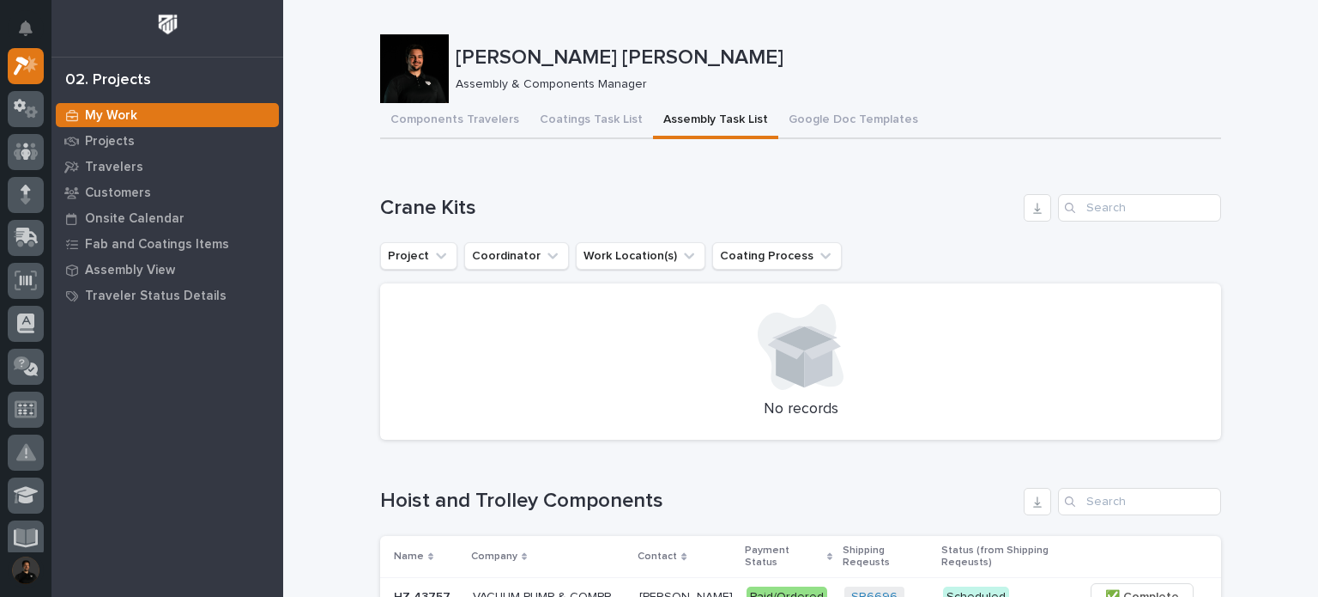
click at [418, 202] on h1 "Crane Kits" at bounding box center [698, 208] width 637 height 25
drag, startPoint x: 448, startPoint y: 204, endPoint x: 433, endPoint y: 205, distance: 15.5
click at [433, 205] on h1 "Crane Kits" at bounding box center [698, 208] width 637 height 25
click at [443, 205] on h1 "Crane Kits" at bounding box center [698, 208] width 637 height 25
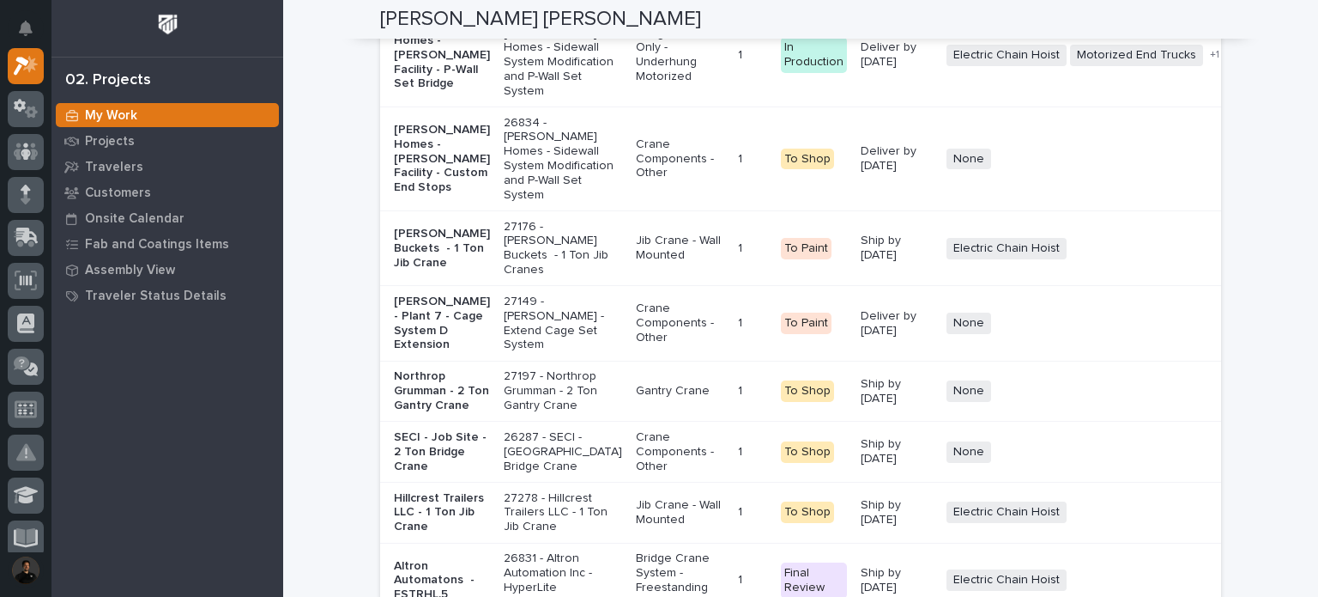
scroll to position [3661, 0]
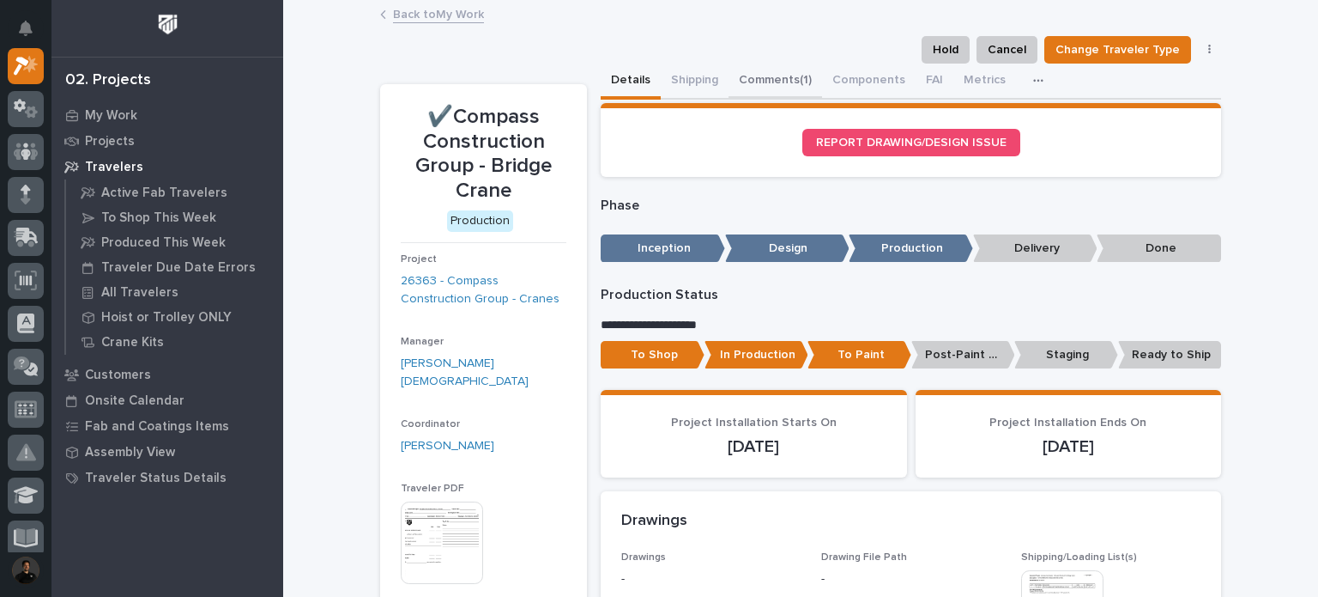
click at [773, 80] on button "Comments (1)" at bounding box center [776, 82] width 94 height 36
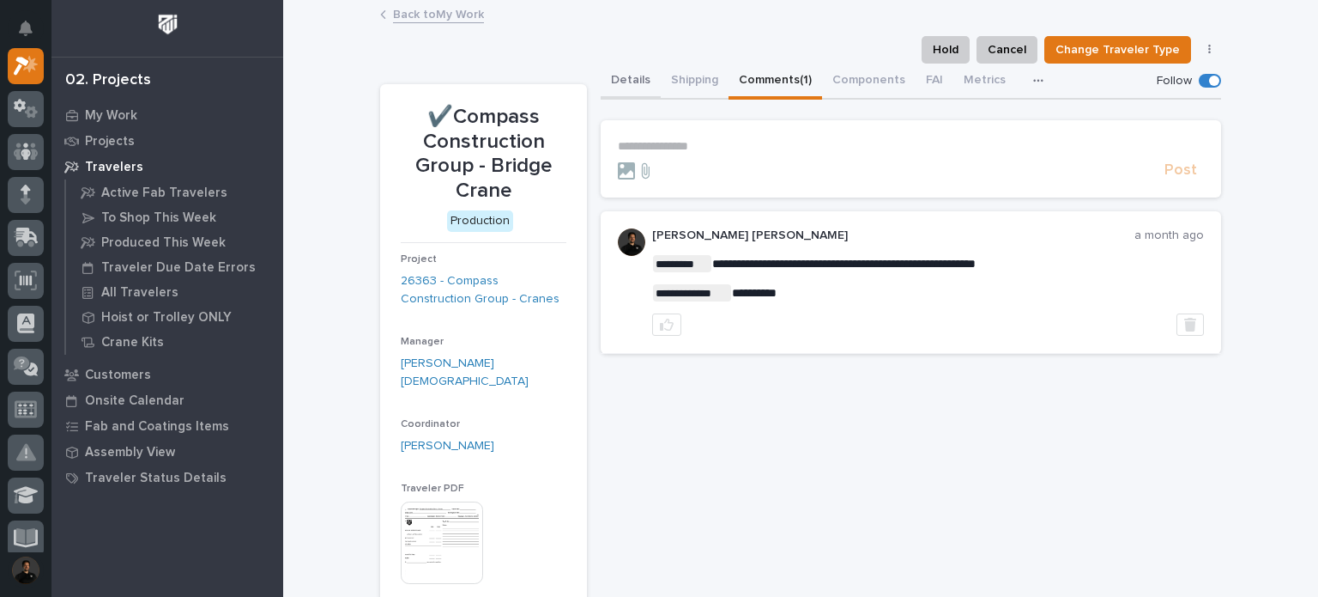
click at [615, 85] on button "Details" at bounding box center [631, 82] width 60 height 36
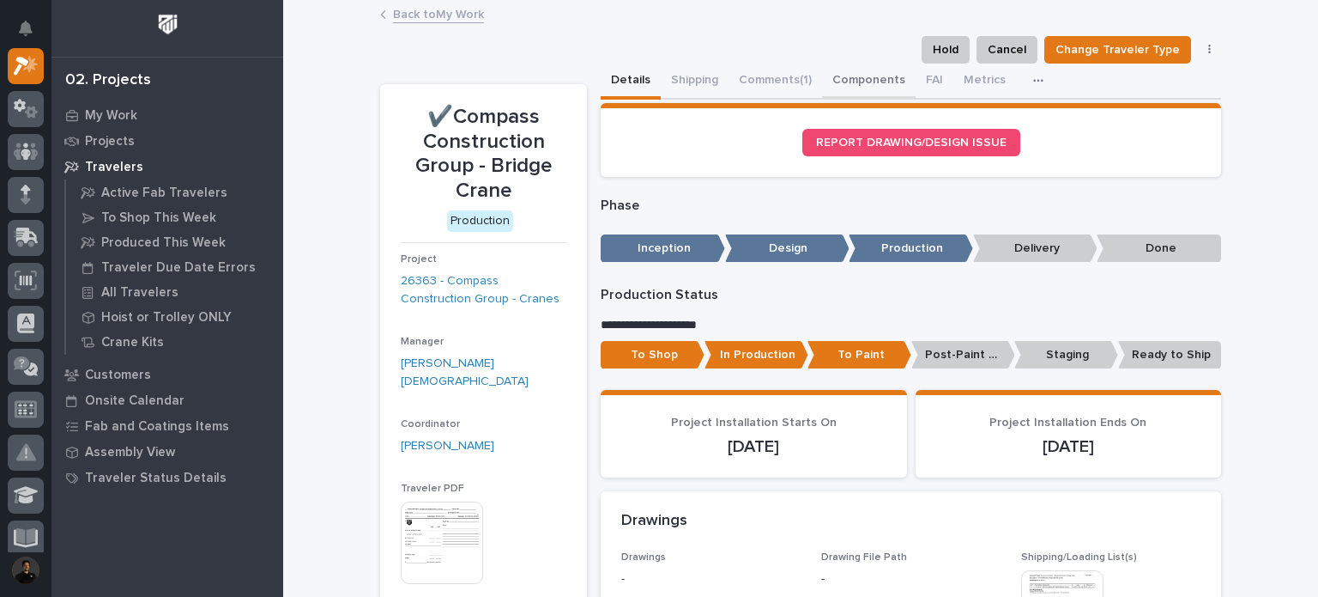
click at [847, 66] on button "Components" at bounding box center [869, 82] width 94 height 36
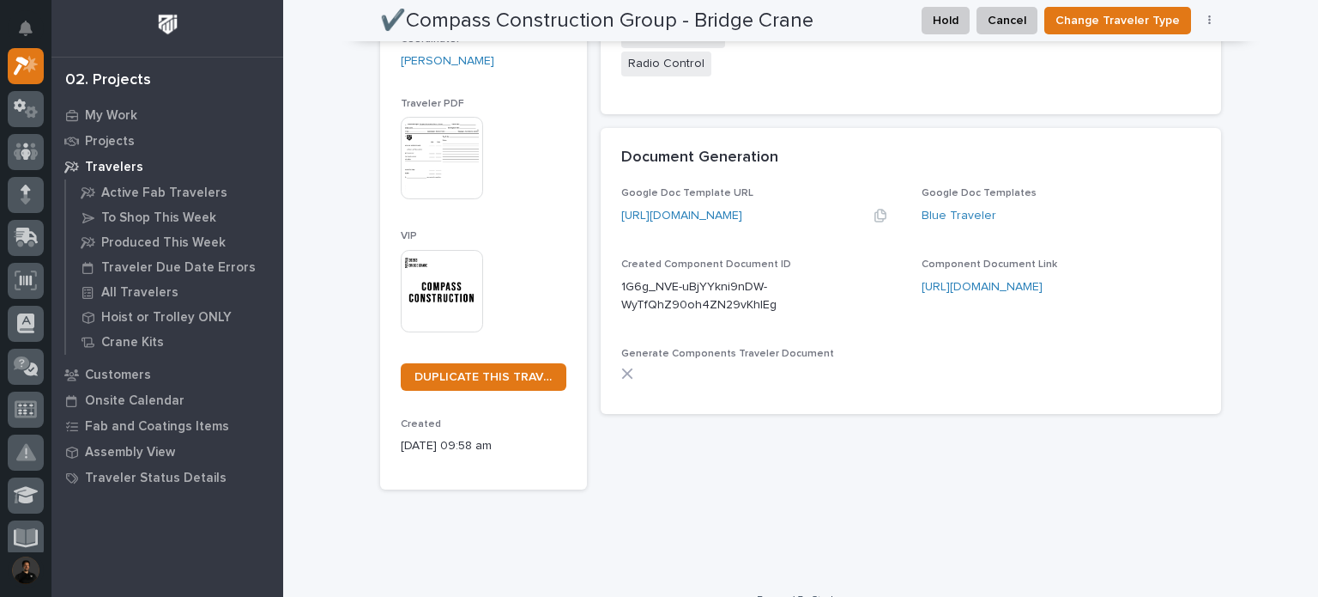
scroll to position [393, 0]
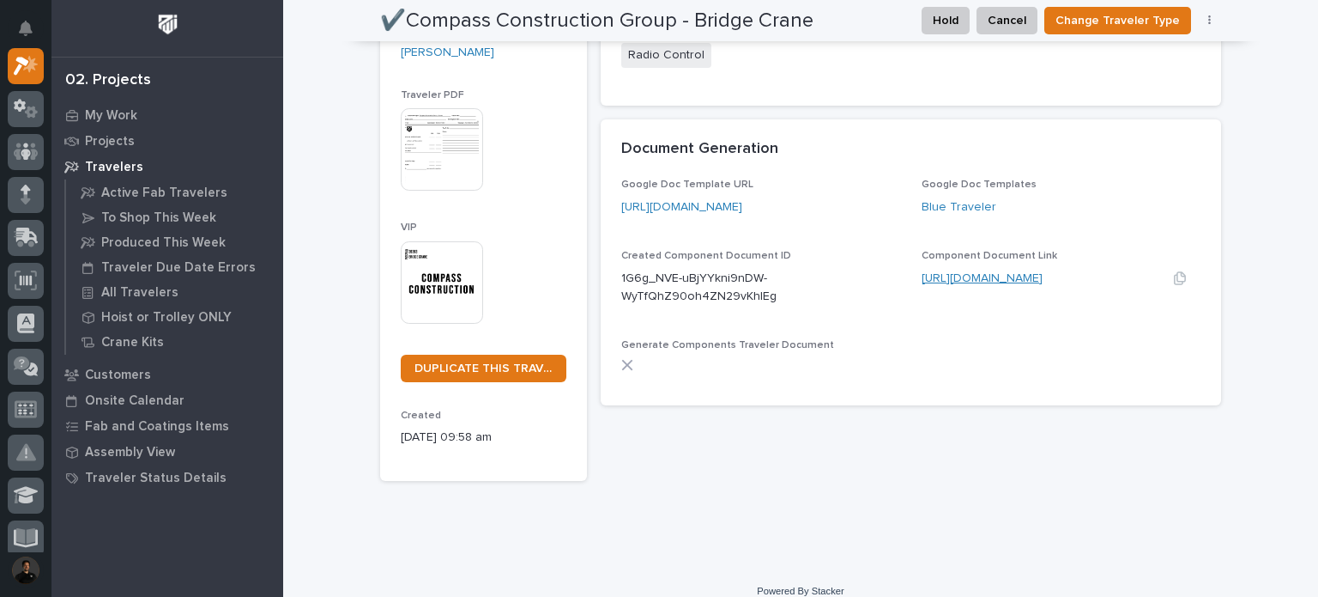
click at [948, 274] on link "[URL][DOMAIN_NAME]" at bounding box center [982, 278] width 121 height 12
click at [687, 210] on link "[URL][DOMAIN_NAME]" at bounding box center [681, 207] width 121 height 12
